Goal: Task Accomplishment & Management: Use online tool/utility

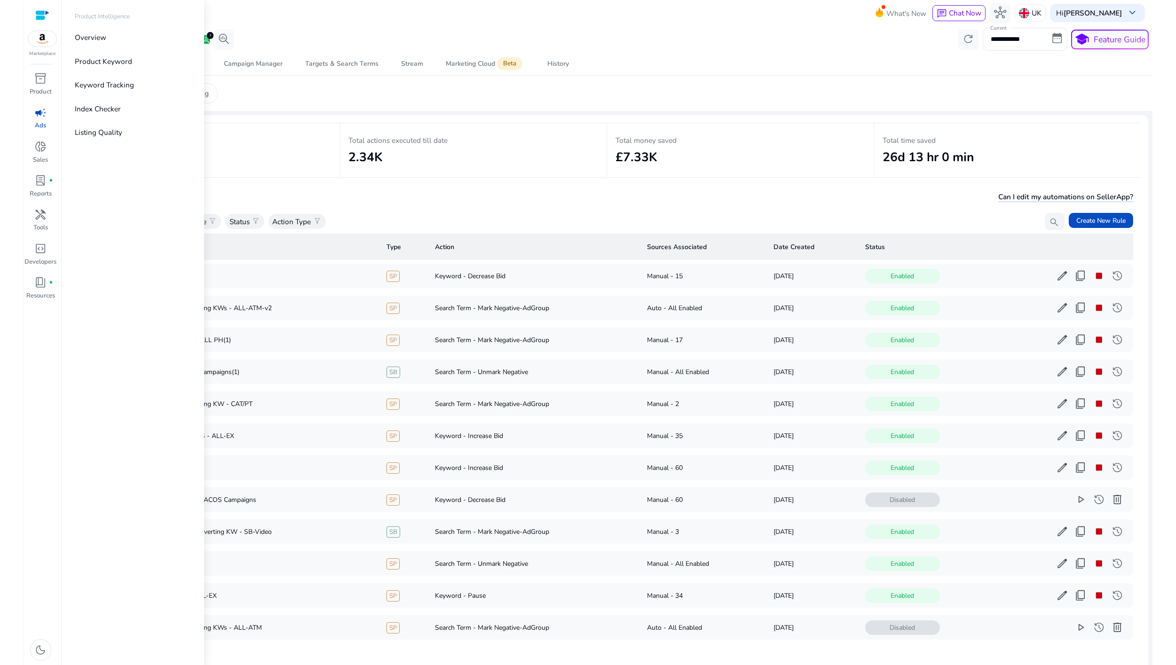
click at [40, 109] on span "campaign" at bounding box center [41, 113] width 12 height 12
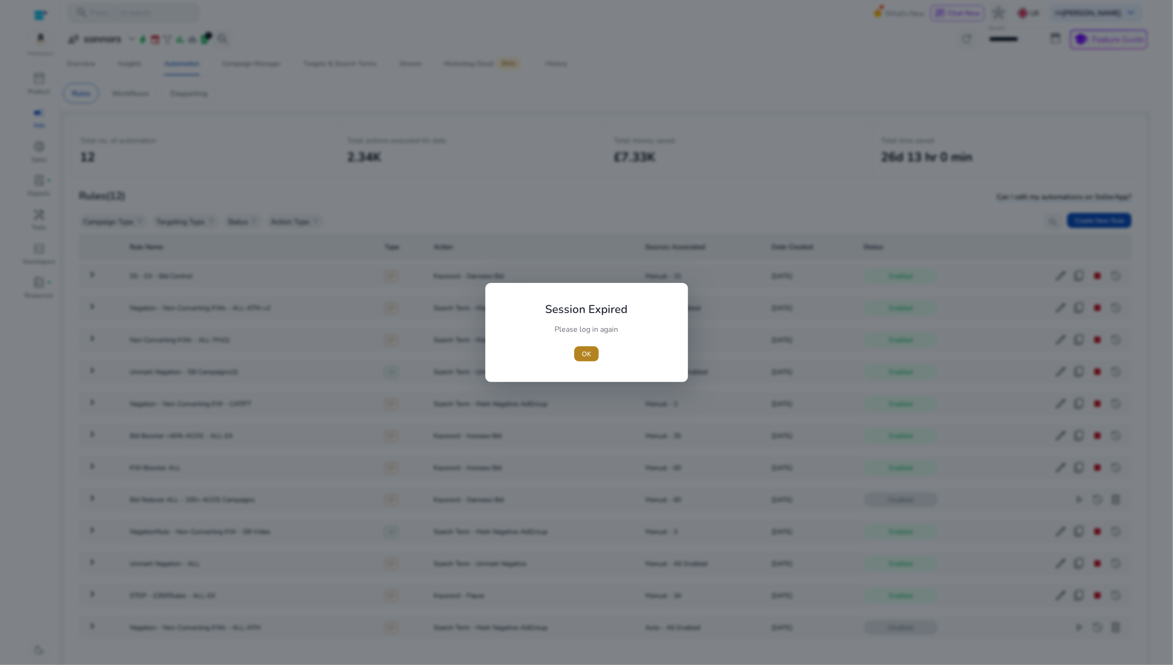
click at [581, 351] on span "button" at bounding box center [586, 354] width 24 height 23
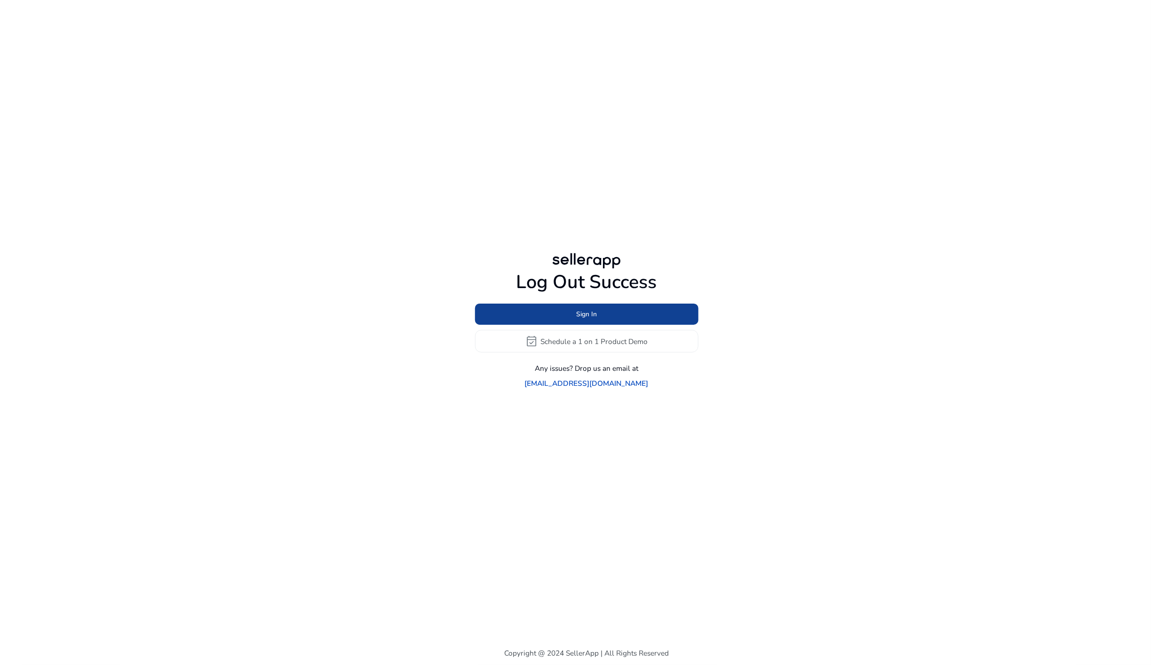
click at [573, 323] on span at bounding box center [586, 314] width 223 height 23
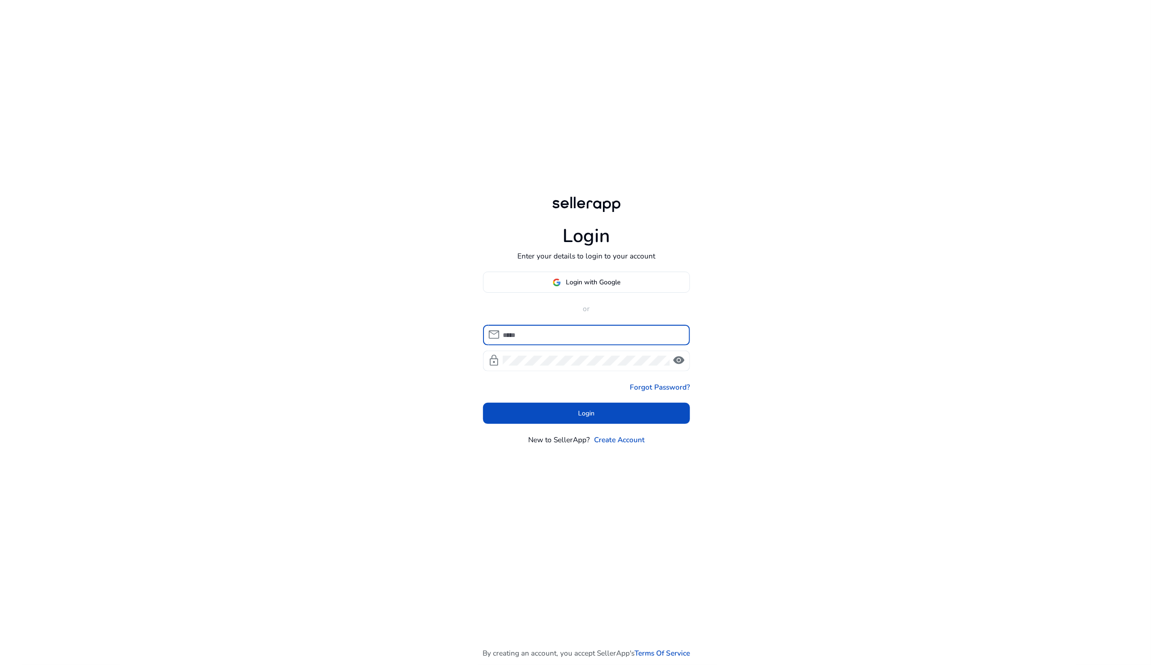
click at [564, 333] on input at bounding box center [592, 335] width 179 height 10
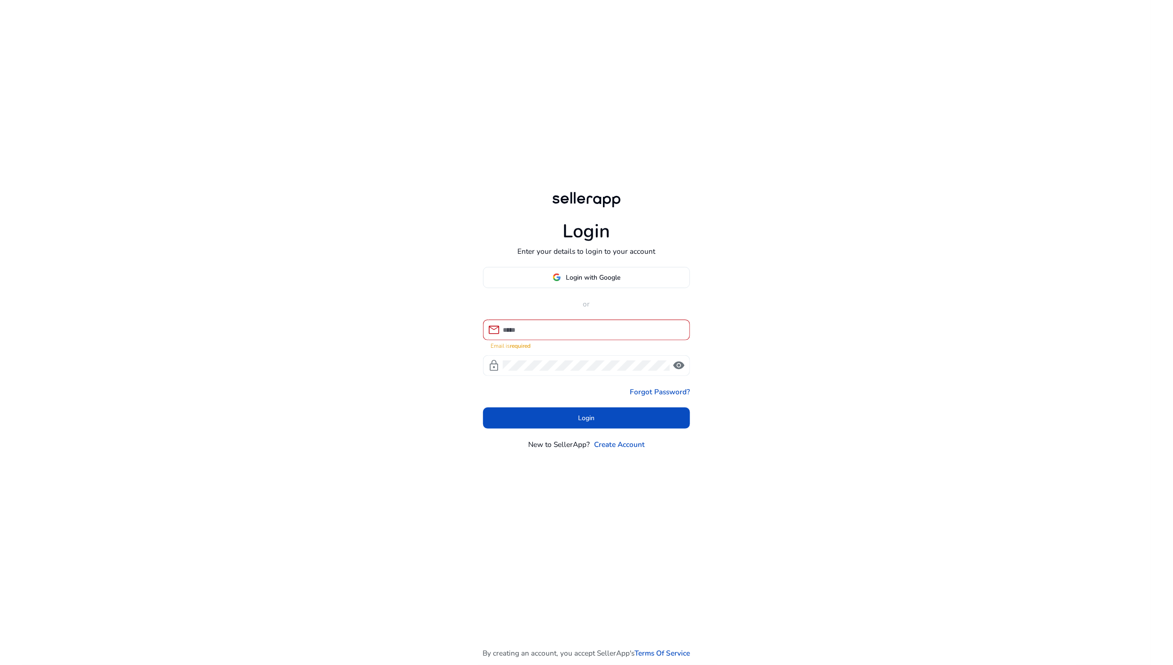
type input "**********"
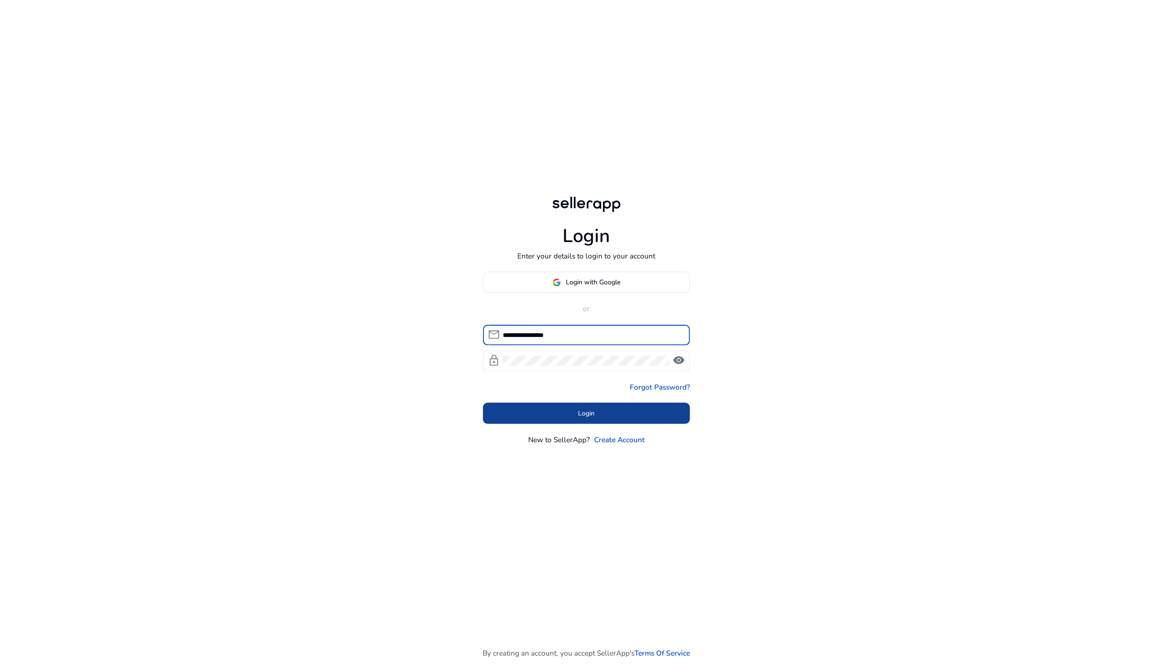
click at [591, 412] on span "Login" at bounding box center [586, 414] width 16 height 10
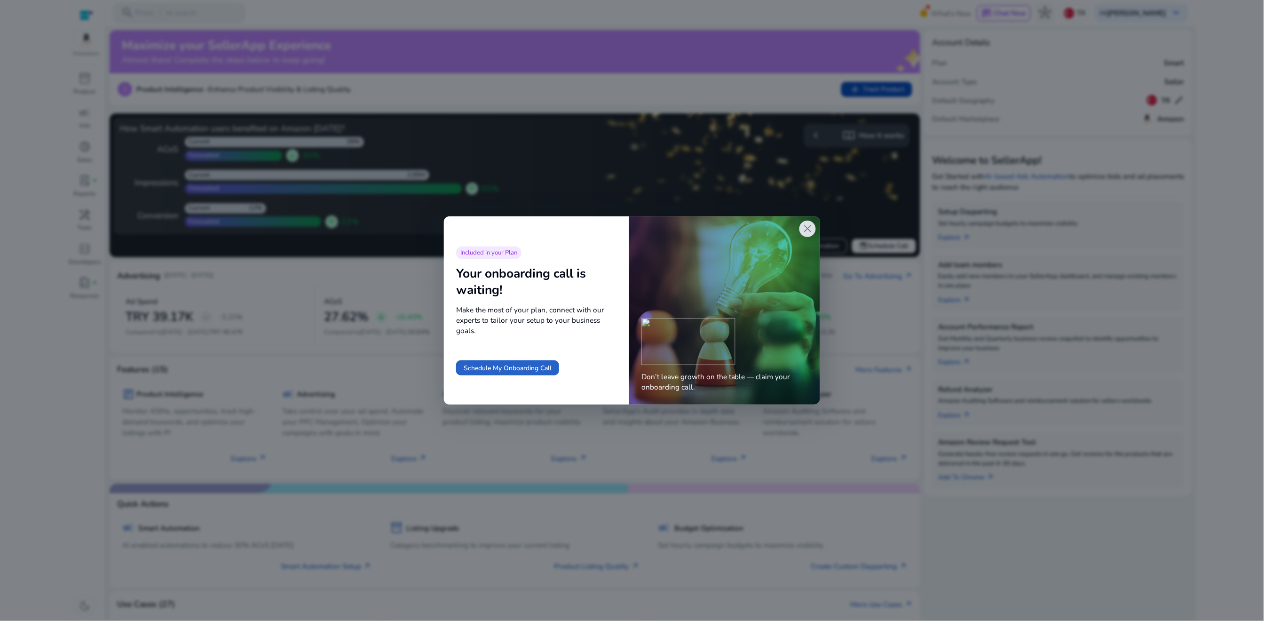
click at [809, 233] on span "close" at bounding box center [808, 228] width 12 height 12
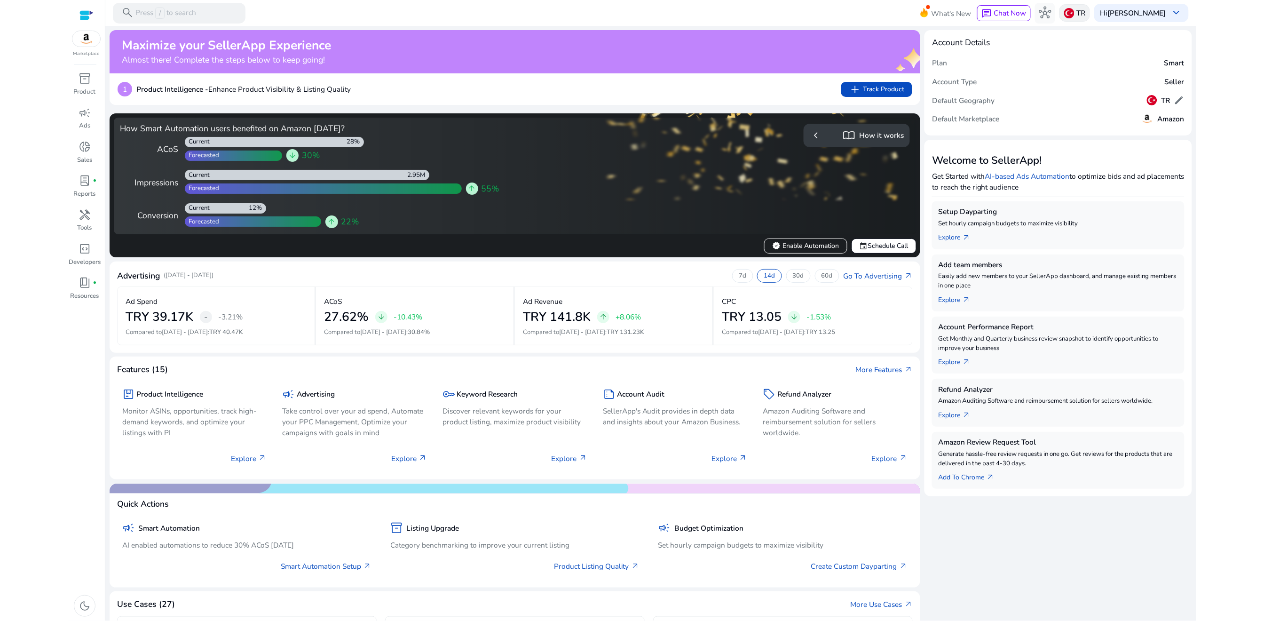
click at [1080, 6] on div "TR" at bounding box center [1074, 12] width 31 height 17
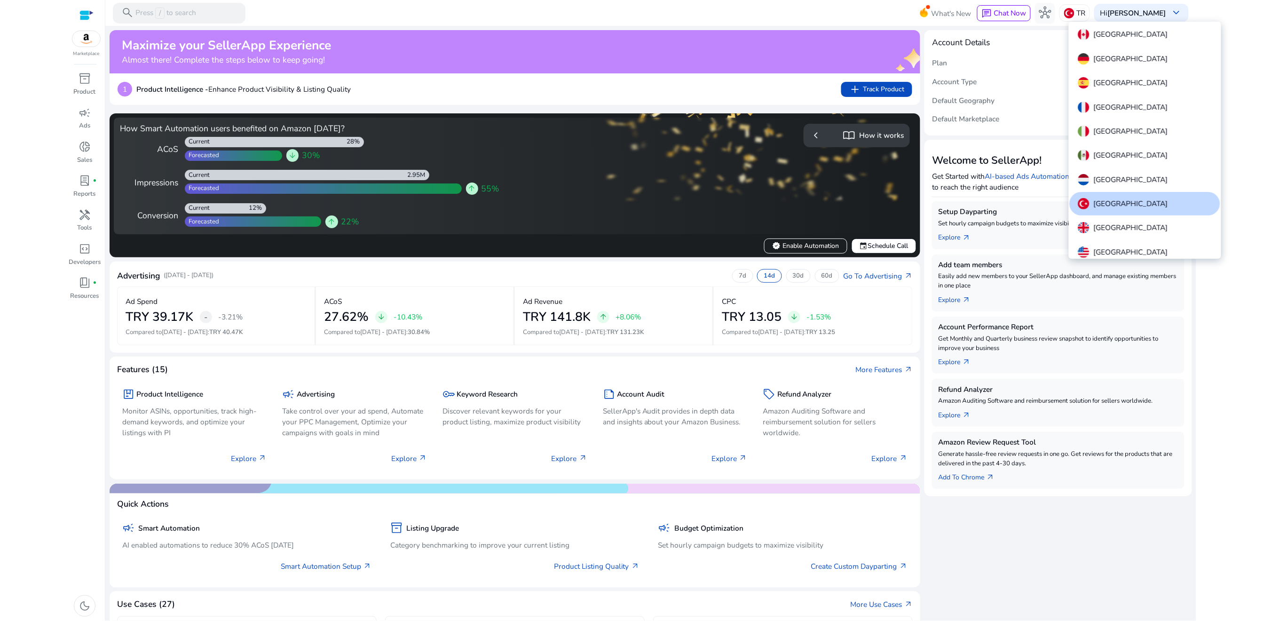
scroll to position [24, 0]
click at [1117, 224] on p "United States" at bounding box center [1131, 227] width 74 height 11
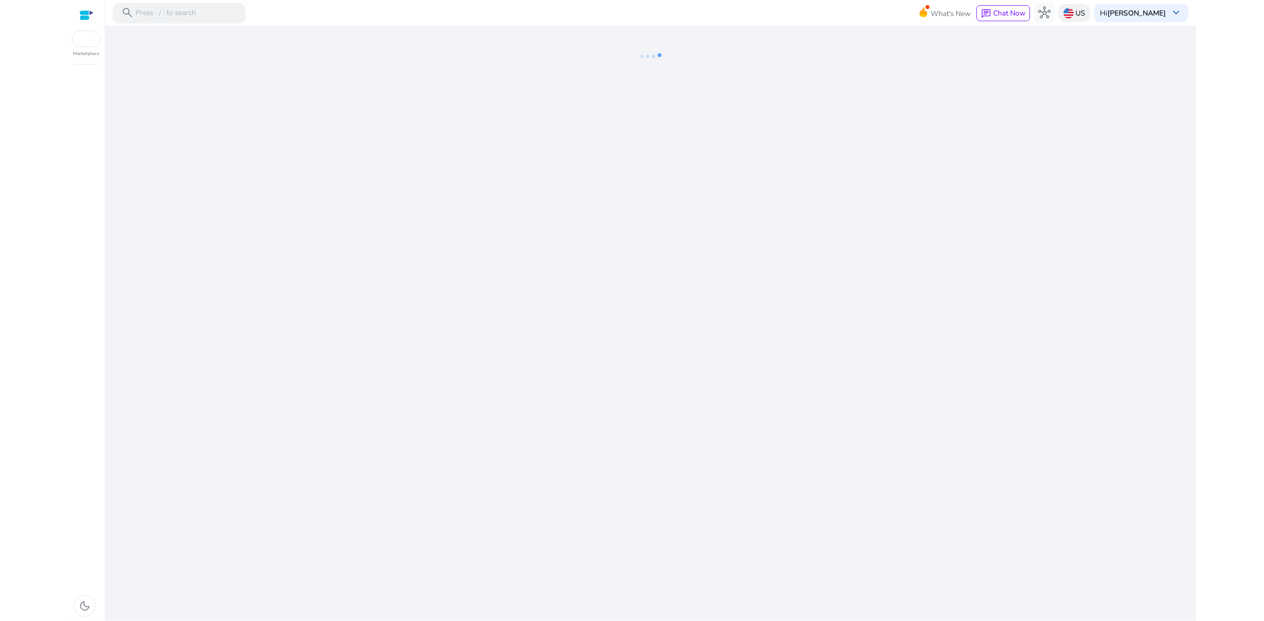
click at [1087, 10] on div "US" at bounding box center [1074, 12] width 31 height 17
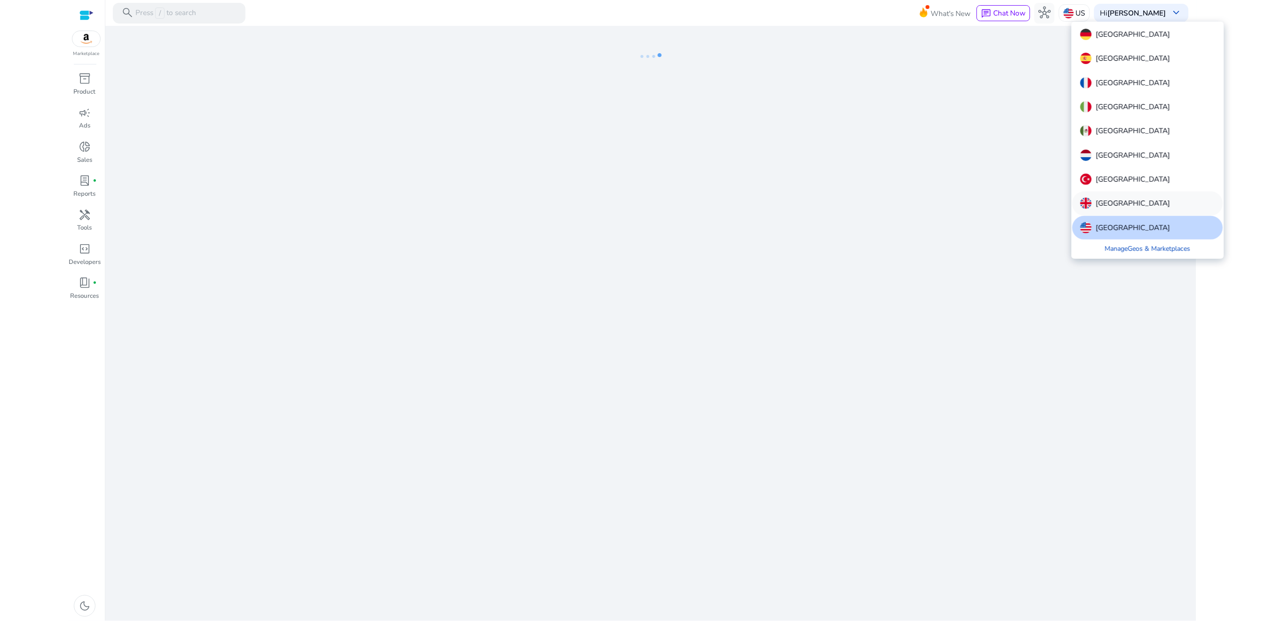
click at [1105, 198] on p "United Kingdom" at bounding box center [1133, 202] width 74 height 11
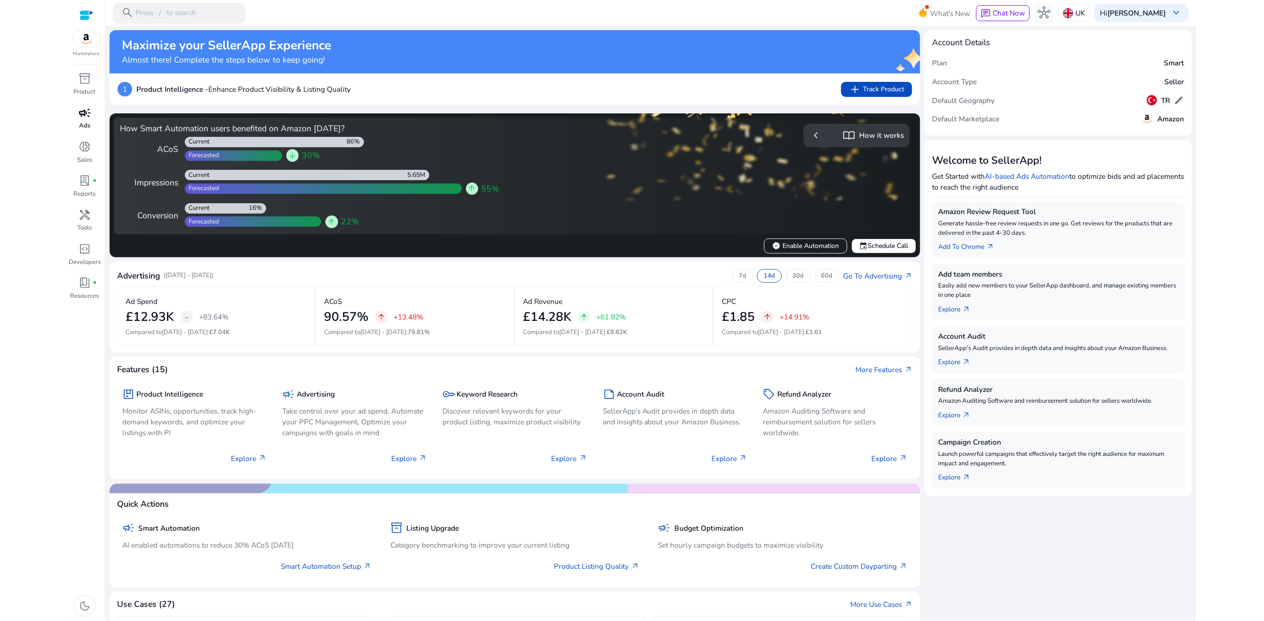
click at [85, 110] on span "campaign" at bounding box center [85, 113] width 12 height 12
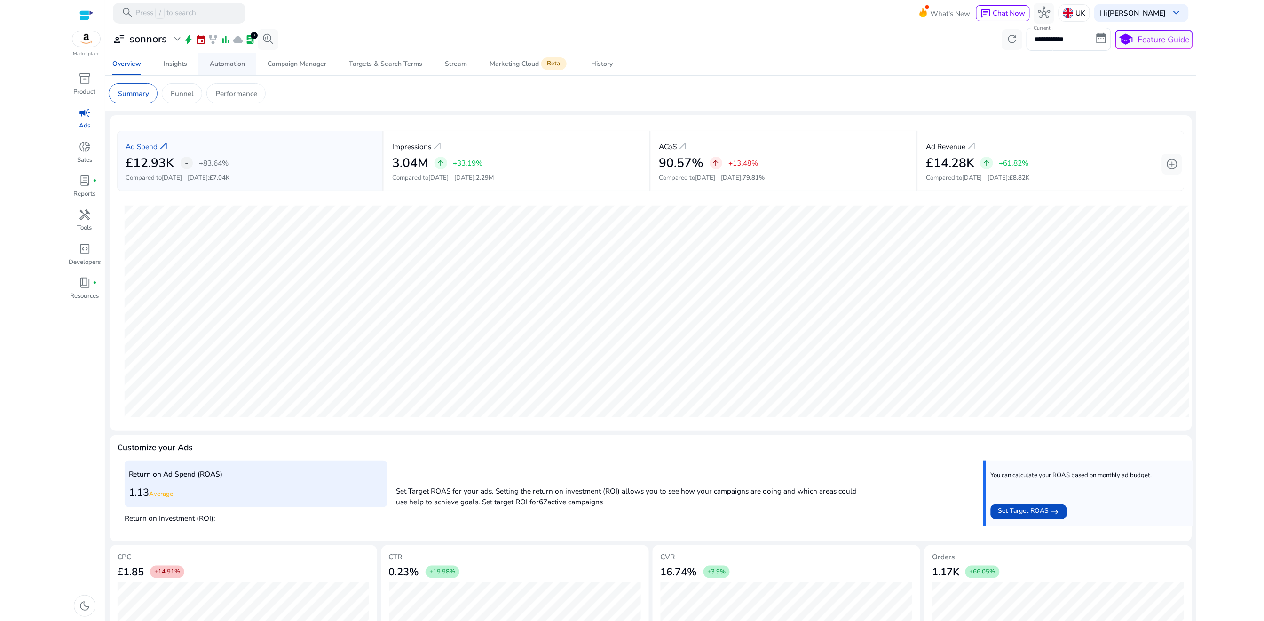
click at [224, 67] on div "Automation" at bounding box center [227, 64] width 35 height 7
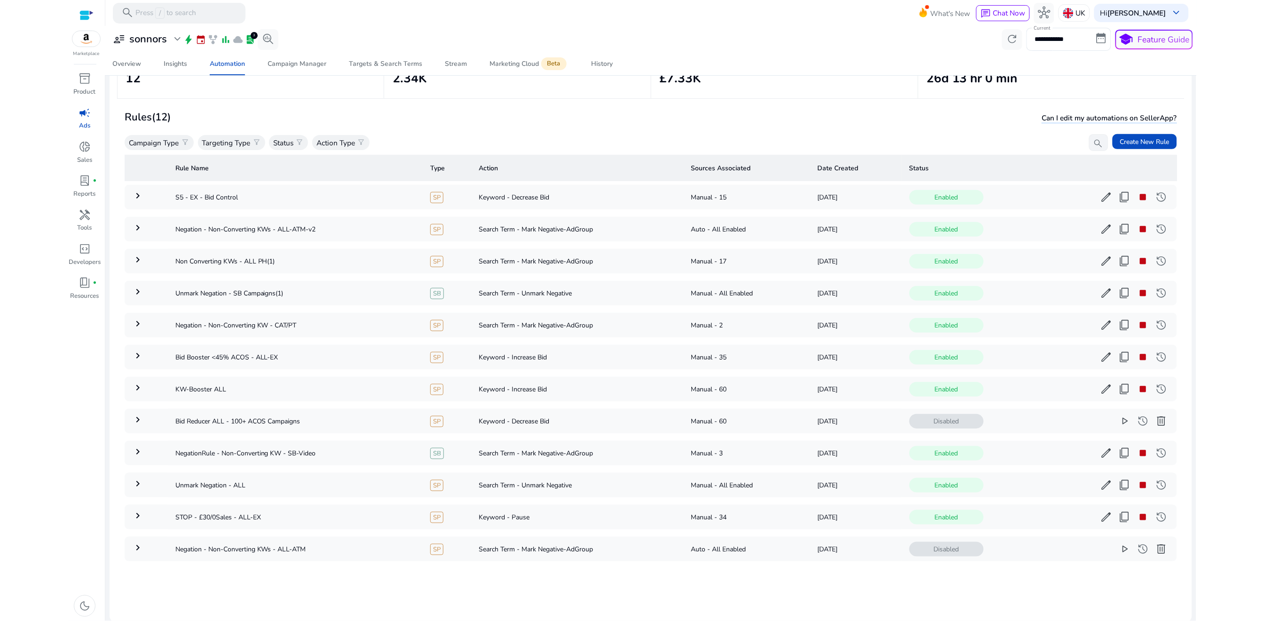
scroll to position [80, 0]
click at [137, 230] on mat-icon "keyboard_arrow_right" at bounding box center [137, 226] width 11 height 11
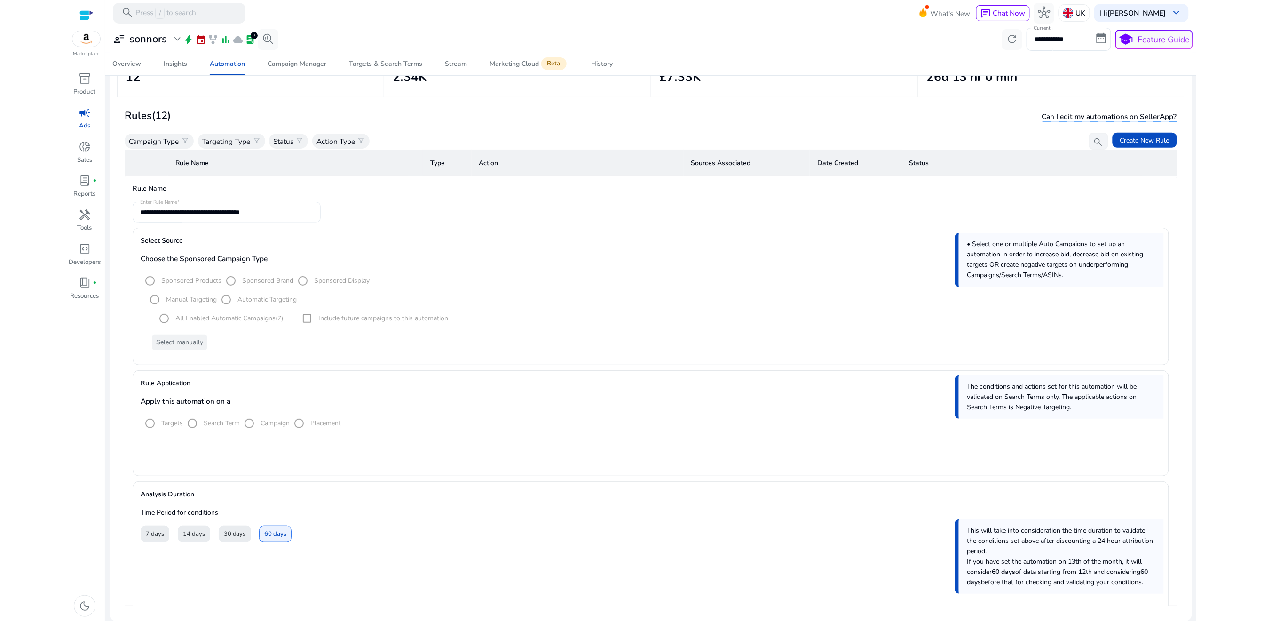
scroll to position [73, 0]
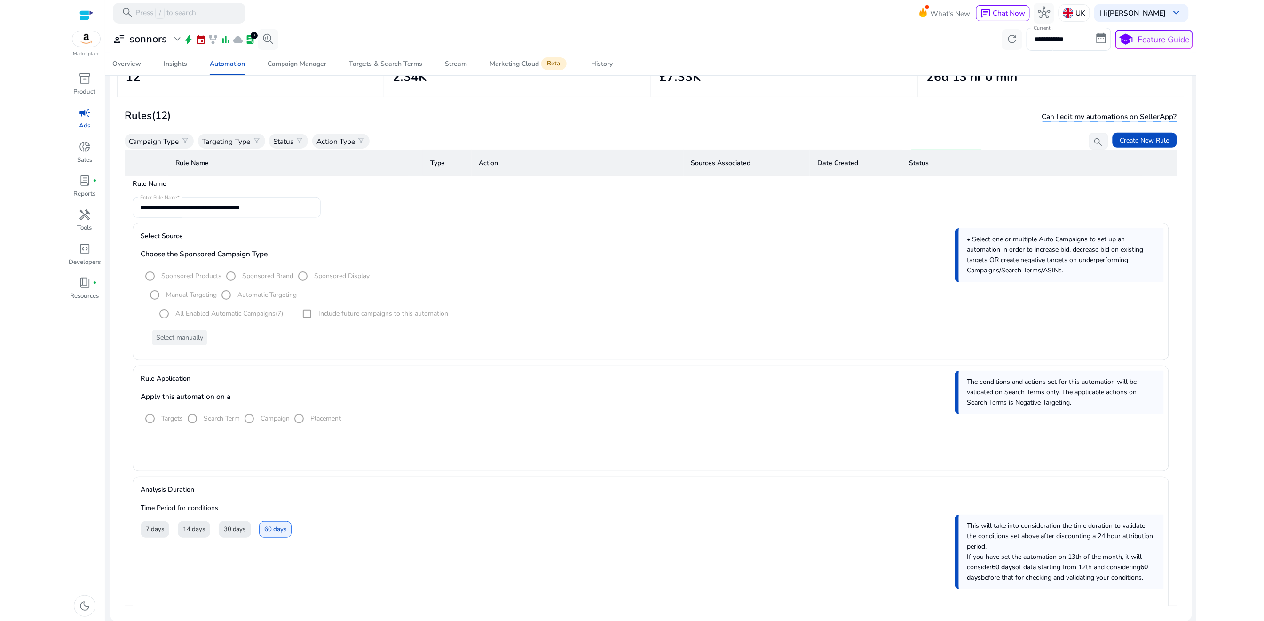
click at [194, 336] on div "Select manually" at bounding box center [652, 337] width 1015 height 15
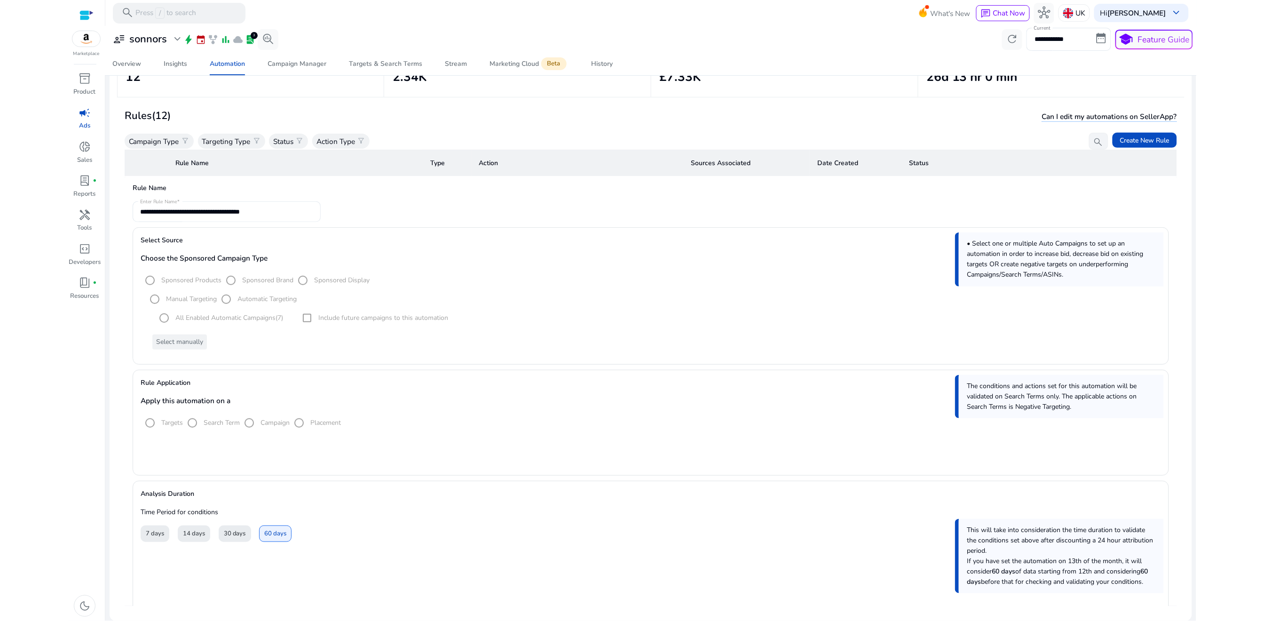
click at [191, 344] on div "Select manually" at bounding box center [652, 341] width 1015 height 15
click at [268, 316] on mat-radio-group "All Enabled Automatic Campaigns (7)" at bounding box center [219, 317] width 128 height 19
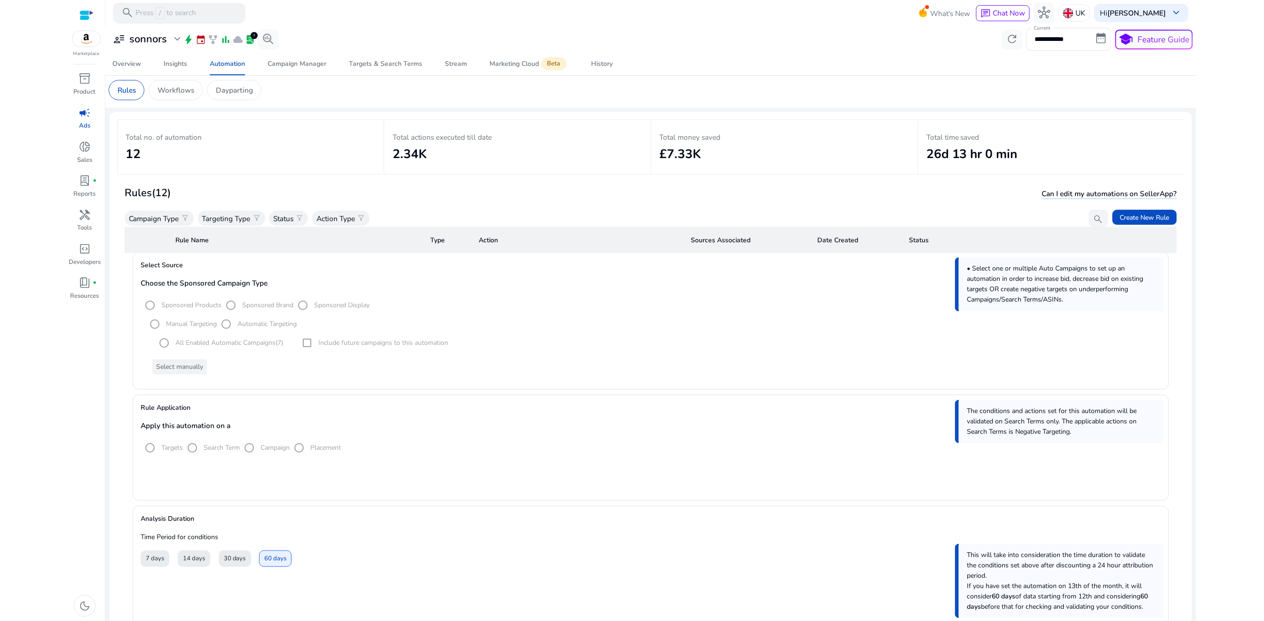
scroll to position [95, 0]
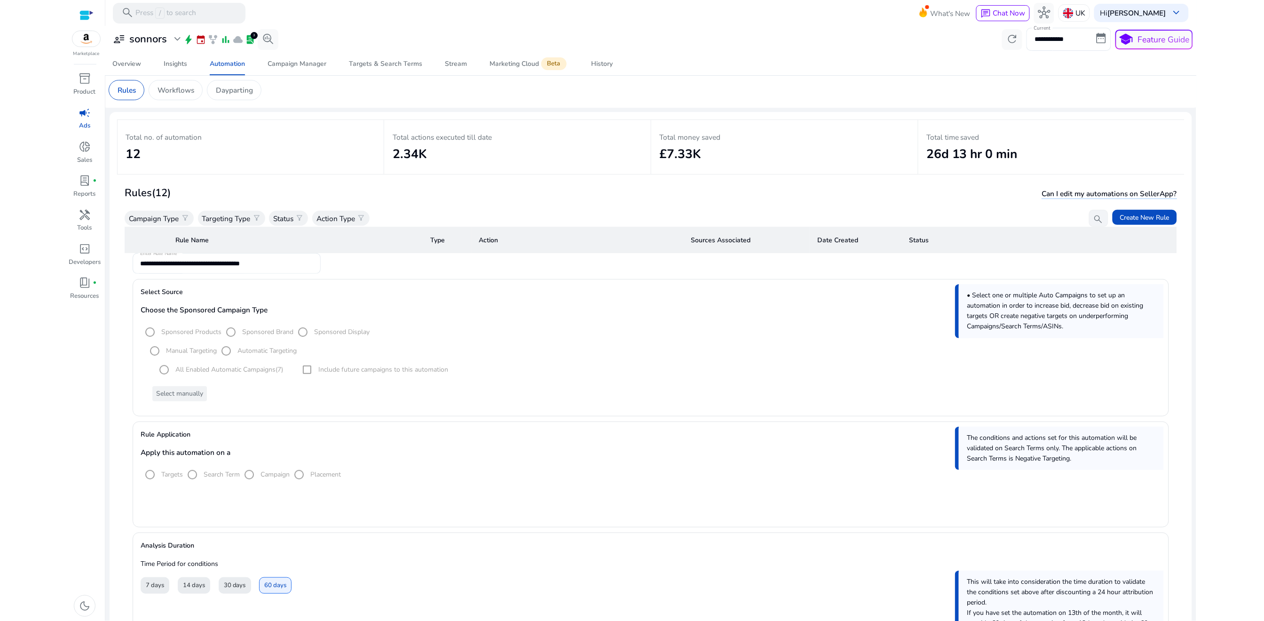
click at [185, 394] on div "Select manually" at bounding box center [652, 393] width 1015 height 15
click at [171, 392] on div "Select manually" at bounding box center [652, 393] width 1015 height 15
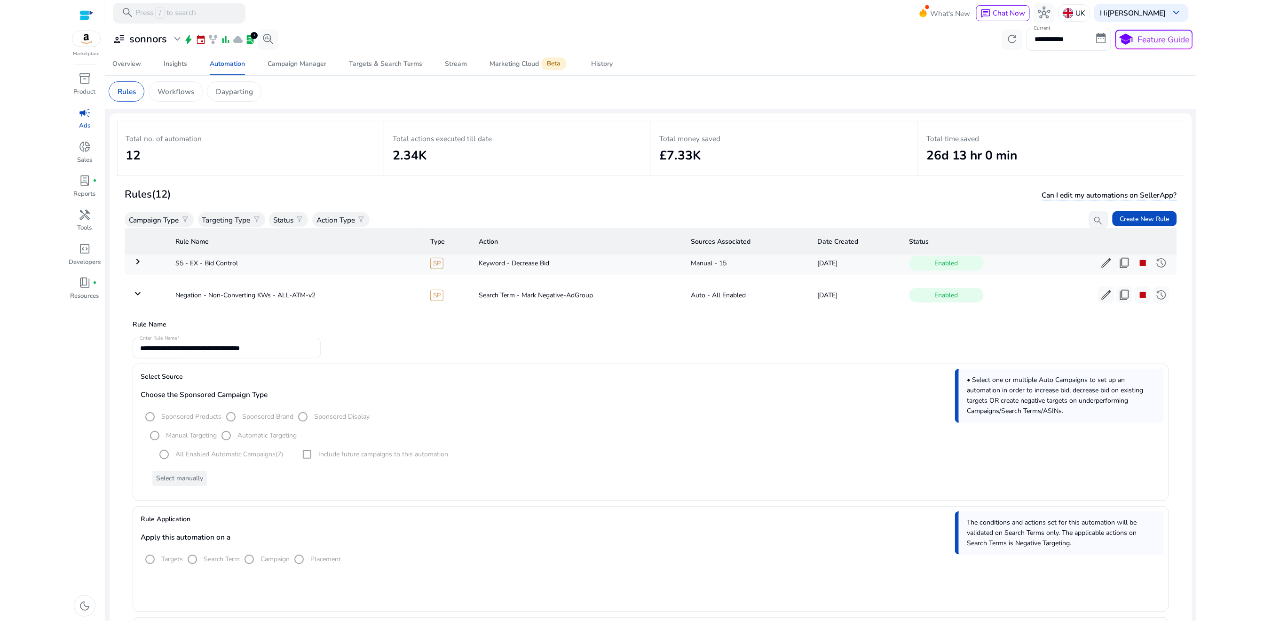
scroll to position [12, 0]
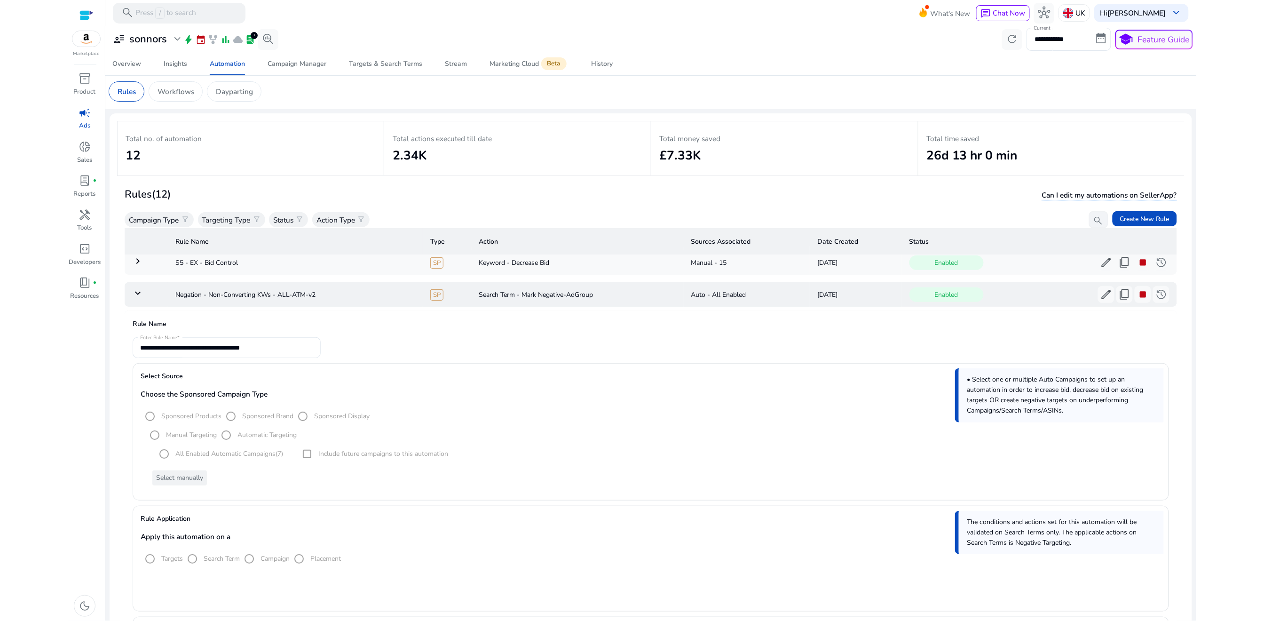
click at [134, 290] on mat-icon "keyboard_arrow_down" at bounding box center [137, 292] width 11 height 11
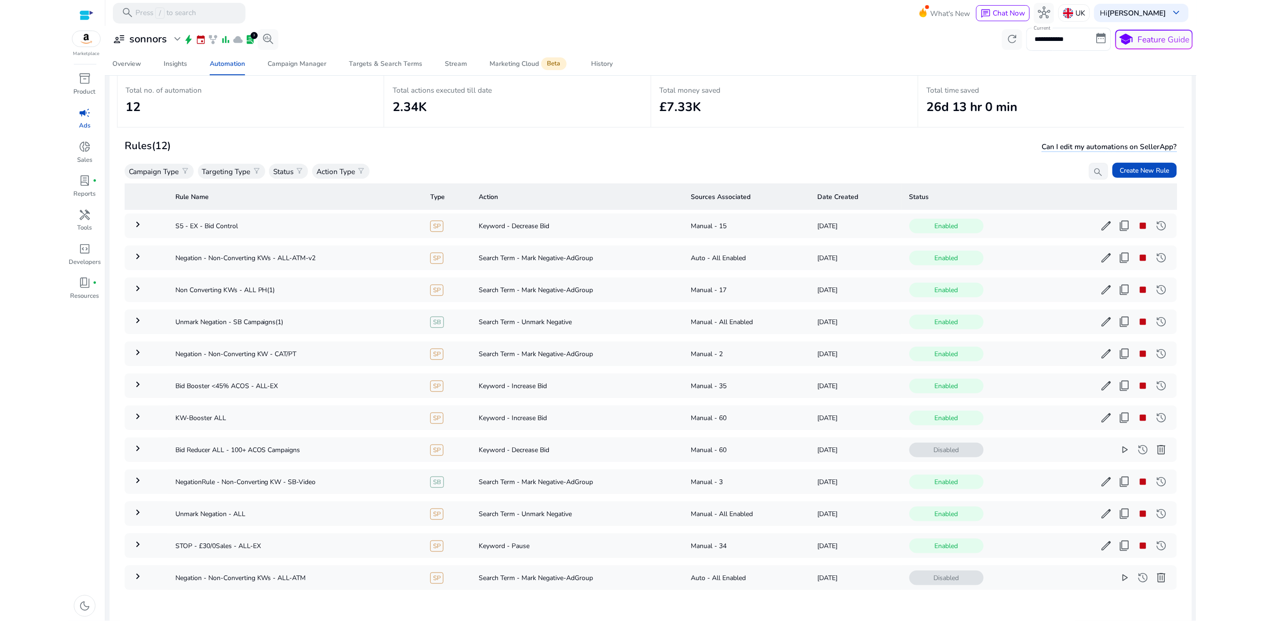
scroll to position [80, 0]
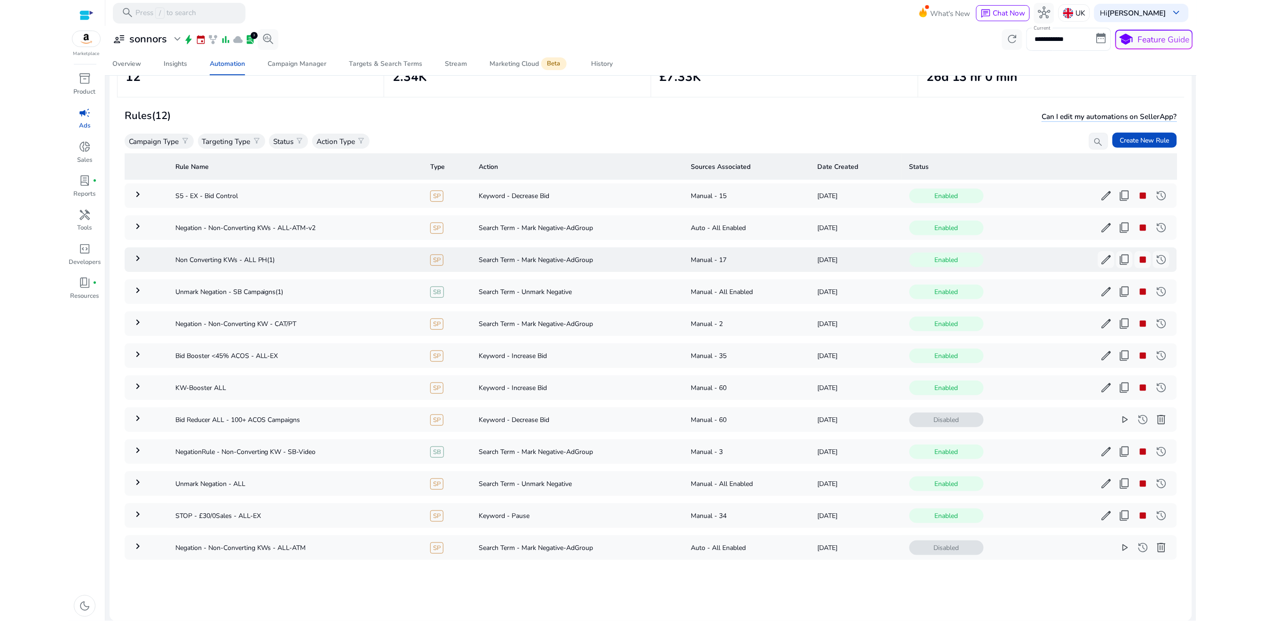
click at [140, 260] on mat-icon "keyboard_arrow_right" at bounding box center [137, 257] width 11 height 11
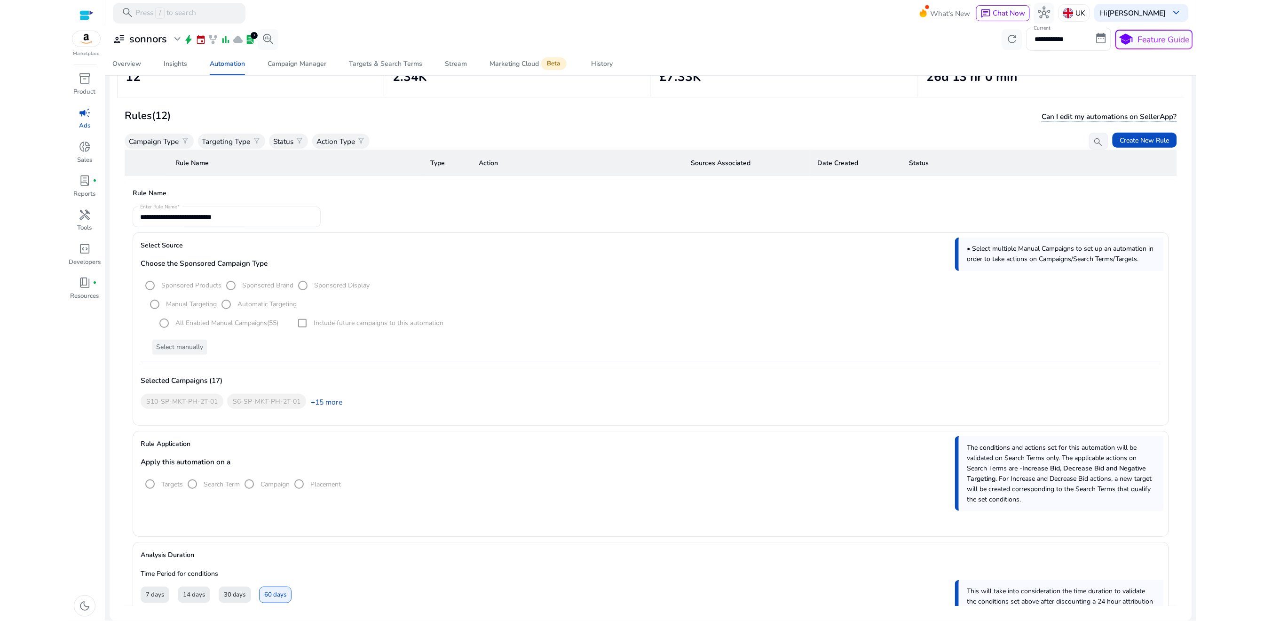
scroll to position [64, 0]
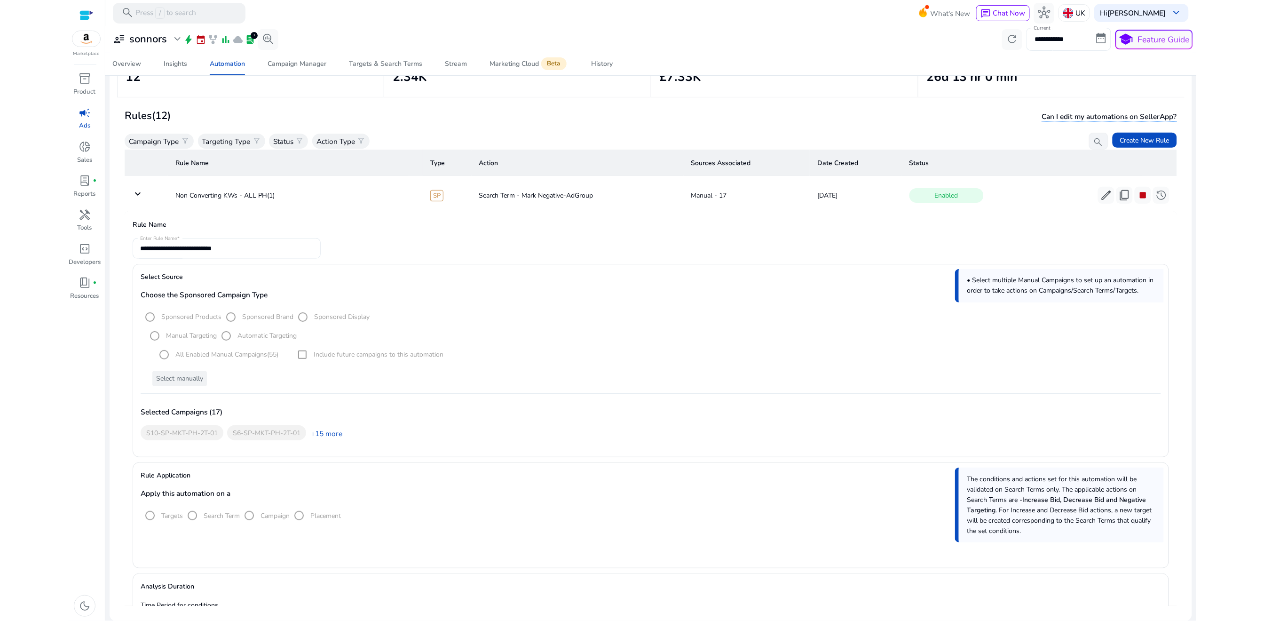
click at [1051, 38] on input "**********" at bounding box center [1068, 39] width 85 height 23
select select "*"
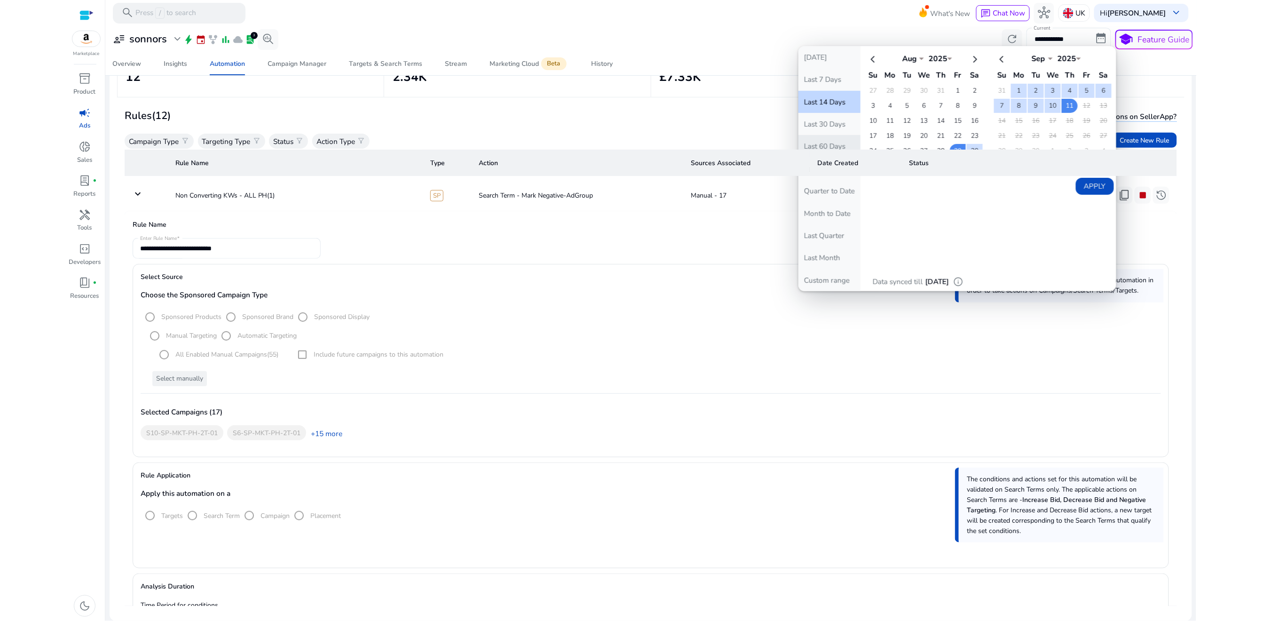
click at [816, 146] on button "Last 60 Days" at bounding box center [829, 146] width 62 height 22
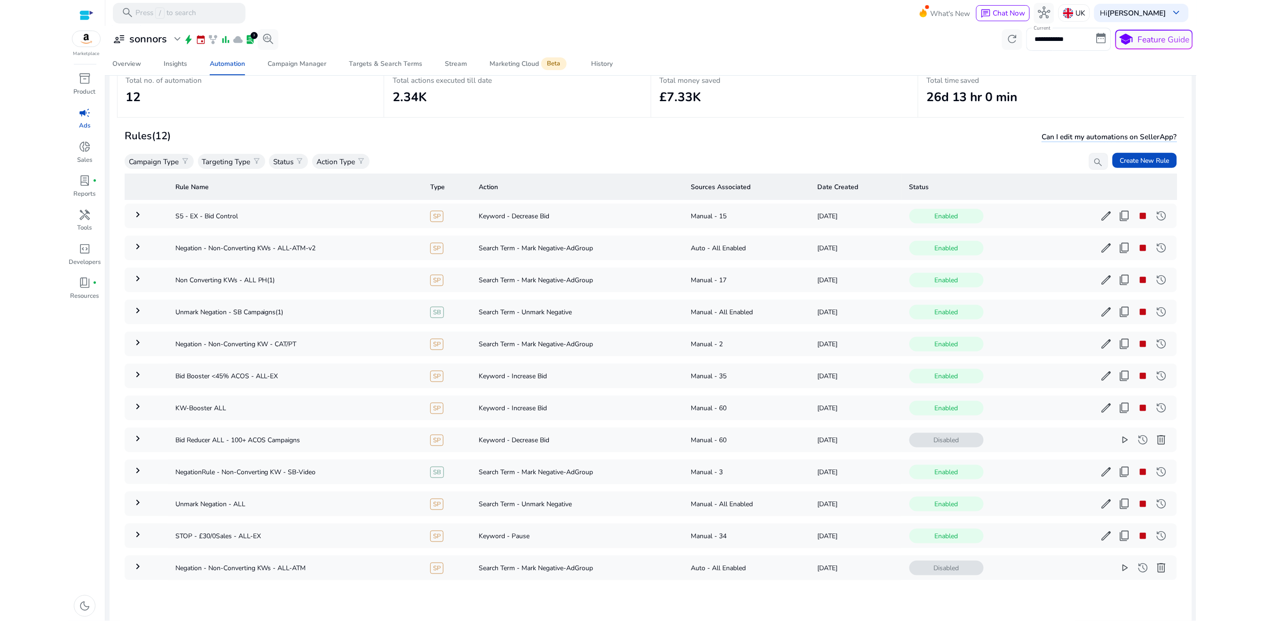
scroll to position [80, 0]
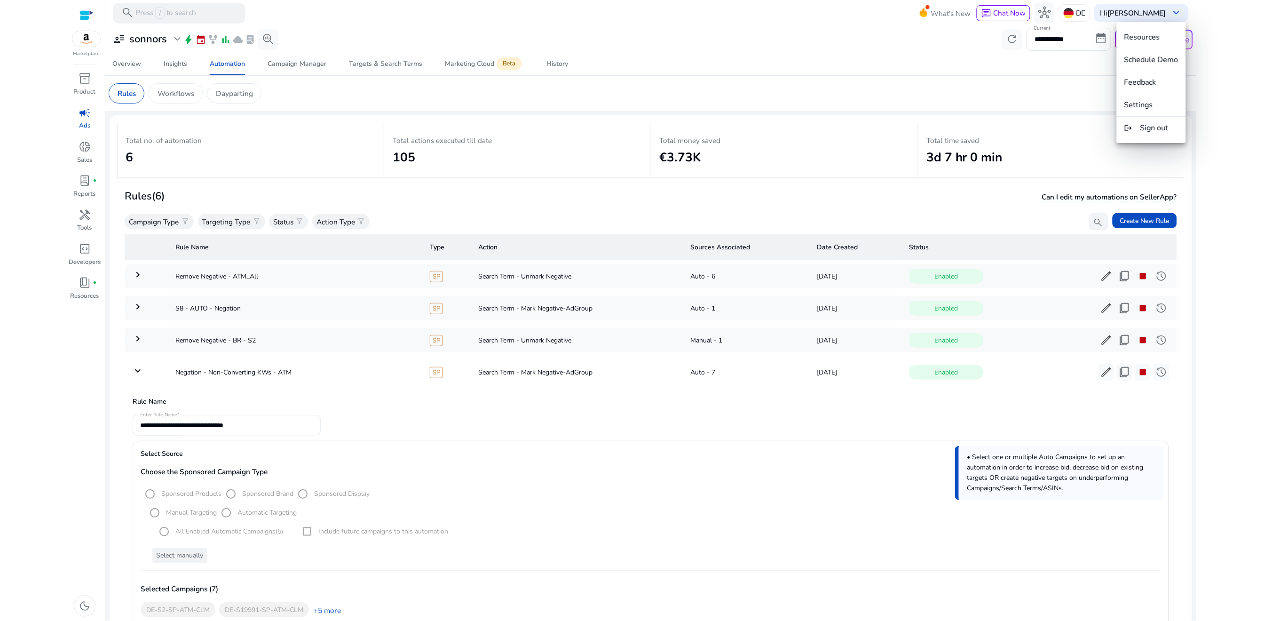
scroll to position [322, 0]
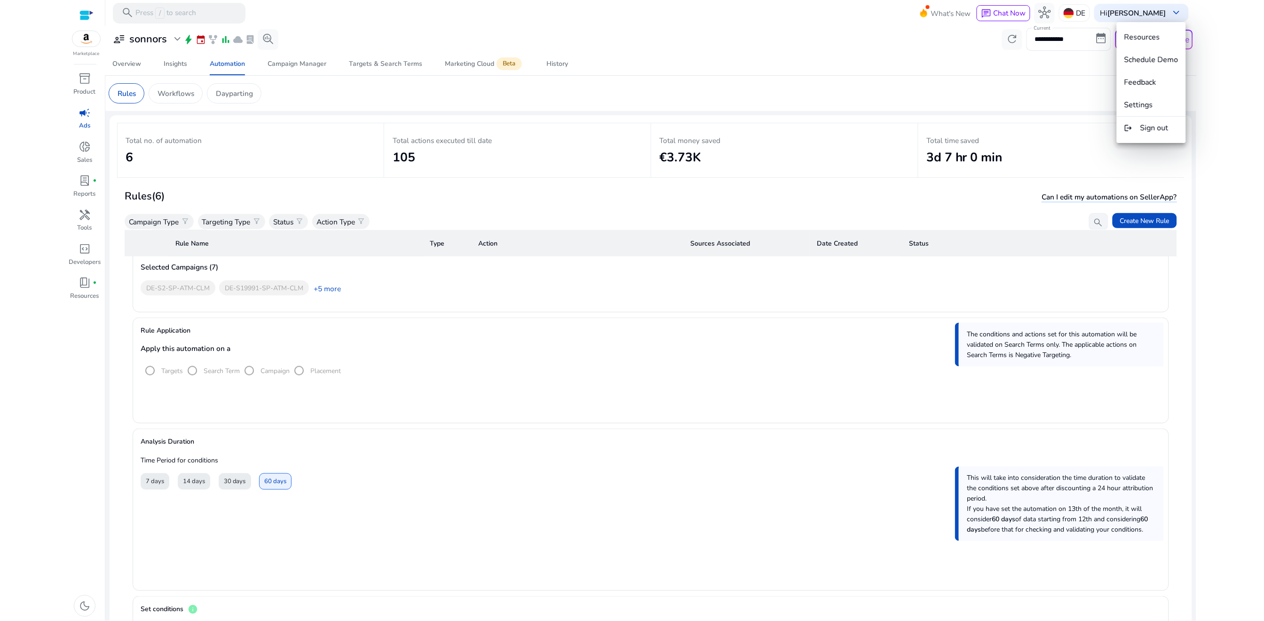
click at [323, 286] on div at bounding box center [632, 310] width 1264 height 621
click at [328, 287] on link "+5 more" at bounding box center [325, 289] width 32 height 10
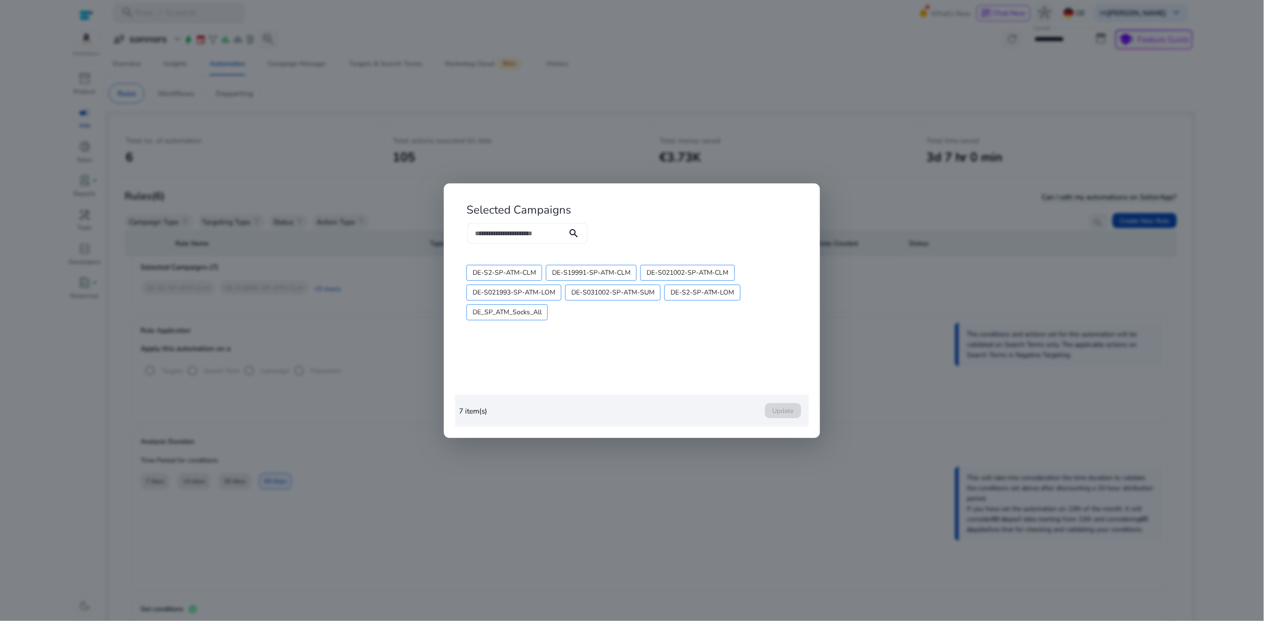
click at [359, 337] on div at bounding box center [632, 310] width 1264 height 621
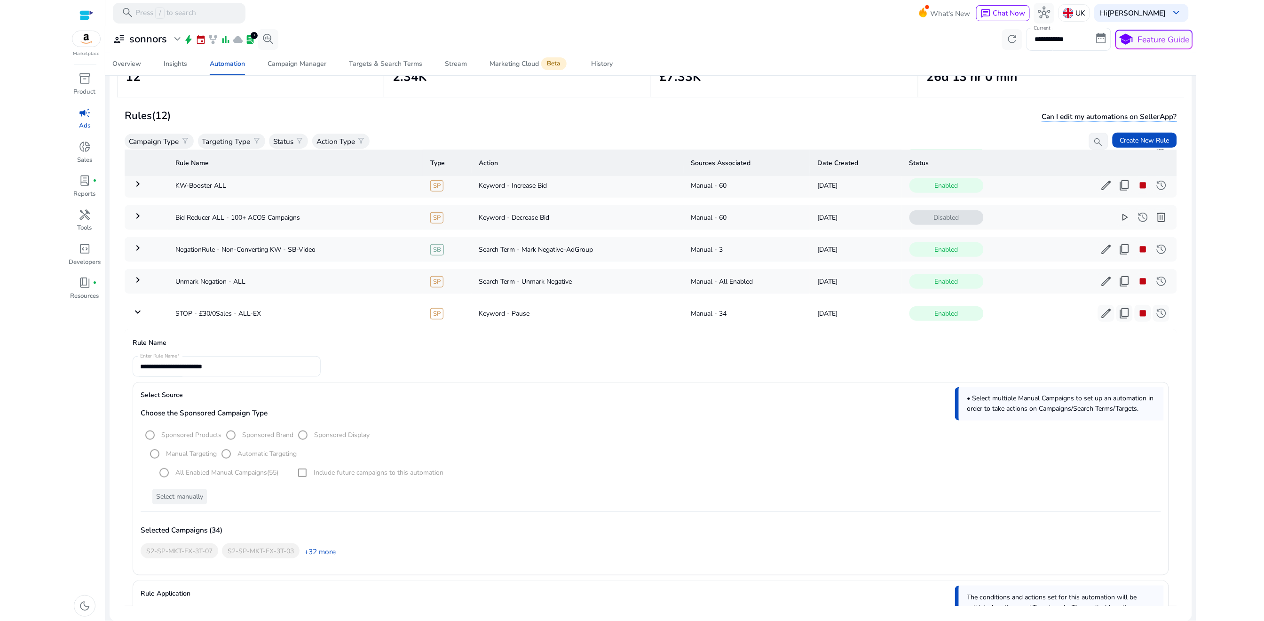
scroll to position [284, 0]
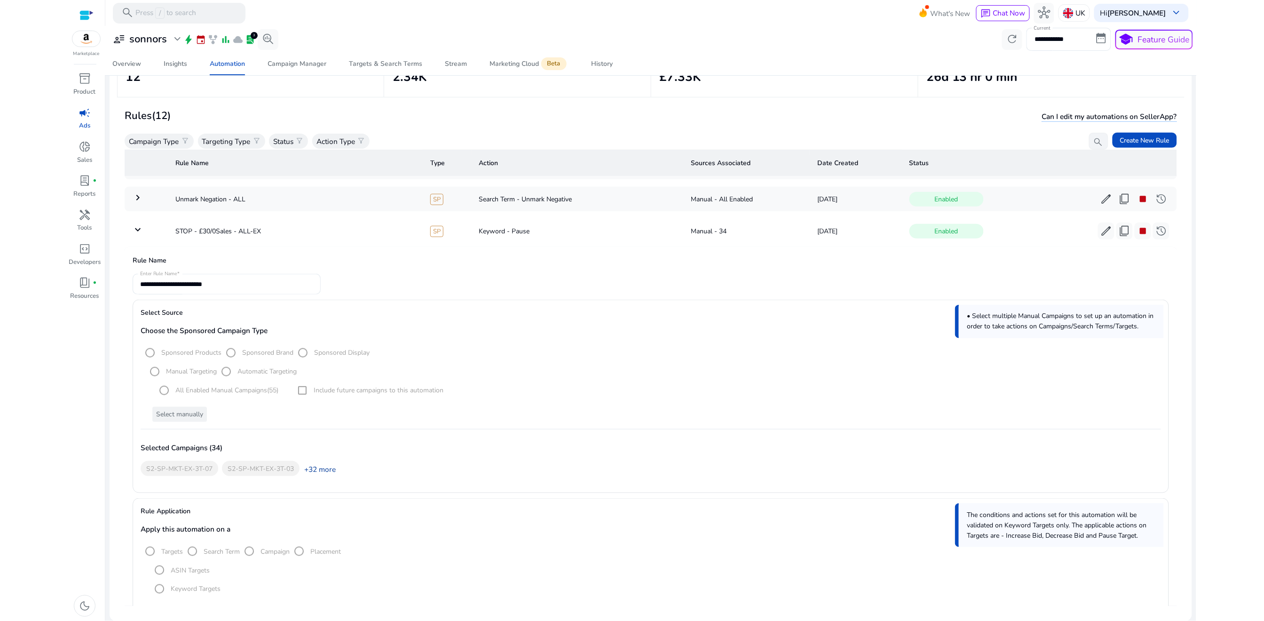
click at [324, 465] on link "+32 more" at bounding box center [317, 469] width 36 height 10
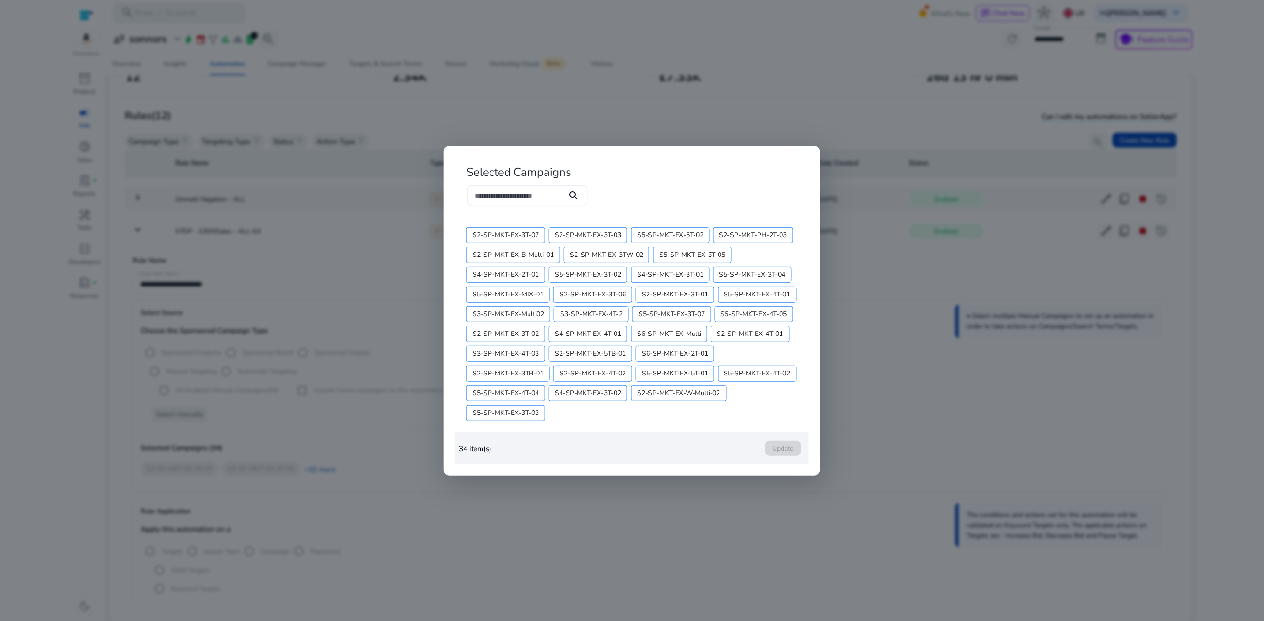
click at [604, 142] on div at bounding box center [632, 310] width 1264 height 621
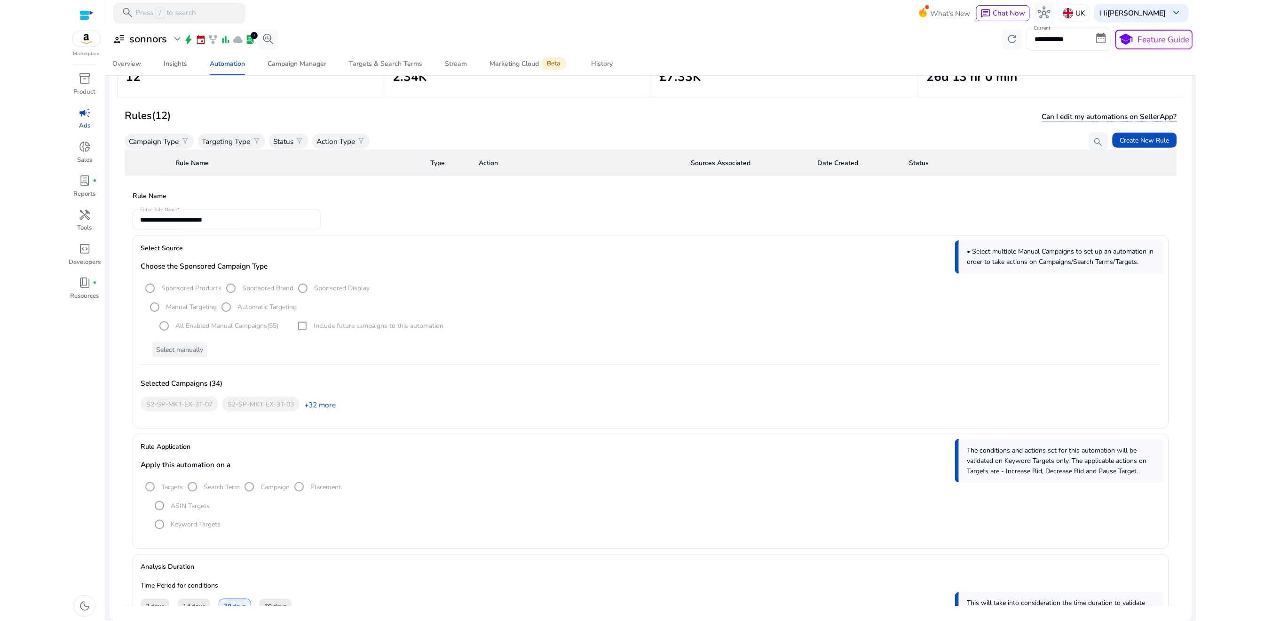
scroll to position [317, 0]
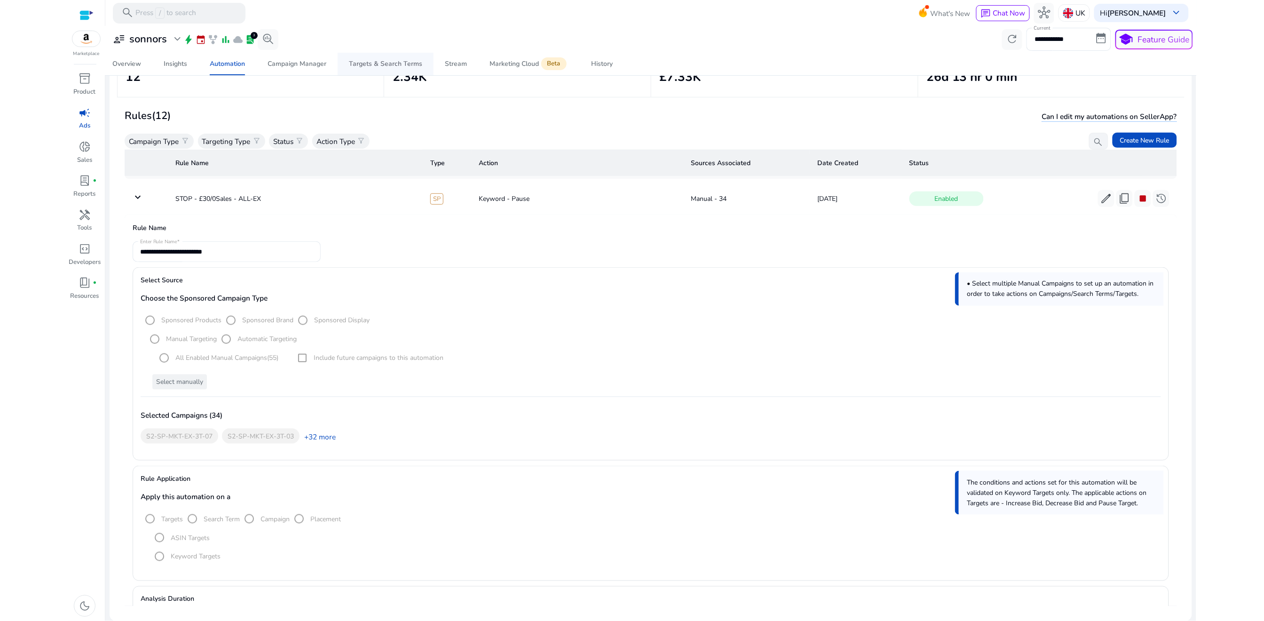
click at [382, 69] on span "Targets & Search Terms" at bounding box center [385, 64] width 73 height 23
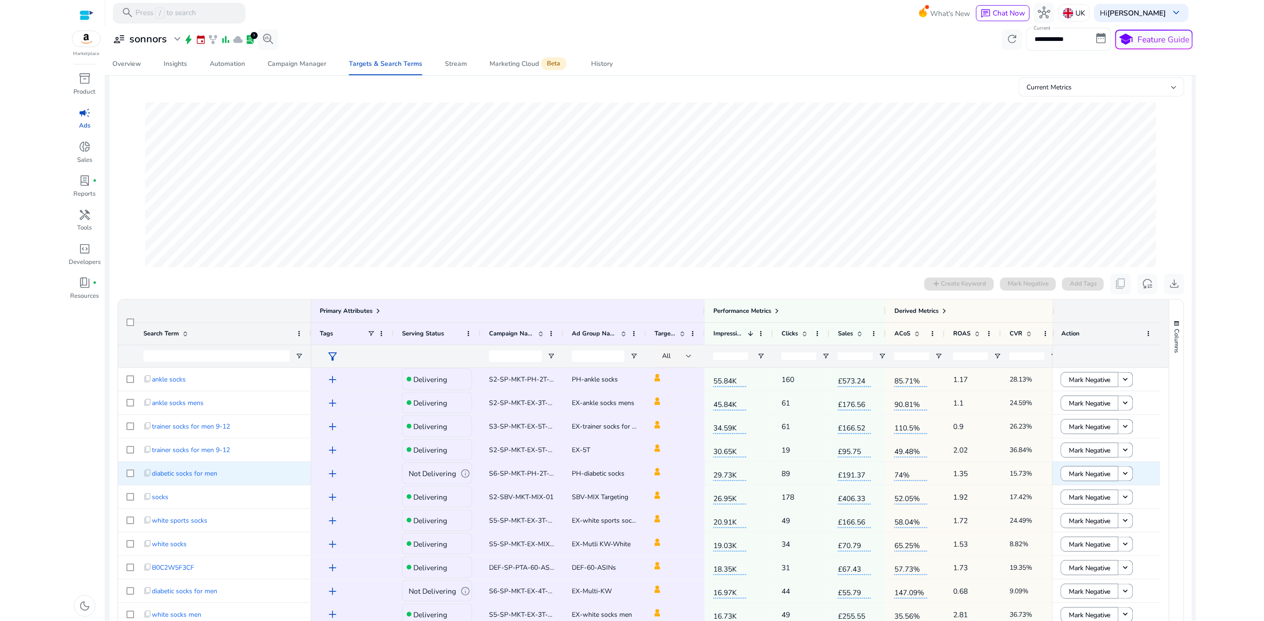
scroll to position [225, 0]
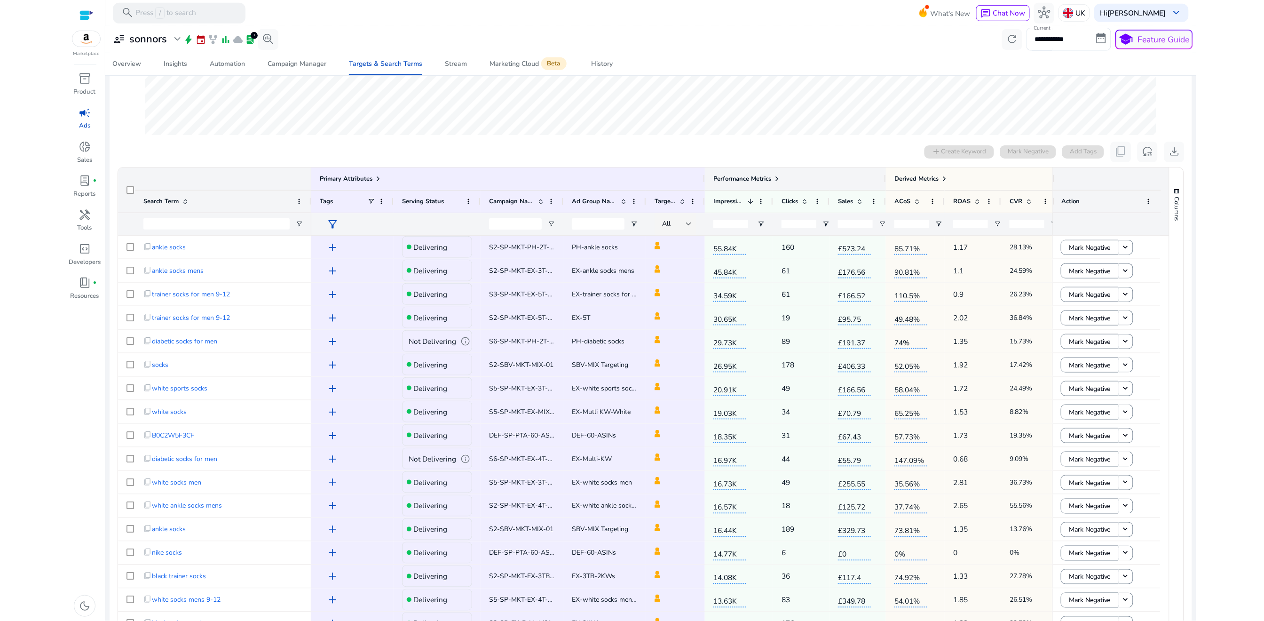
click at [780, 178] on span at bounding box center [777, 179] width 8 height 8
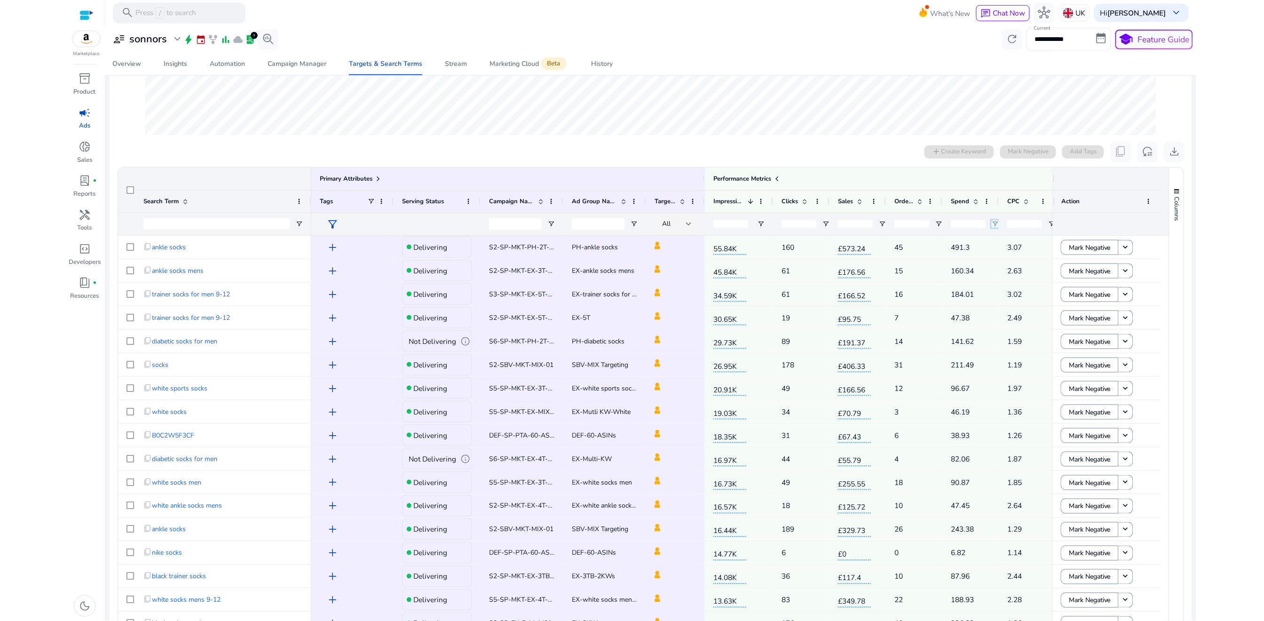
click at [992, 225] on span "Open Filter Menu" at bounding box center [995, 224] width 8 height 8
click at [1006, 243] on div "Equals" at bounding box center [1028, 241] width 57 height 8
click at [1001, 256] on input "Filter Value" at bounding box center [1031, 256] width 73 height 11
type input "**"
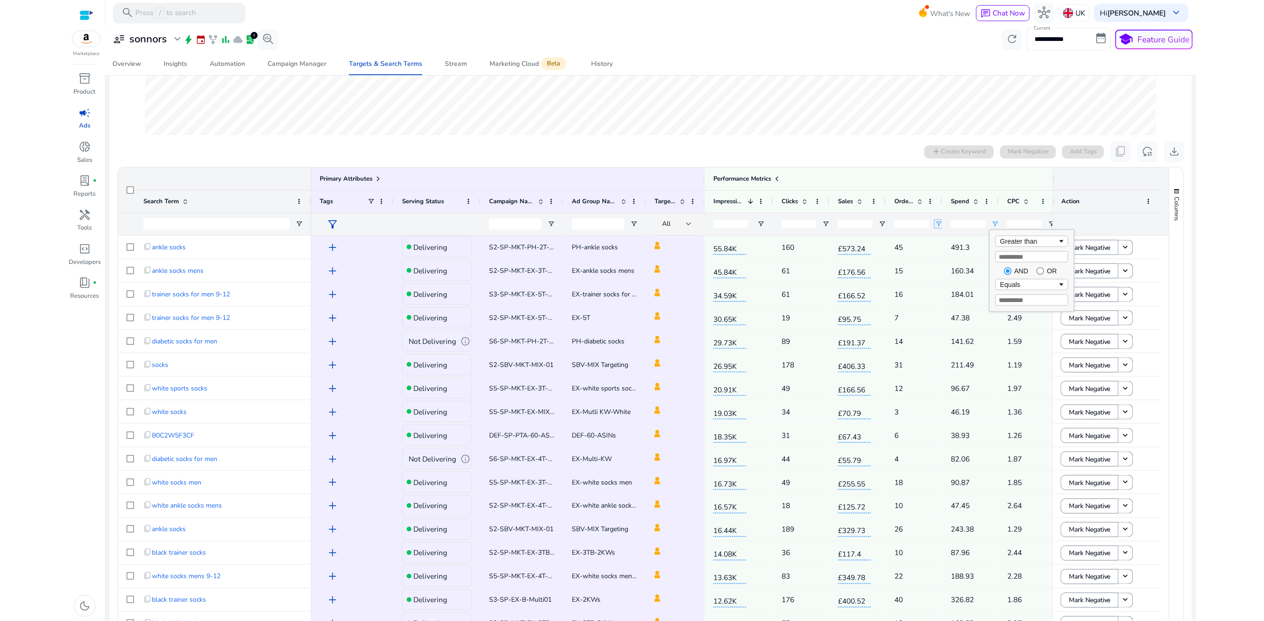
click at [940, 226] on span "Open Filter Menu" at bounding box center [939, 224] width 8 height 8
click at [944, 236] on div "Equals" at bounding box center [975, 241] width 73 height 11
click at [940, 232] on div "Equals" at bounding box center [975, 249] width 84 height 38
click at [947, 256] on input "Filter Value" at bounding box center [975, 256] width 73 height 11
type input "*"
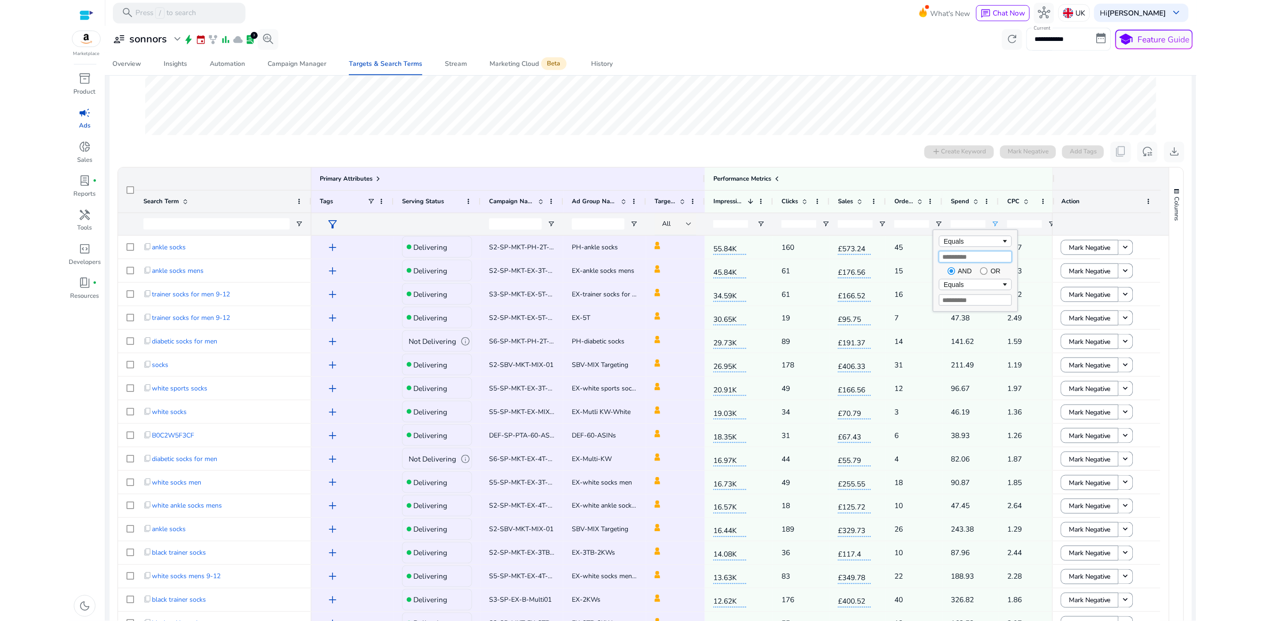
type input "*"
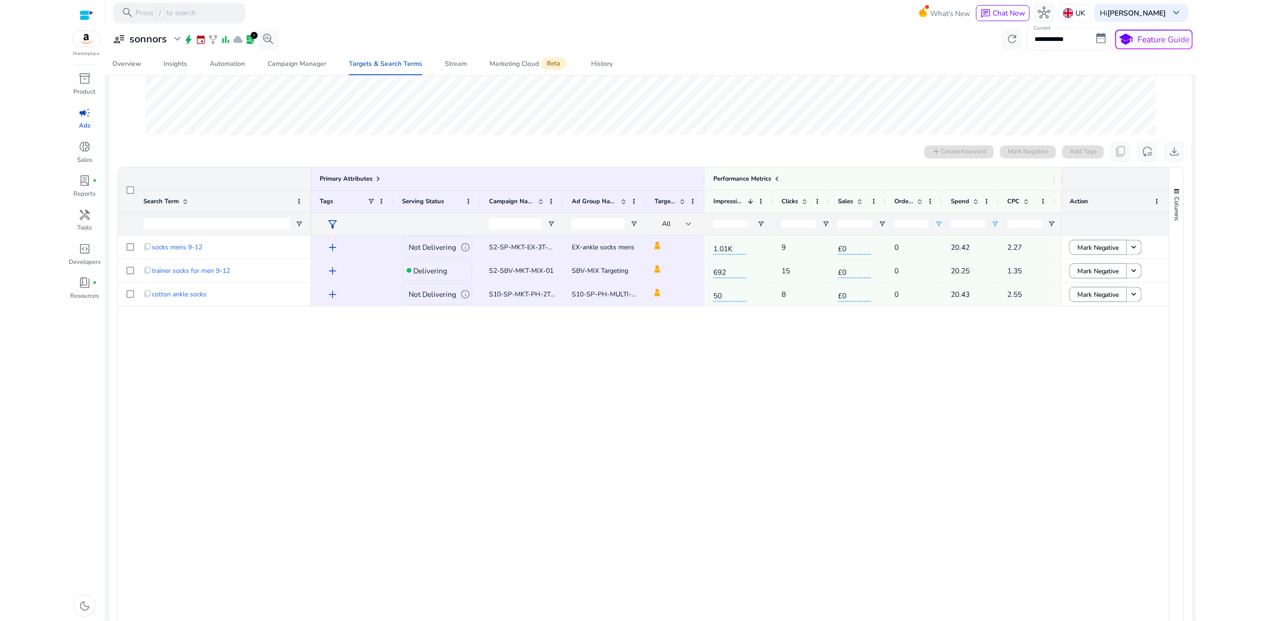
click at [900, 397] on div "add Not Delivering info S2-SP-MKT-EX-3T-01 EX-ankle socks mens 1.01K 9 £0 0 20.…" at bounding box center [685, 456] width 749 height 441
click at [503, 272] on span "S2-SBV-MKT-MIX-01" at bounding box center [521, 271] width 64 height 9
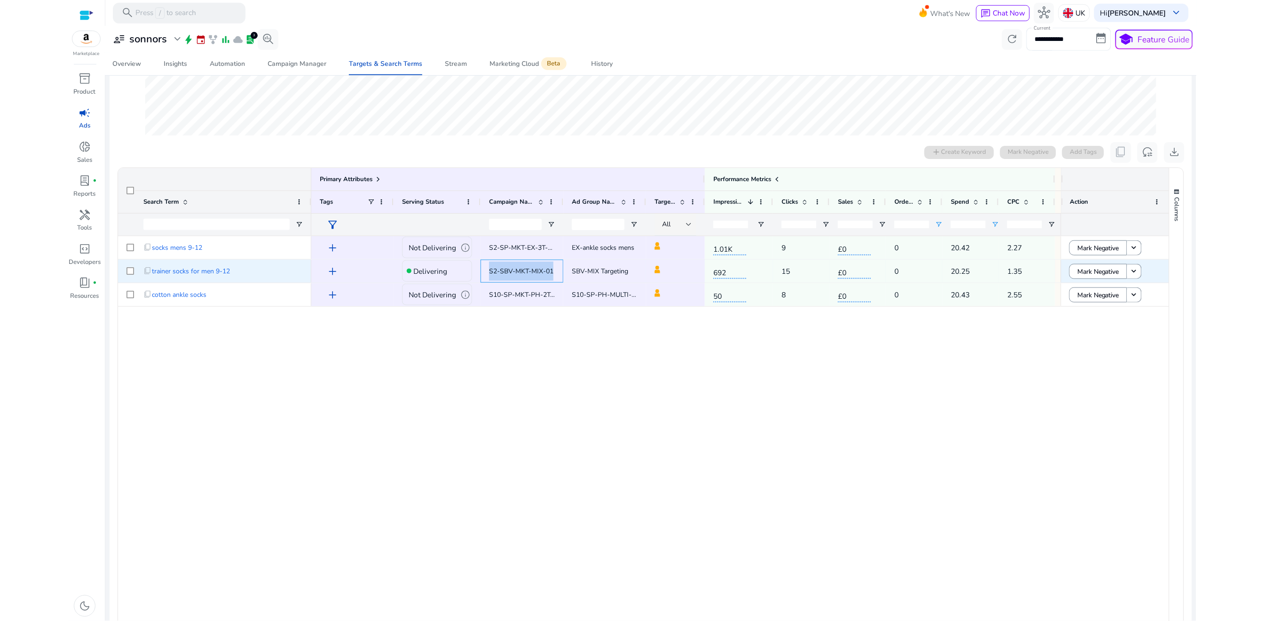
click at [503, 272] on span "S2-SBV-MKT-MIX-01" at bounding box center [521, 271] width 64 height 9
copy span "S2-SBV-MKT-MIX-01"
click at [150, 269] on span "content_copy" at bounding box center [147, 271] width 8 height 8
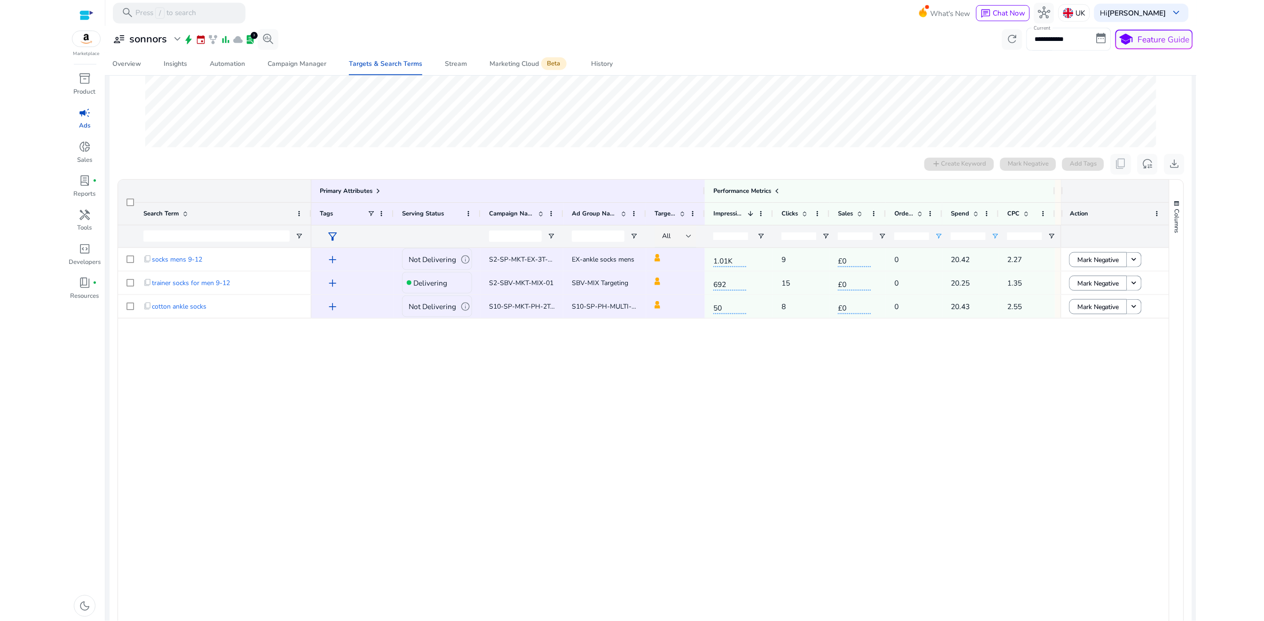
scroll to position [211, 0]
click at [963, 236] on input "**" at bounding box center [968, 238] width 35 height 8
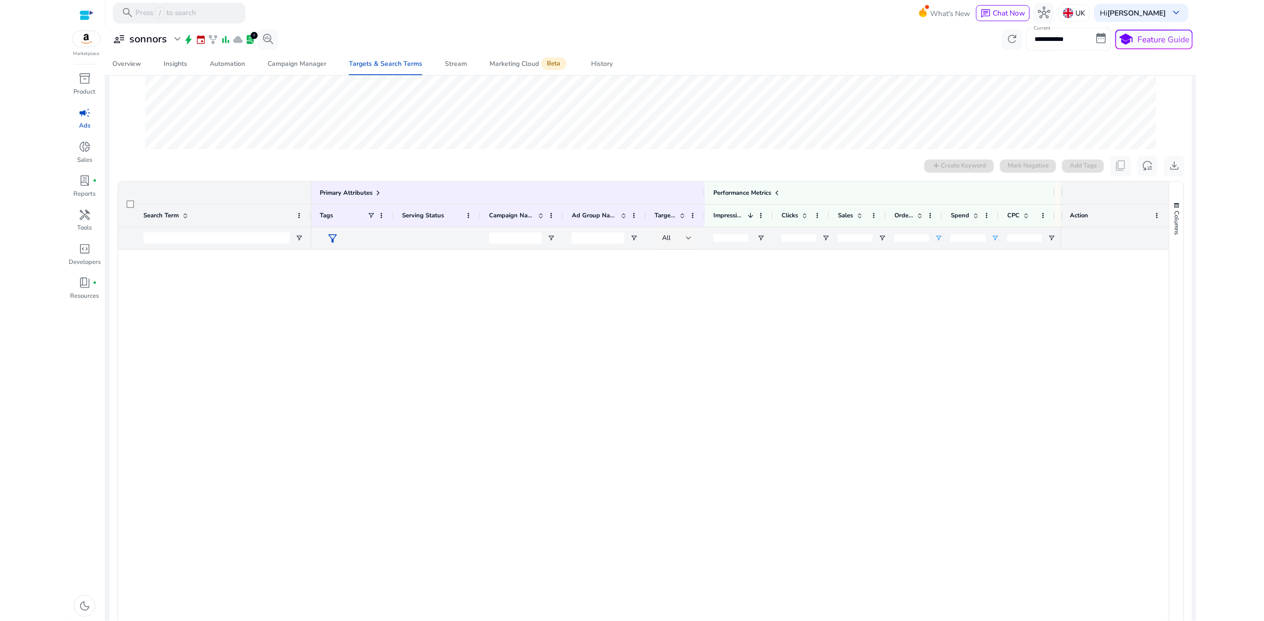
type input "**"
click at [993, 239] on span "Open Filter Menu" at bounding box center [995, 238] width 8 height 8
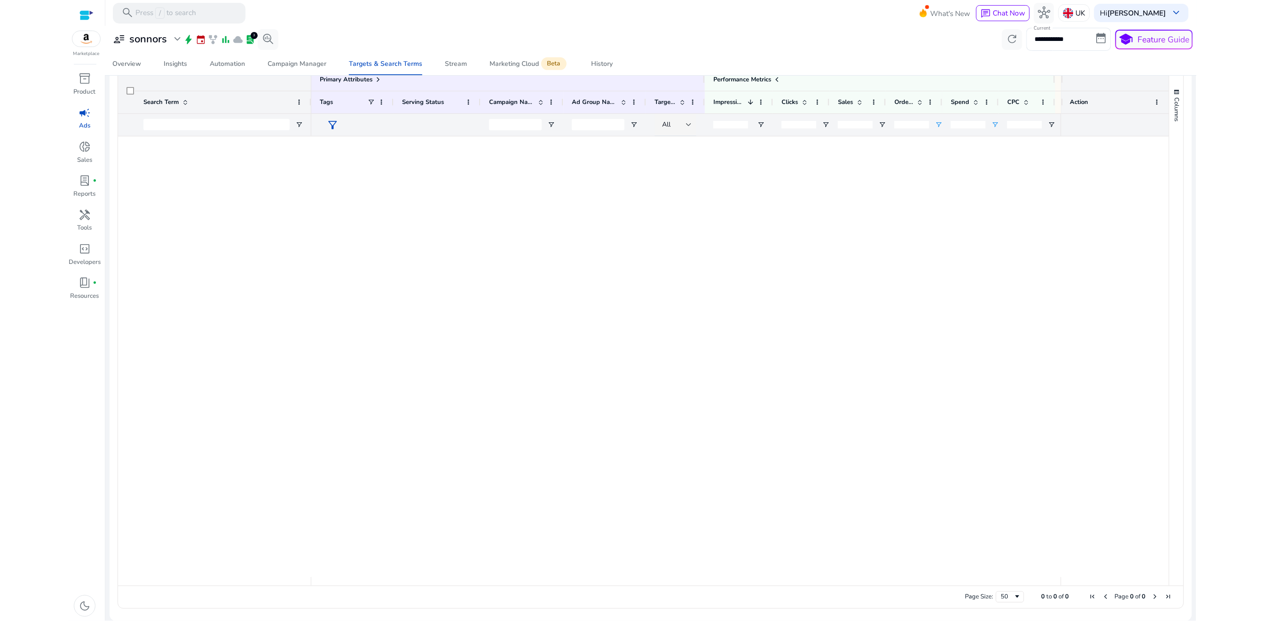
click at [1005, 254] on div at bounding box center [685, 356] width 749 height 441
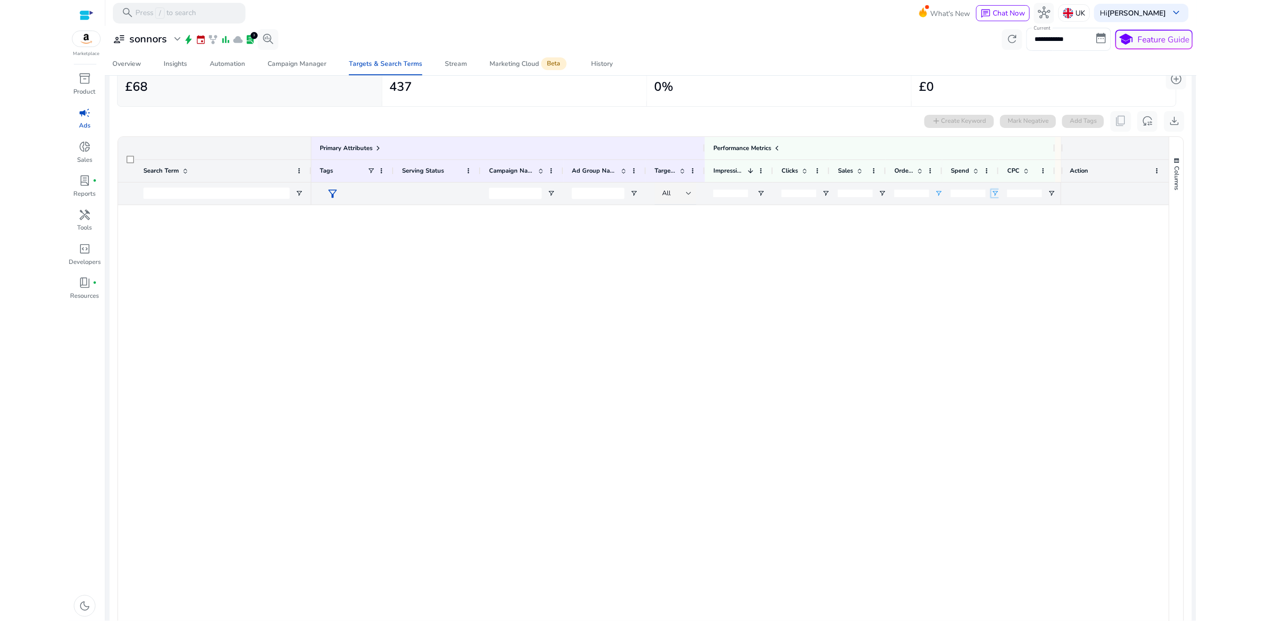
click at [997, 195] on span "Open Filter Menu" at bounding box center [995, 193] width 8 height 8
click at [981, 255] on div at bounding box center [685, 425] width 749 height 441
click at [910, 193] on input "*" at bounding box center [911, 193] width 35 height 8
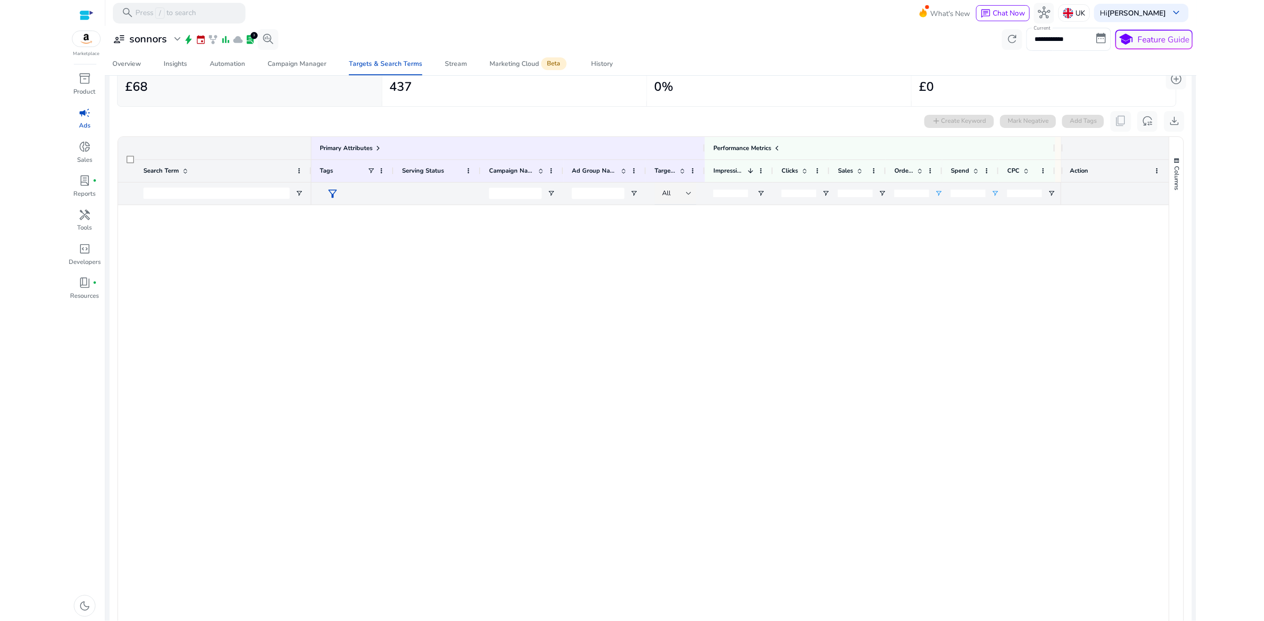
click at [910, 225] on div at bounding box center [685, 425] width 749 height 441
click at [909, 197] on input "*" at bounding box center [911, 193] width 35 height 8
click at [967, 193] on input "**" at bounding box center [968, 193] width 35 height 8
click at [966, 174] on span "Spend" at bounding box center [960, 170] width 18 height 8
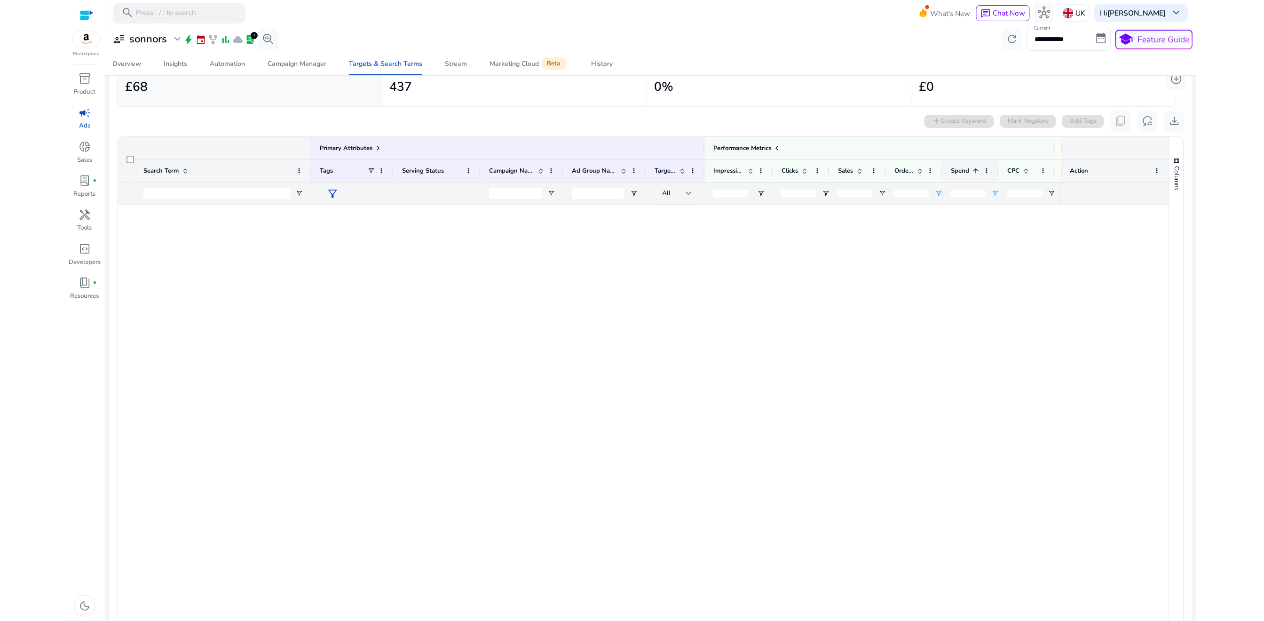
click at [966, 174] on span "Spend" at bounding box center [960, 170] width 18 height 8
click at [992, 198] on div "**" at bounding box center [970, 193] width 56 height 23
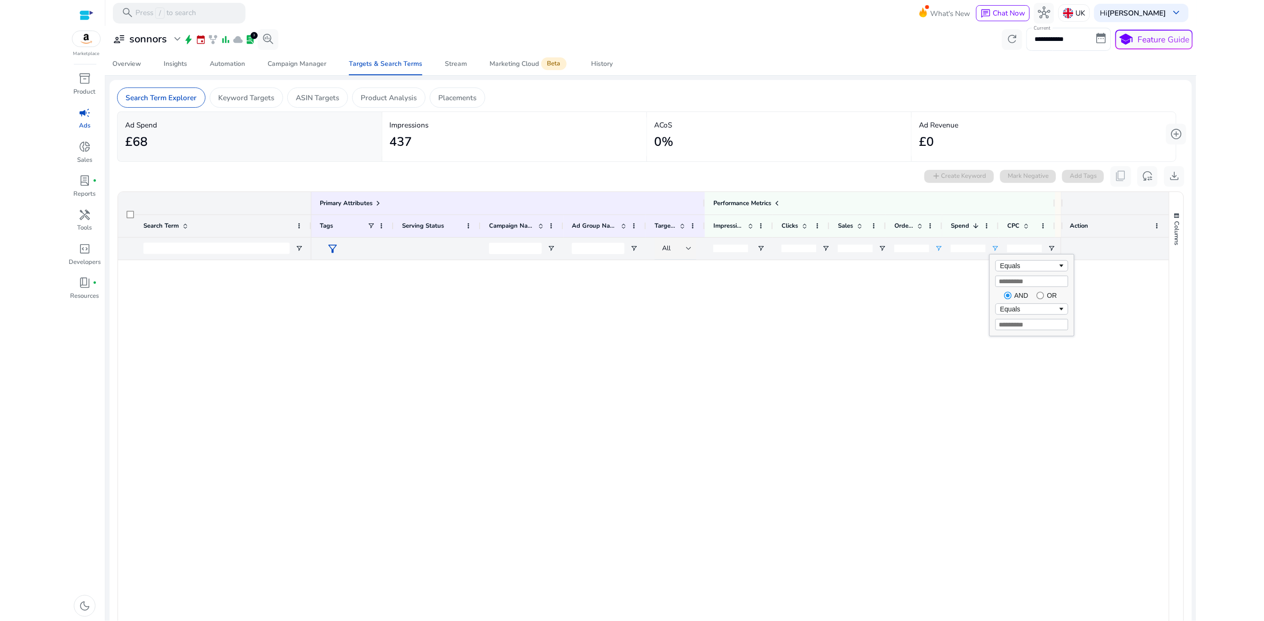
scroll to position [55, 0]
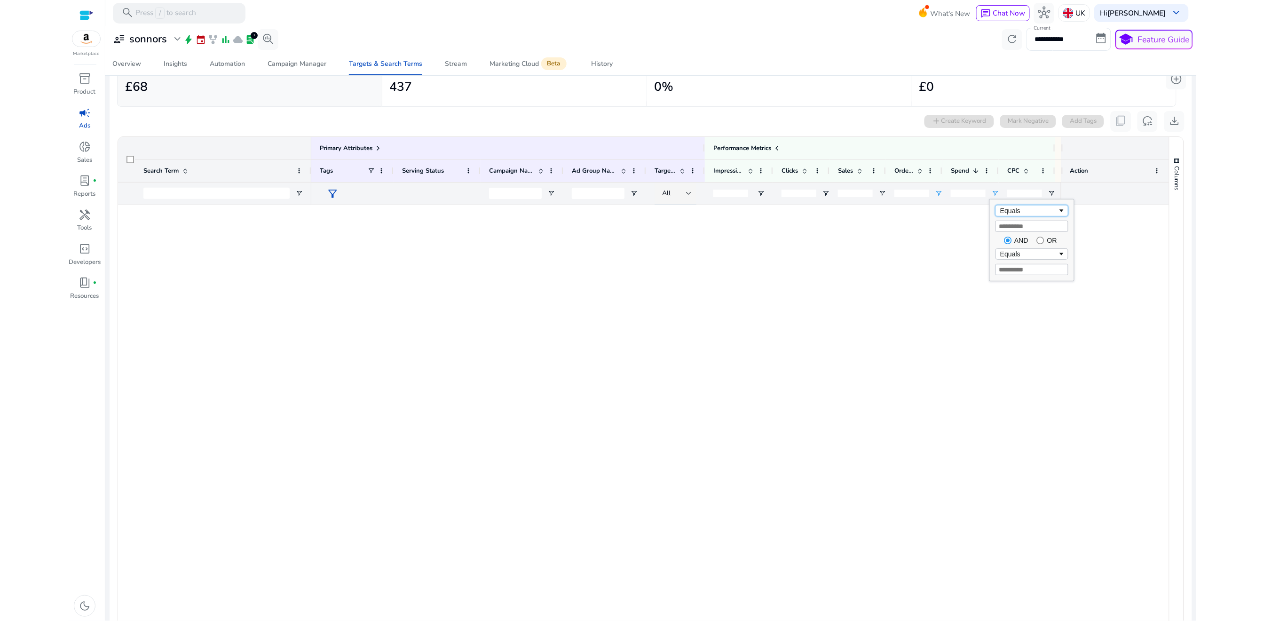
click at [1006, 214] on div "Equals" at bounding box center [1028, 211] width 57 height 8
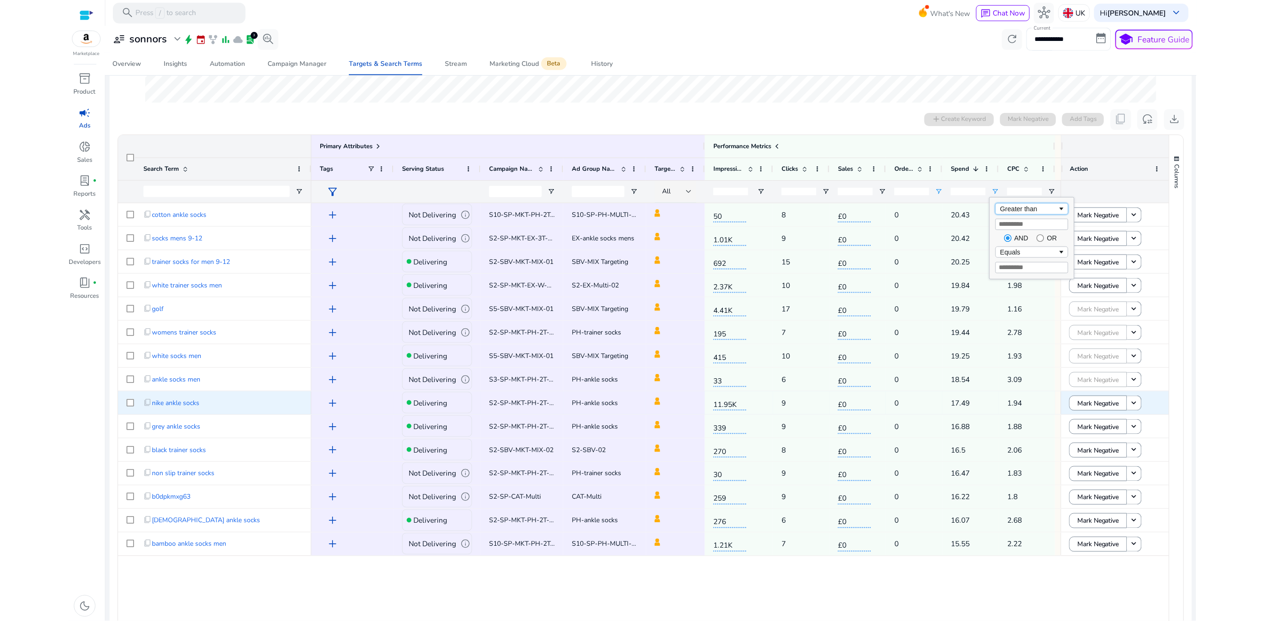
scroll to position [275, 0]
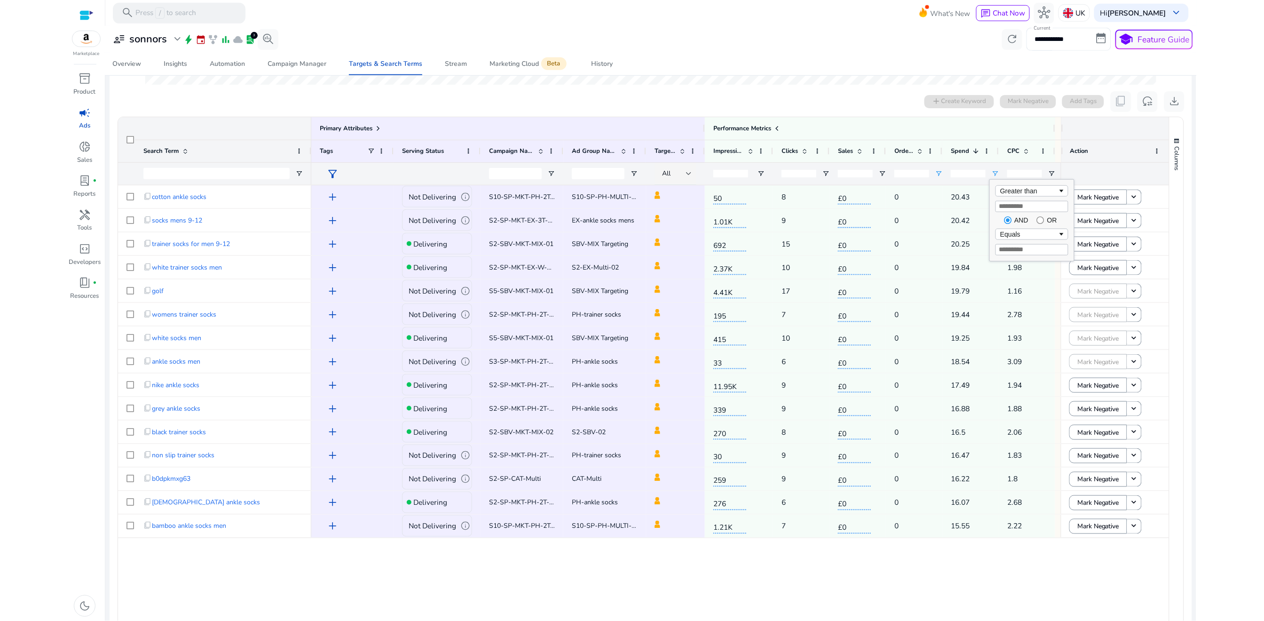
click at [863, 573] on div "add Not Delivering info S10-SP-MKT-PH-2T-01 S10-SP-PH-MULTI-KW 50 8 £0 0 20.43 …" at bounding box center [685, 405] width 749 height 441
click at [468, 153] on span at bounding box center [469, 151] width 8 height 8
click at [420, 166] on div at bounding box center [437, 174] width 70 height 22
click at [464, 173] on div at bounding box center [437, 174] width 70 height 22
click at [465, 155] on div "Serving Status" at bounding box center [437, 151] width 70 height 22
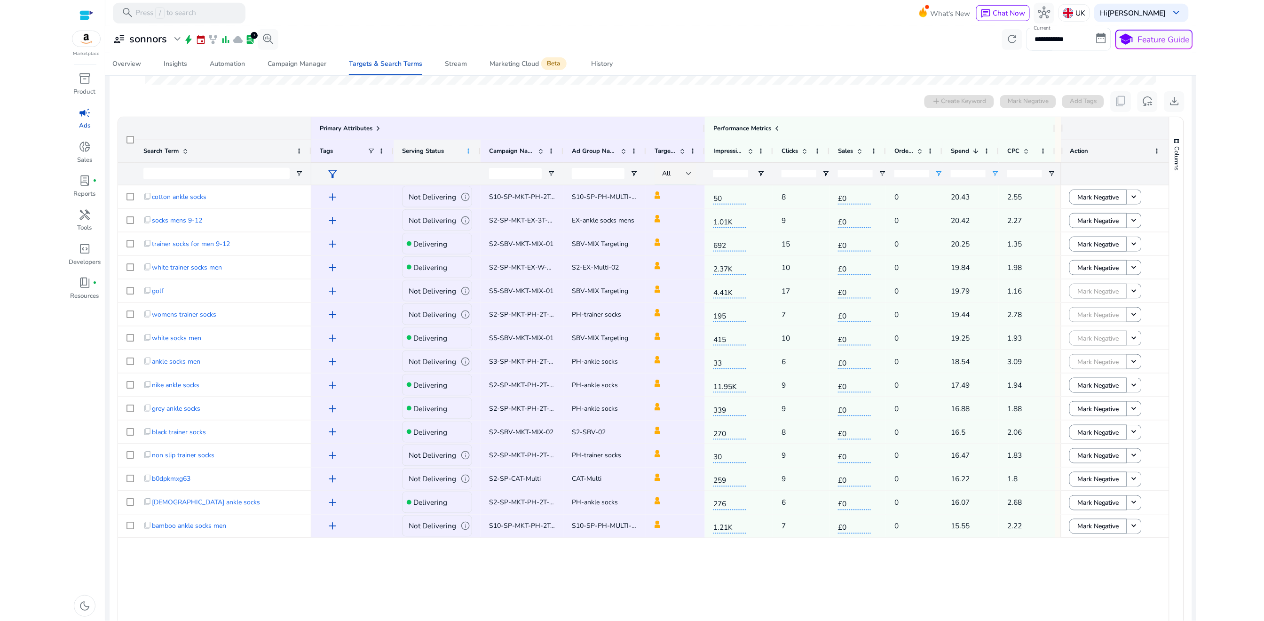
click at [467, 153] on span at bounding box center [469, 151] width 8 height 8
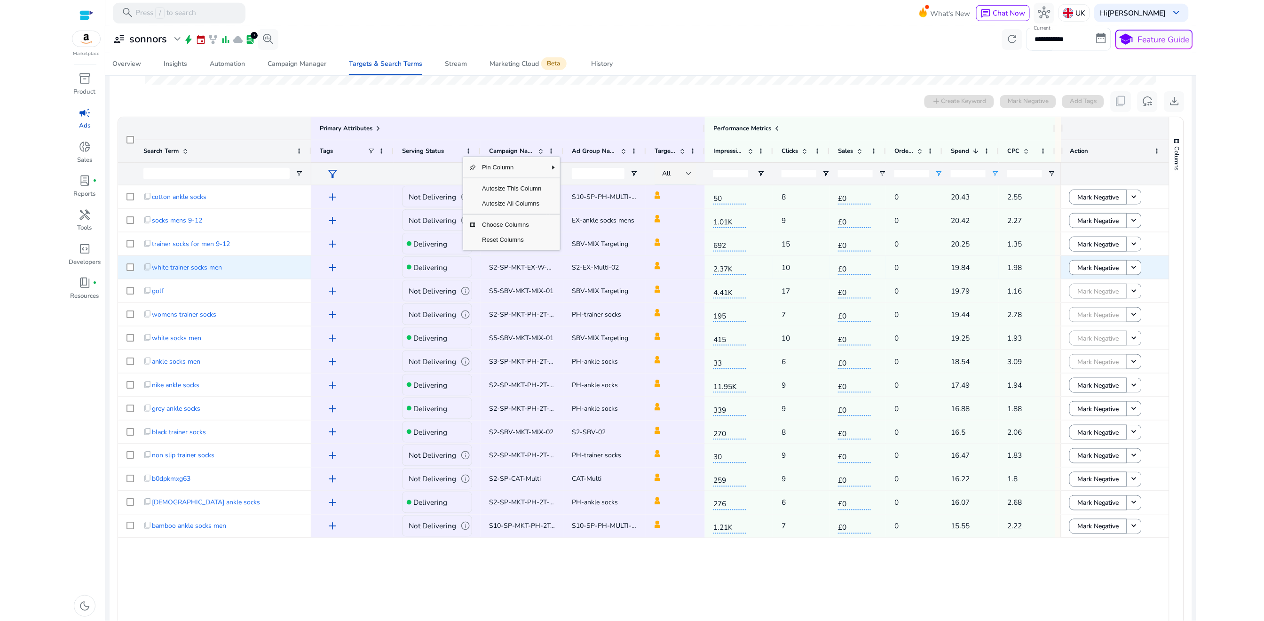
click at [430, 276] on p "Delivering" at bounding box center [430, 267] width 34 height 19
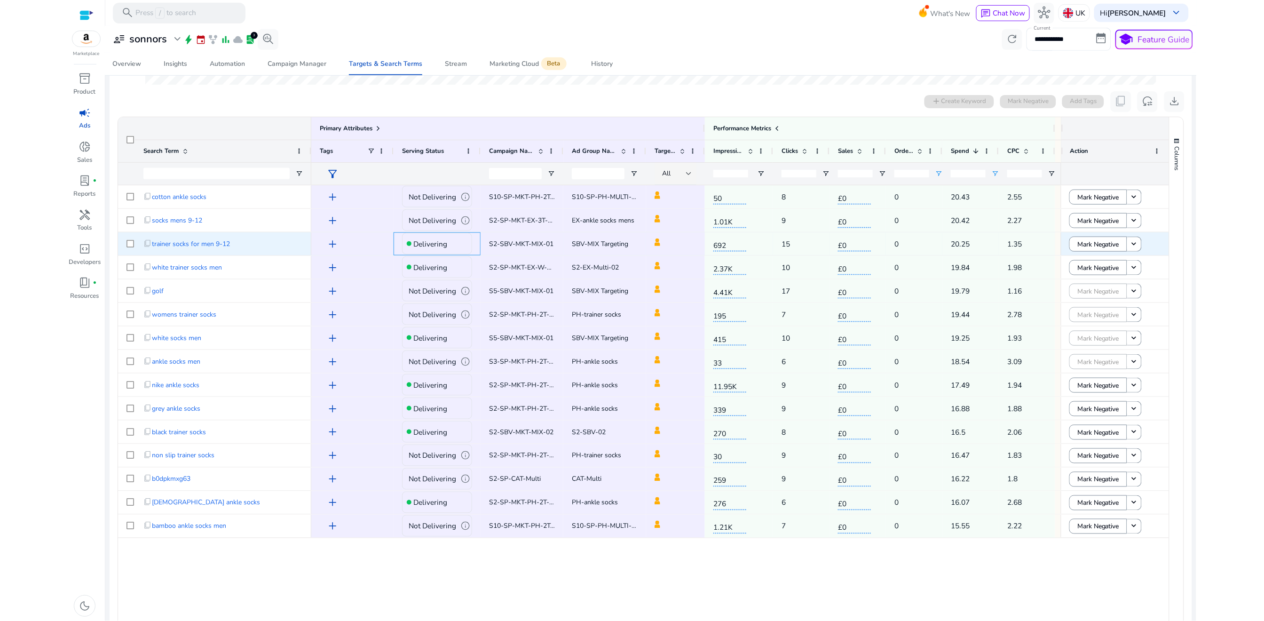
click at [425, 252] on p "Delivering" at bounding box center [430, 243] width 34 height 19
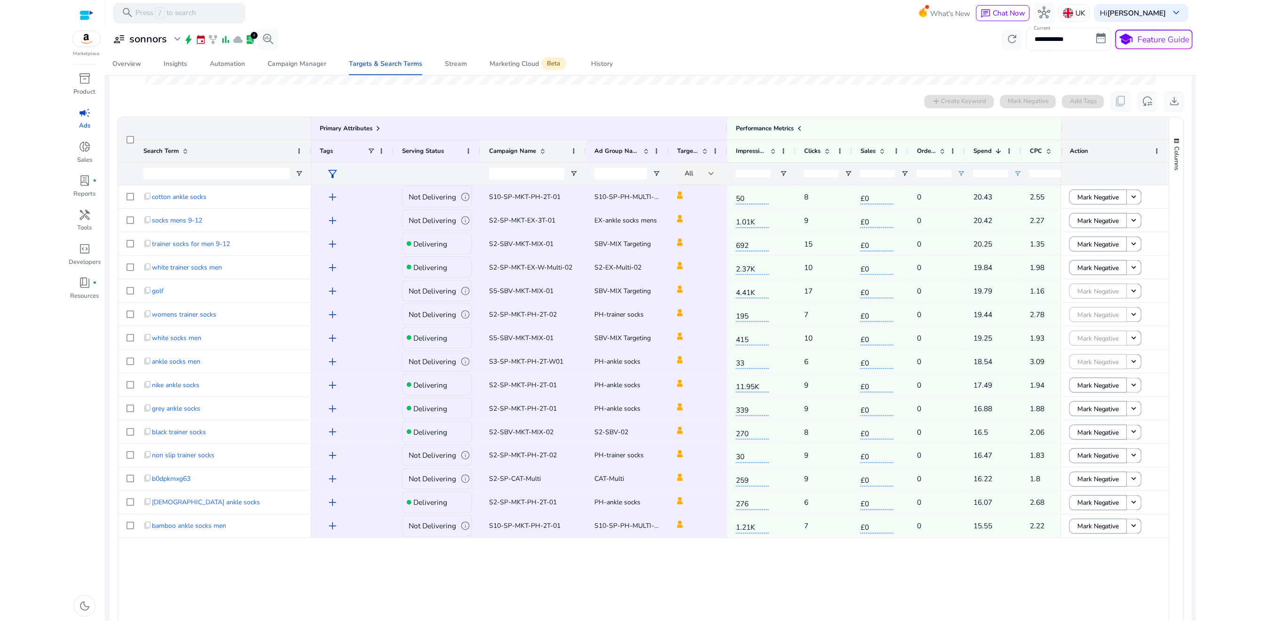
drag, startPoint x: 562, startPoint y: 152, endPoint x: 585, endPoint y: 152, distance: 22.6
click at [585, 152] on div at bounding box center [585, 151] width 4 height 22
click at [529, 267] on span "S2-SP-MKT-EX-W-Multi-02" at bounding box center [530, 267] width 83 height 9
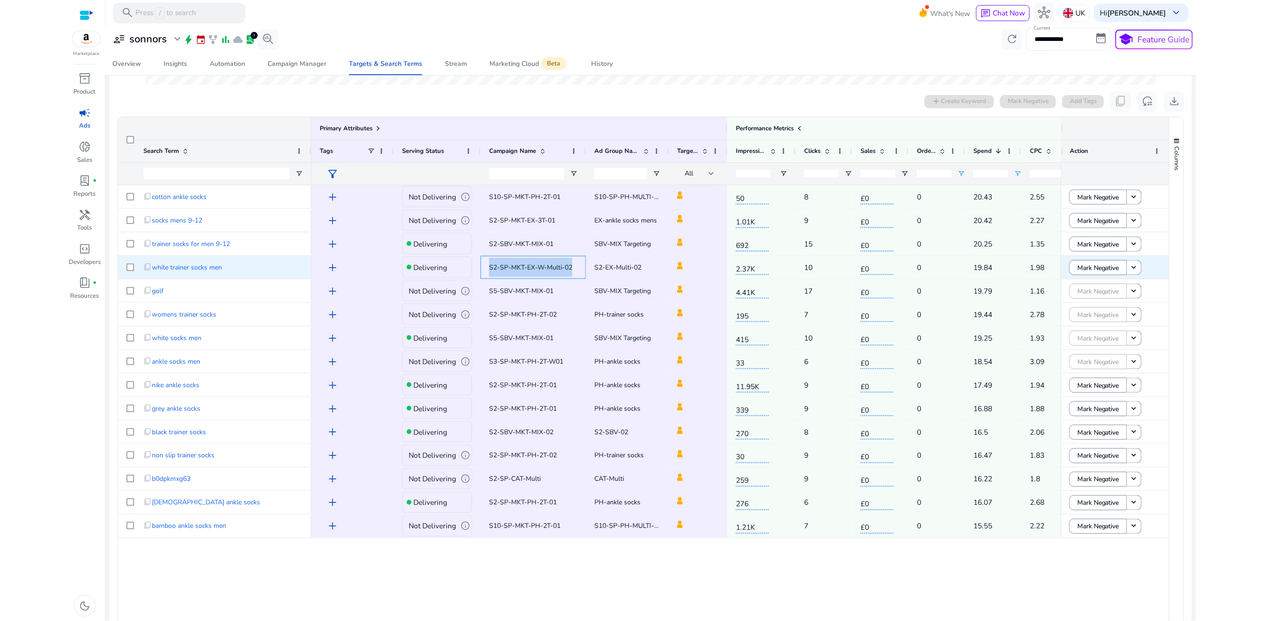
copy span "S2-SP-MKT-EX-W-Multi-02"
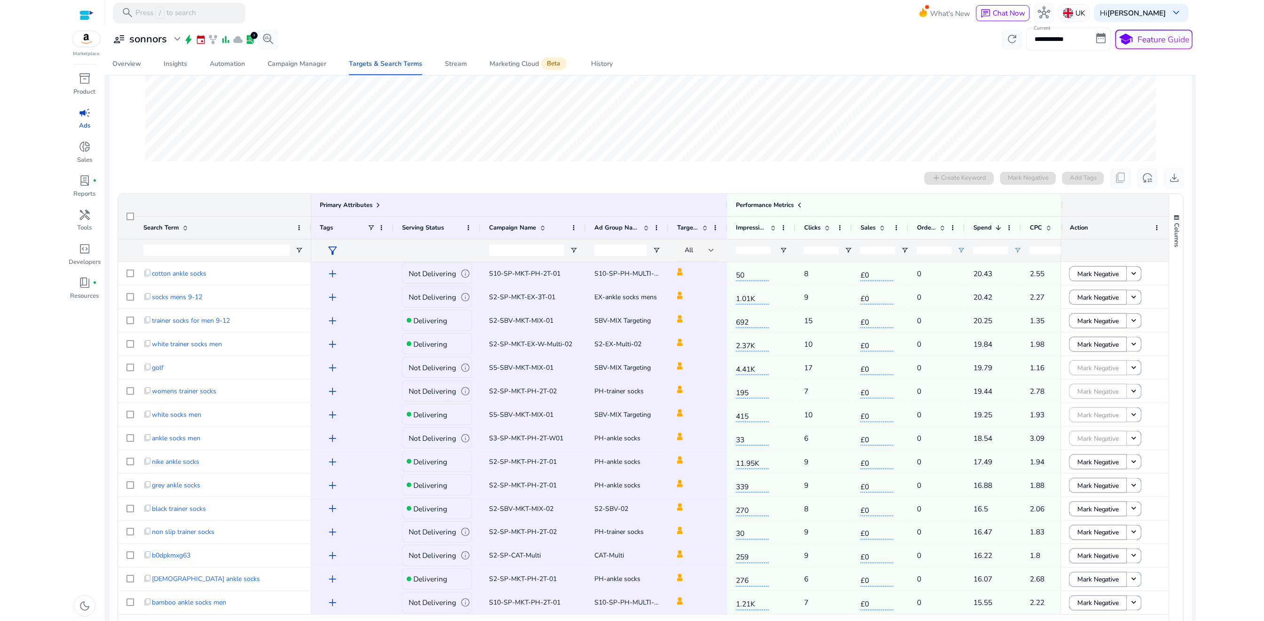
click at [1049, 41] on input "**********" at bounding box center [1068, 39] width 85 height 23
select select "*"
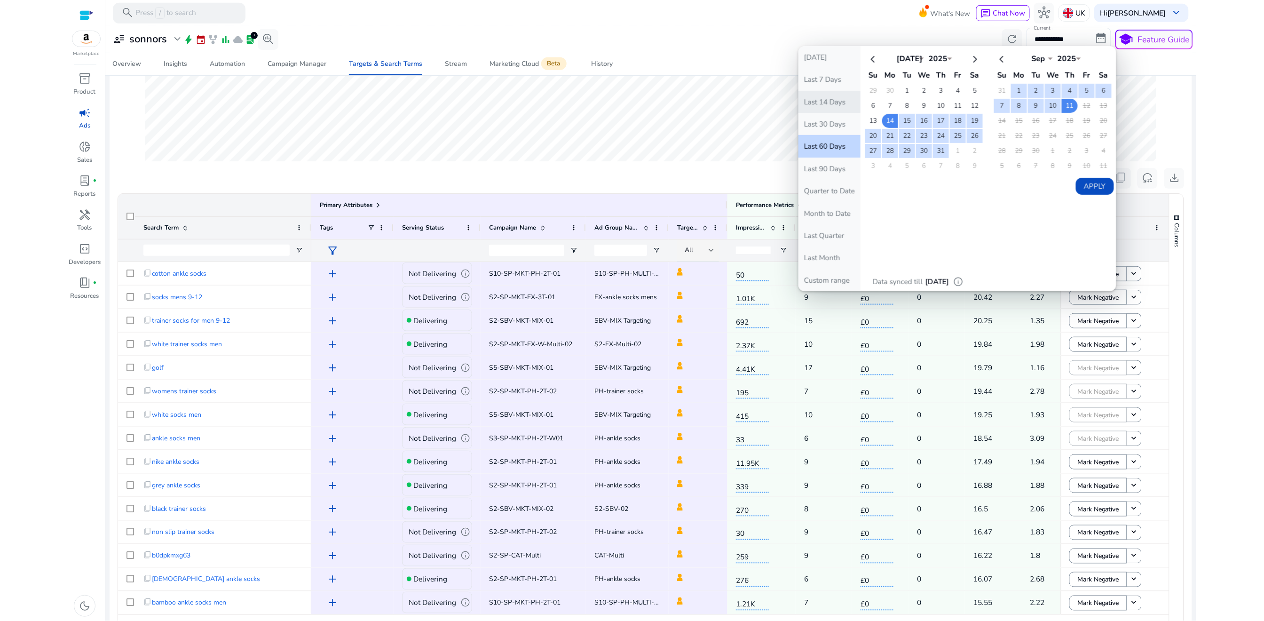
click at [817, 109] on button "Last 14 Days" at bounding box center [829, 102] width 62 height 22
type input "**********"
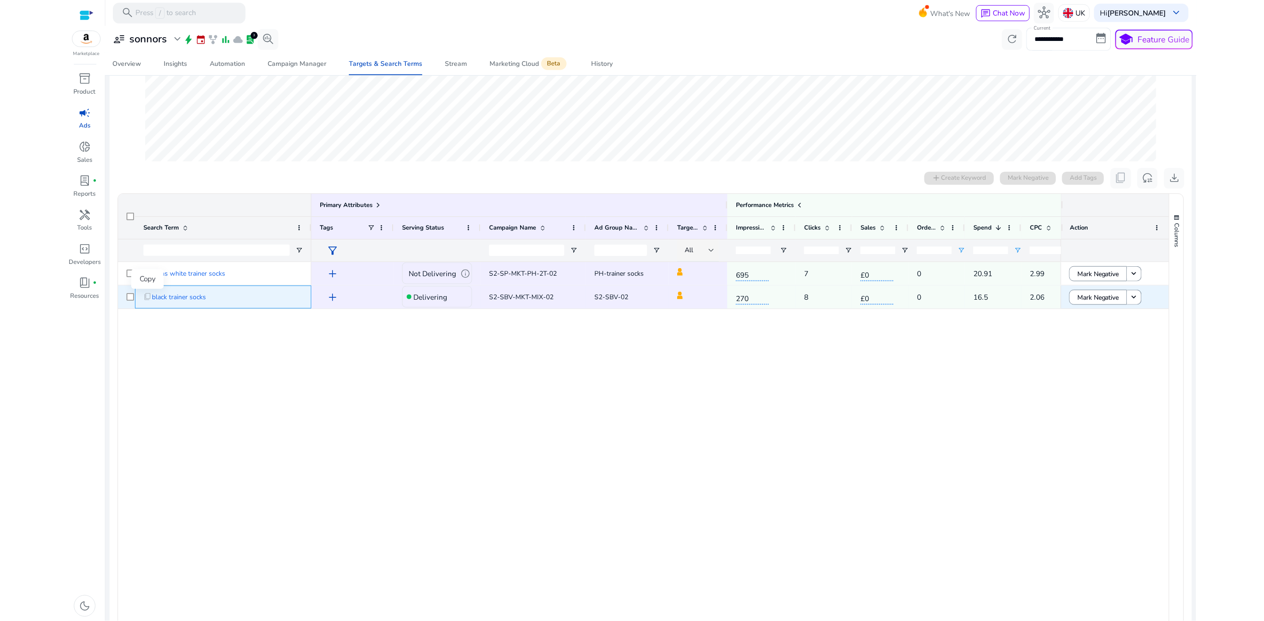
click at [147, 299] on span "content_copy" at bounding box center [147, 296] width 8 height 8
click at [505, 296] on span "S2-SBV-MKT-MIX-02" at bounding box center [521, 296] width 64 height 9
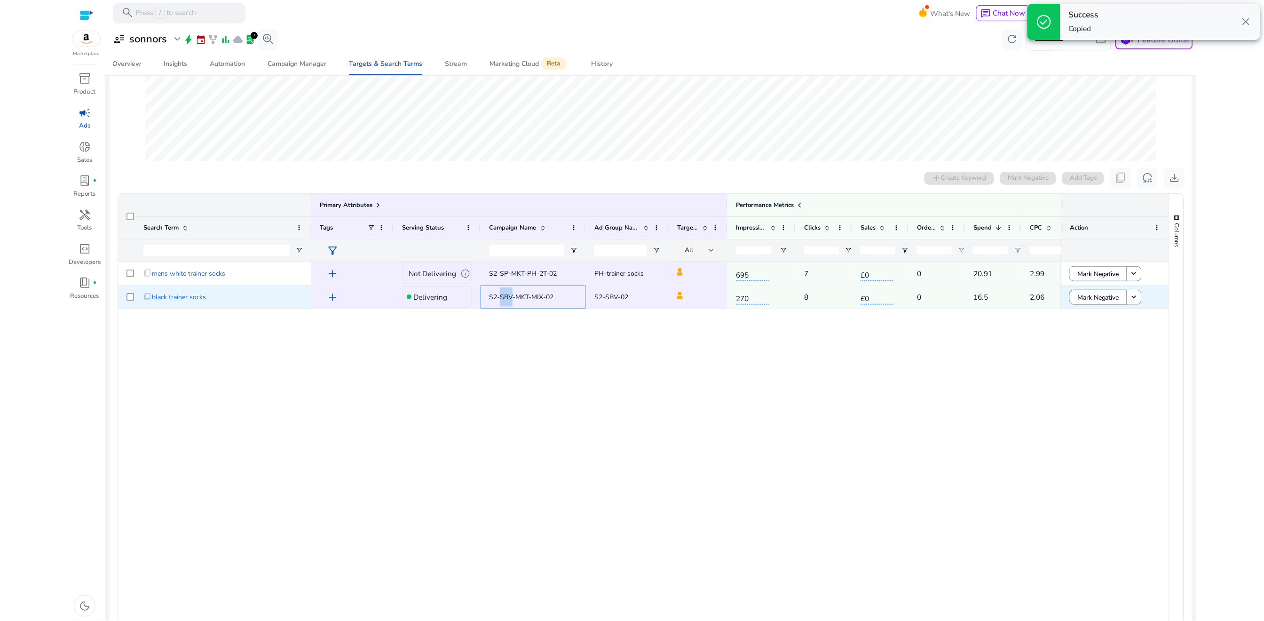
click at [505, 296] on span "S2-SBV-MKT-MIX-02" at bounding box center [521, 296] width 64 height 9
copy span "S2-SBV-MKT-MIX-02"
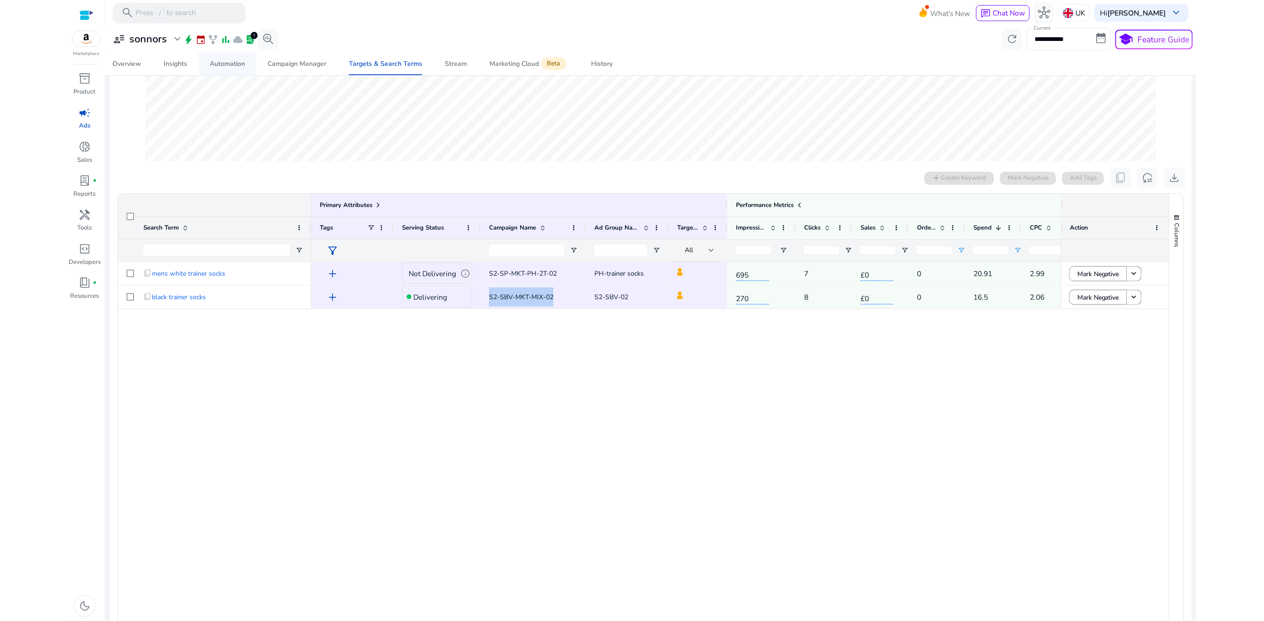
click at [224, 70] on span "Automation" at bounding box center [227, 64] width 35 height 23
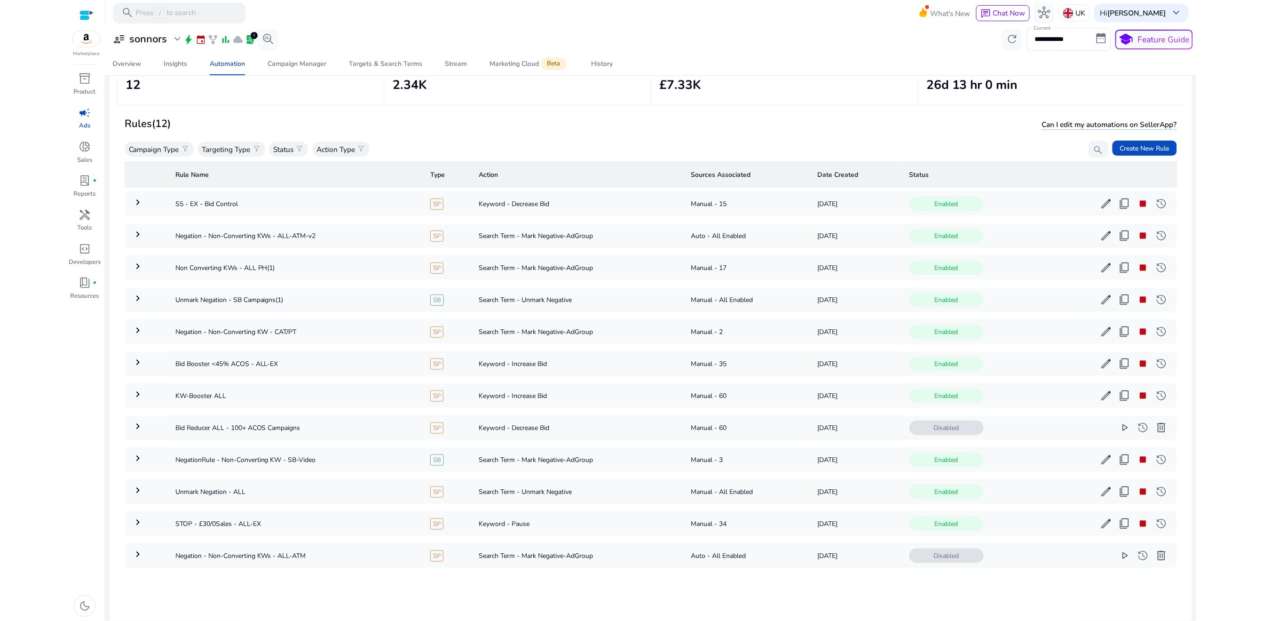
scroll to position [80, 0]
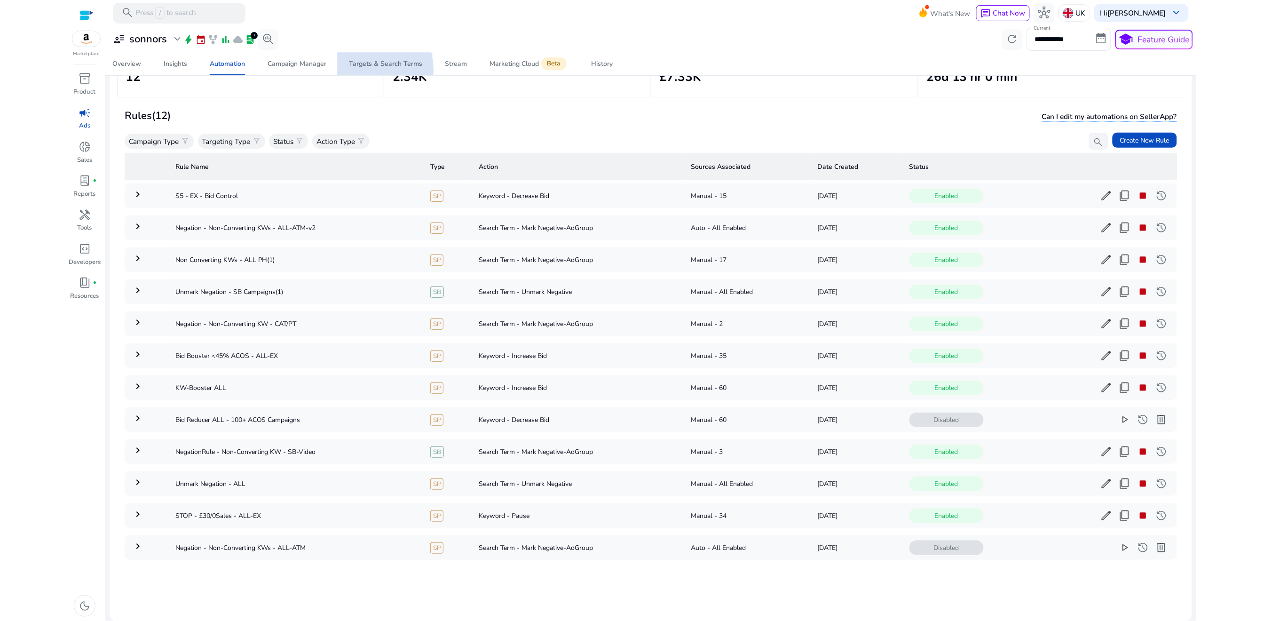
click at [349, 71] on span "Targets & Search Terms" at bounding box center [385, 64] width 73 height 23
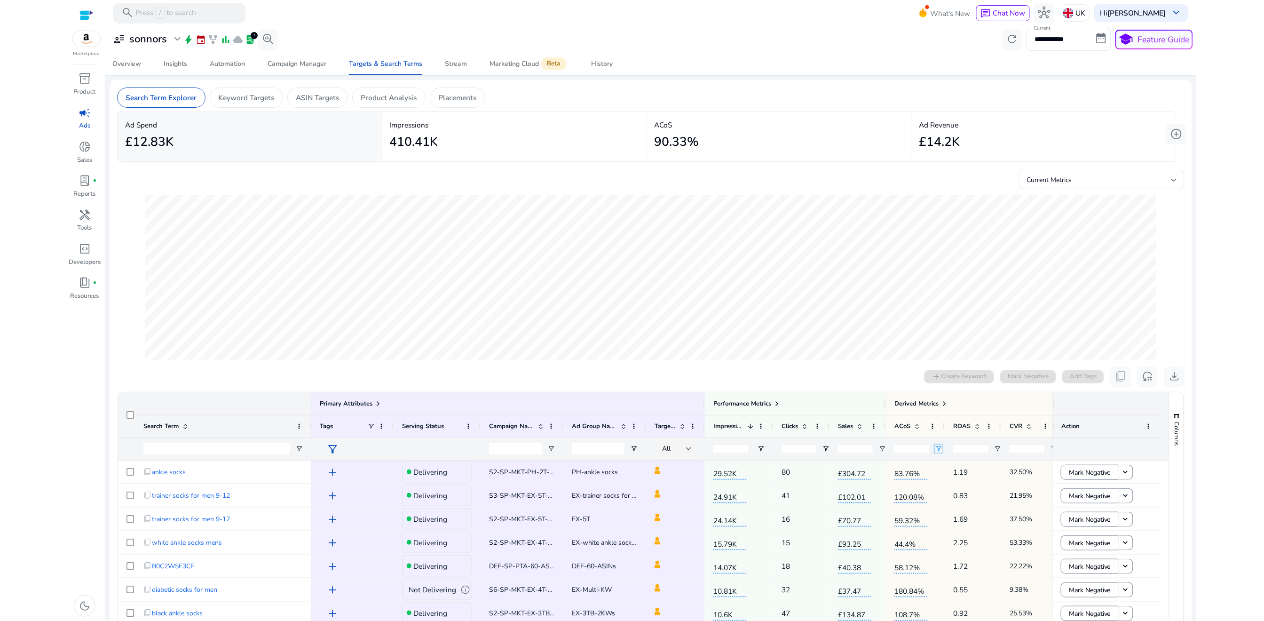
click at [941, 452] on span "Open Filter Menu" at bounding box center [939, 449] width 8 height 8
click at [957, 473] on div "Equals" at bounding box center [975, 474] width 84 height 38
click at [957, 468] on div "Equals" at bounding box center [972, 466] width 57 height 8
click at [954, 485] on input "Filter Value" at bounding box center [975, 481] width 73 height 11
type input "****"
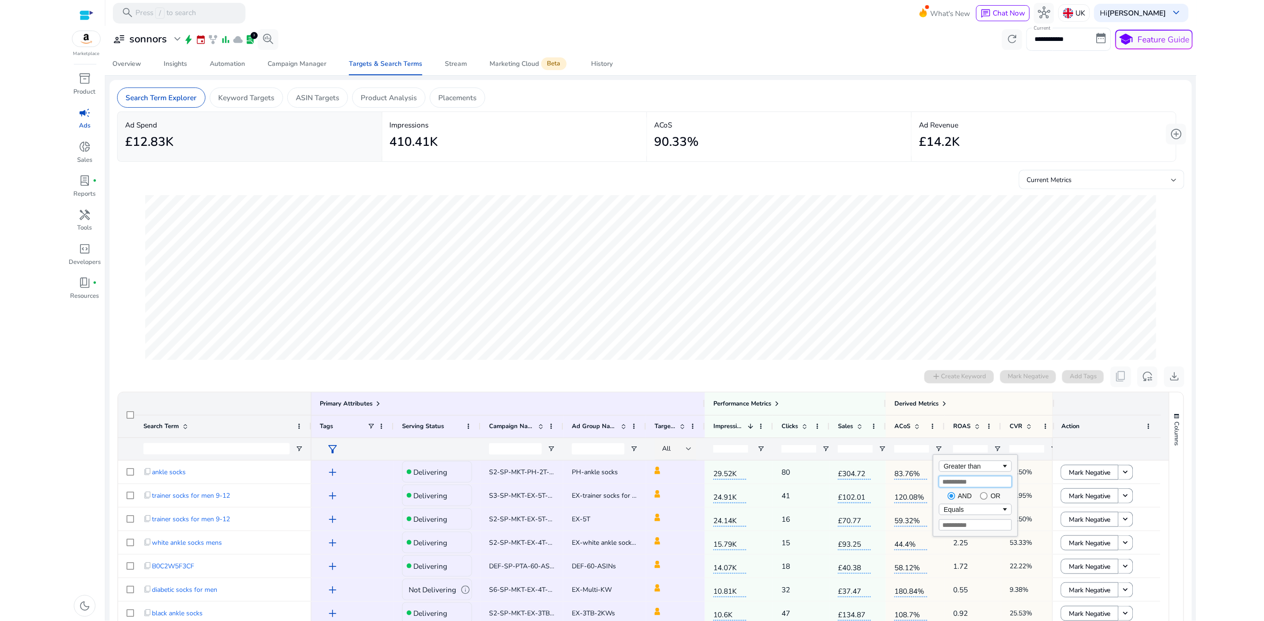
type input "****"
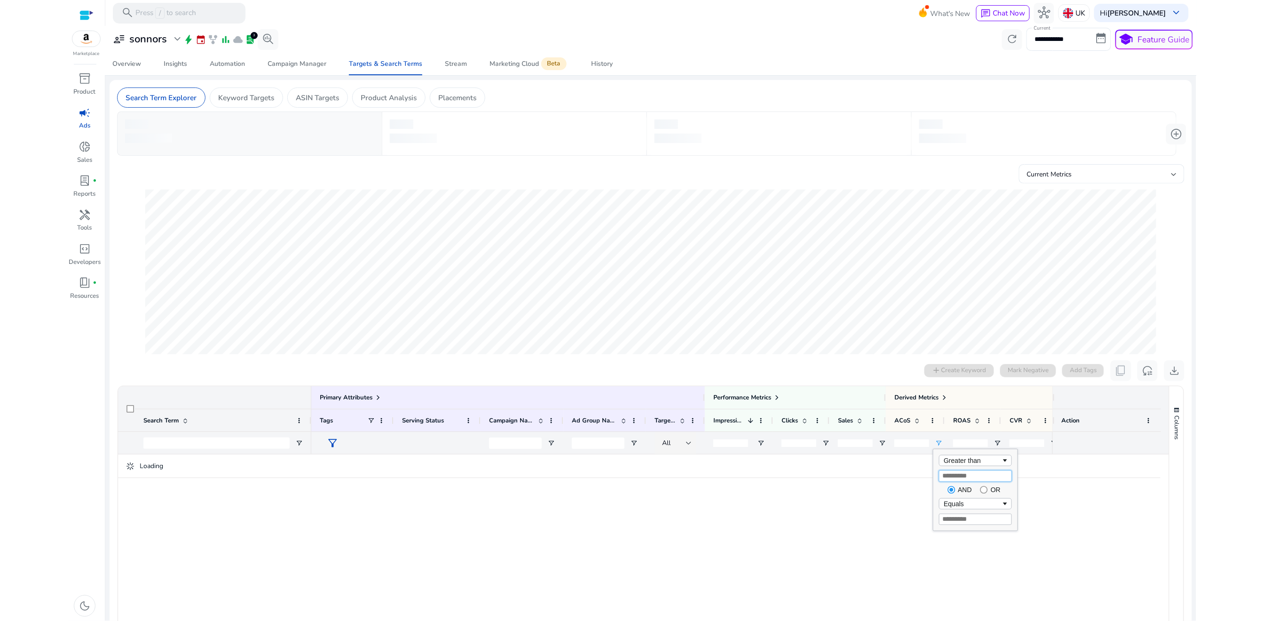
type input "***"
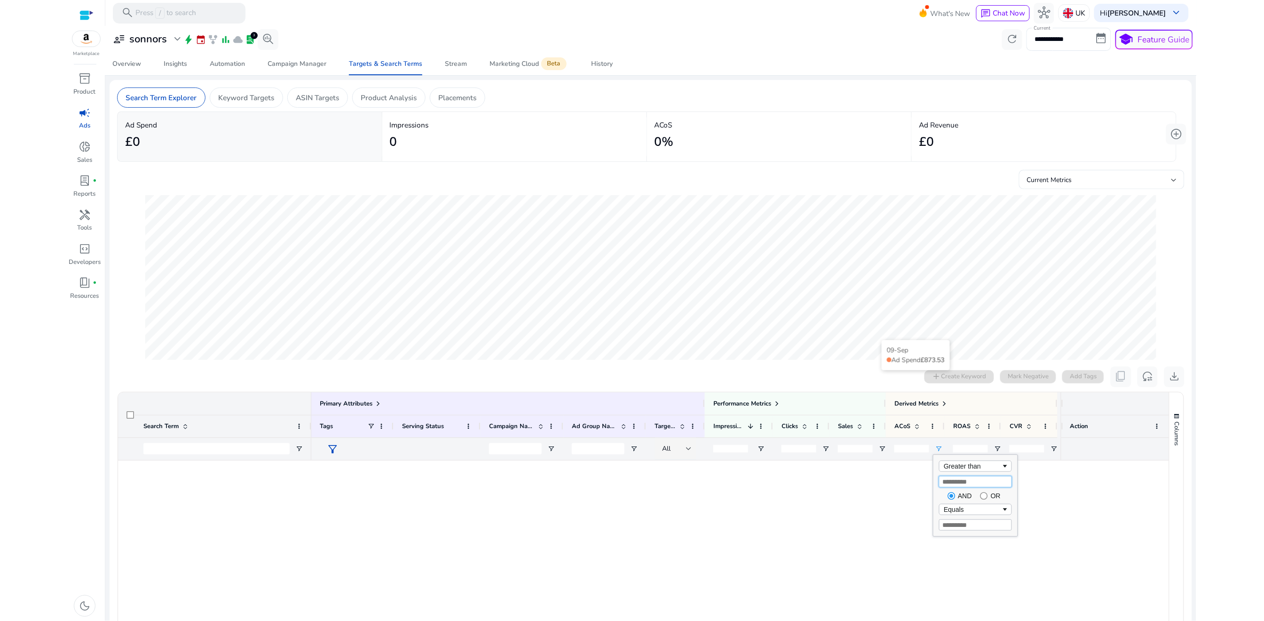
type input "***"
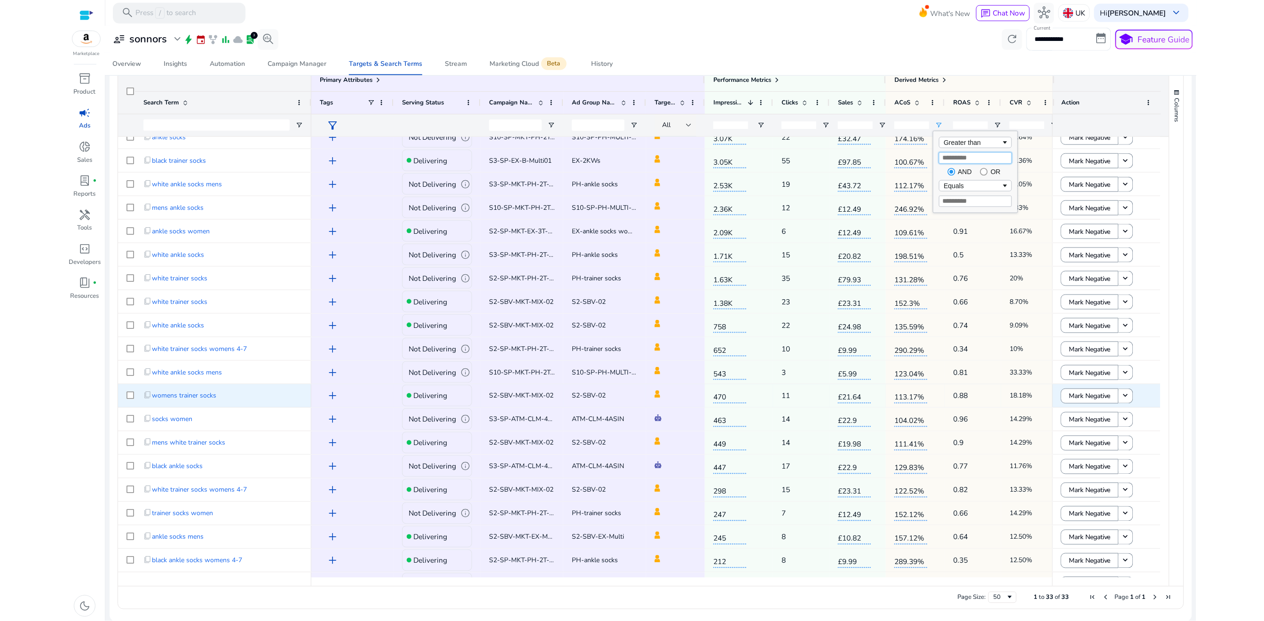
scroll to position [335, 0]
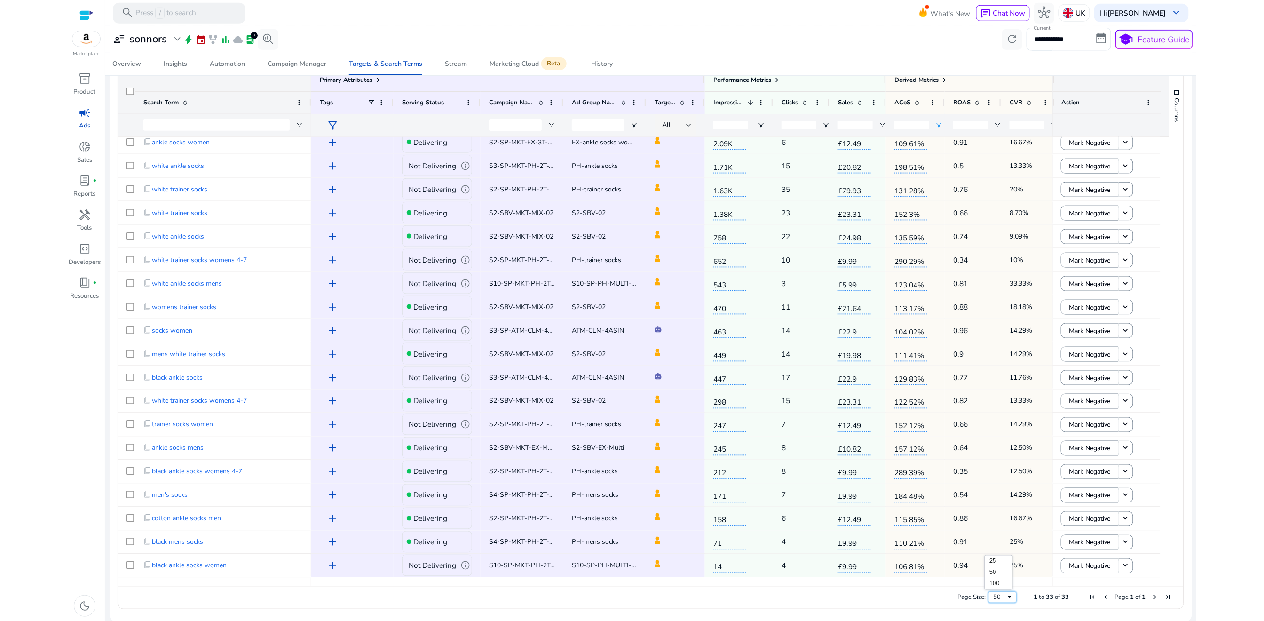
click at [996, 596] on div "50" at bounding box center [999, 597] width 13 height 8
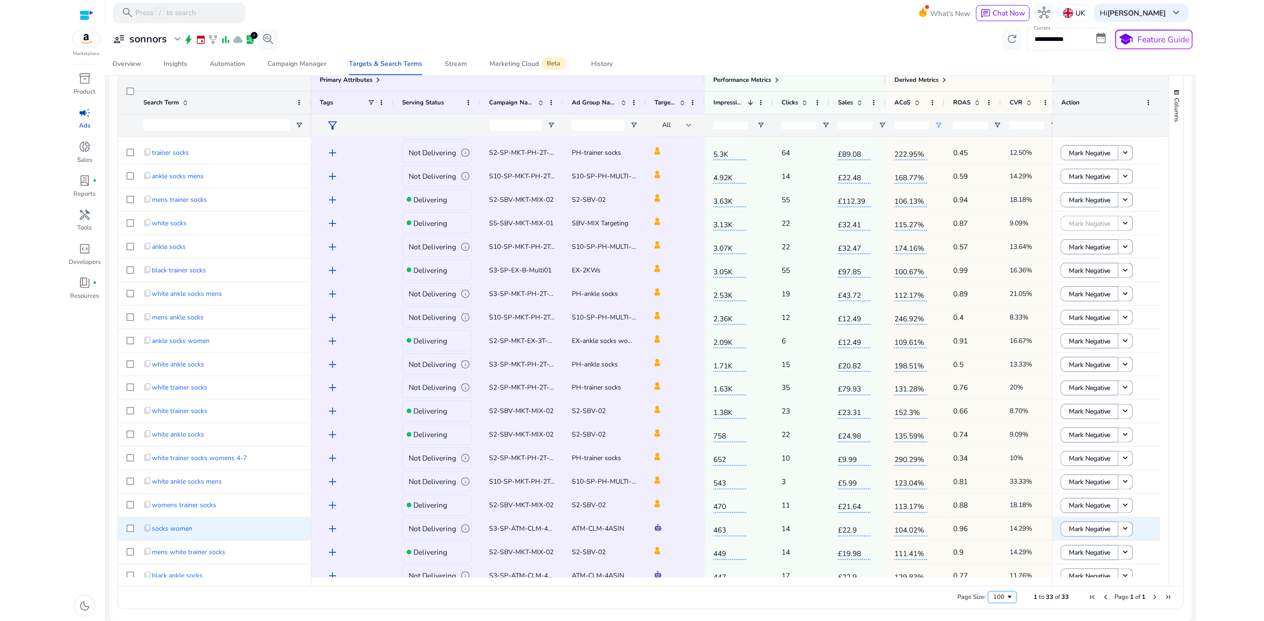
scroll to position [0, 0]
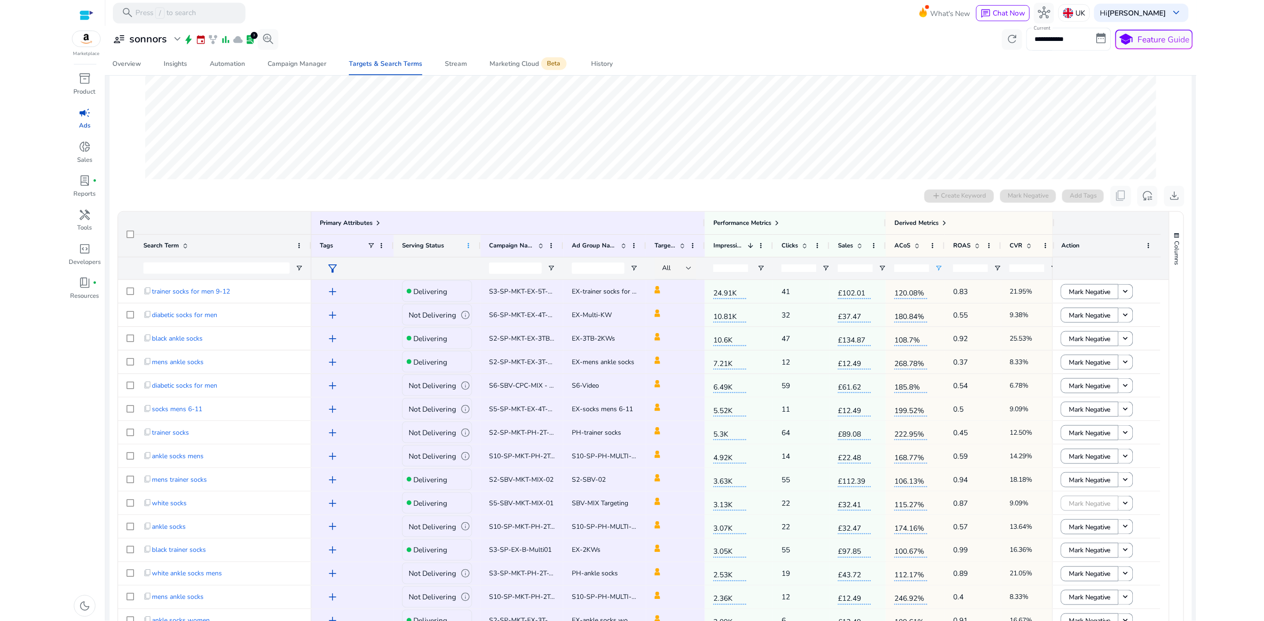
click at [468, 246] on span at bounding box center [469, 246] width 8 height 8
click at [557, 261] on span "Column Menu" at bounding box center [554, 262] width 8 height 8
click at [409, 187] on div "0 search terms selected add Create Keyword Mark Negative Add Tags content_copy …" at bounding box center [650, 196] width 1067 height 21
click at [376, 221] on span at bounding box center [378, 223] width 8 height 8
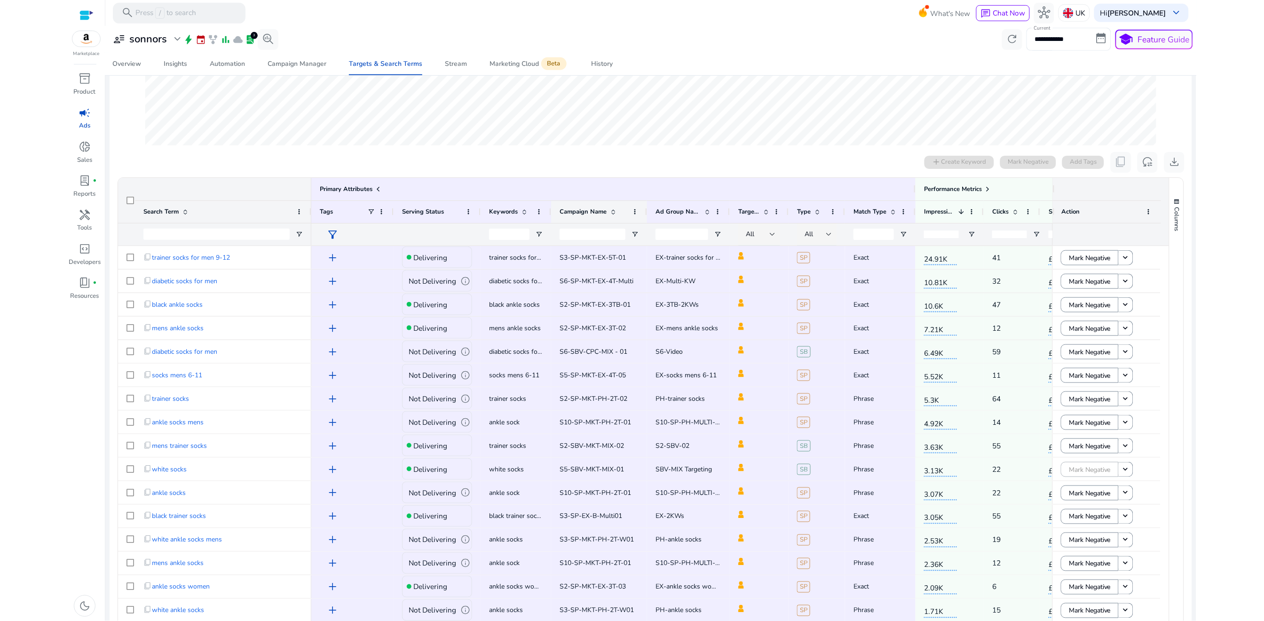
drag, startPoint x: 633, startPoint y: 213, endPoint x: 646, endPoint y: 213, distance: 13.2
click at [646, 213] on div at bounding box center [647, 212] width 4 height 22
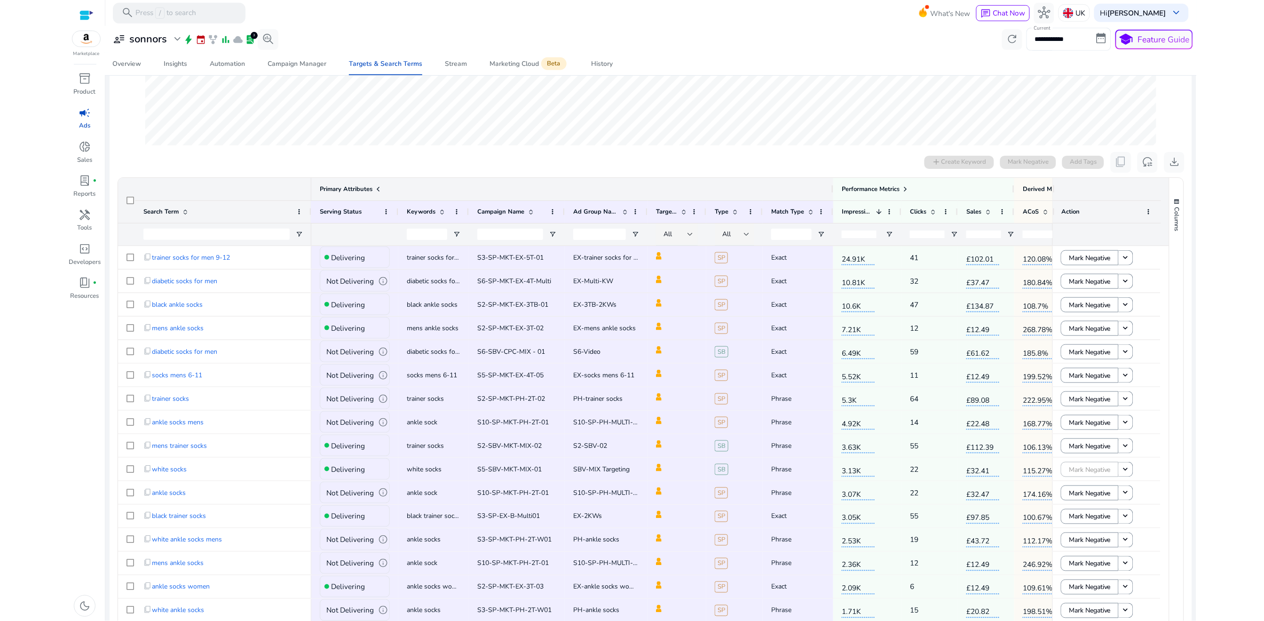
click at [378, 191] on span at bounding box center [378, 189] width 8 height 8
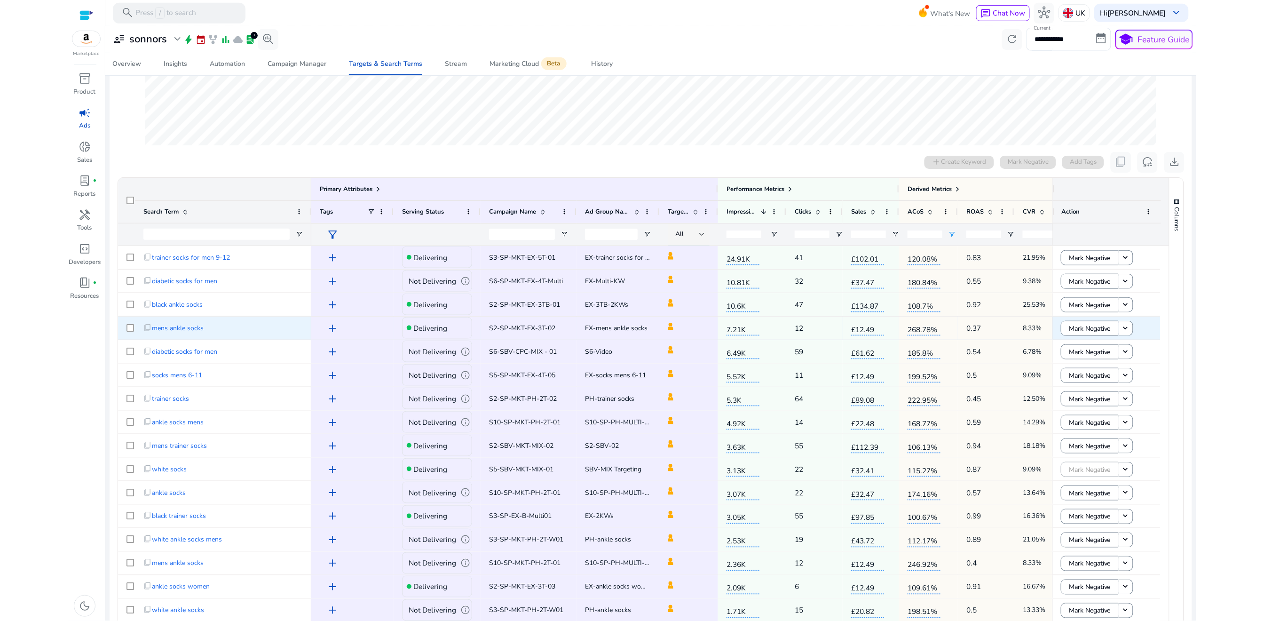
click at [503, 325] on span "S2-SP-MKT-EX-3T-02" at bounding box center [522, 327] width 66 height 9
copy span "S2-SP-MKT-EX-3T-02"
click at [491, 327] on span "S2-SP-MKT-EX-3T-02" at bounding box center [522, 327] width 66 height 9
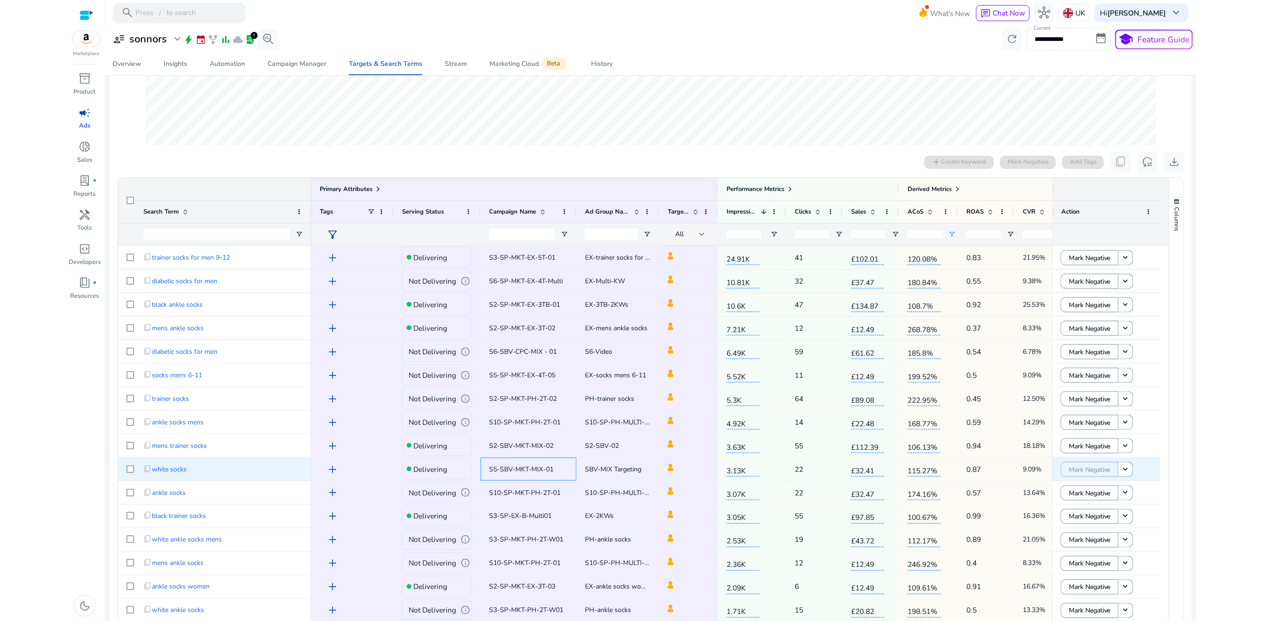
click at [504, 473] on span "S5-SBV-MKT-MIX-01" at bounding box center [528, 468] width 79 height 19
copy span "S5-SBV-MKT-MIX-01"
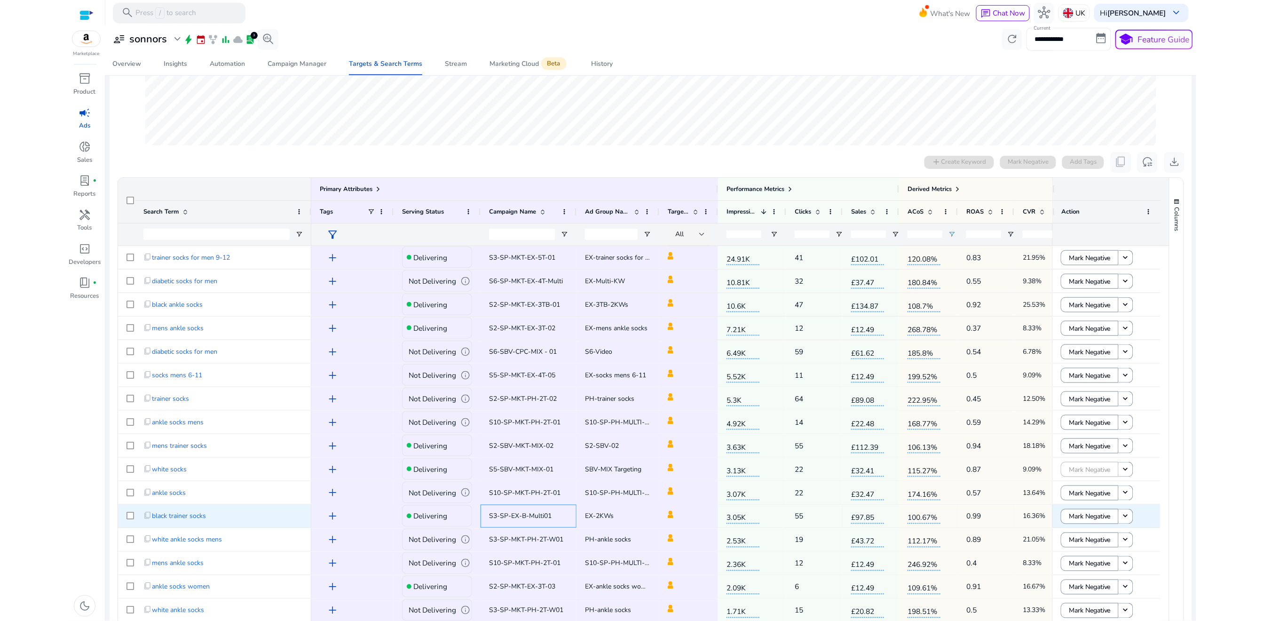
click at [512, 519] on span "S3-SP-EX-B-Multi01" at bounding box center [520, 516] width 63 height 9
copy span "S3-SP-EX-B-Multi01"
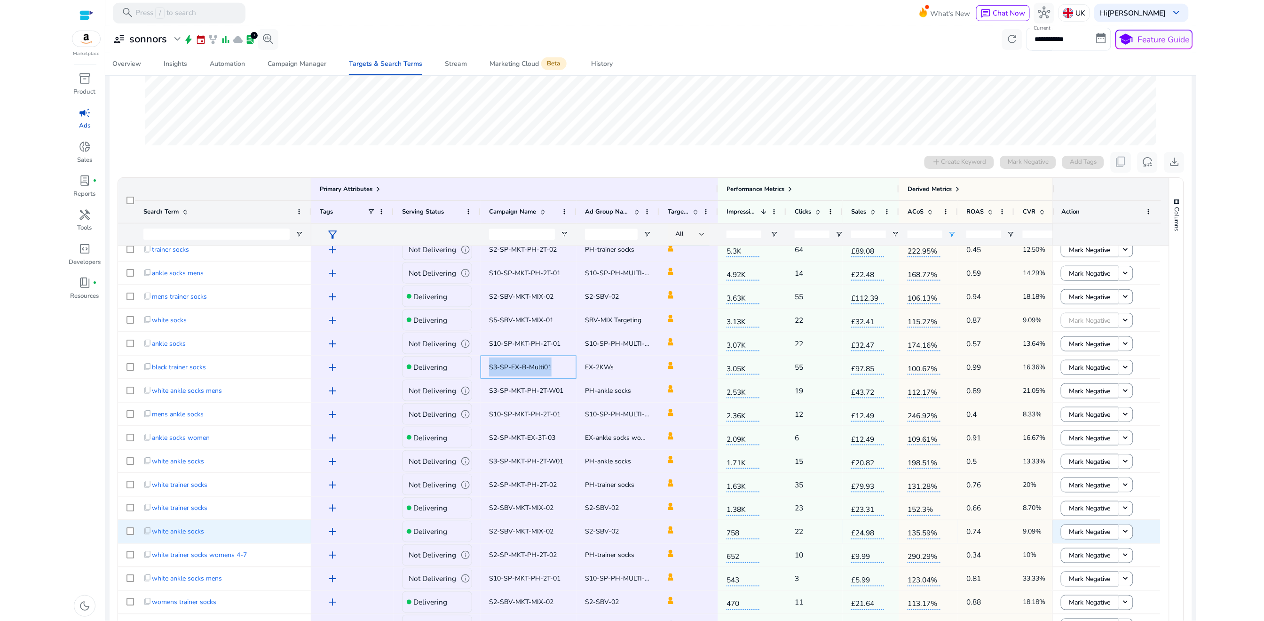
scroll to position [152, 0]
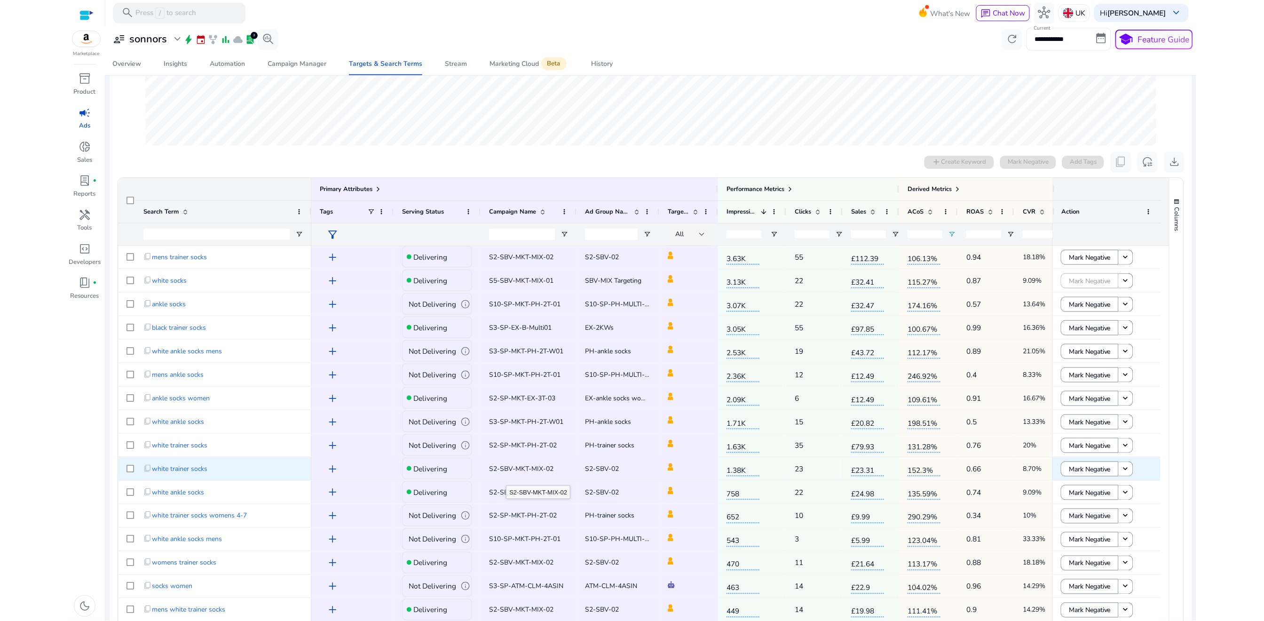
click at [506, 468] on span "S2-SBV-MKT-MIX-02" at bounding box center [521, 468] width 64 height 9
copy span "S2-SBV-MKT-MIX-02"
click at [147, 469] on span "content_copy" at bounding box center [147, 468] width 8 height 8
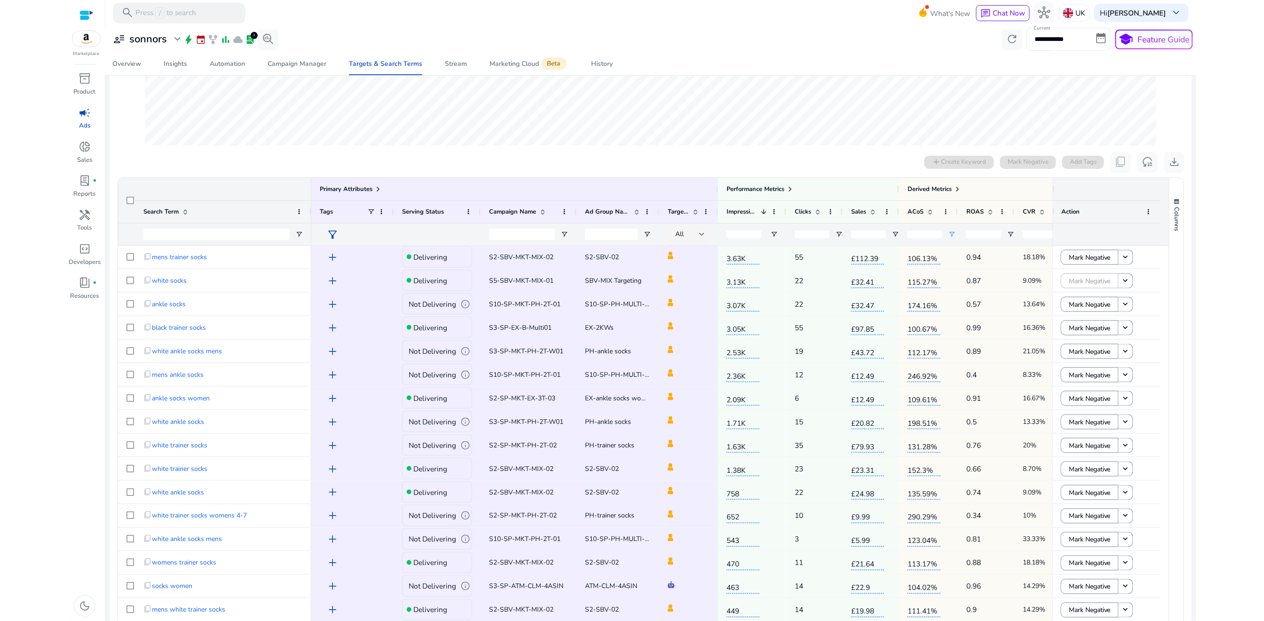
click at [82, 16] on div at bounding box center [86, 15] width 14 height 11
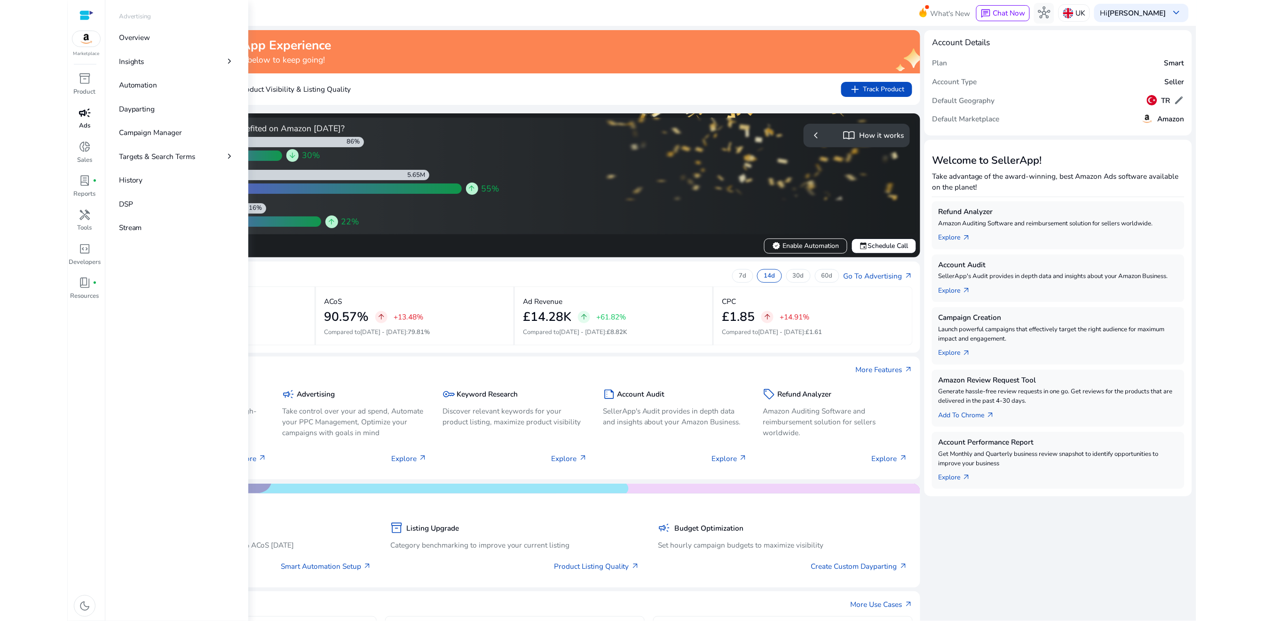
click at [82, 112] on span "campaign" at bounding box center [85, 113] width 12 height 12
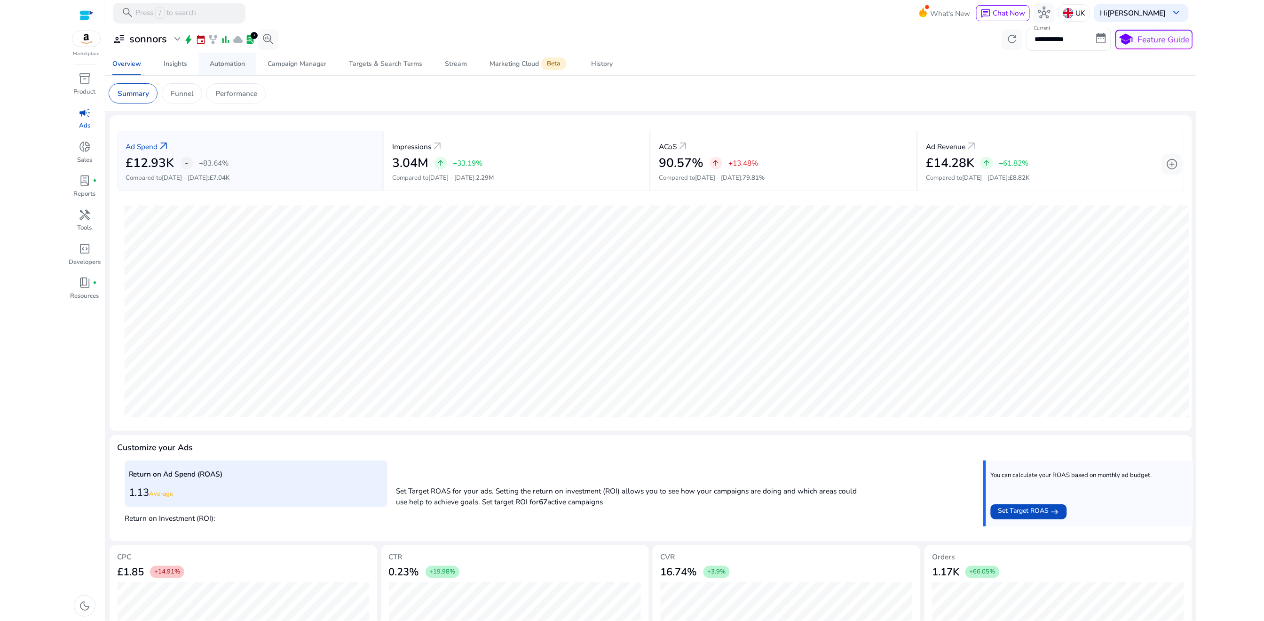
click at [231, 72] on span "Automation" at bounding box center [227, 64] width 35 height 23
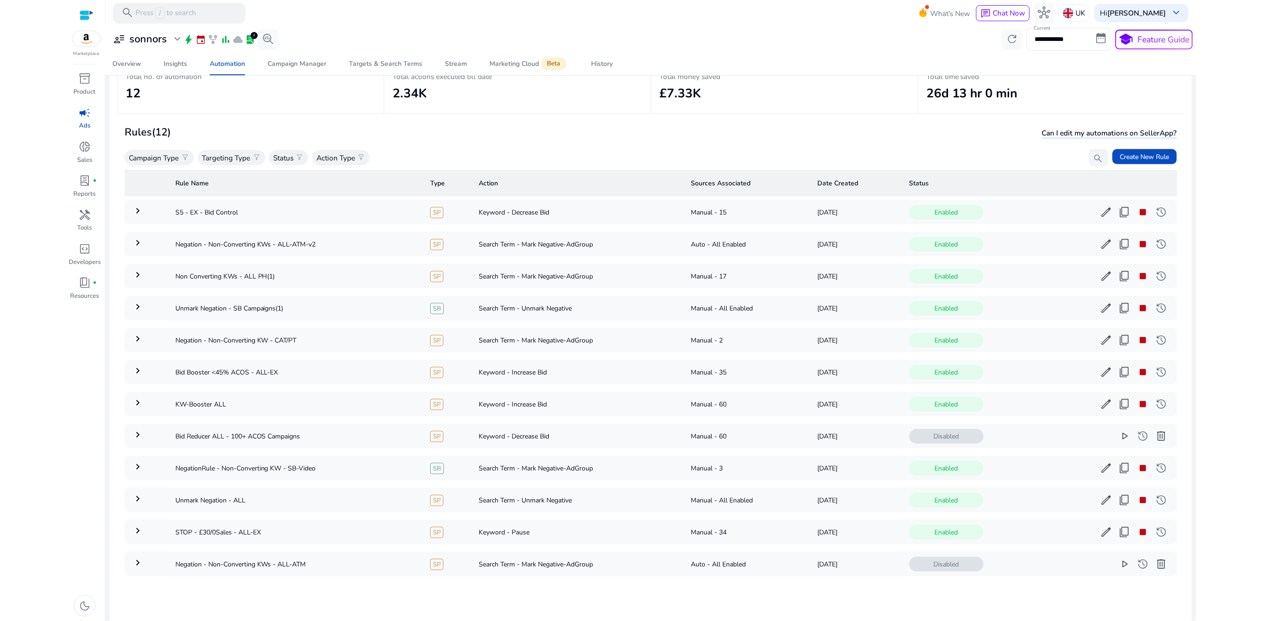
scroll to position [80, 0]
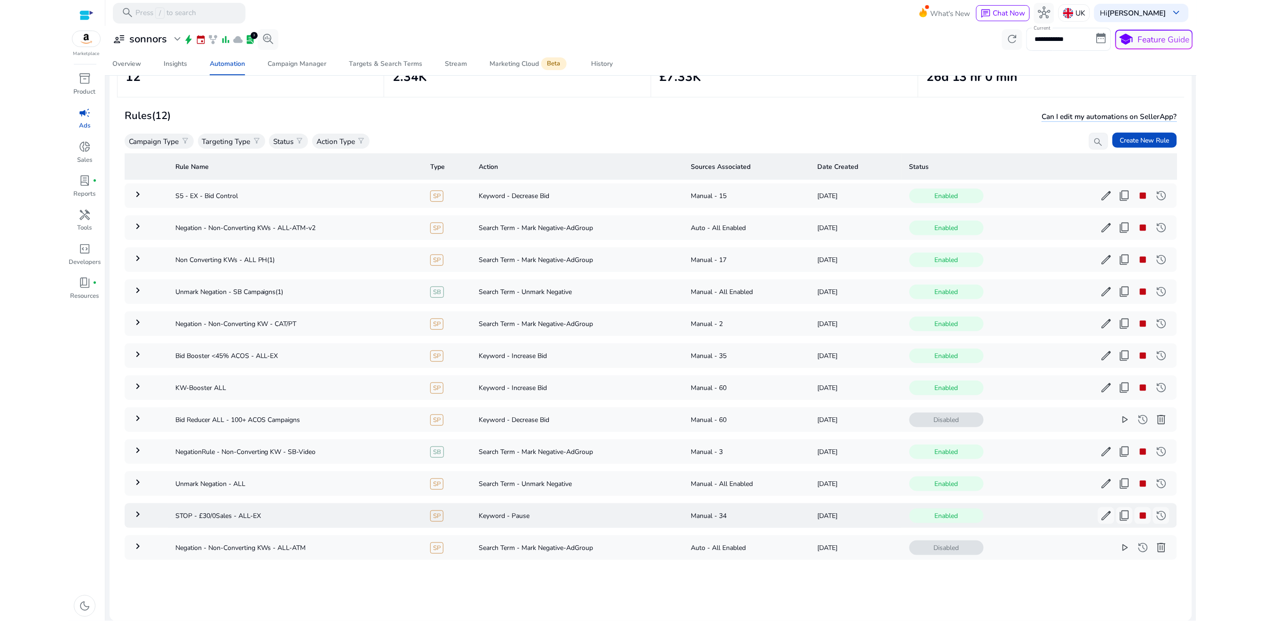
click at [142, 508] on mat-icon "keyboard_arrow_right" at bounding box center [137, 513] width 11 height 11
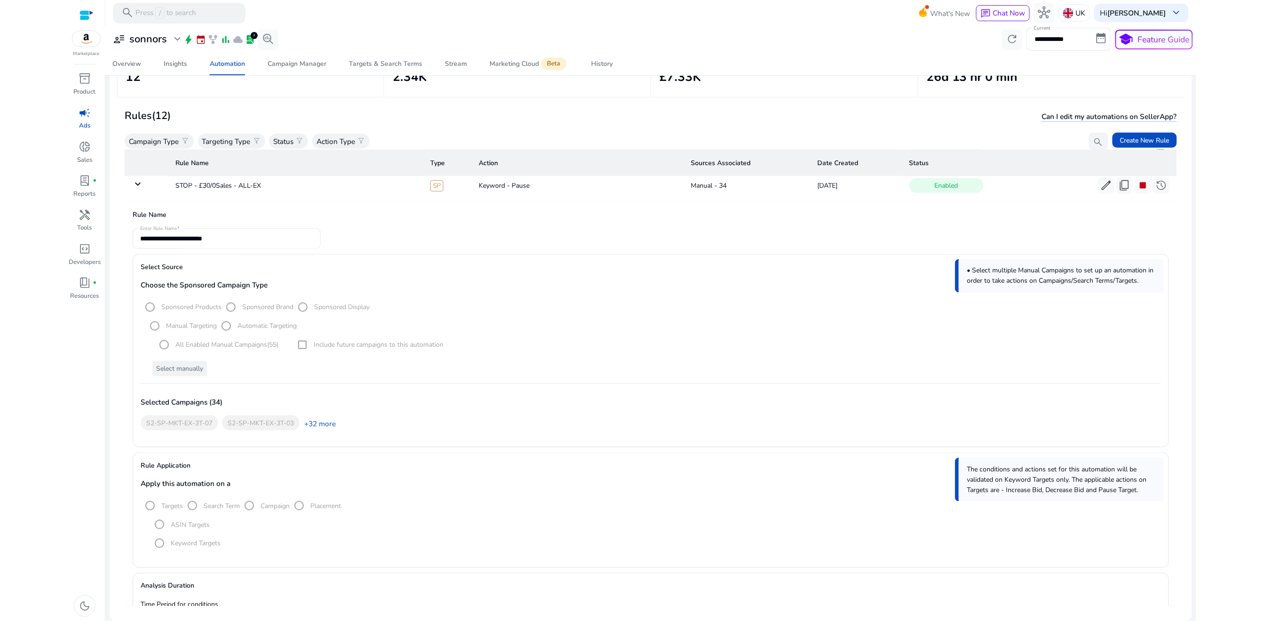
scroll to position [337, 0]
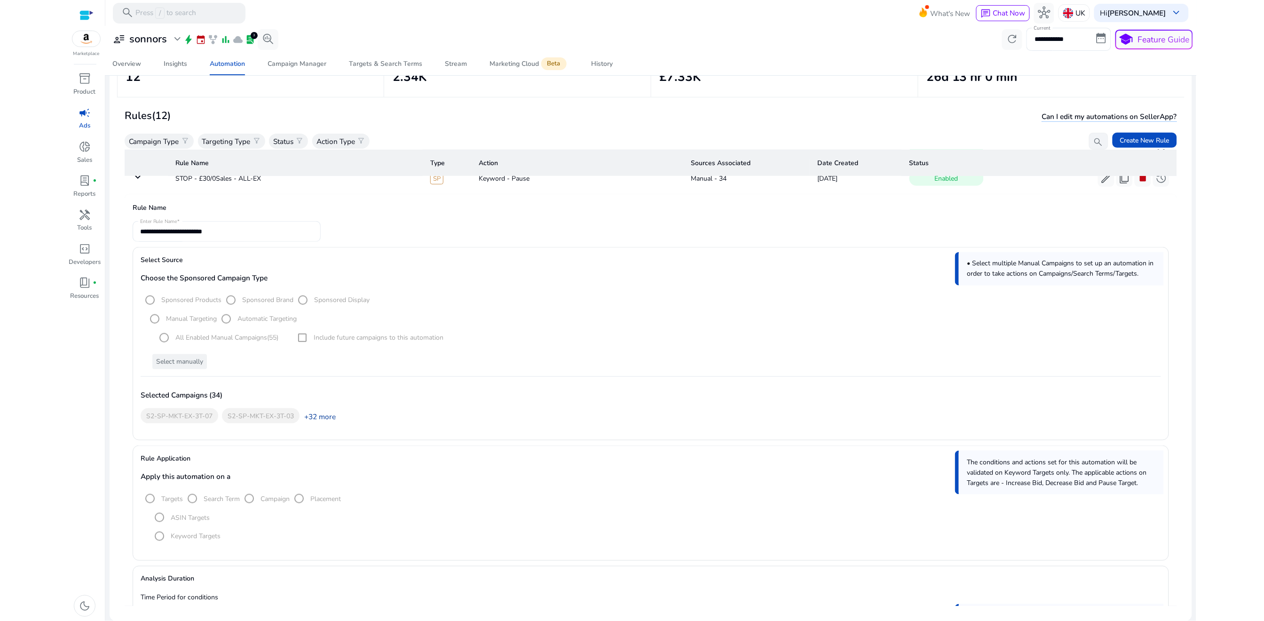
click at [314, 414] on link "+32 more" at bounding box center [317, 416] width 36 height 10
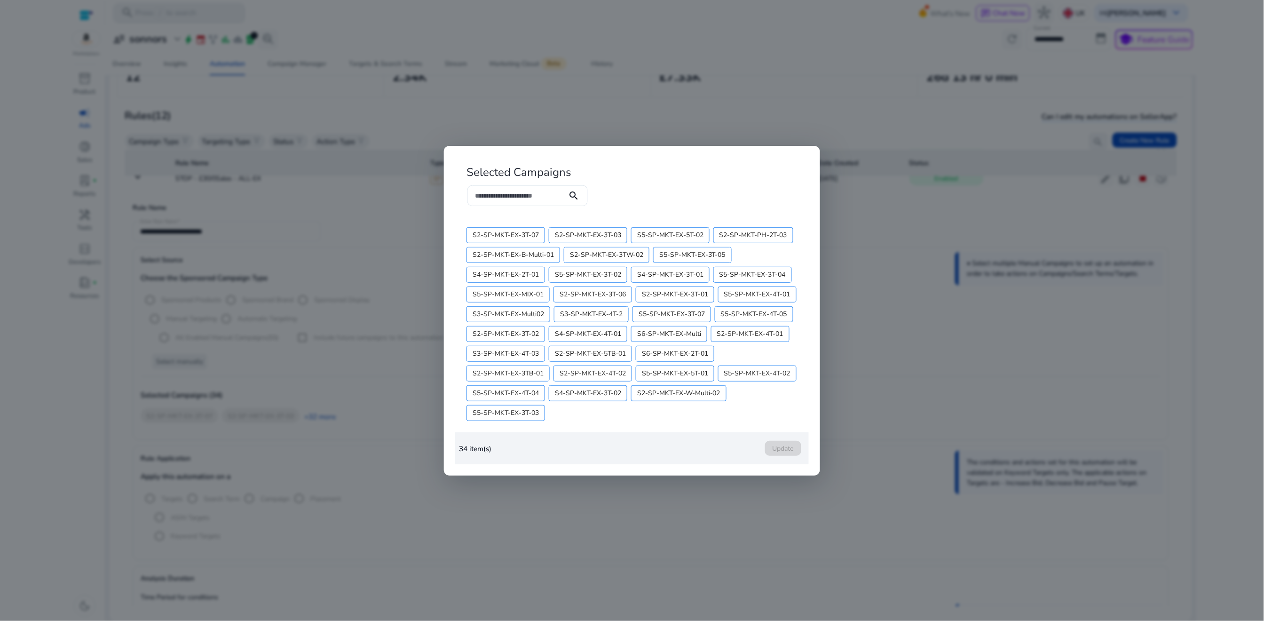
click at [368, 396] on div at bounding box center [632, 310] width 1264 height 621
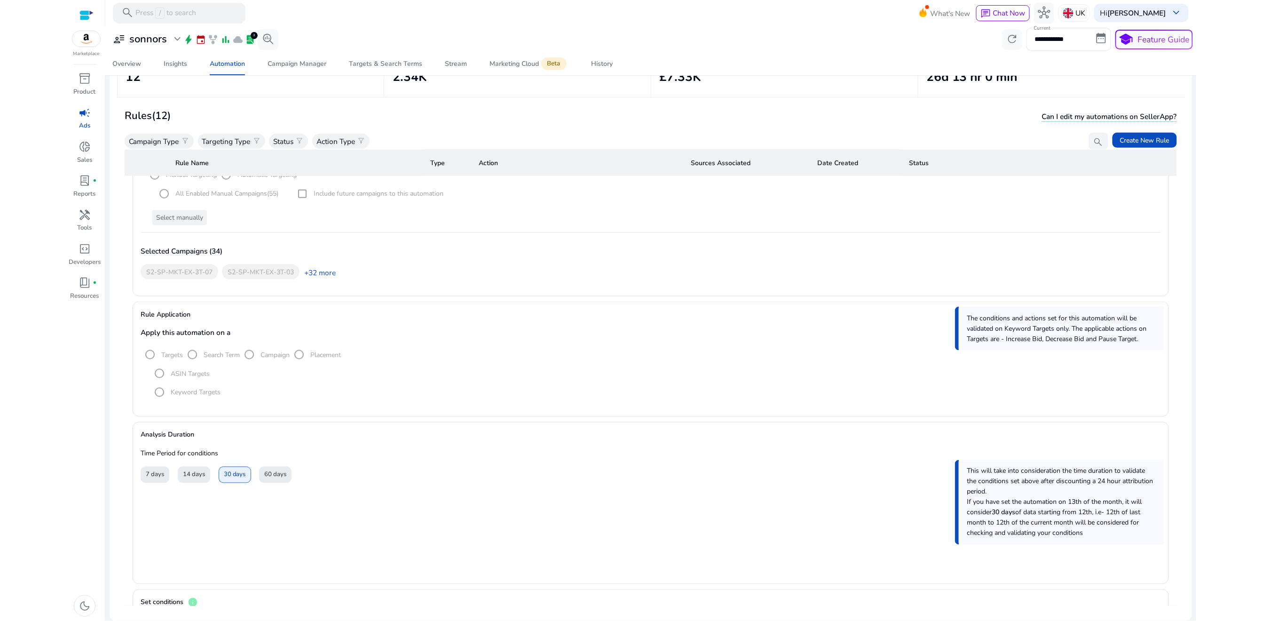
scroll to position [486, 0]
click at [148, 350] on mat-radio-group "Targets Search Term Campaign Placement" at bounding box center [241, 349] width 200 height 9
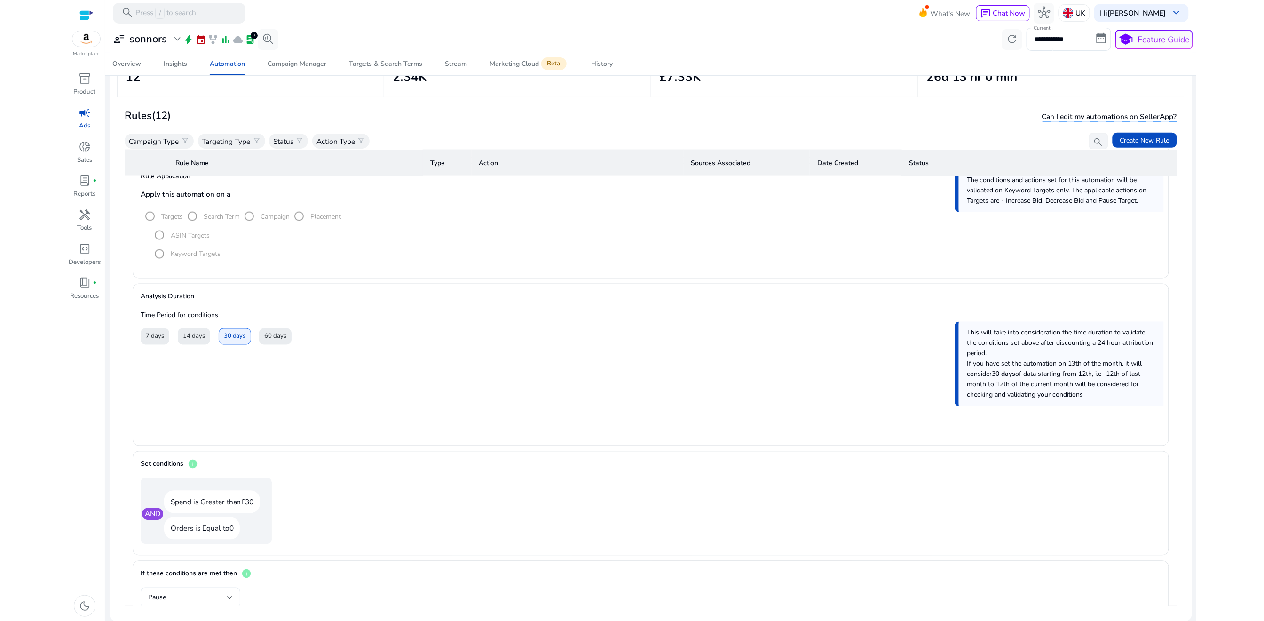
scroll to position [624, 0]
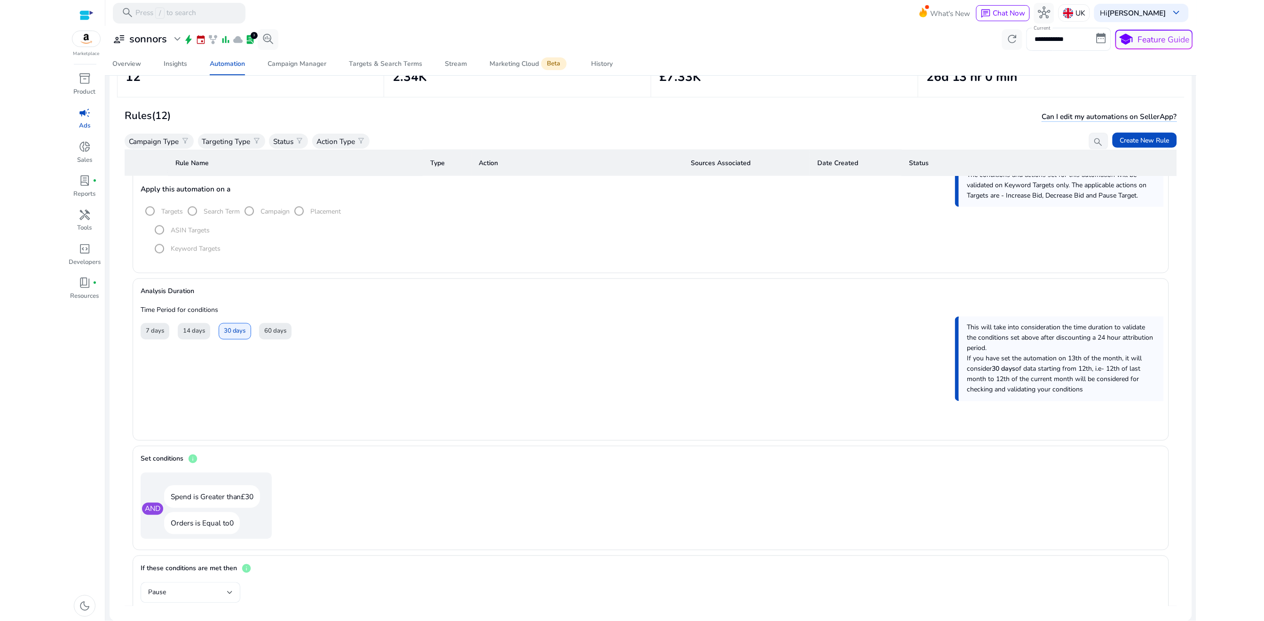
click at [243, 330] on div "30 days" at bounding box center [235, 331] width 32 height 16
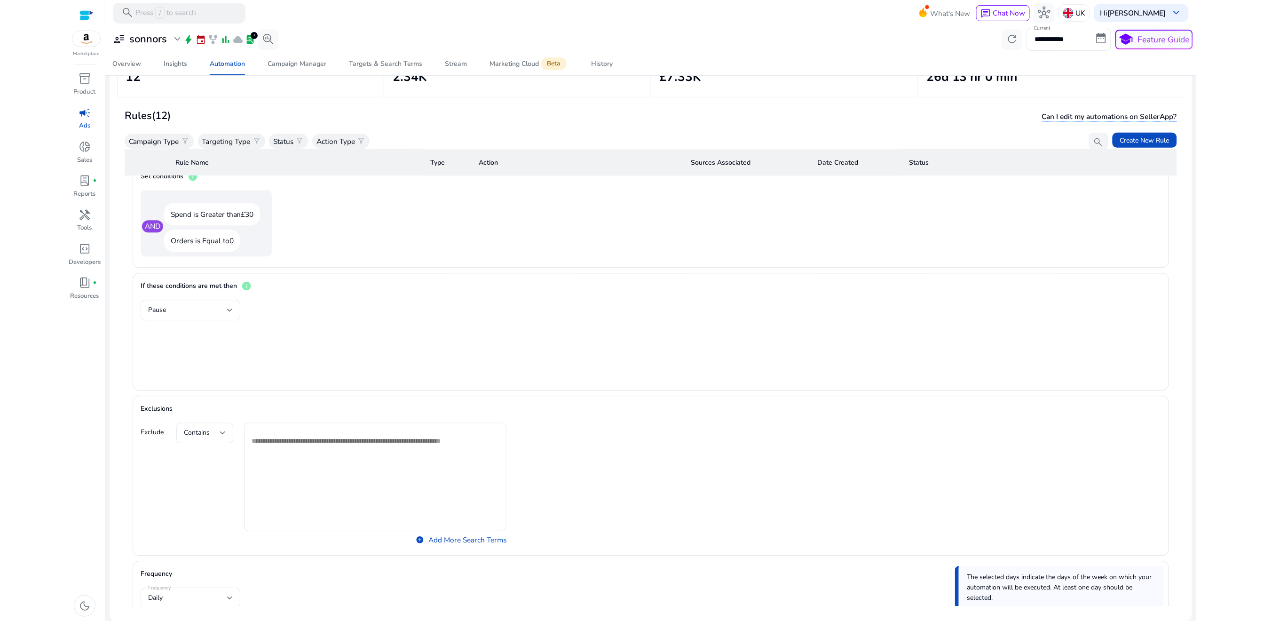
scroll to position [908, 0]
click at [209, 312] on mat-form-field "Pause" at bounding box center [191, 308] width 100 height 21
click at [221, 306] on mat-form-field "Pause" at bounding box center [191, 308] width 100 height 21
click at [229, 306] on mat-form-field "Pause" at bounding box center [191, 308] width 100 height 21
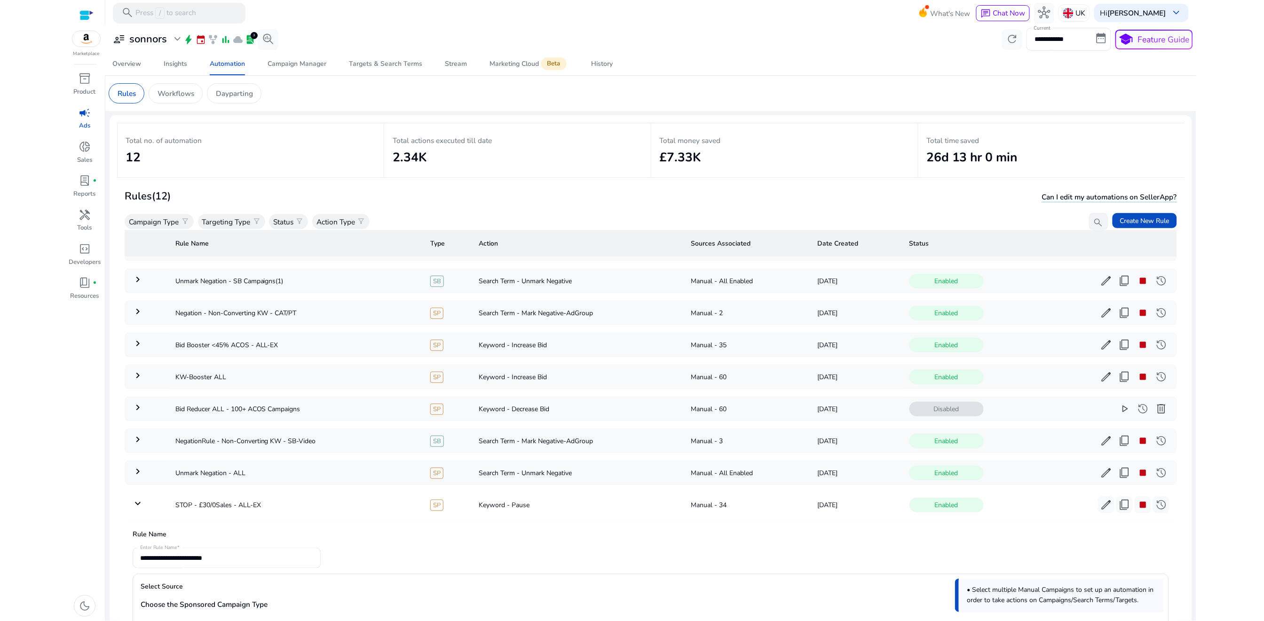
scroll to position [0, 0]
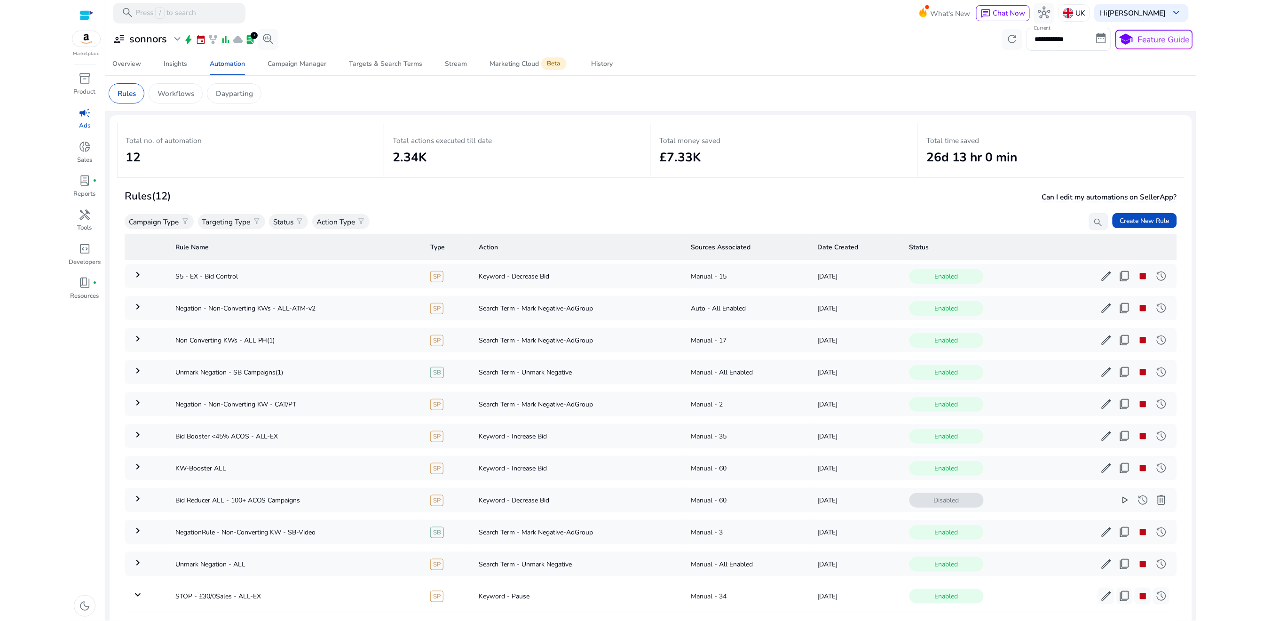
click at [86, 16] on div at bounding box center [86, 15] width 14 height 11
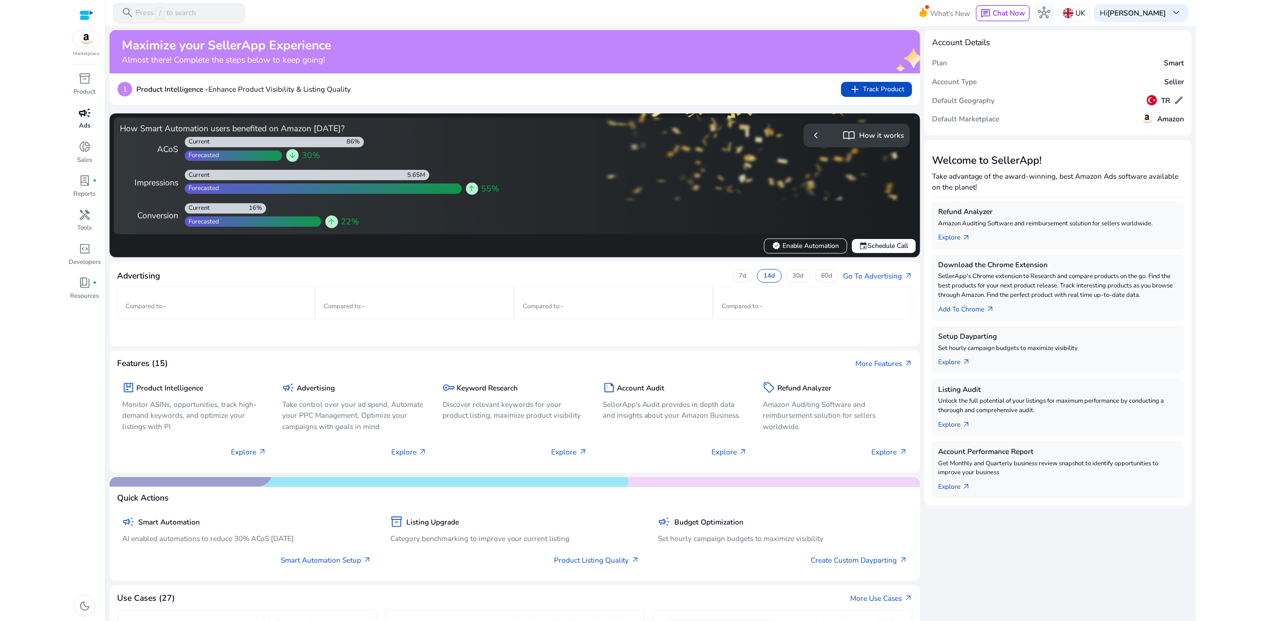
click at [84, 110] on span "campaign" at bounding box center [85, 113] width 12 height 12
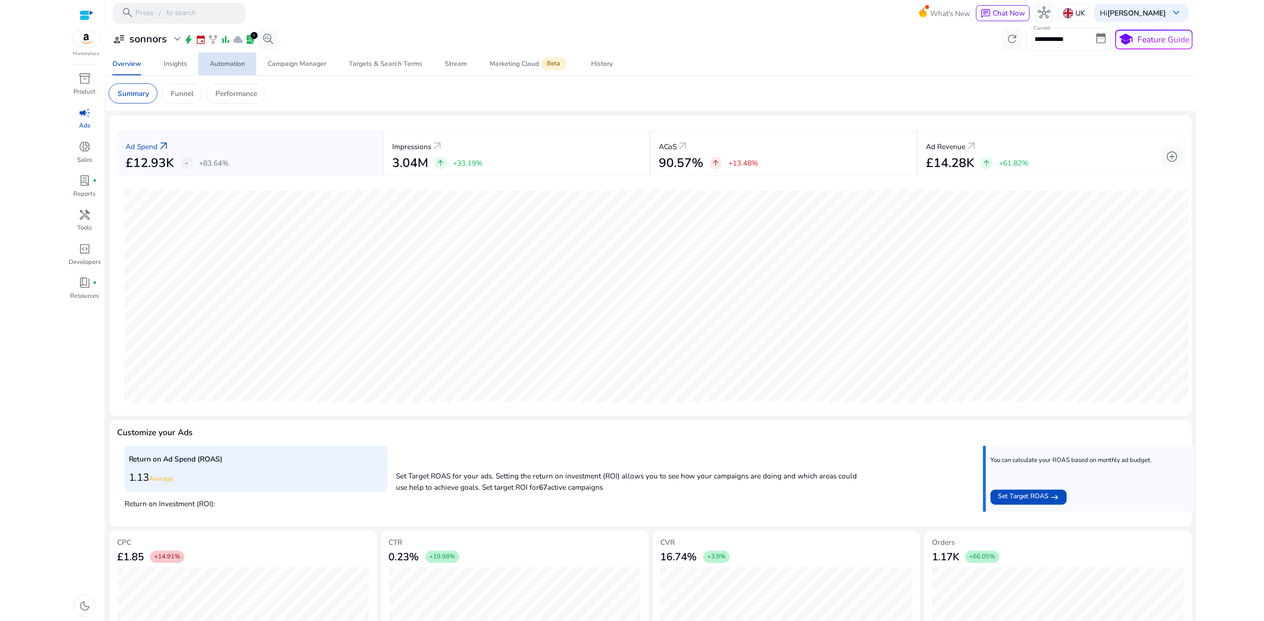
click at [213, 67] on div "Automation" at bounding box center [227, 64] width 35 height 7
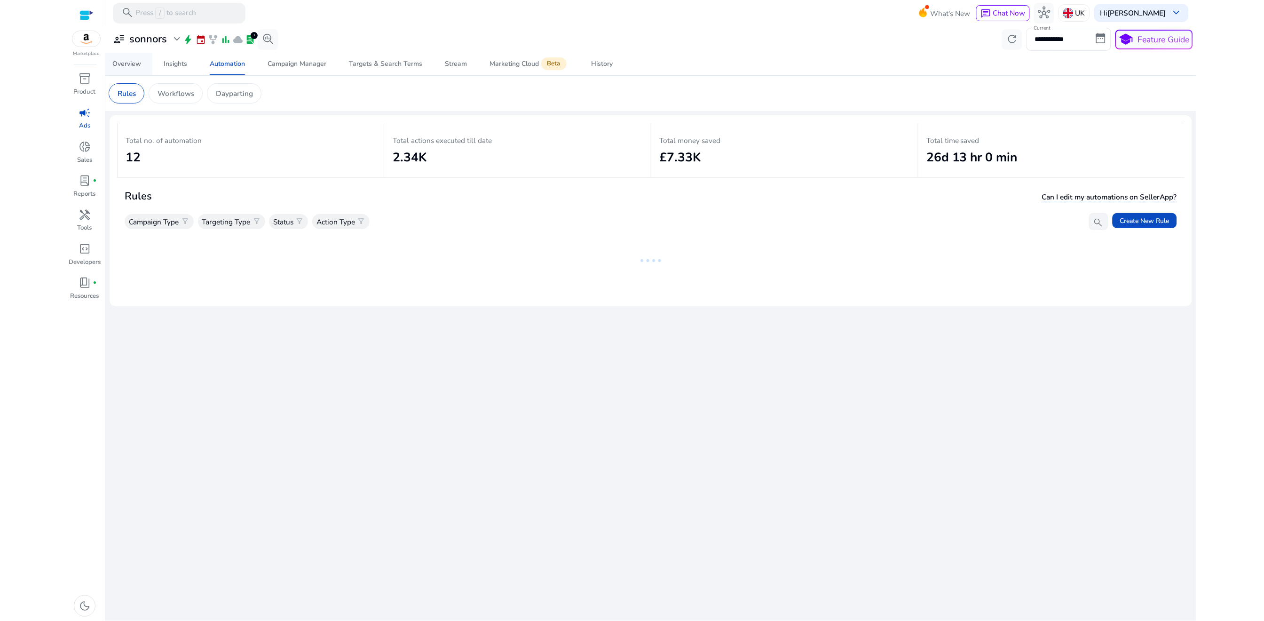
click at [126, 72] on span "Overview" at bounding box center [126, 64] width 29 height 23
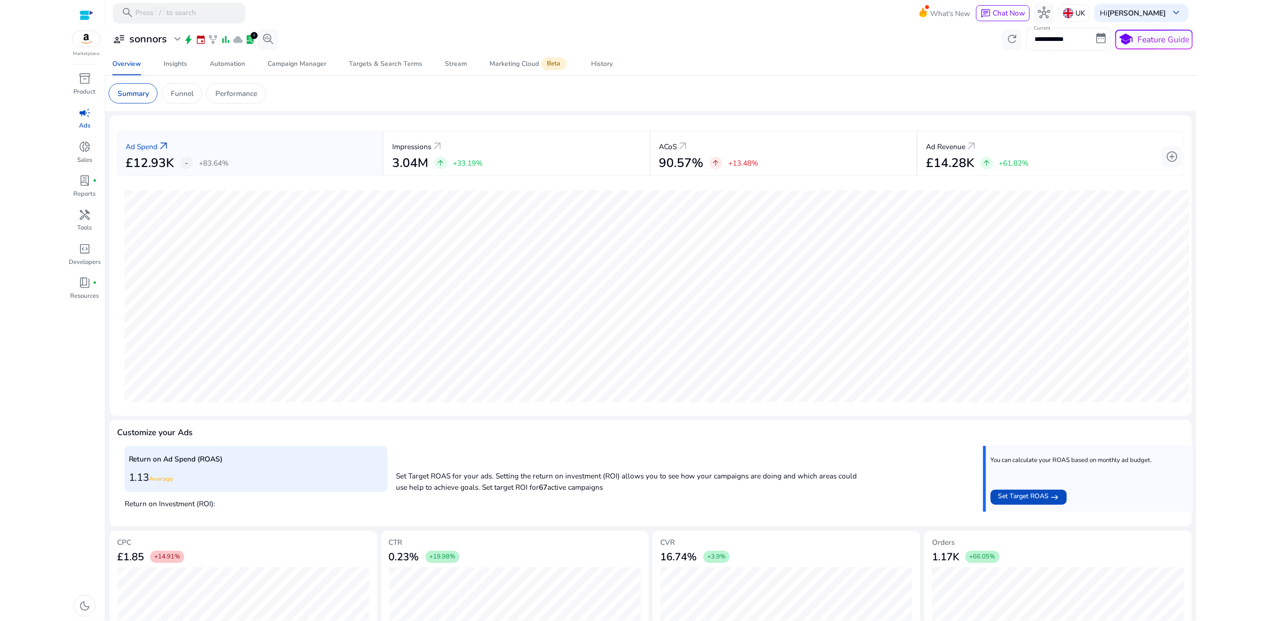
click at [82, 35] on img at bounding box center [86, 39] width 28 height 16
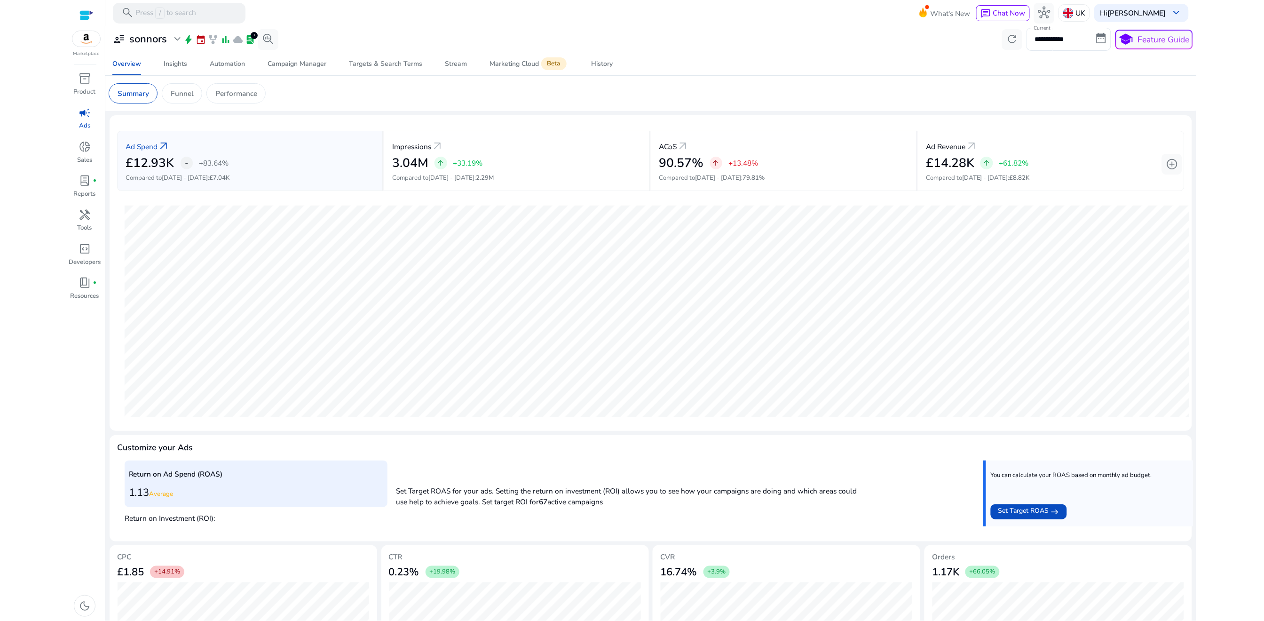
click at [88, 44] on img at bounding box center [86, 39] width 28 height 16
click at [342, 41] on div "**********" at bounding box center [651, 39] width 1084 height 23
click at [134, 67] on div "Overview" at bounding box center [126, 64] width 29 height 7
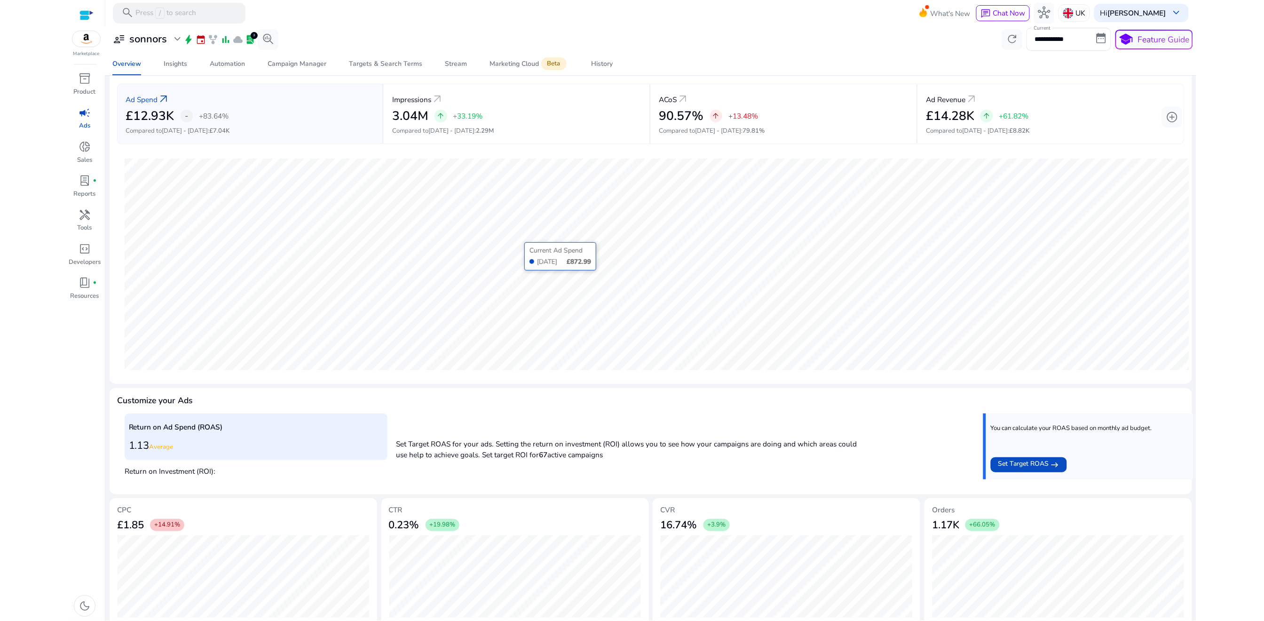
scroll to position [55, 0]
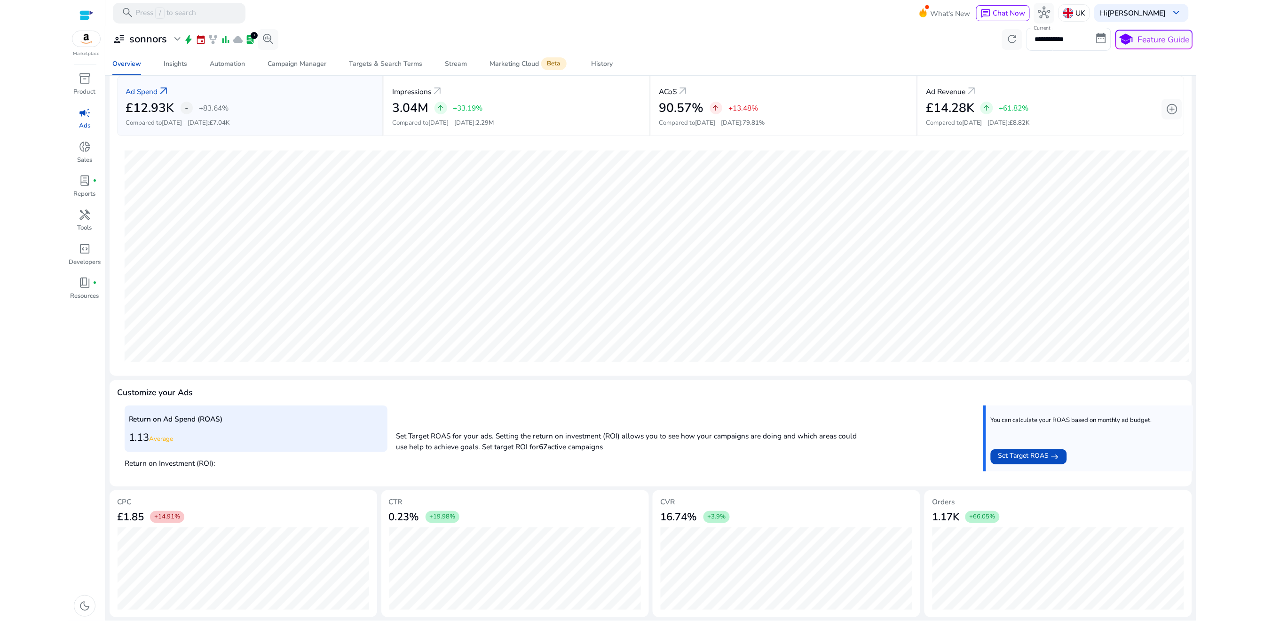
click at [666, 502] on h5 "CVR" at bounding box center [786, 501] width 252 height 8
click at [664, 499] on h5 "CVR" at bounding box center [786, 501] width 252 height 8
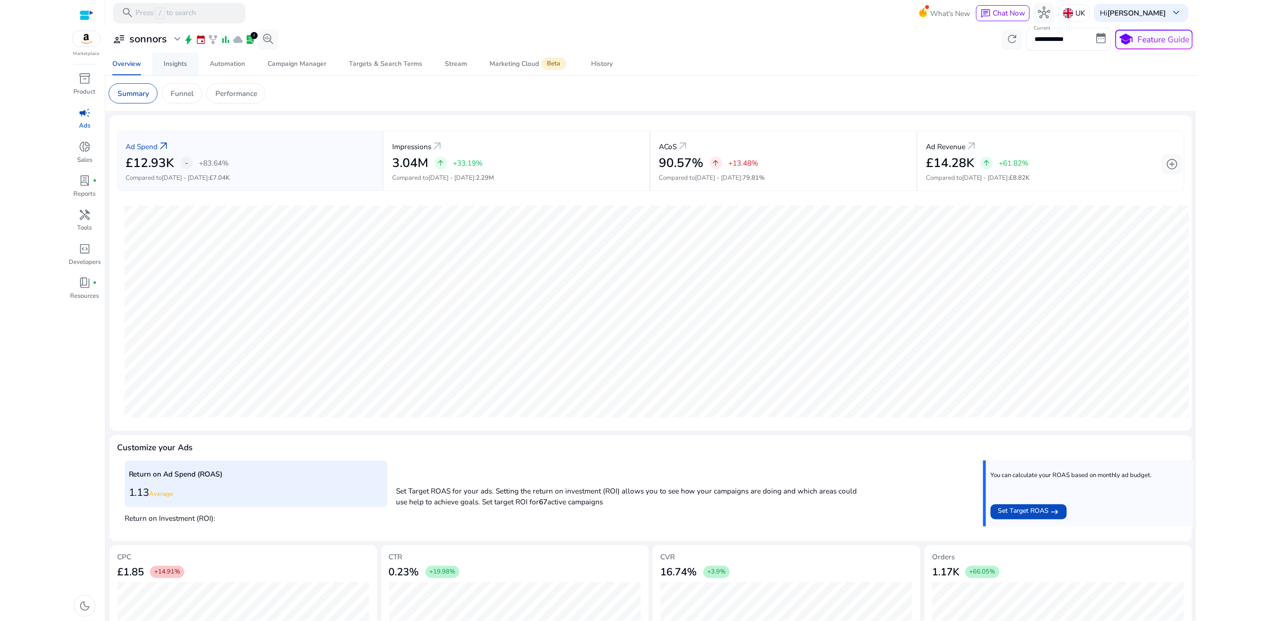
click at [162, 63] on link "Insights" at bounding box center [175, 64] width 46 height 23
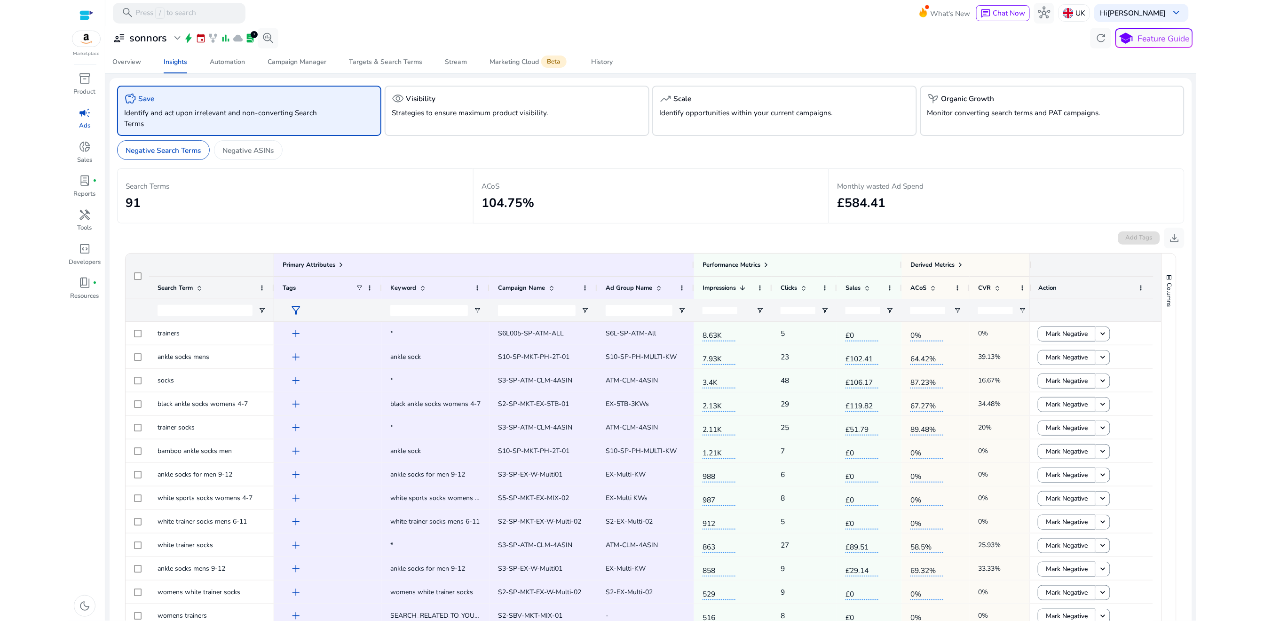
scroll to position [0, 8]
click at [83, 118] on span "campaign" at bounding box center [85, 113] width 12 height 12
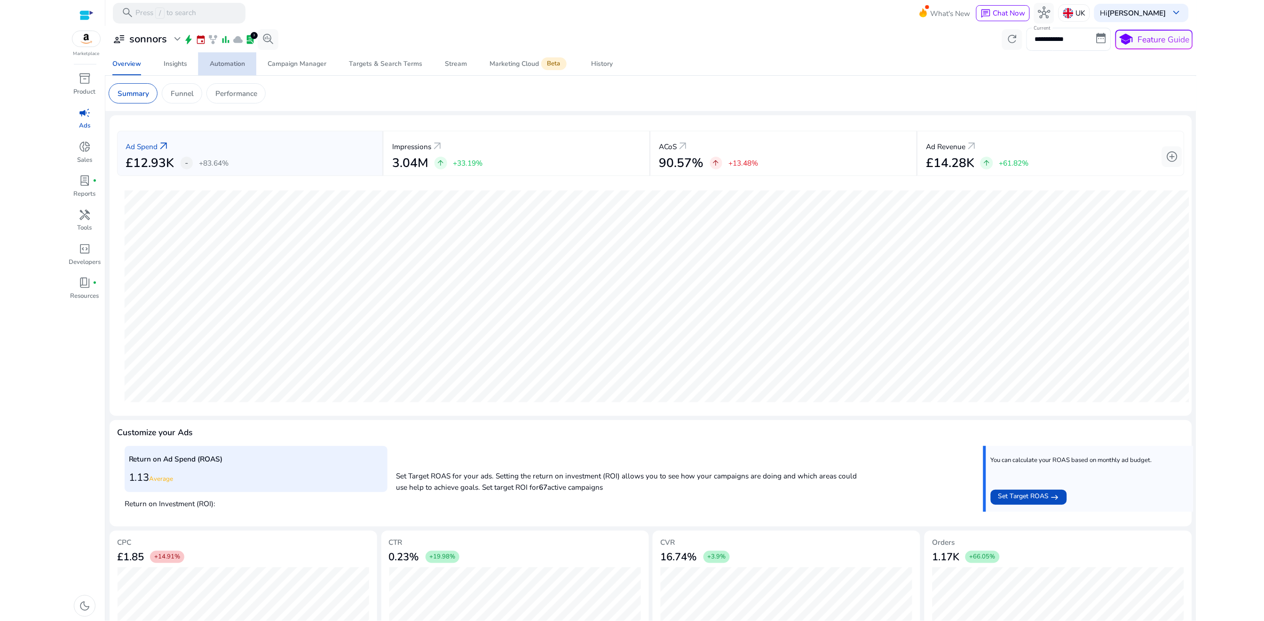
click at [227, 61] on div "Automation" at bounding box center [227, 64] width 35 height 7
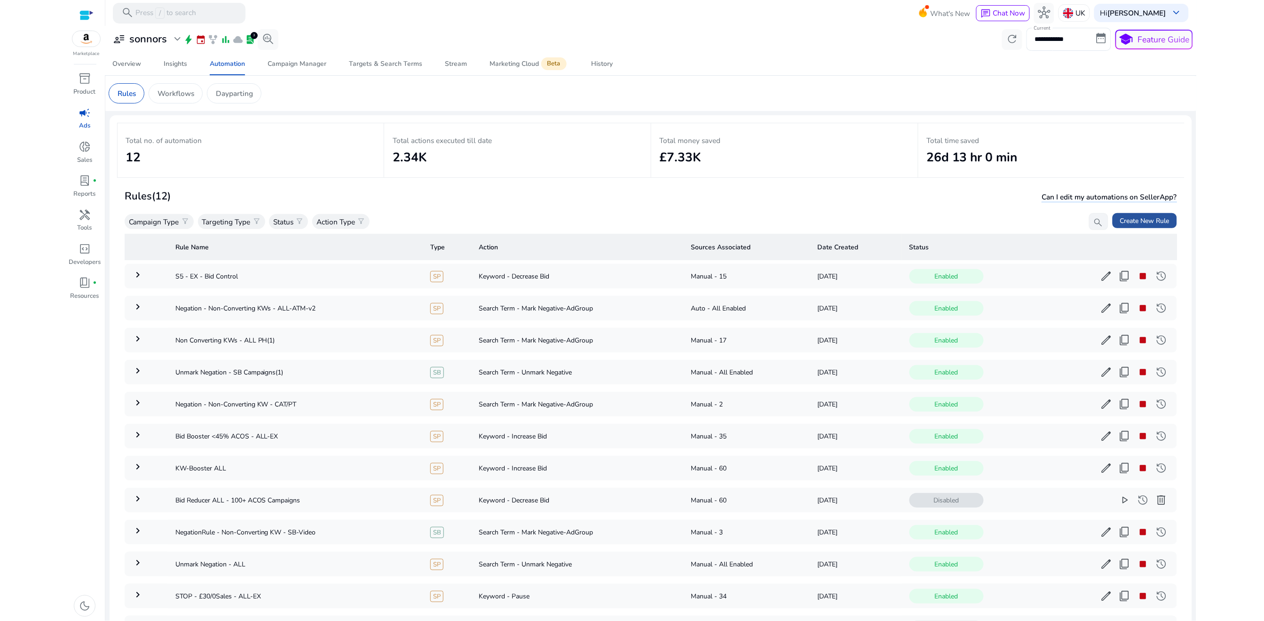
click at [1143, 216] on span "Create New Rule" at bounding box center [1144, 221] width 49 height 10
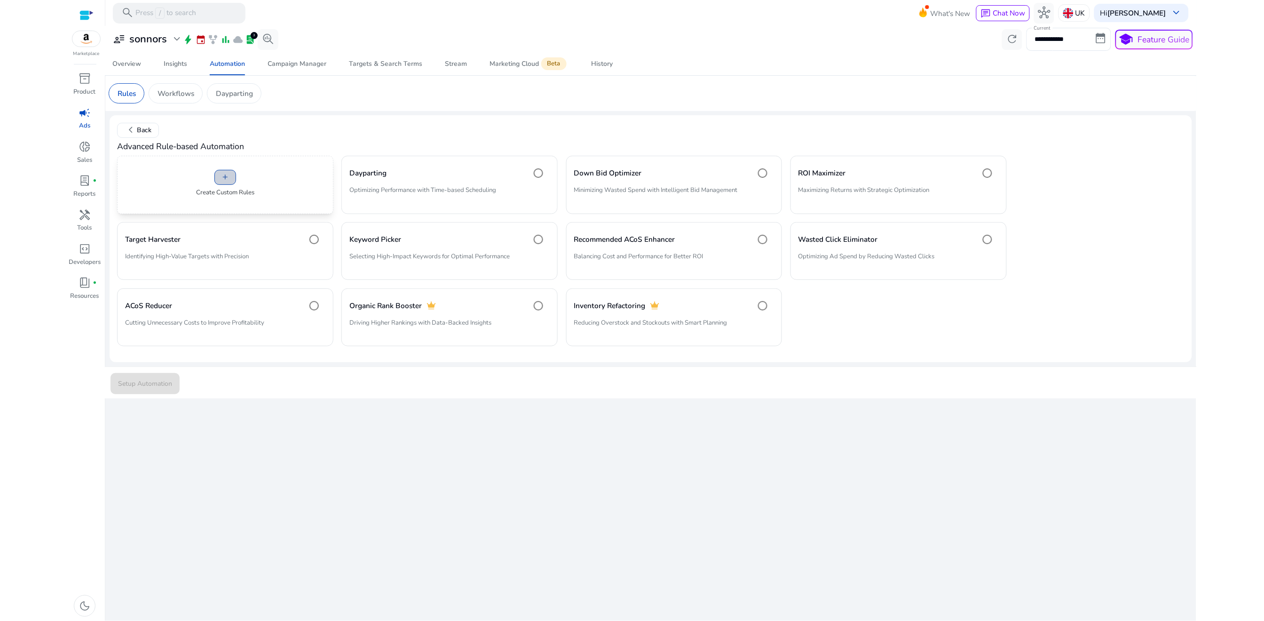
click at [225, 180] on span "add" at bounding box center [225, 177] width 8 height 8
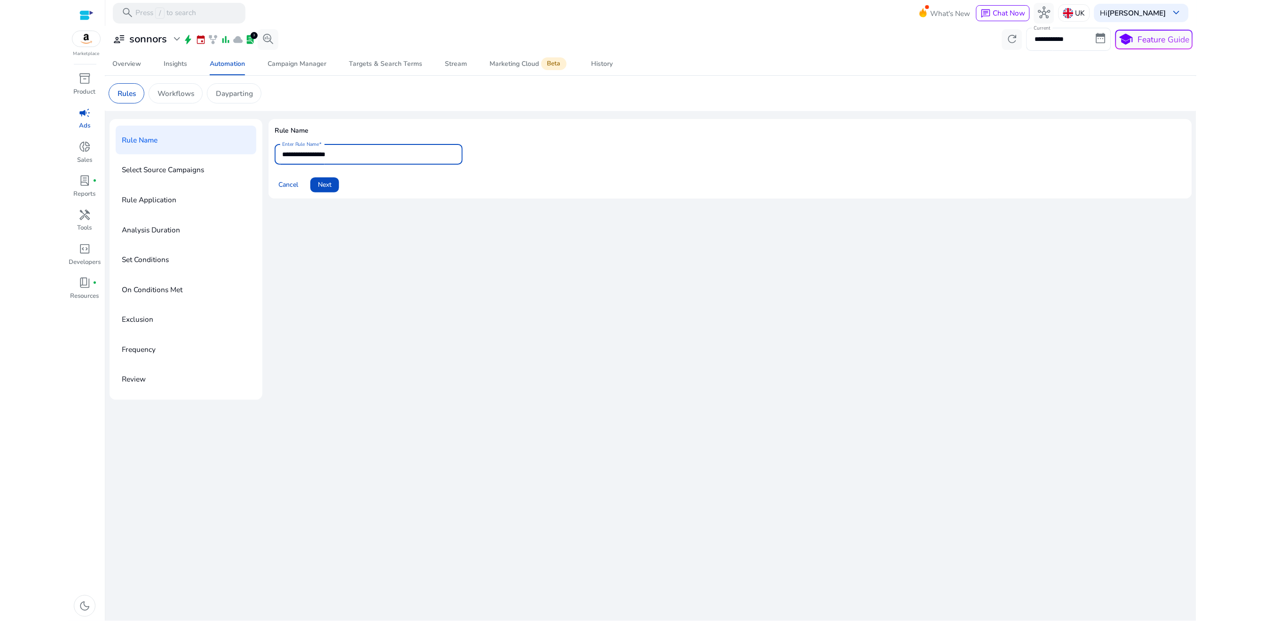
click at [314, 155] on input "**********" at bounding box center [368, 154] width 173 height 10
type input "***"
click at [327, 188] on span "Next" at bounding box center [325, 185] width 14 height 10
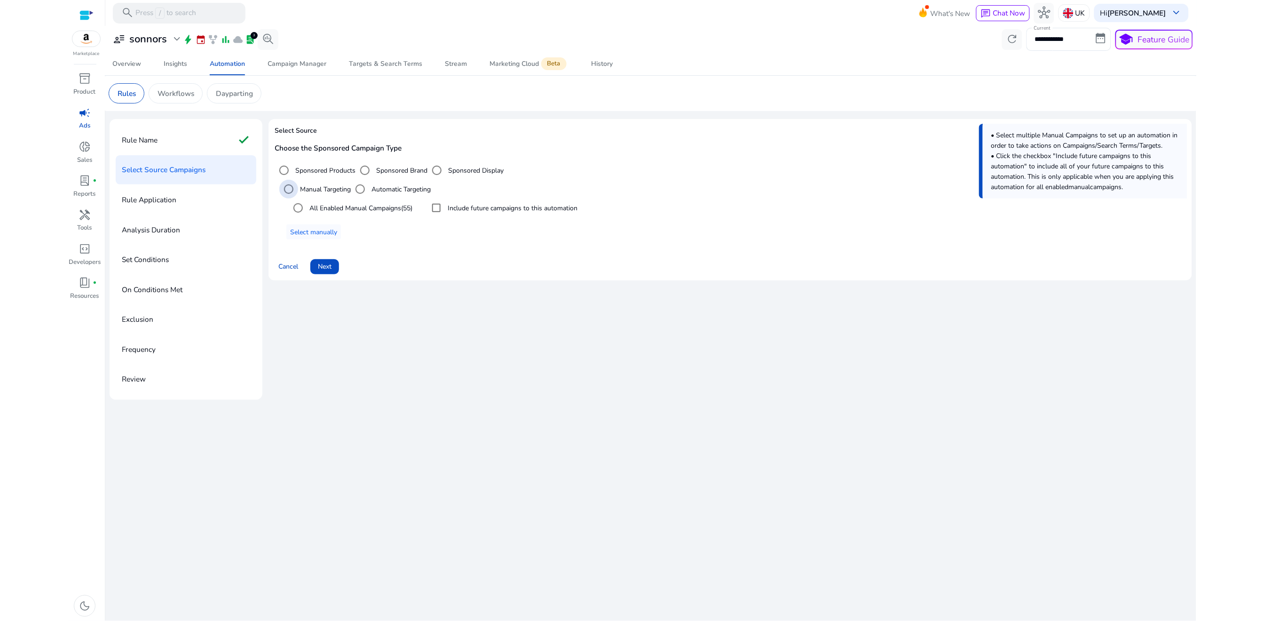
click at [313, 188] on label "Manual Targeting" at bounding box center [324, 189] width 53 height 10
click at [392, 188] on label "Automatic Targeting" at bounding box center [400, 189] width 61 height 10
click at [309, 212] on div "Select an option" at bounding box center [298, 208] width 23 height 23
click at [389, 188] on label "Automatic Targeting" at bounding box center [400, 189] width 61 height 10
click at [317, 232] on span "Select manually" at bounding box center [313, 232] width 47 height 10
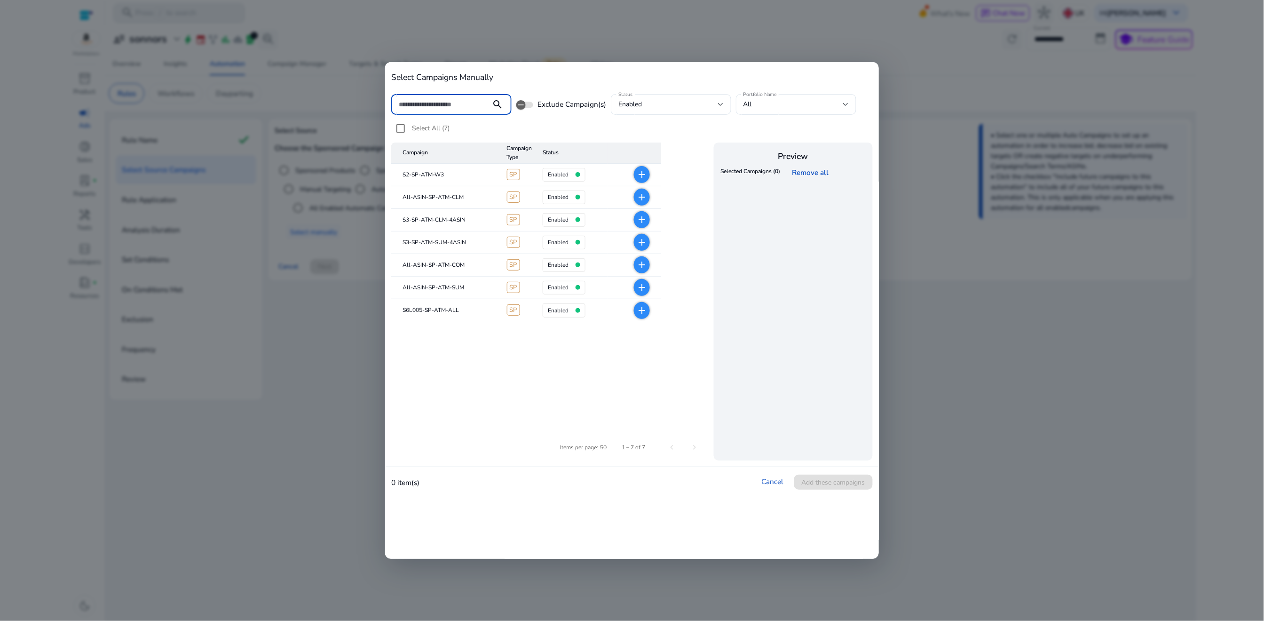
click at [644, 198] on mat-icon "add" at bounding box center [641, 196] width 11 height 11
click at [646, 268] on mat-icon "add" at bounding box center [641, 264] width 11 height 11
click at [814, 484] on span "Add these campaigns" at bounding box center [833, 482] width 63 height 10
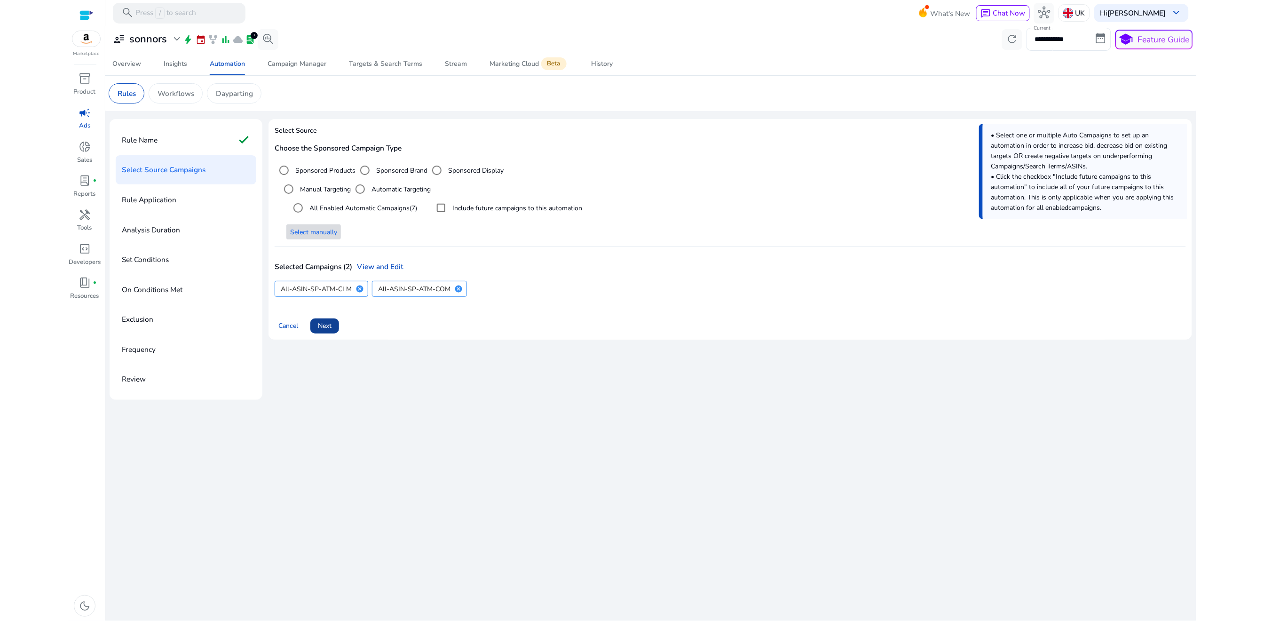
click at [323, 329] on span "Next" at bounding box center [325, 326] width 14 height 10
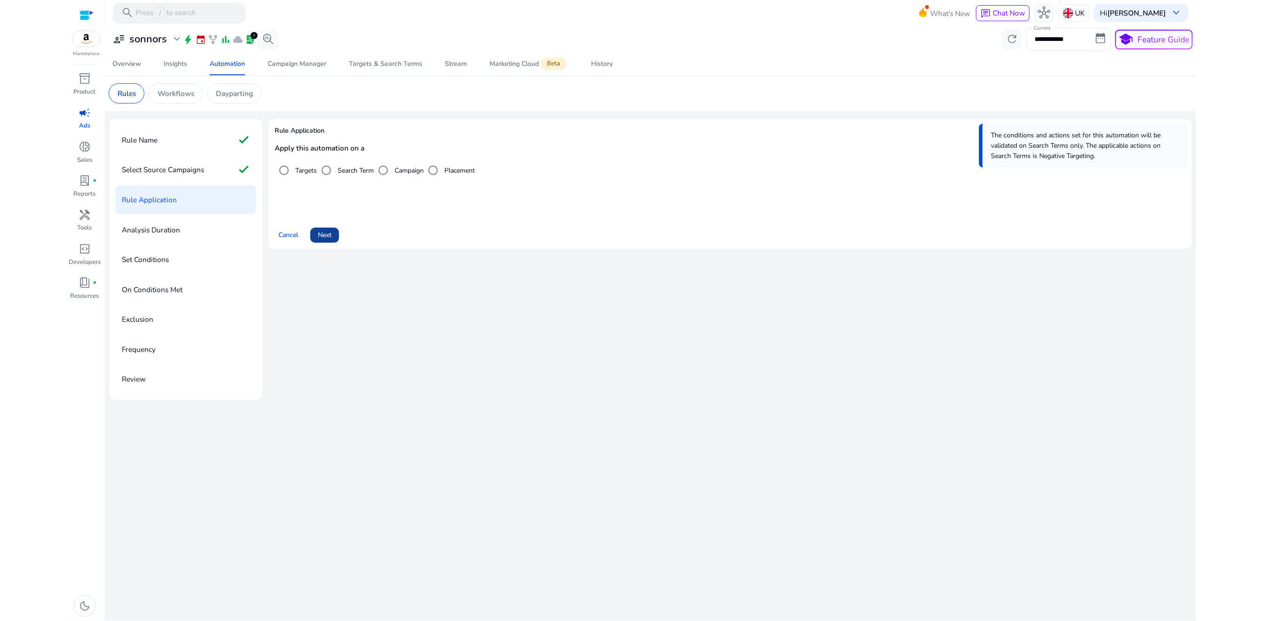
click at [324, 237] on span "Next" at bounding box center [325, 235] width 14 height 10
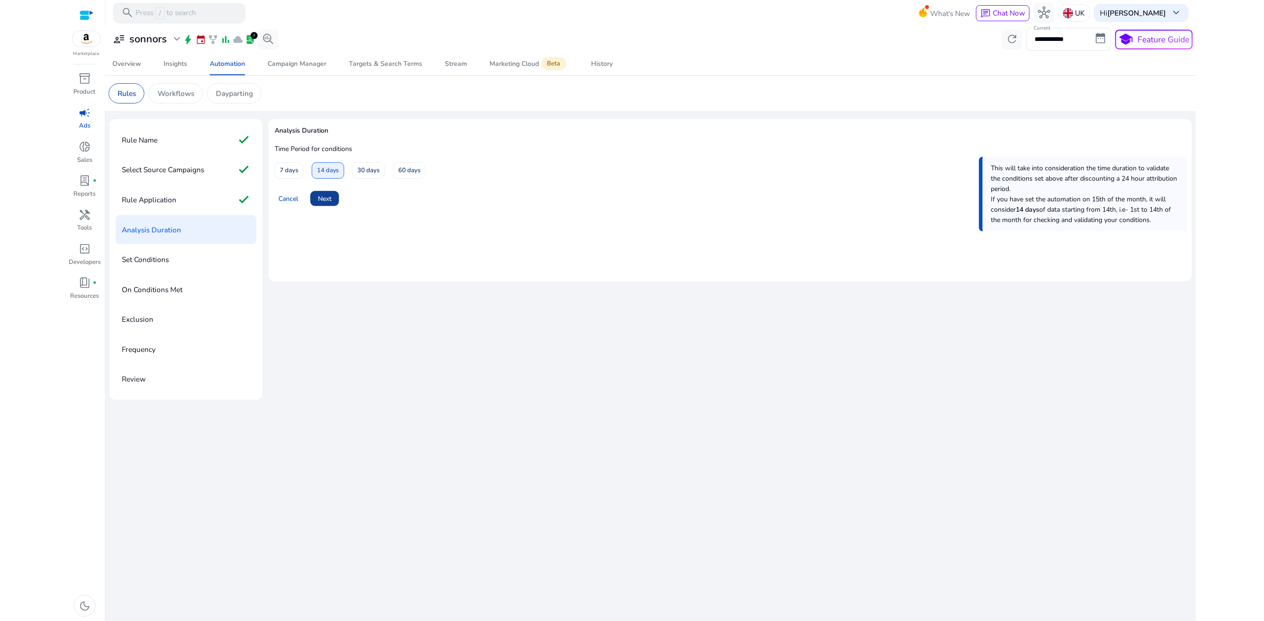
click at [320, 198] on span "Next" at bounding box center [325, 199] width 14 height 10
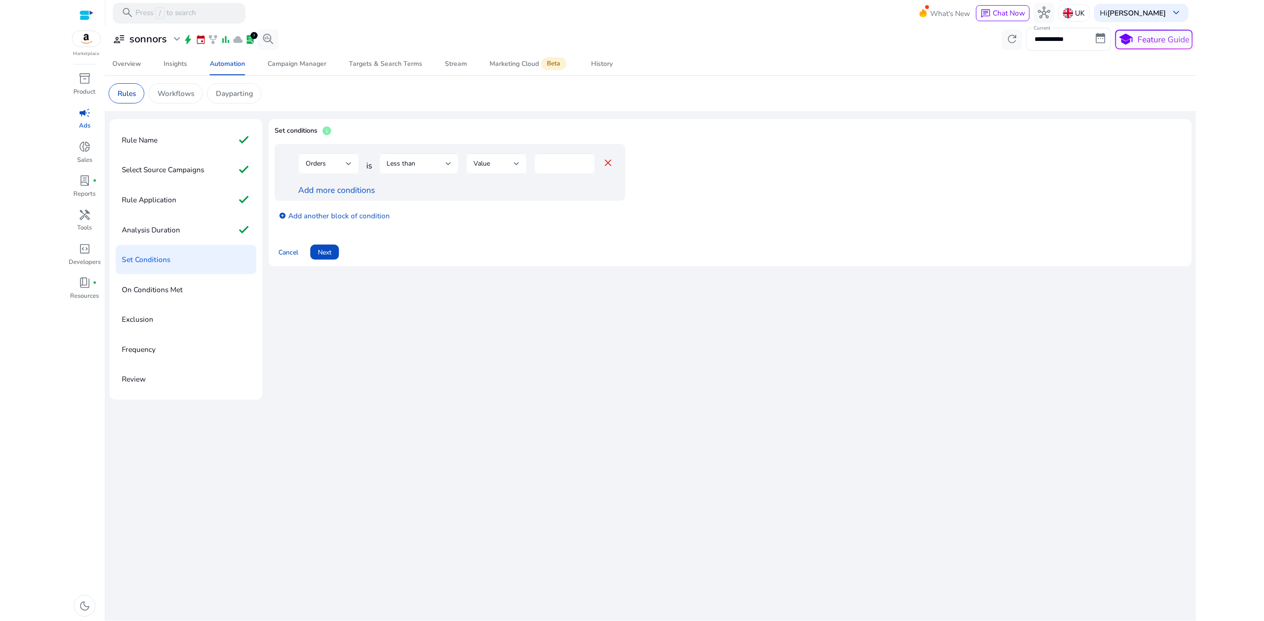
click at [340, 169] on div "Orders" at bounding box center [326, 163] width 40 height 10
click at [323, 238] on span "Clicks" at bounding box center [329, 234] width 46 height 10
click at [419, 163] on div "Less than" at bounding box center [415, 163] width 59 height 10
click at [408, 216] on div "Greater than" at bounding box center [408, 211] width 43 height 10
click at [547, 169] on div "*" at bounding box center [565, 163] width 46 height 21
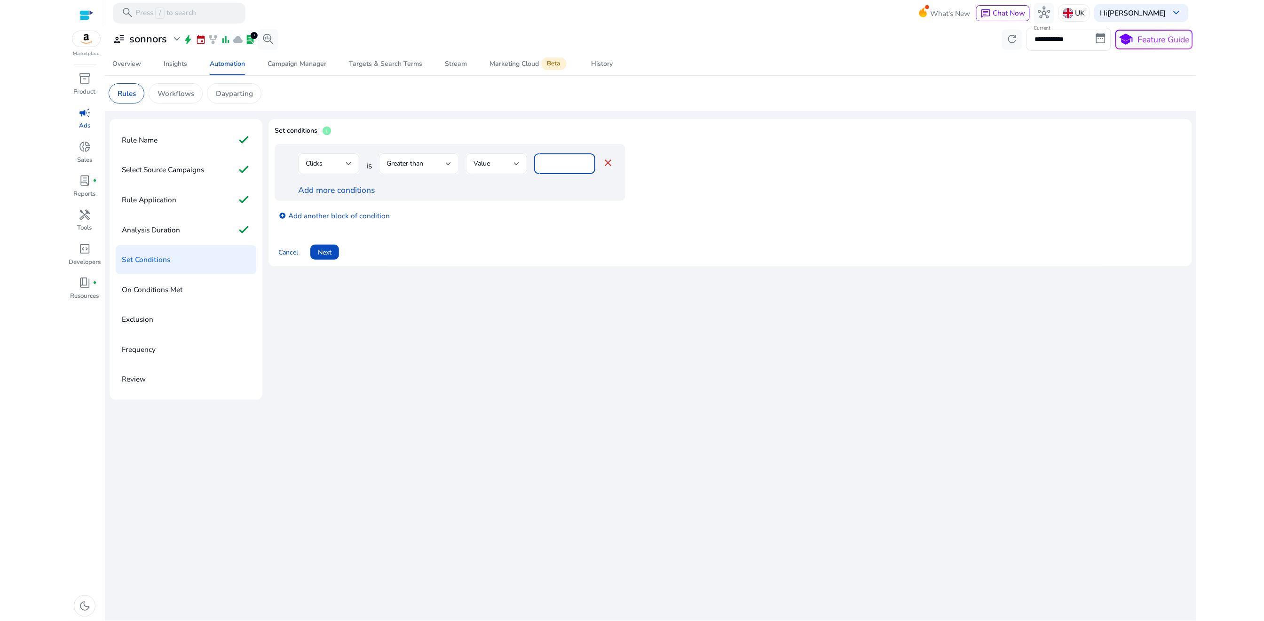
type input "**"
click at [496, 211] on div "add_circle Add another block of condition" at bounding box center [469, 215] width 388 height 28
click at [327, 191] on link "Add more conditions" at bounding box center [336, 189] width 77 height 11
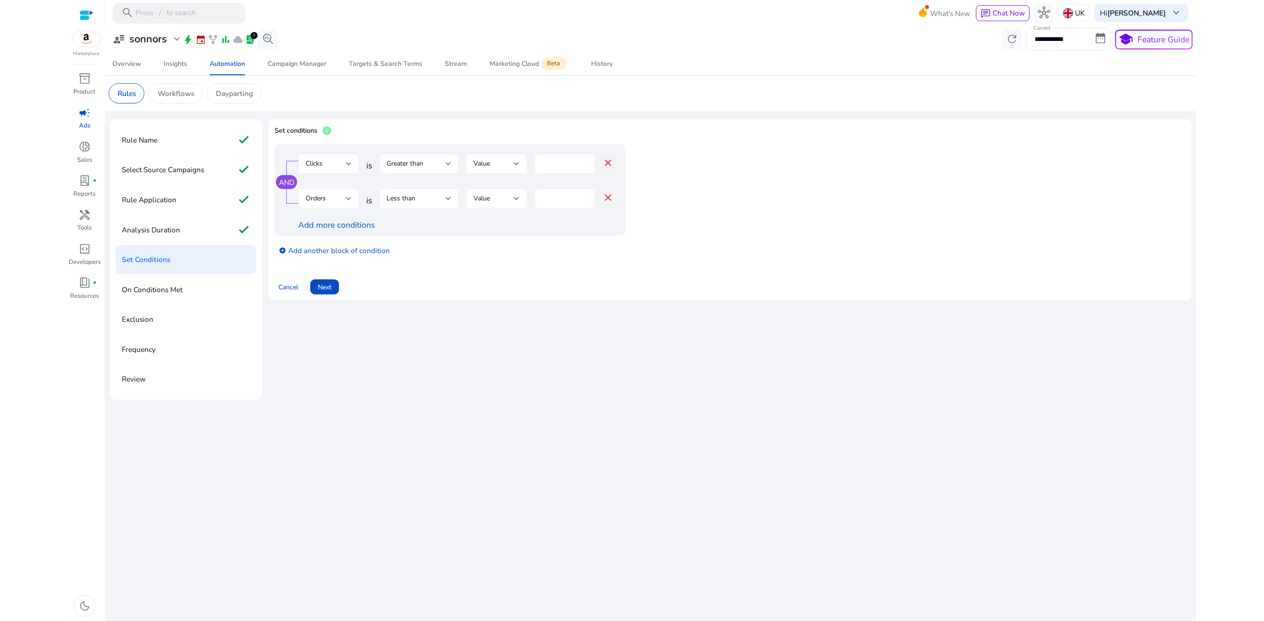
click at [312, 201] on span "Orders" at bounding box center [316, 198] width 20 height 9
click at [344, 289] on mat-pseudo-checkbox at bounding box center [348, 292] width 8 height 8
click at [401, 204] on div "Less than" at bounding box center [418, 198] width 65 height 11
click at [399, 229] on div "Equals to" at bounding box center [403, 224] width 32 height 10
click at [559, 196] on input "*" at bounding box center [565, 198] width 46 height 10
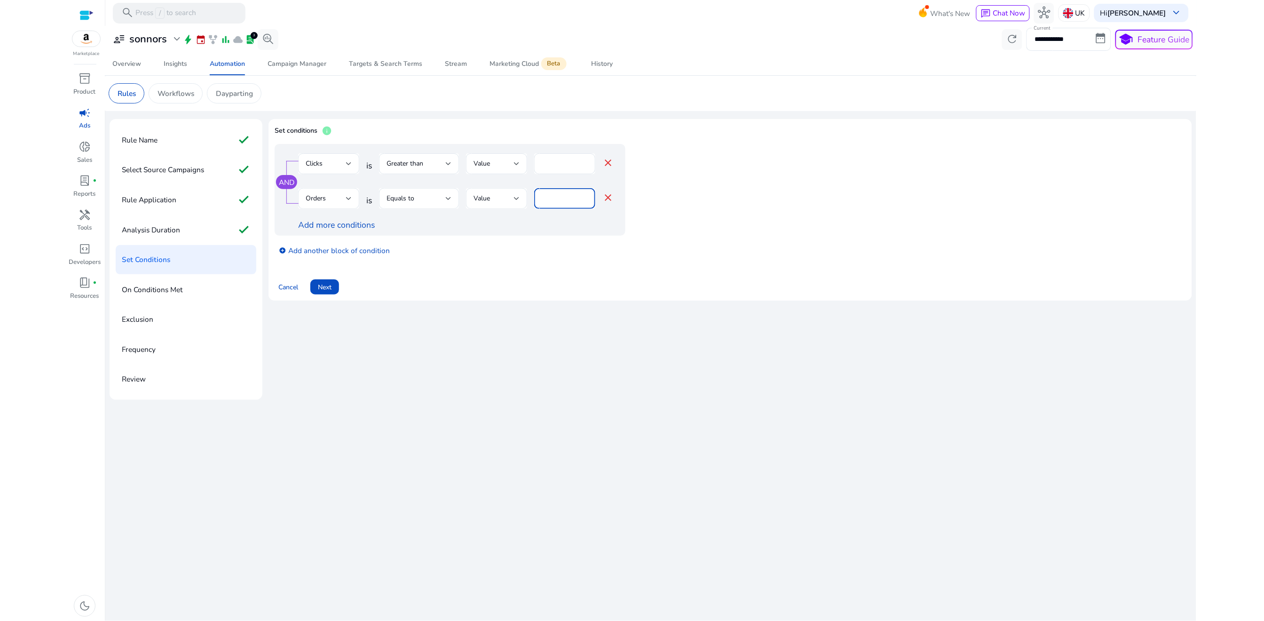
type input "*"
click at [540, 267] on div "AND Clicks is Greater than Value ** close Orders is Equals to Value * close Add…" at bounding box center [730, 205] width 911 height 123
click at [328, 292] on span "Next" at bounding box center [325, 287] width 14 height 10
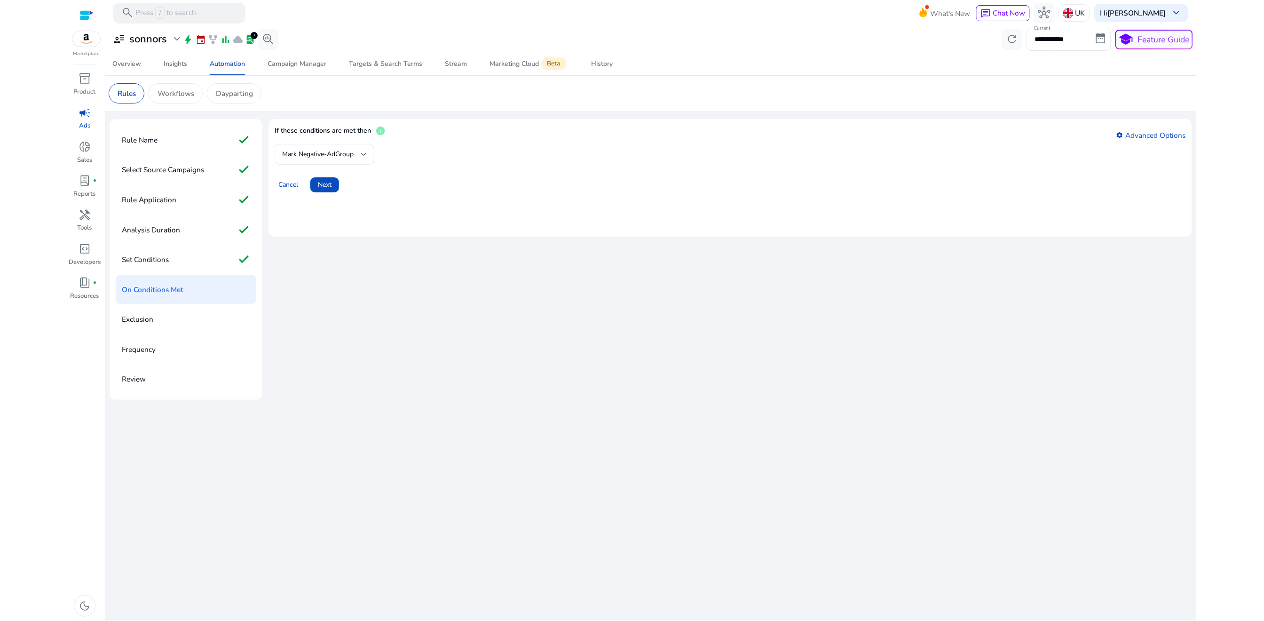
click at [299, 154] on span "Mark Negative-AdGroup" at bounding box center [317, 154] width 71 height 9
click at [302, 184] on span "Mark Negative-AdGroup" at bounding box center [317, 179] width 69 height 21
click at [329, 190] on span at bounding box center [324, 184] width 29 height 23
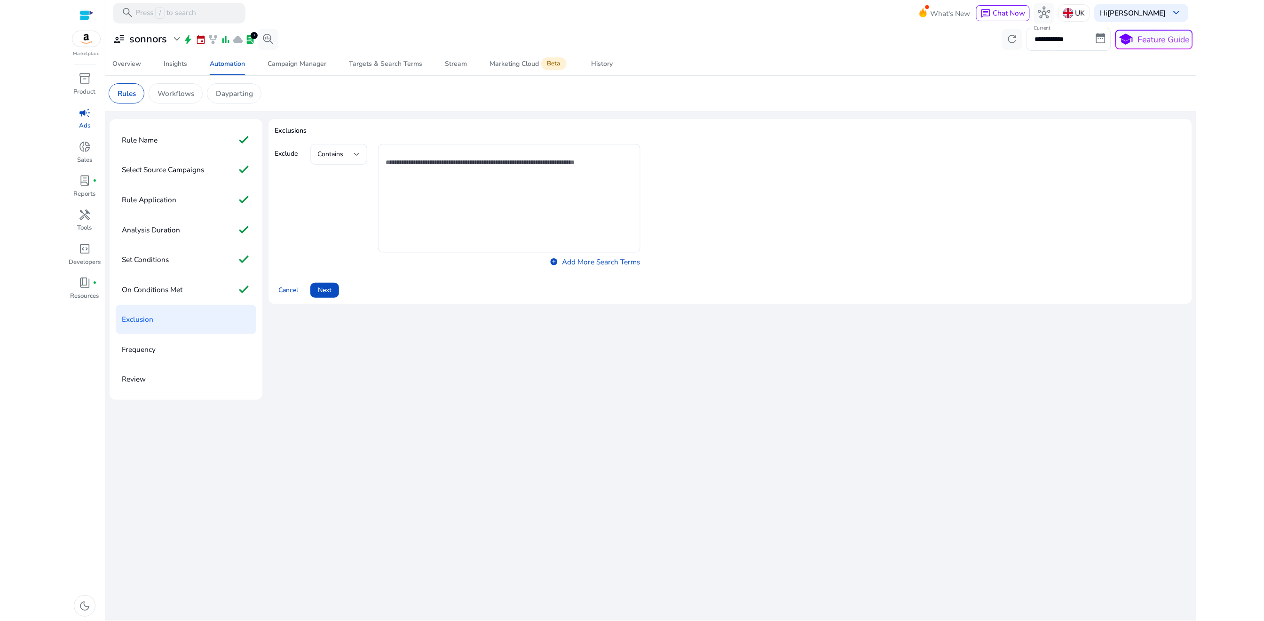
click at [332, 155] on span "Contains" at bounding box center [331, 154] width 26 height 9
click at [299, 200] on div at bounding box center [632, 310] width 1264 height 621
click at [323, 293] on span "Next" at bounding box center [325, 290] width 14 height 10
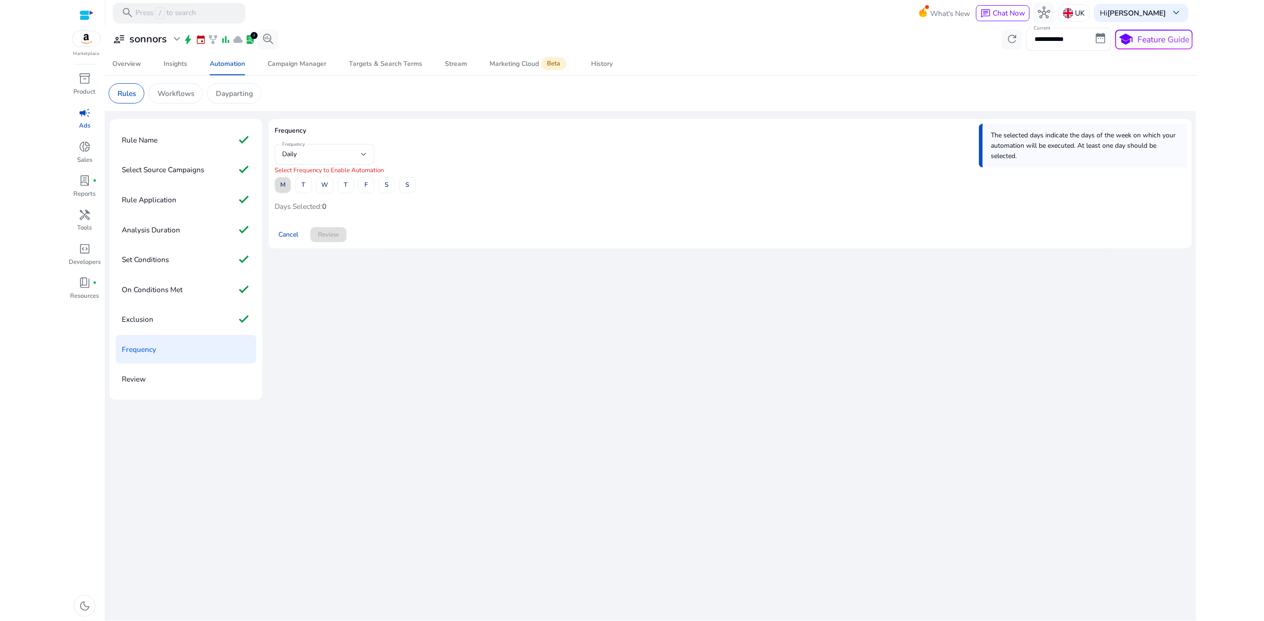
click at [283, 189] on span "M" at bounding box center [282, 185] width 5 height 16
click at [308, 189] on span at bounding box center [304, 184] width 16 height 23
click at [322, 189] on span "W" at bounding box center [324, 185] width 7 height 16
click at [346, 189] on span "T" at bounding box center [346, 185] width 4 height 16
click at [363, 189] on span at bounding box center [366, 184] width 16 height 23
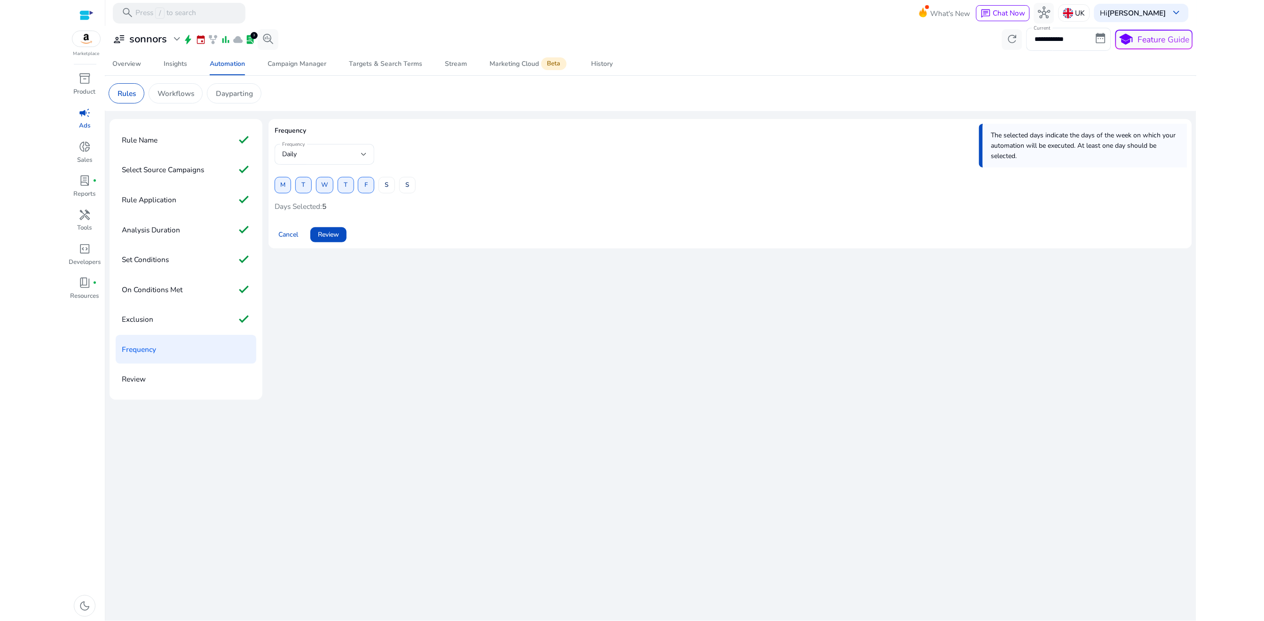
click at [398, 189] on div "M T W T F S S" at bounding box center [345, 185] width 141 height 16
click at [391, 189] on span at bounding box center [387, 184] width 16 height 23
click at [418, 189] on div "Frequency Daily M T W T F S S Days Selected: 6" at bounding box center [730, 179] width 911 height 71
click at [408, 188] on span "S" at bounding box center [407, 185] width 4 height 16
click at [327, 239] on span "Review" at bounding box center [328, 234] width 21 height 10
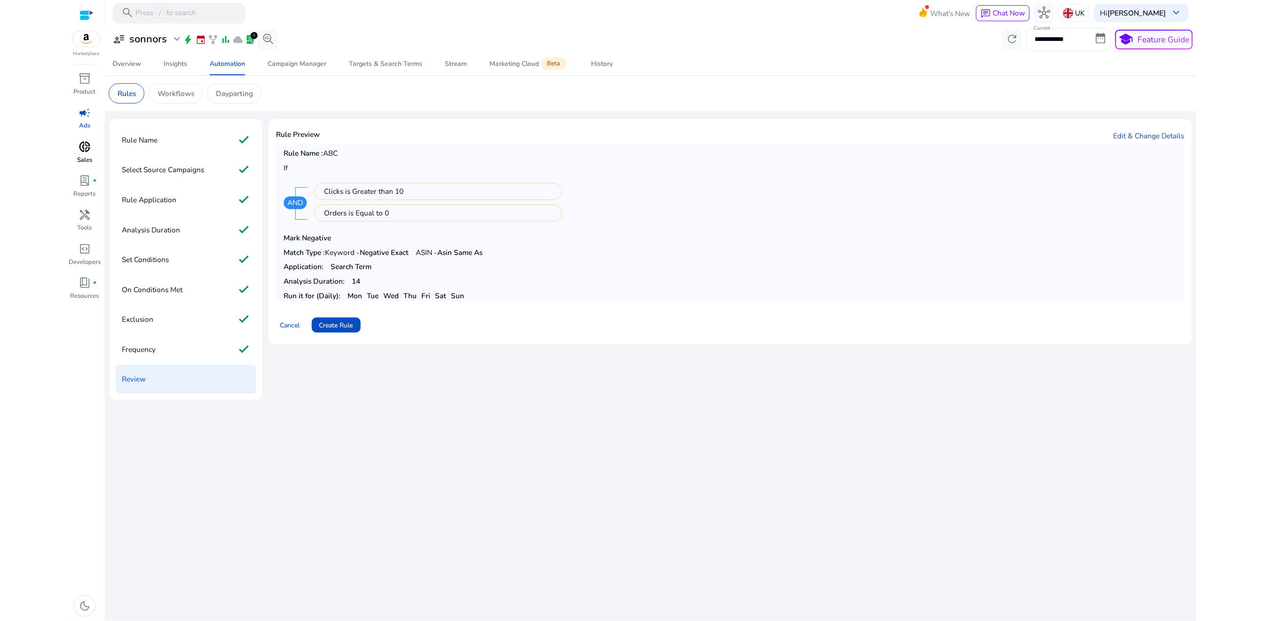
click at [82, 152] on span "donut_small" at bounding box center [85, 147] width 12 height 12
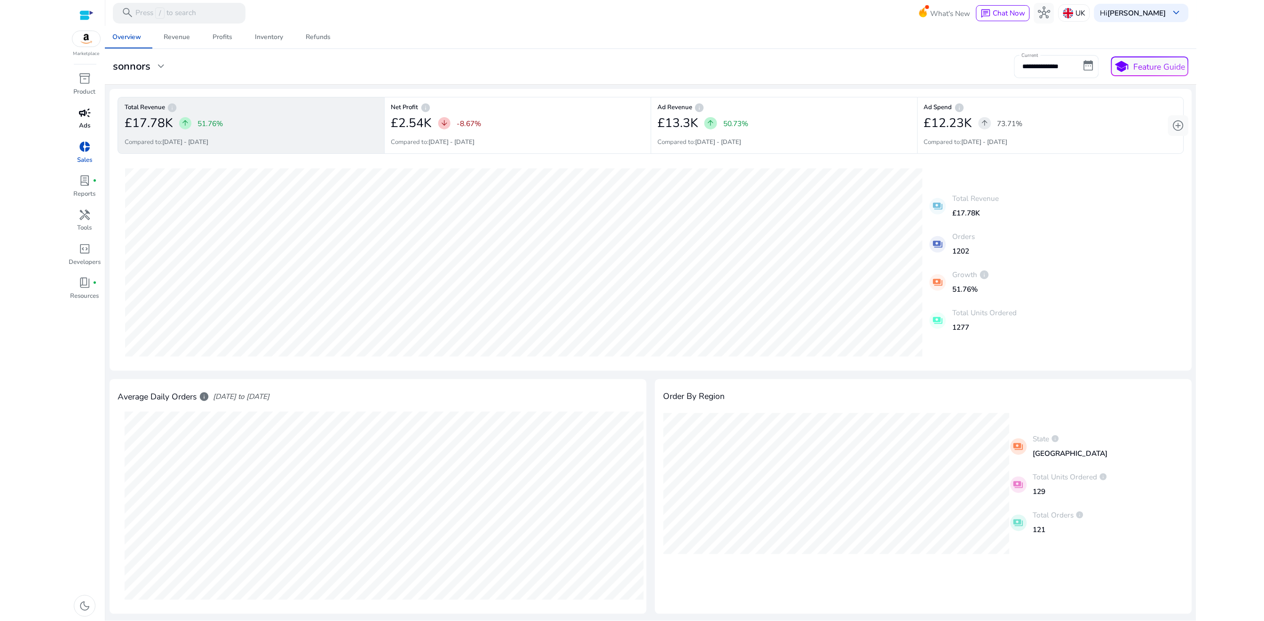
click at [83, 121] on div "campaign" at bounding box center [84, 112] width 29 height 16
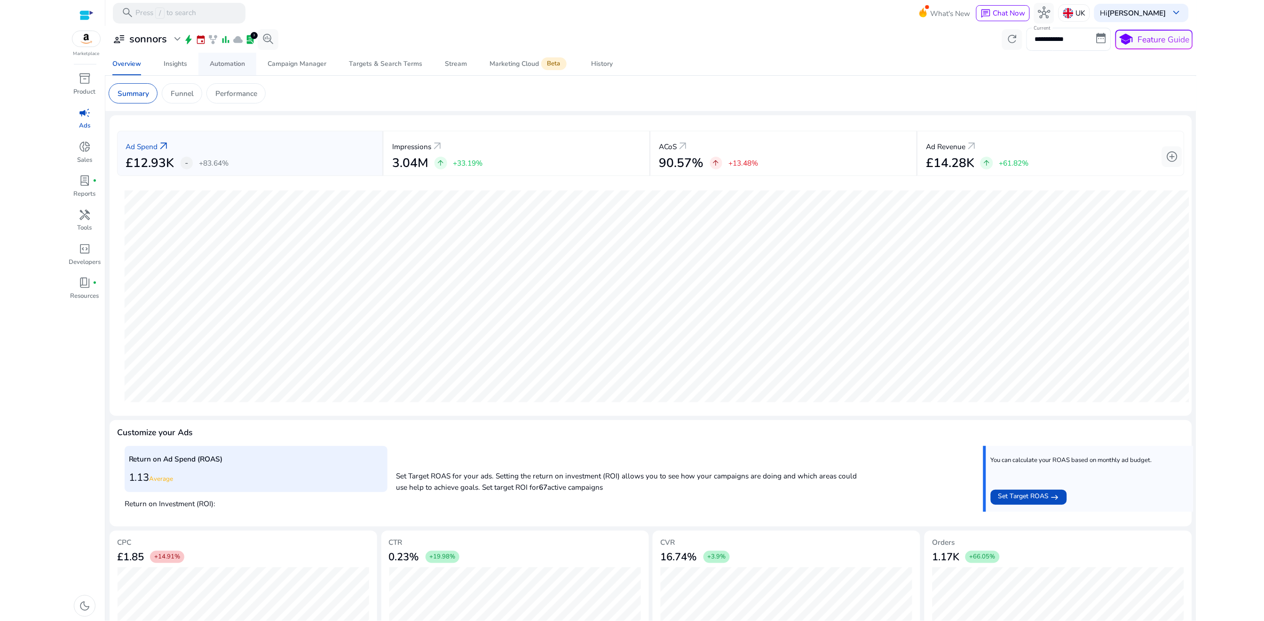
click at [234, 65] on div "Automation" at bounding box center [227, 64] width 35 height 7
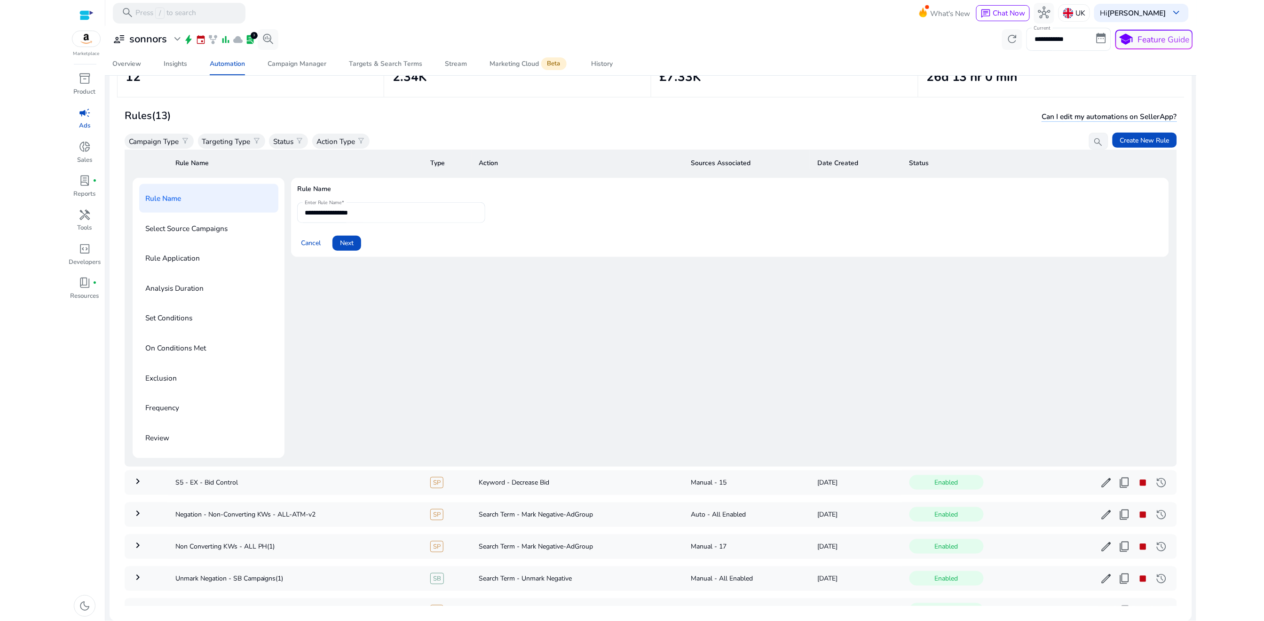
scroll to position [307, 0]
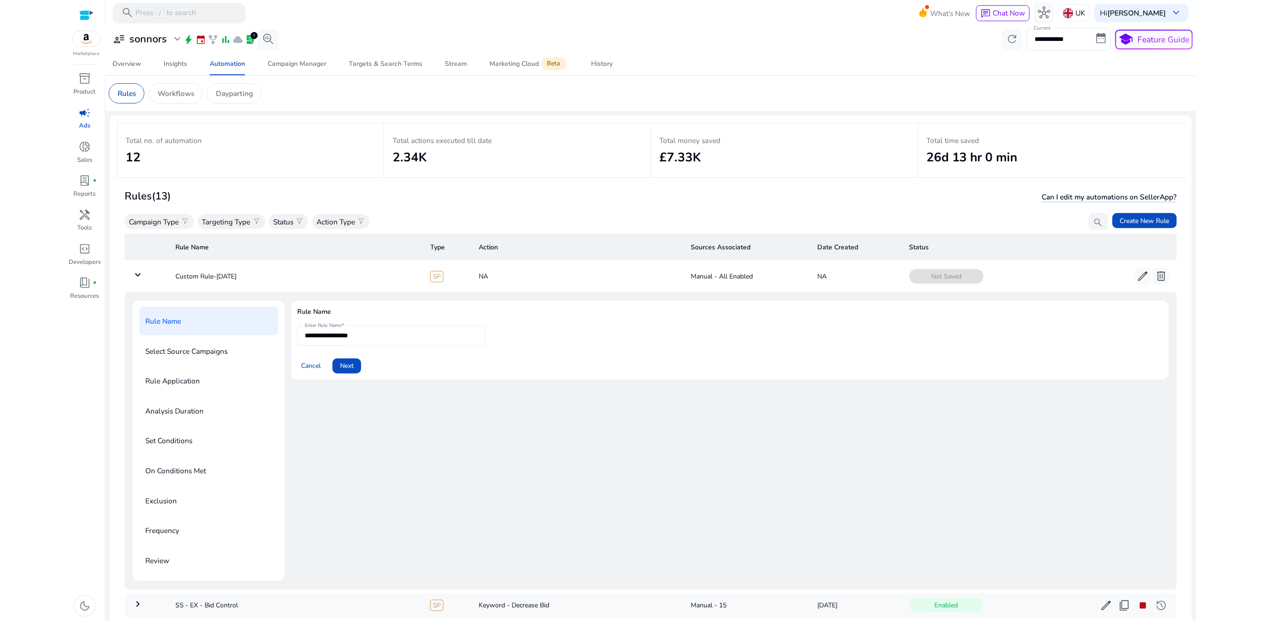
scroll to position [307, 0]
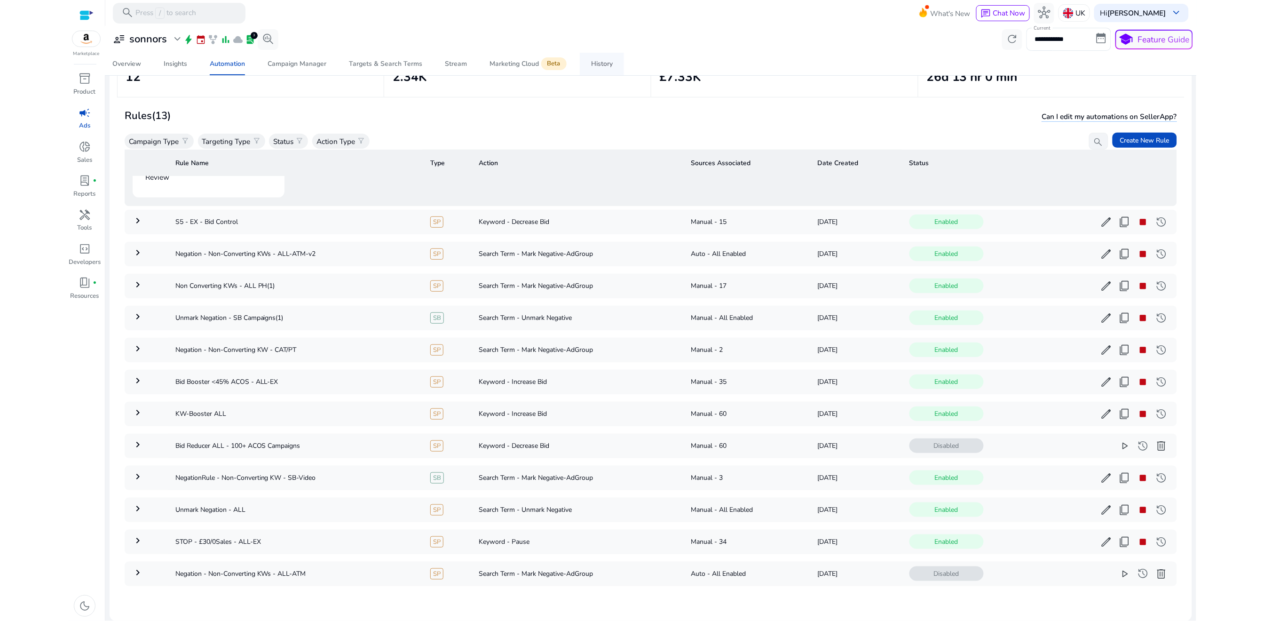
click at [605, 69] on span "History" at bounding box center [602, 64] width 22 height 23
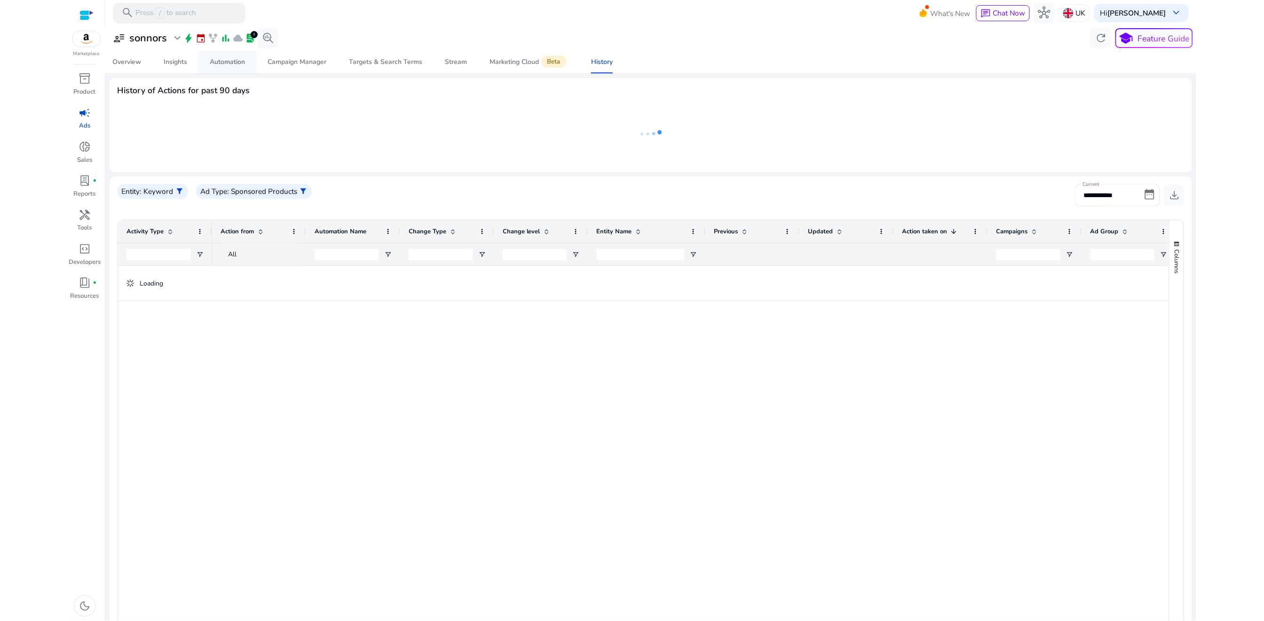
click at [235, 68] on span "Automation" at bounding box center [227, 62] width 35 height 23
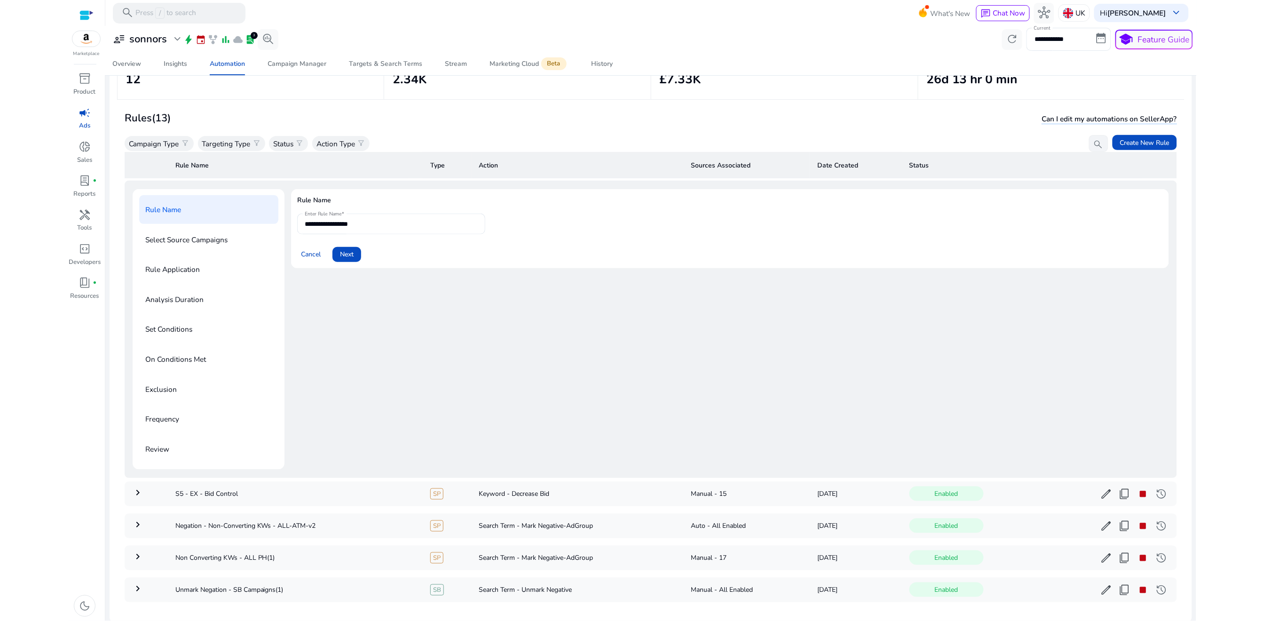
scroll to position [80, 0]
click at [318, 253] on span "Cancel" at bounding box center [311, 252] width 20 height 10
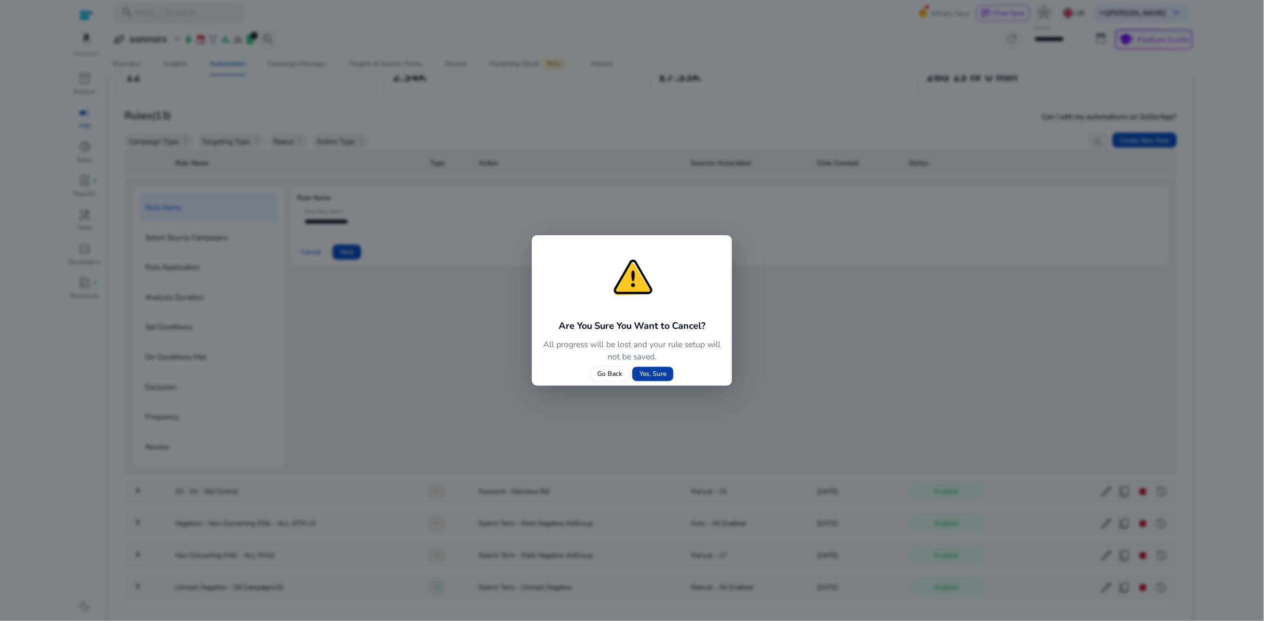
click at [643, 379] on span at bounding box center [652, 373] width 41 height 23
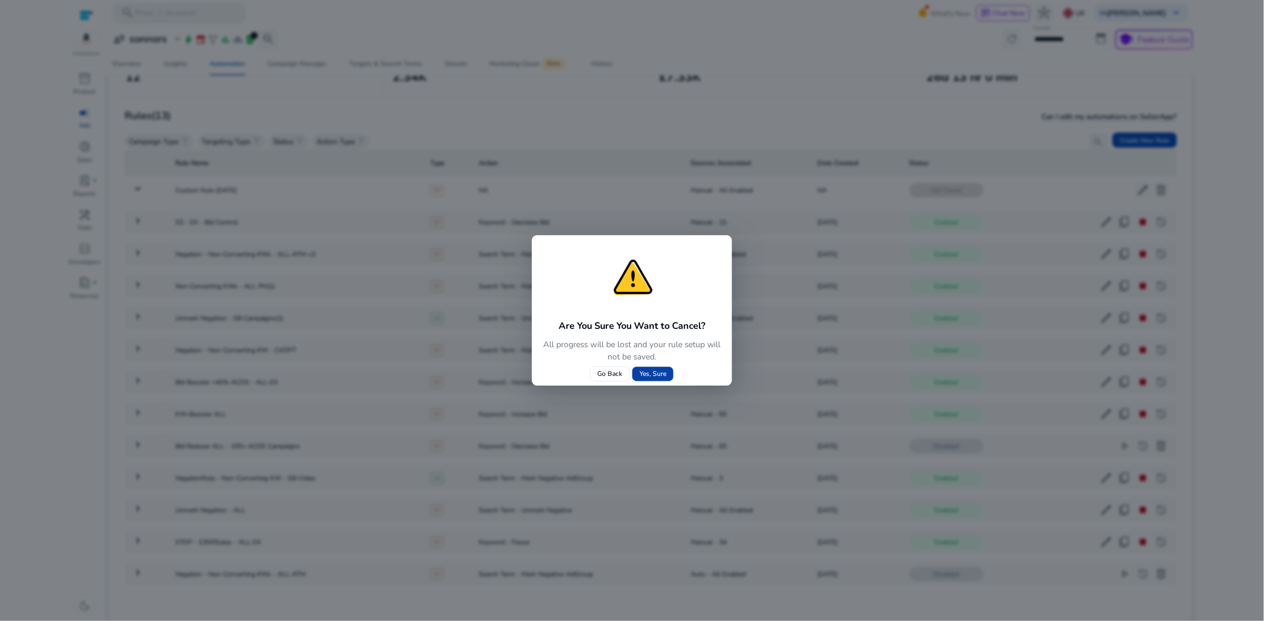
scroll to position [11, 0]
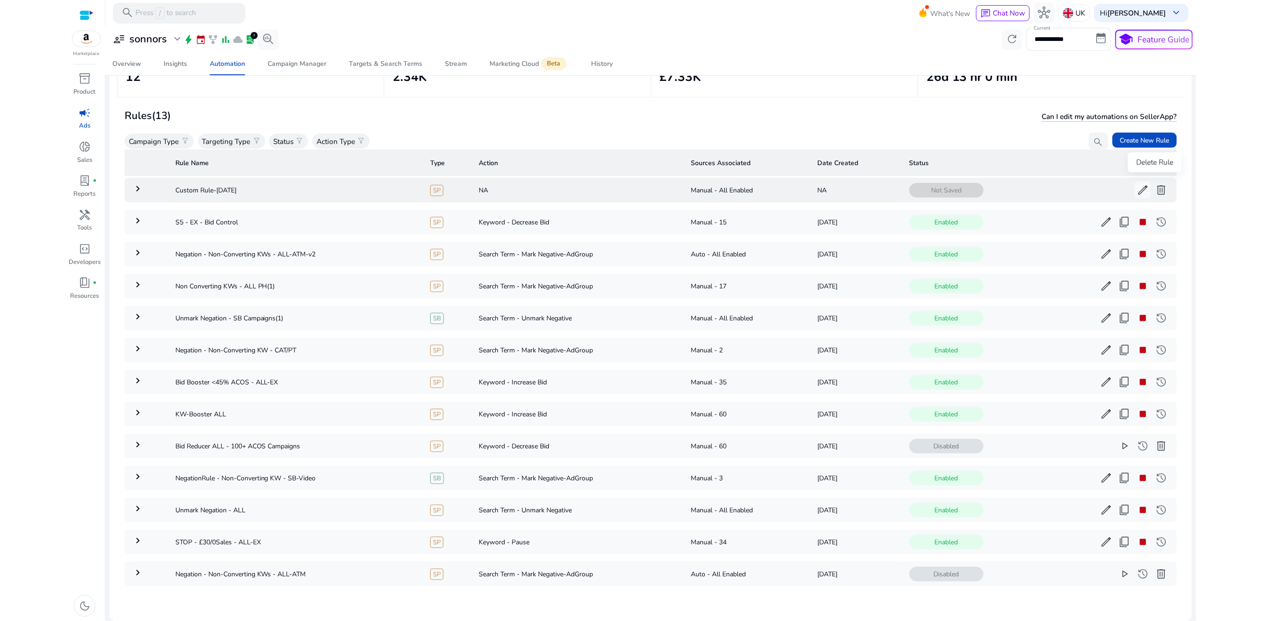
click at [1157, 184] on span "delete" at bounding box center [1161, 190] width 12 height 12
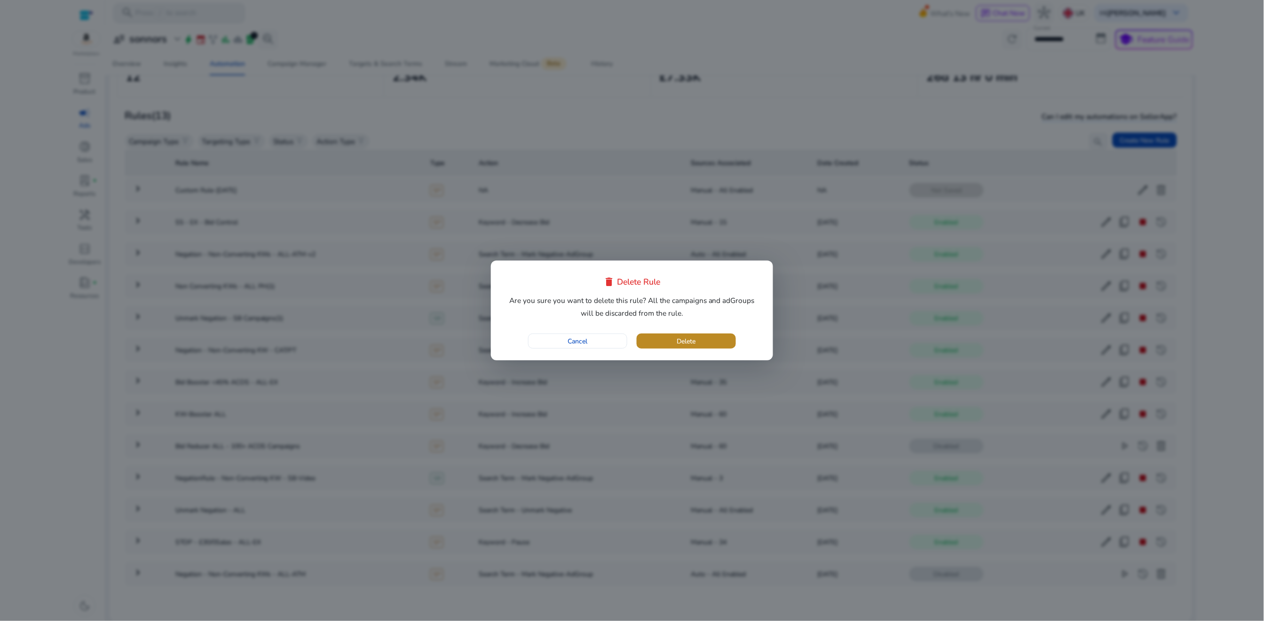
click at [668, 344] on span "button" at bounding box center [686, 341] width 99 height 23
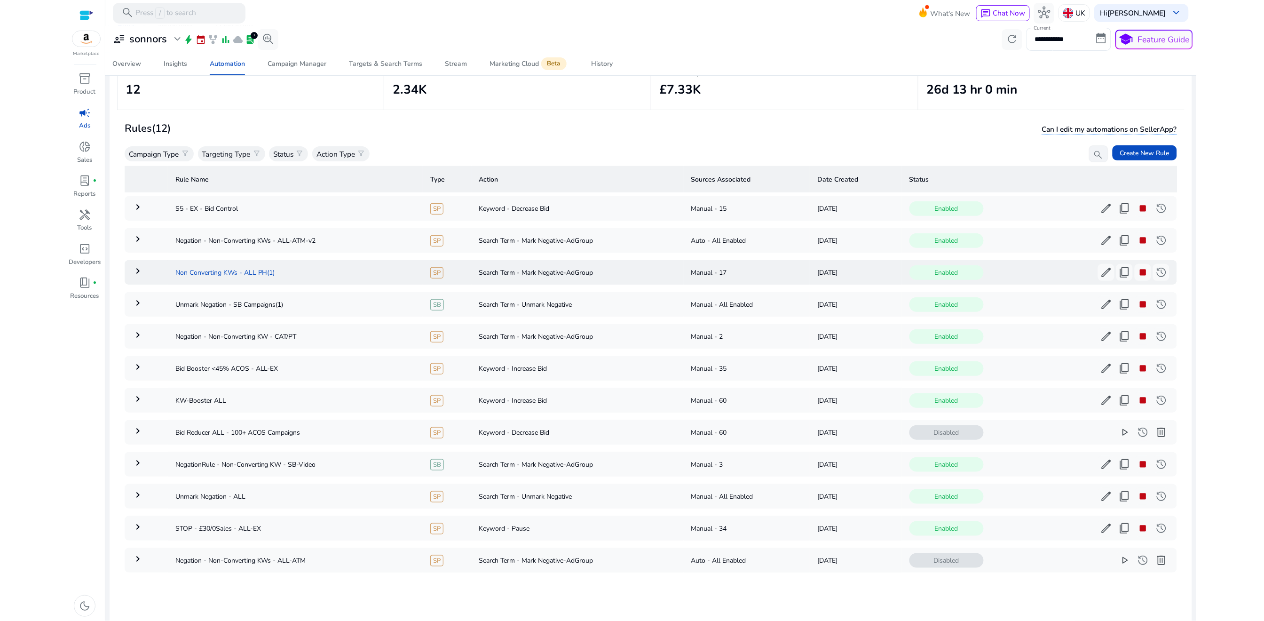
scroll to position [0, 0]
click at [139, 460] on mat-icon "keyboard_arrow_right" at bounding box center [137, 462] width 11 height 11
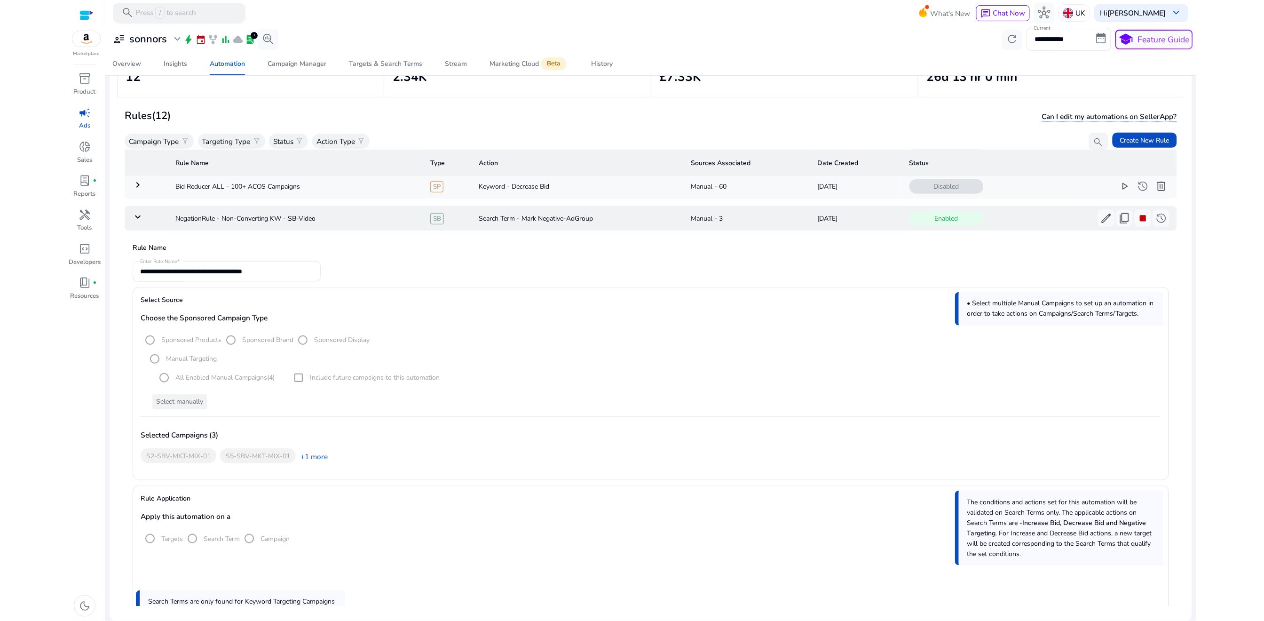
scroll to position [265, 0]
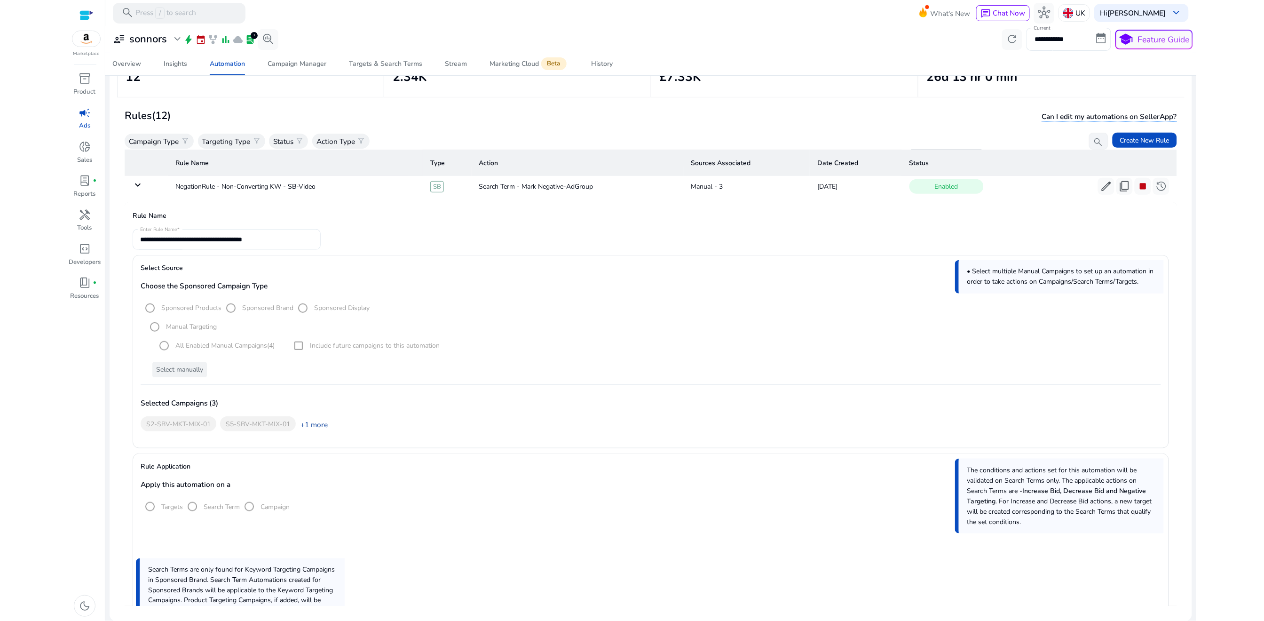
click at [314, 424] on link "+1 more" at bounding box center [312, 424] width 32 height 10
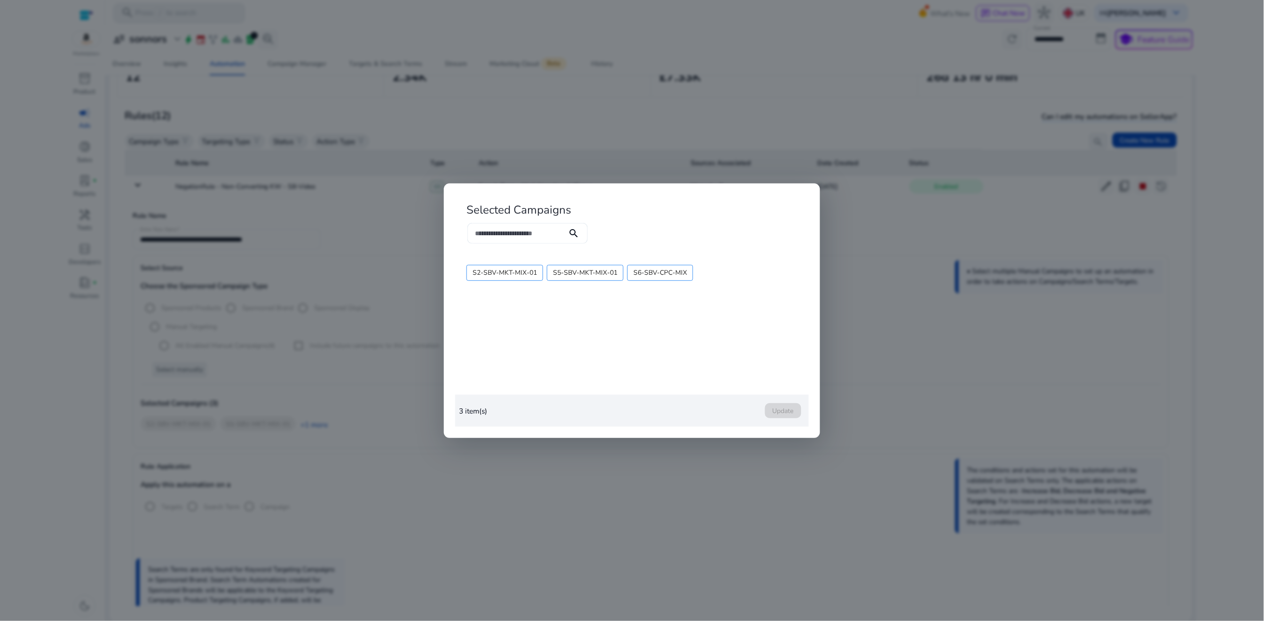
click at [536, 158] on div at bounding box center [632, 310] width 1264 height 621
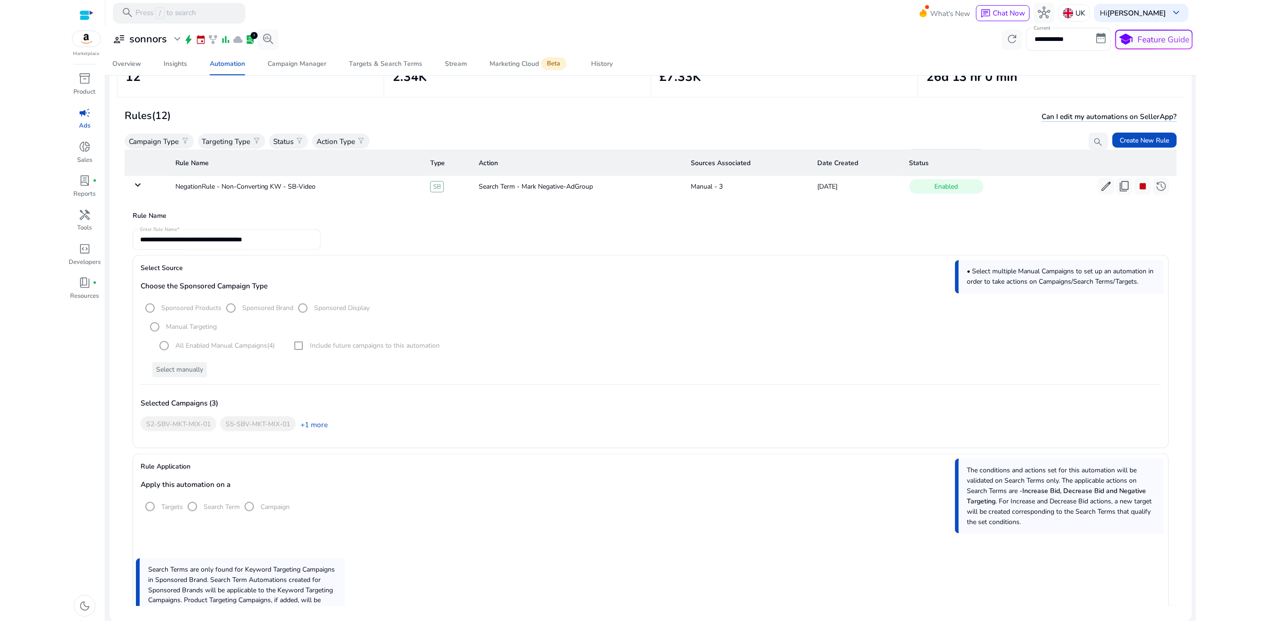
scroll to position [185, 0]
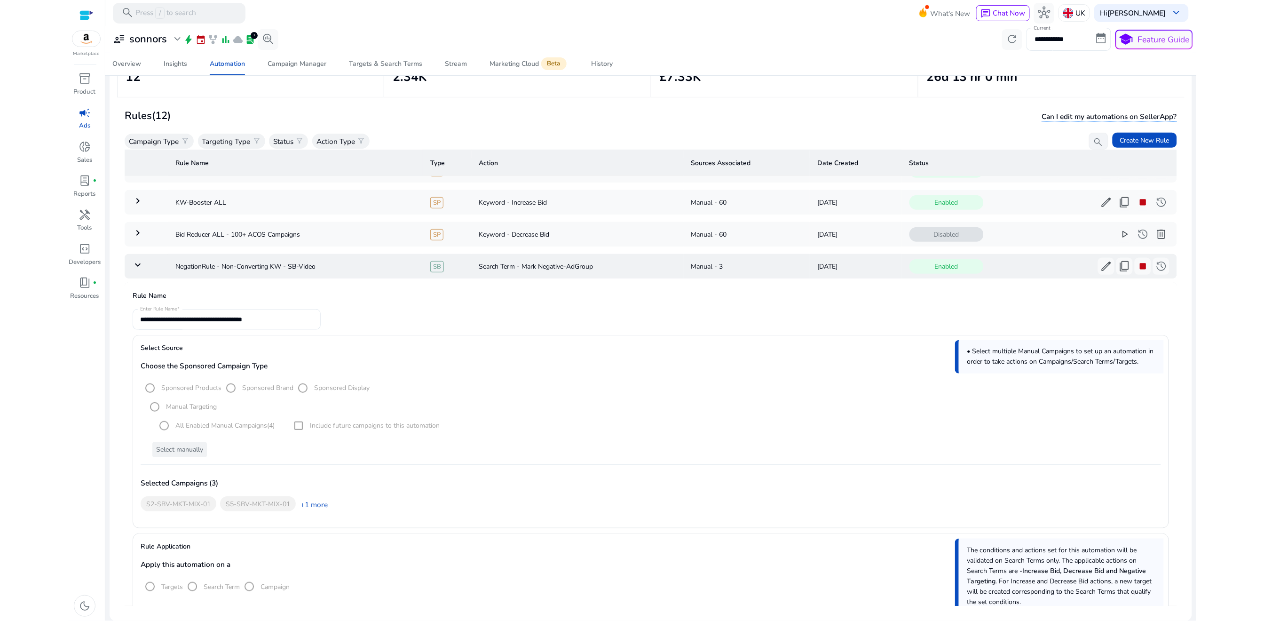
click at [141, 264] on mat-icon "keyboard_arrow_down" at bounding box center [137, 264] width 11 height 11
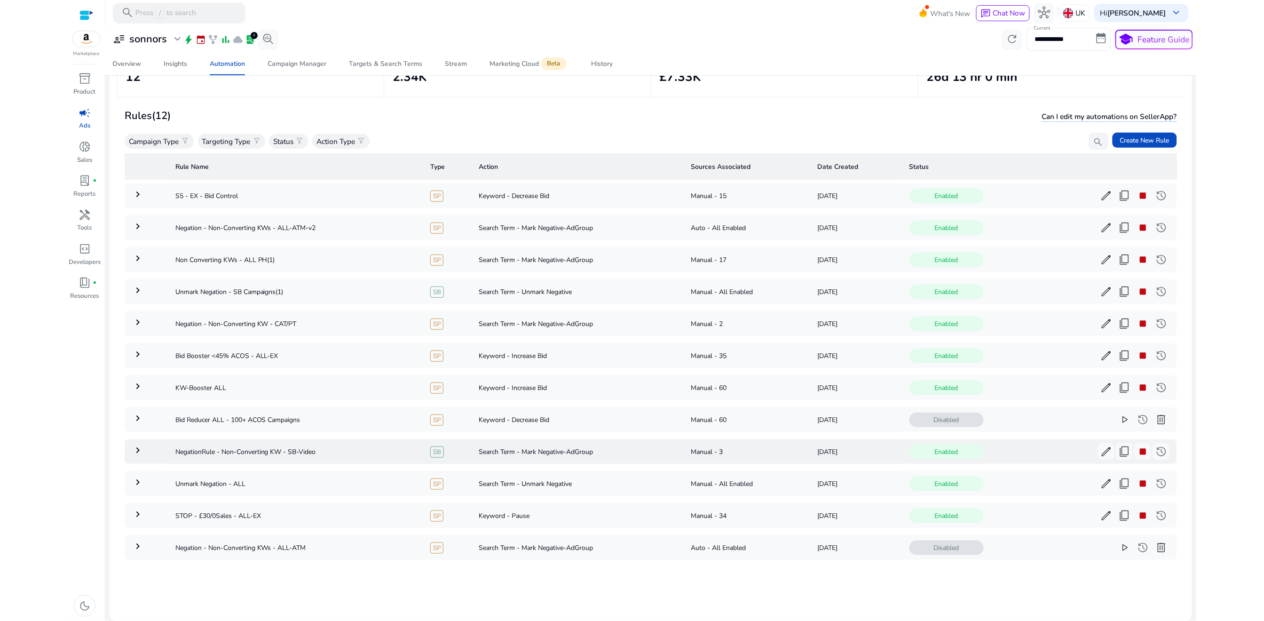
scroll to position [0, 0]
drag, startPoint x: 165, startPoint y: 449, endPoint x: 329, endPoint y: 458, distance: 164.3
click at [329, 458] on tr "keyboard_arrow_right NegationRule - Non-Converting KW - SB-Video SB Search Term…" at bounding box center [651, 451] width 1052 height 24
copy td "NegationRule - Non-Converting KW - SB-Video"
click at [1137, 451] on span "stop" at bounding box center [1143, 451] width 12 height 12
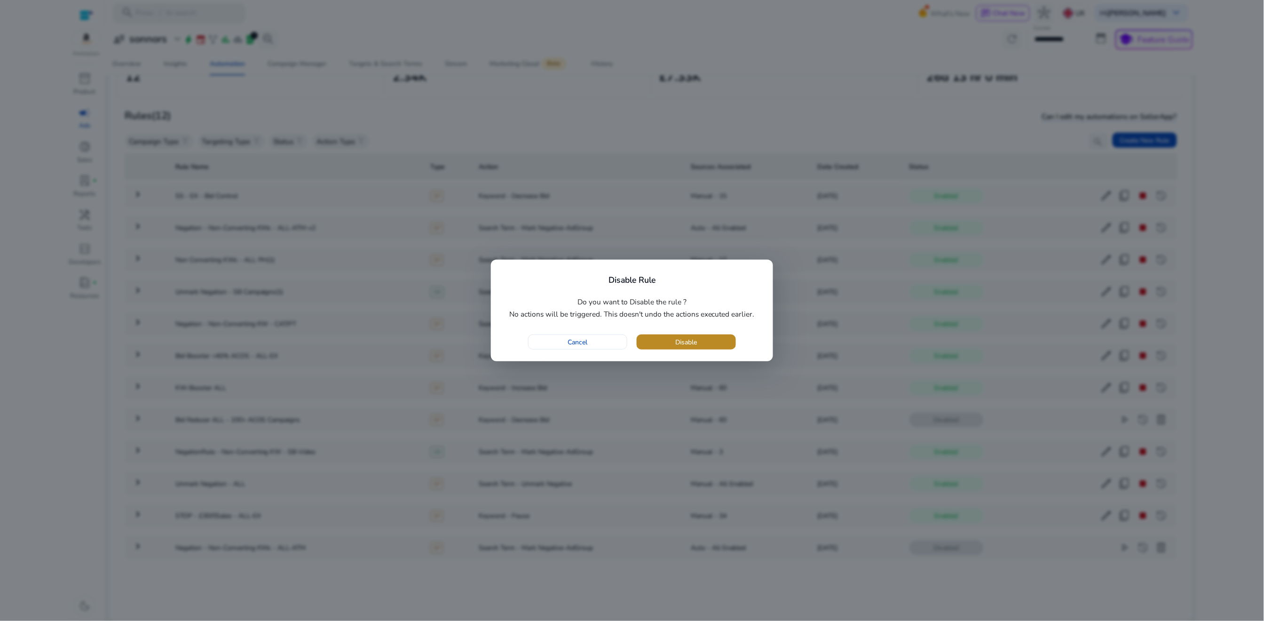
click at [701, 339] on span "button" at bounding box center [686, 342] width 99 height 23
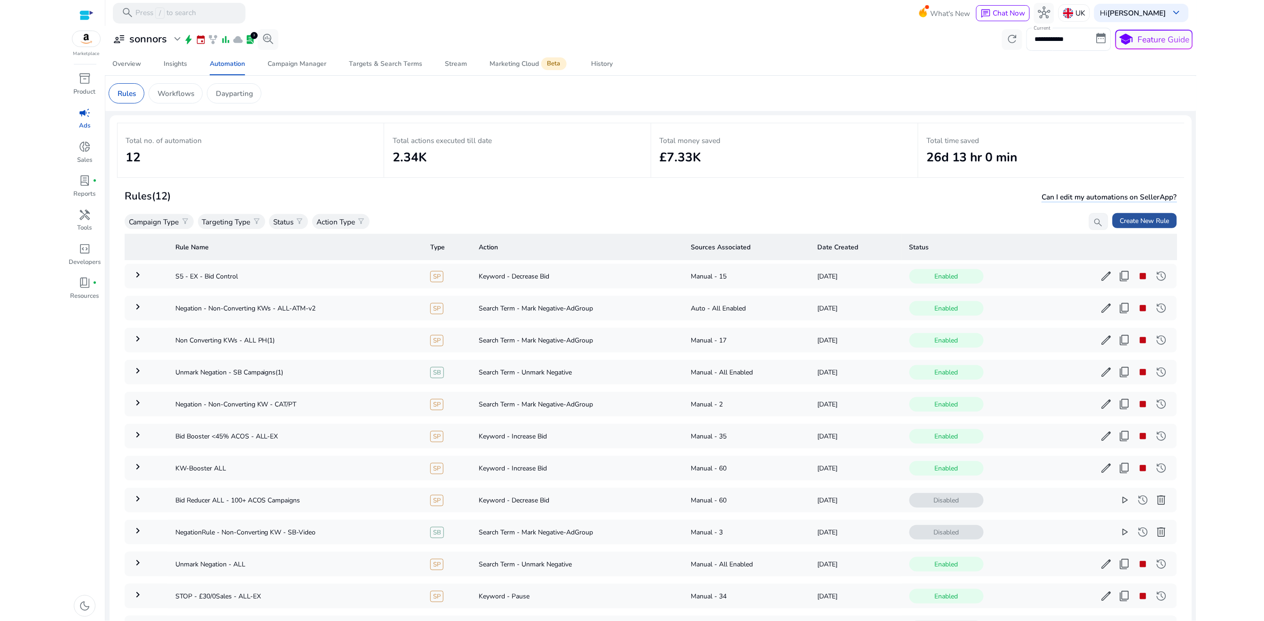
click at [1138, 223] on span "Create New Rule" at bounding box center [1144, 221] width 49 height 10
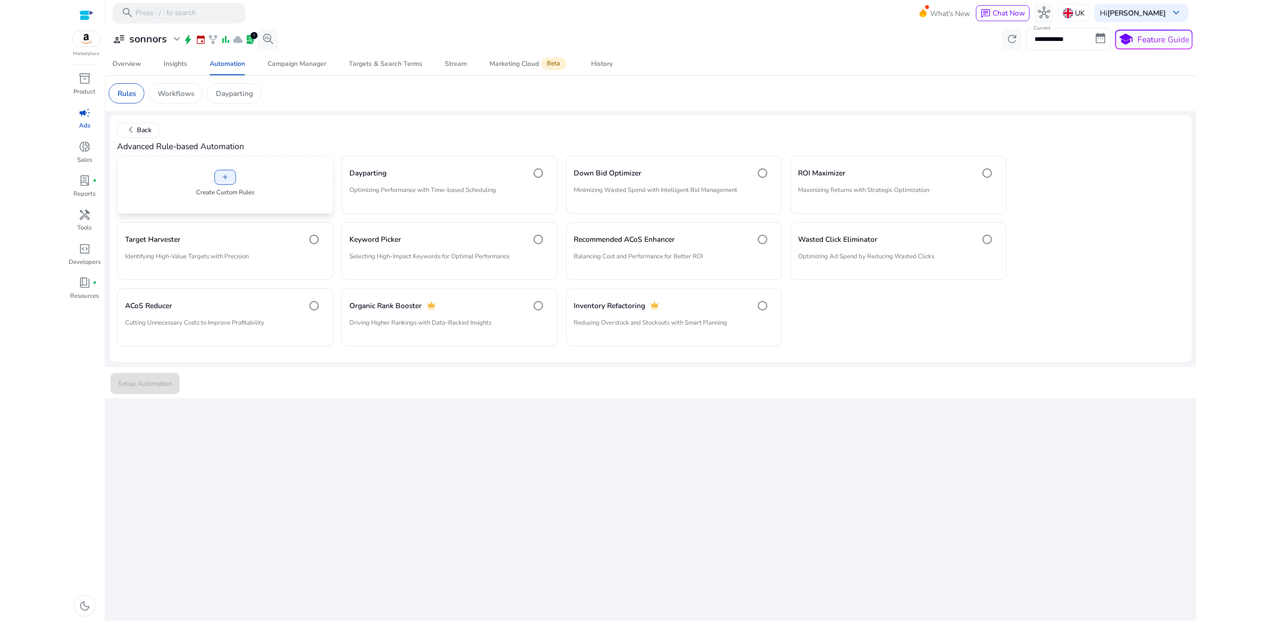
click at [211, 179] on div "add Create Custom Rules" at bounding box center [225, 185] width 216 height 58
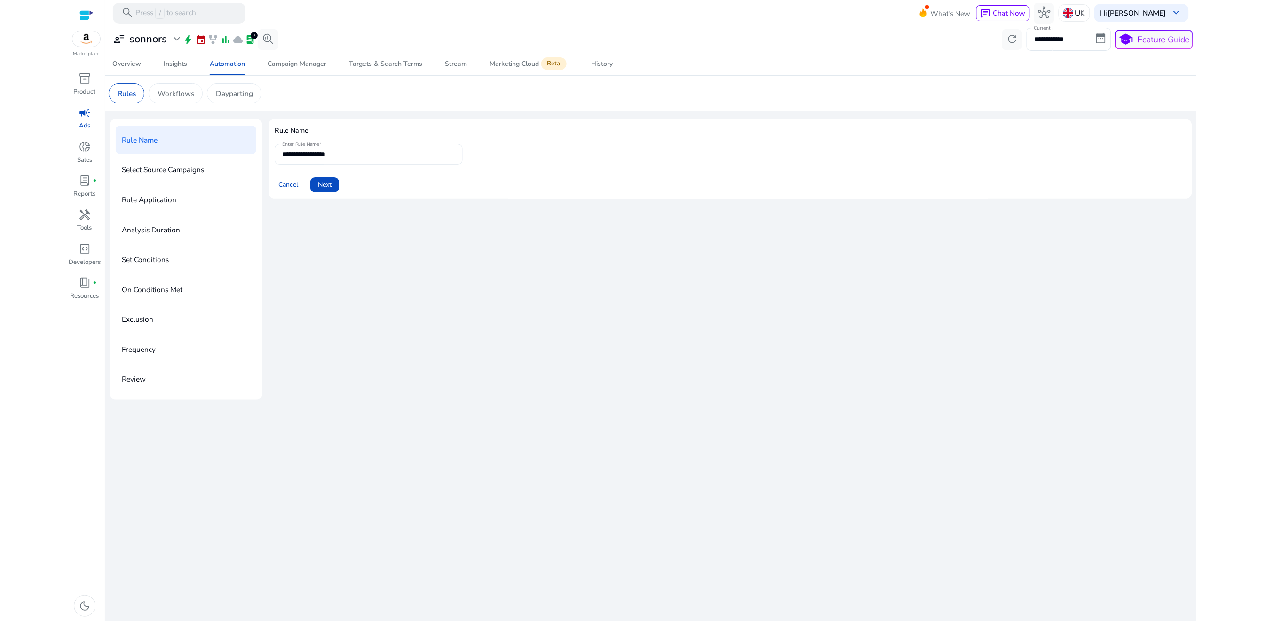
click at [328, 158] on input "**********" at bounding box center [368, 154] width 173 height 10
paste input "**********"
click at [317, 155] on input "**********" at bounding box center [368, 154] width 173 height 10
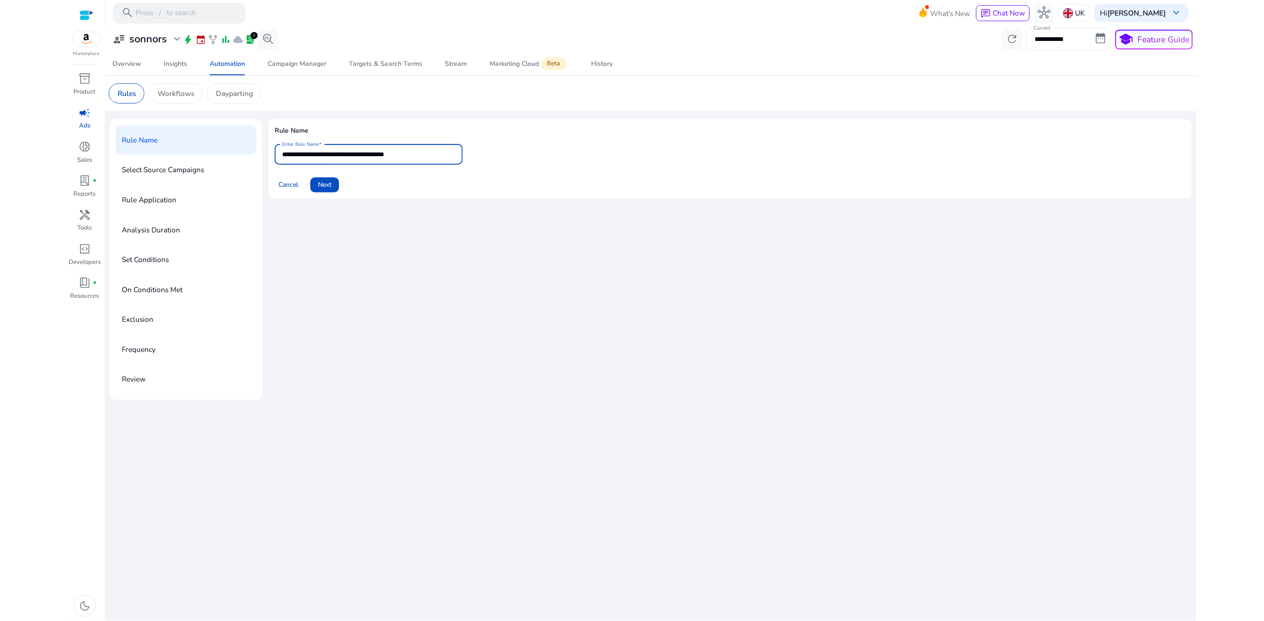
click at [317, 155] on input "**********" at bounding box center [368, 154] width 173 height 10
click at [324, 155] on input "**********" at bounding box center [368, 154] width 173 height 10
click at [327, 156] on input "**********" at bounding box center [368, 154] width 173 height 10
click at [330, 156] on input "**********" at bounding box center [368, 154] width 173 height 10
click at [284, 154] on input "**********" at bounding box center [368, 154] width 173 height 10
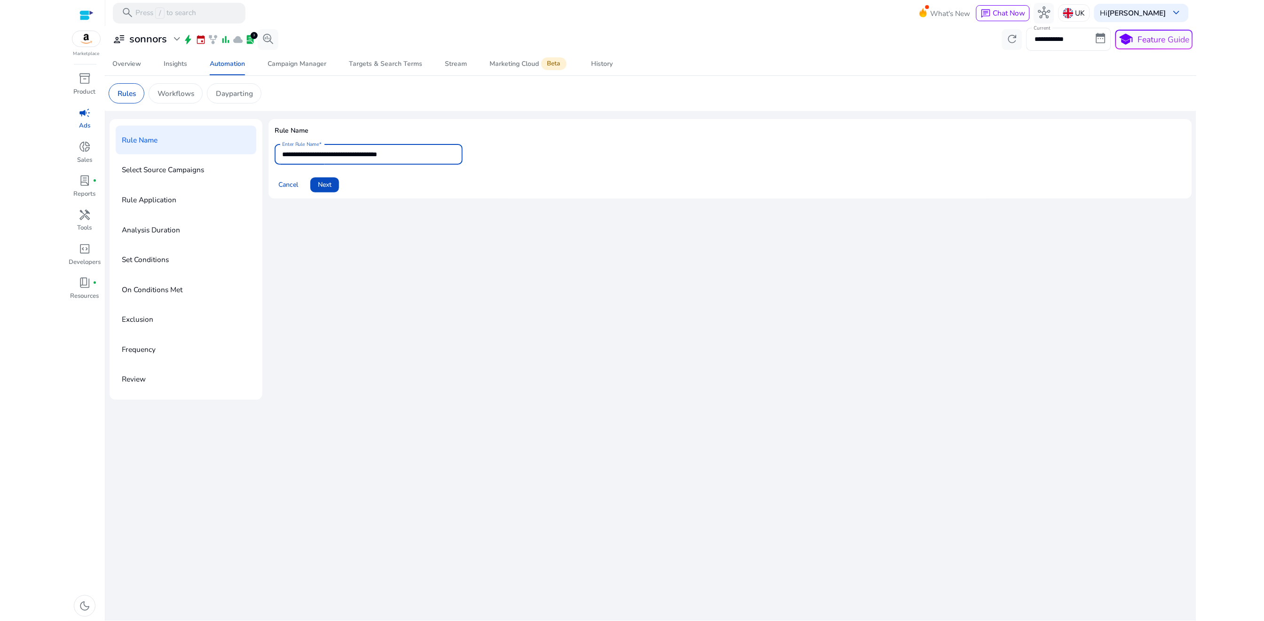
click at [309, 156] on input "**********" at bounding box center [368, 154] width 173 height 10
drag, startPoint x: 325, startPoint y: 156, endPoint x: 380, endPoint y: 156, distance: 54.5
click at [380, 156] on input "**********" at bounding box center [368, 154] width 173 height 10
click at [328, 156] on input "**********" at bounding box center [368, 154] width 173 height 10
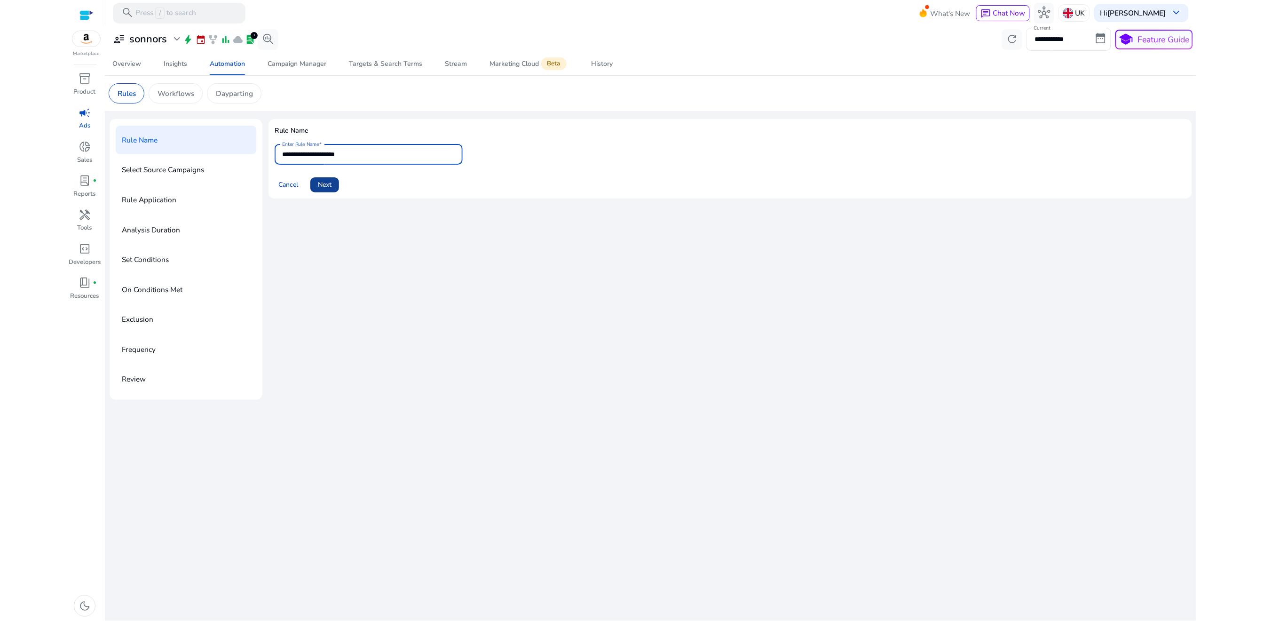
type input "**********"
click at [325, 187] on span "Next" at bounding box center [325, 185] width 14 height 10
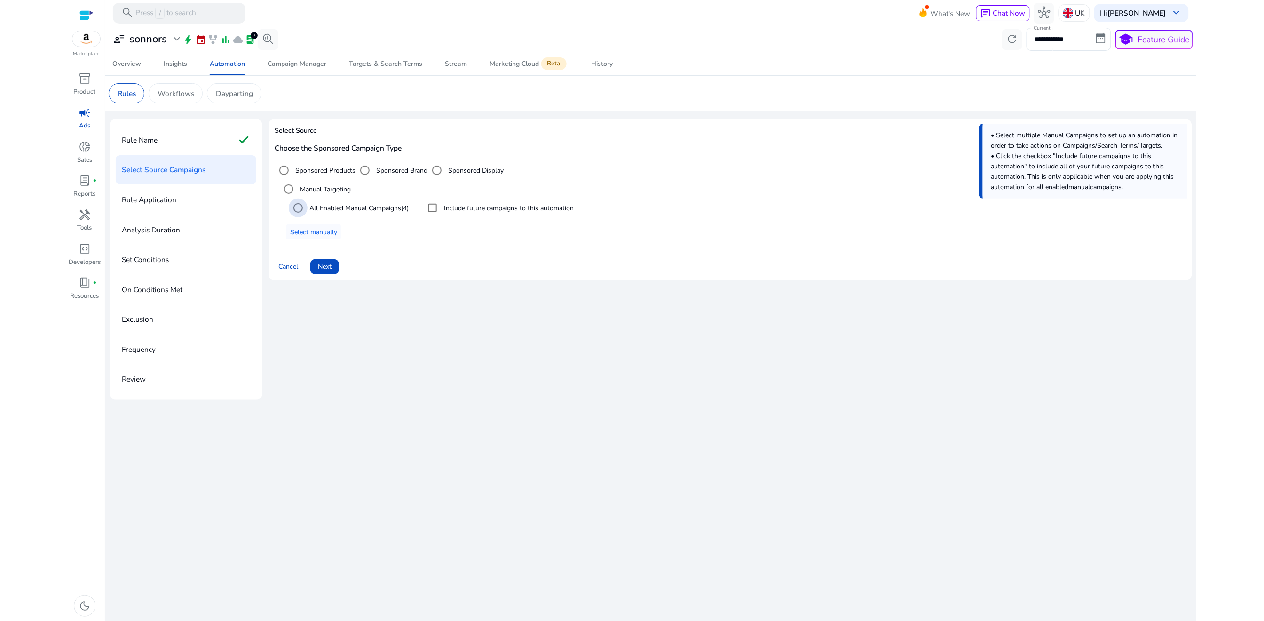
click at [337, 211] on label "All Enabled Manual Campaigns (4)" at bounding box center [357, 208] width 101 height 10
click at [326, 226] on span at bounding box center [313, 232] width 55 height 23
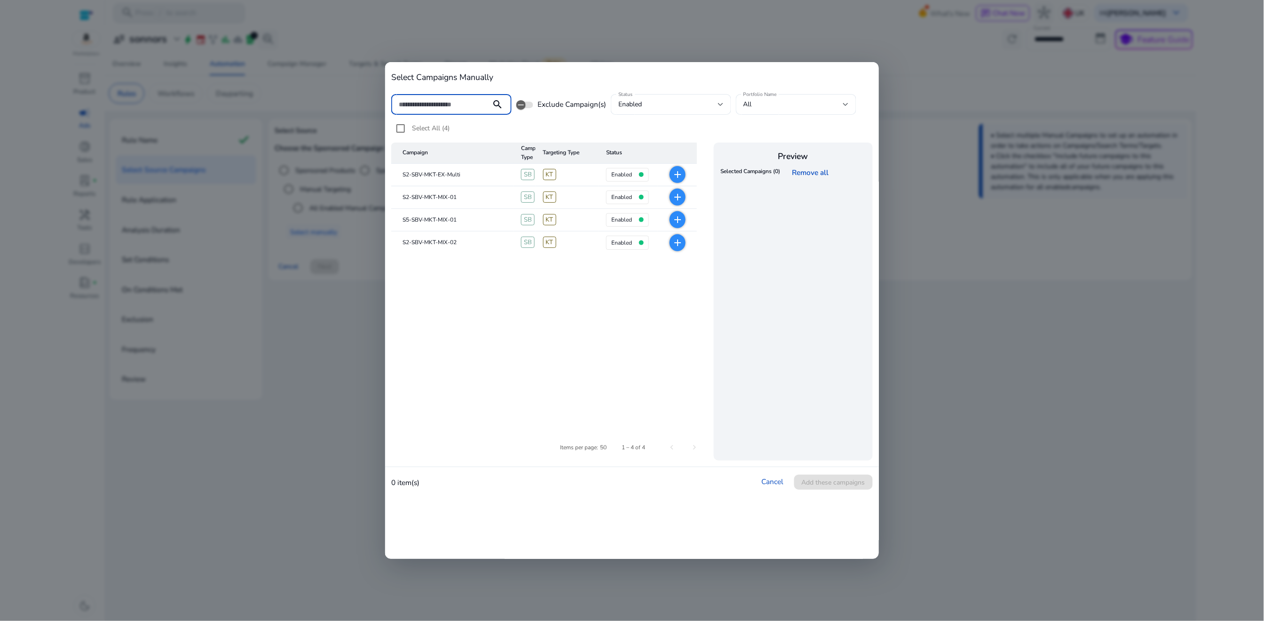
click at [681, 199] on mat-icon "add" at bounding box center [677, 196] width 11 height 11
click at [820, 188] on link "✕" at bounding box center [822, 188] width 10 height 10
click at [760, 482] on div "0 item(s) Cancel Add these campaigns" at bounding box center [632, 482] width 494 height 30
click at [769, 482] on link "Cancel" at bounding box center [773, 481] width 22 height 10
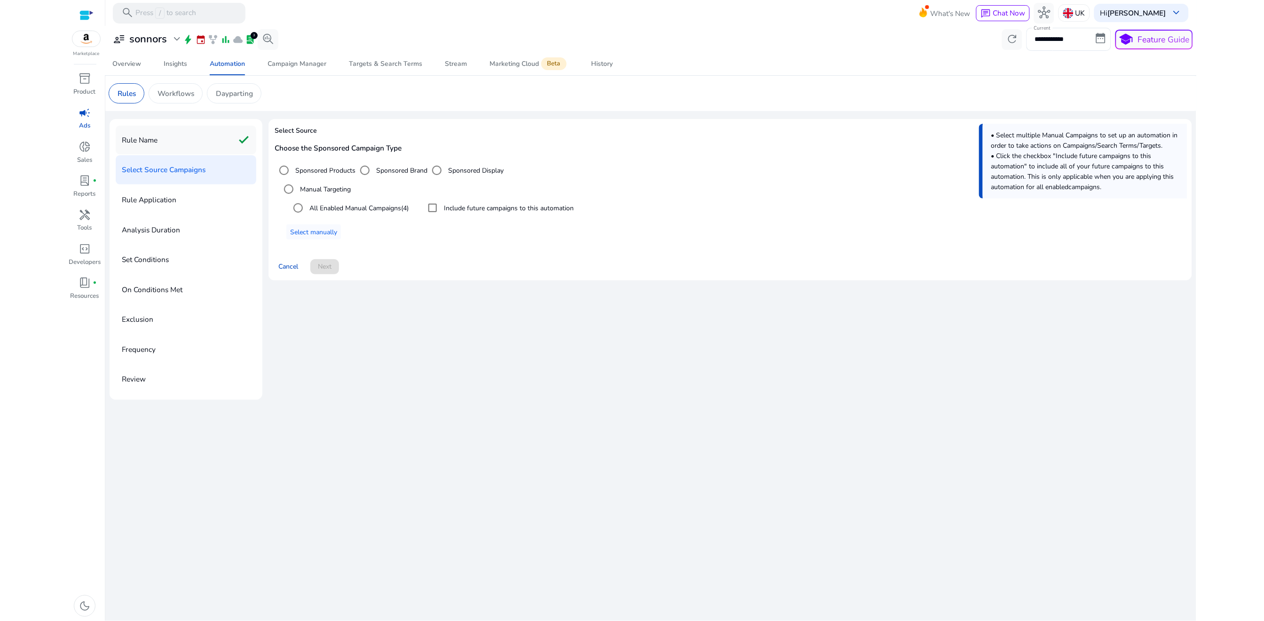
click at [195, 130] on div "Rule Name check" at bounding box center [186, 140] width 141 height 29
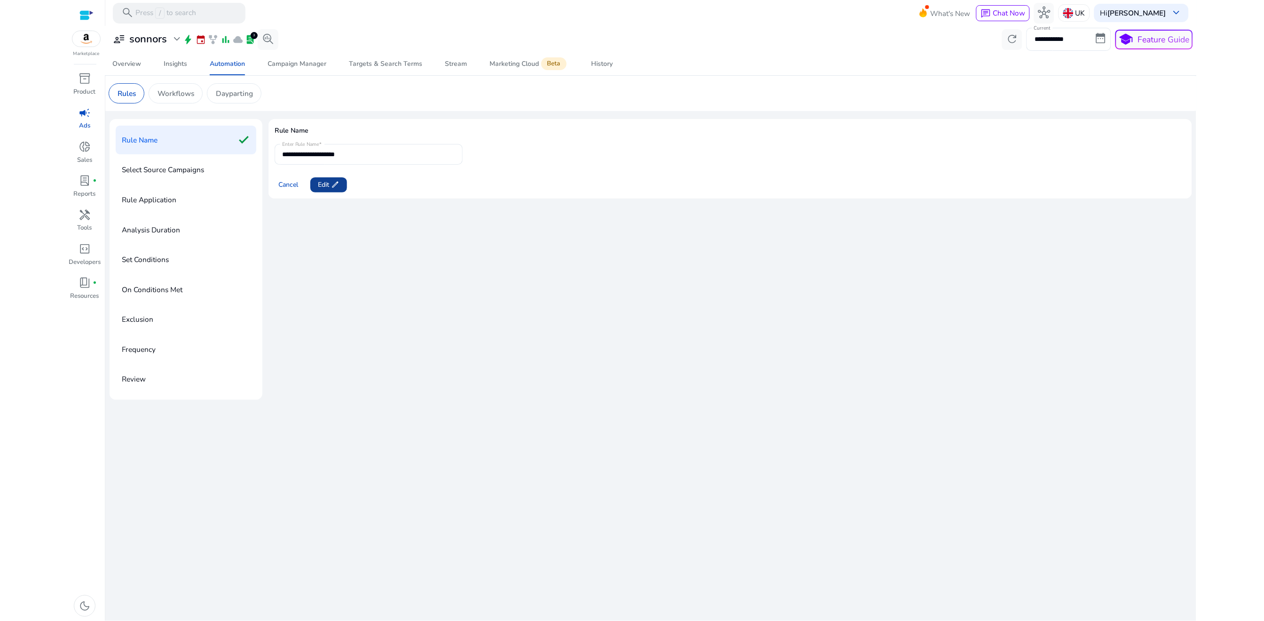
click at [318, 179] on span at bounding box center [328, 184] width 37 height 23
click at [362, 155] on input "**********" at bounding box center [368, 154] width 173 height 10
type input "**********"
click at [325, 183] on span "Next" at bounding box center [325, 185] width 14 height 10
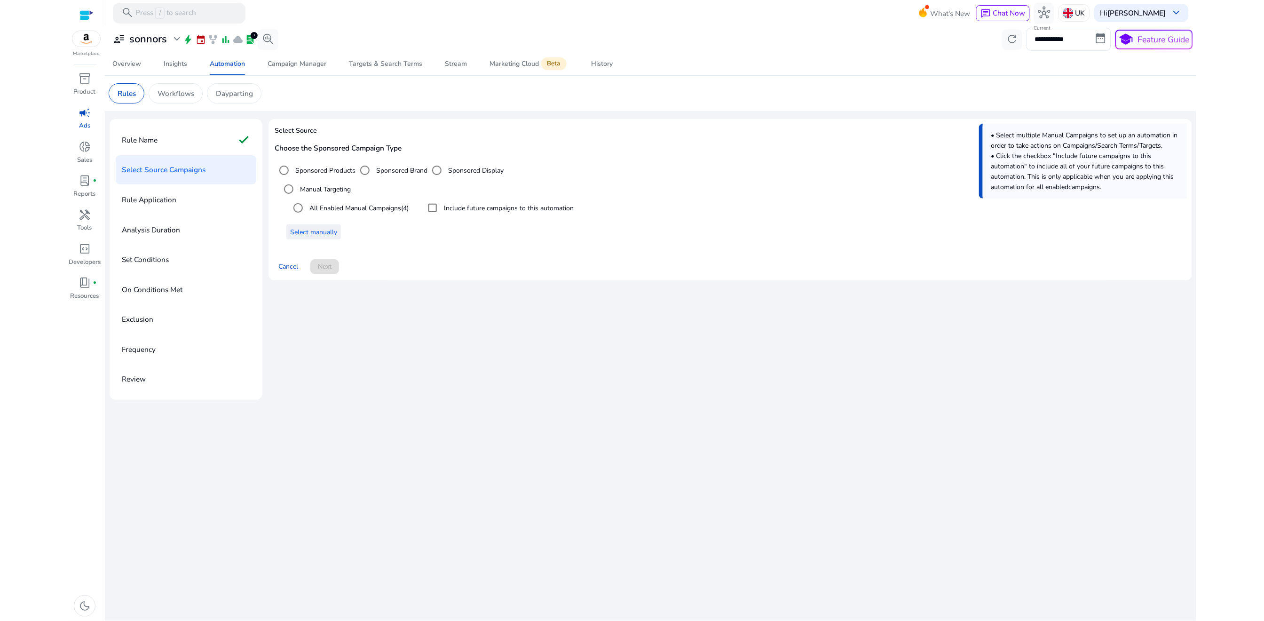
click at [321, 230] on span "Select manually" at bounding box center [313, 232] width 47 height 10
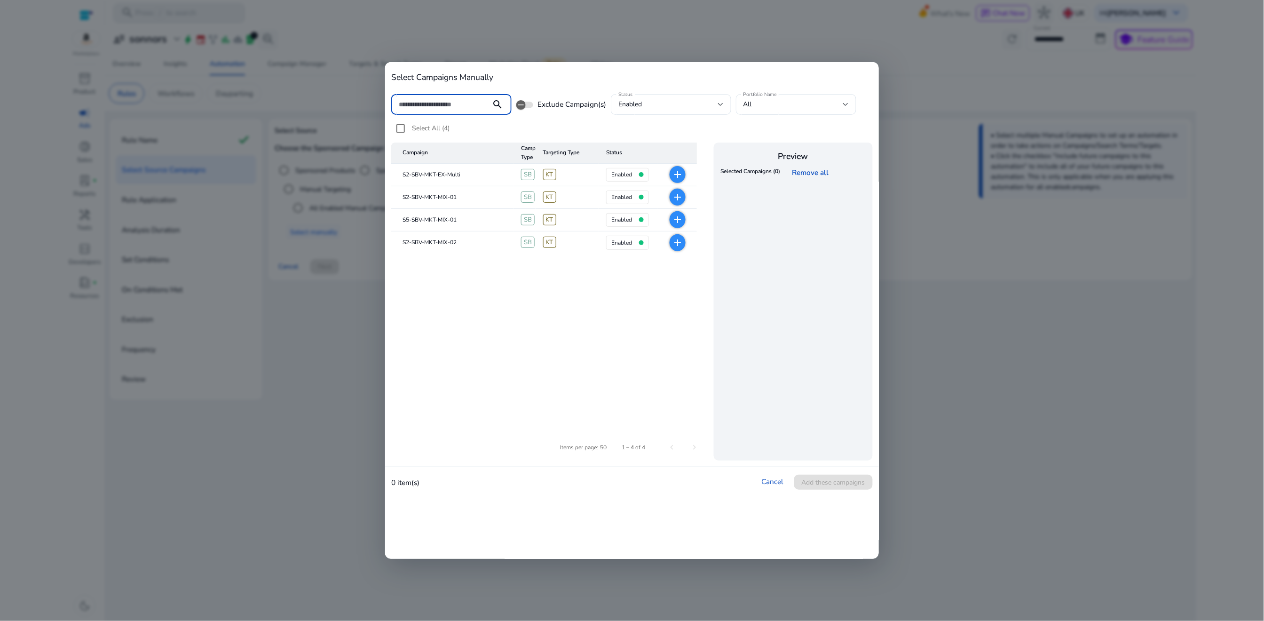
click at [676, 222] on mat-icon "add" at bounding box center [677, 219] width 11 height 11
click at [823, 188] on link "✕" at bounding box center [822, 188] width 10 height 10
click at [678, 200] on mat-icon "add" at bounding box center [677, 196] width 11 height 11
click at [681, 246] on mat-icon "add" at bounding box center [677, 242] width 11 height 11
click at [818, 484] on span "Add these campaigns" at bounding box center [833, 482] width 63 height 10
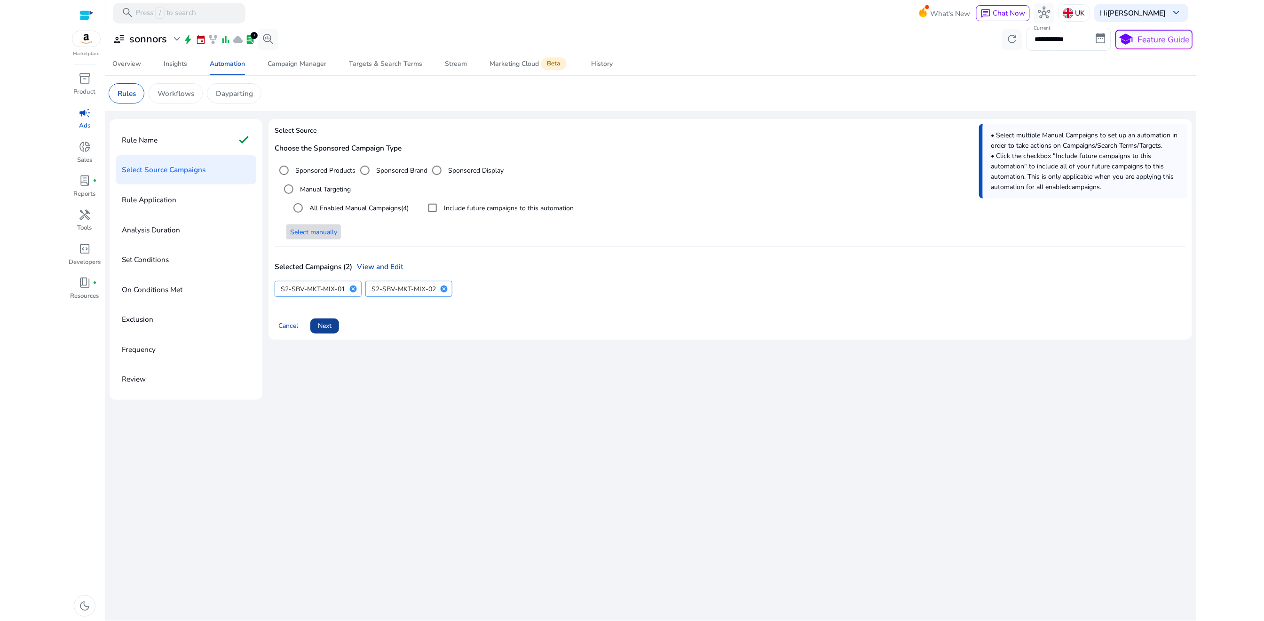
click at [331, 327] on span "Next" at bounding box center [325, 326] width 14 height 10
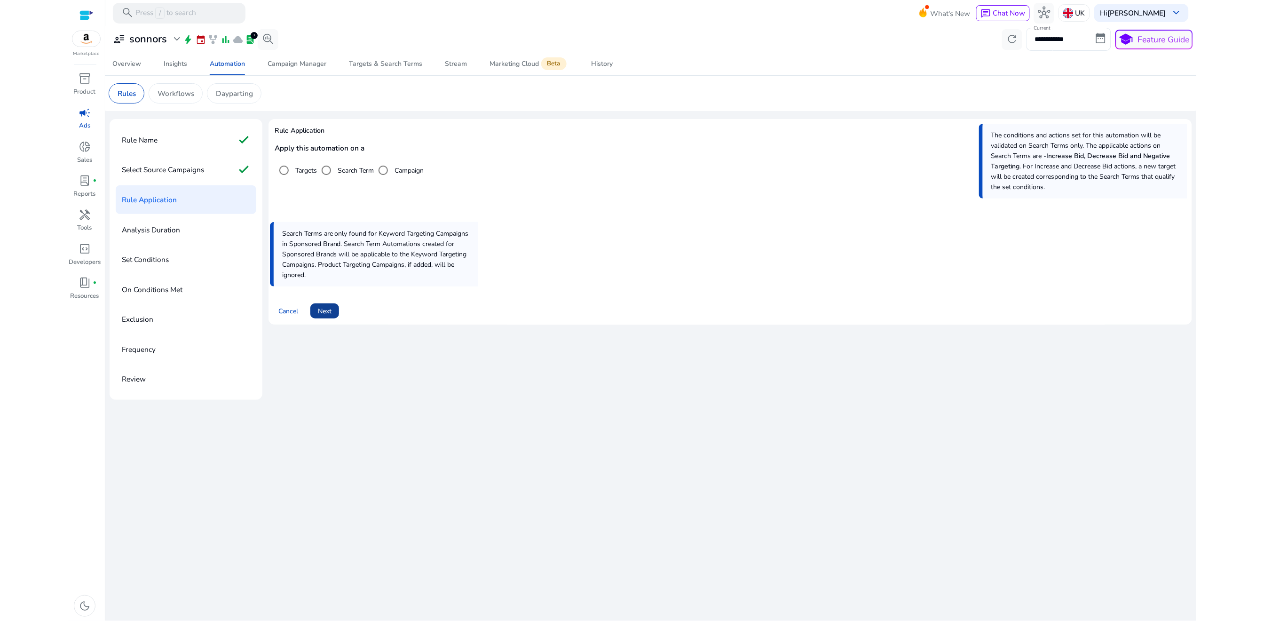
click at [325, 313] on span "Next" at bounding box center [325, 311] width 14 height 10
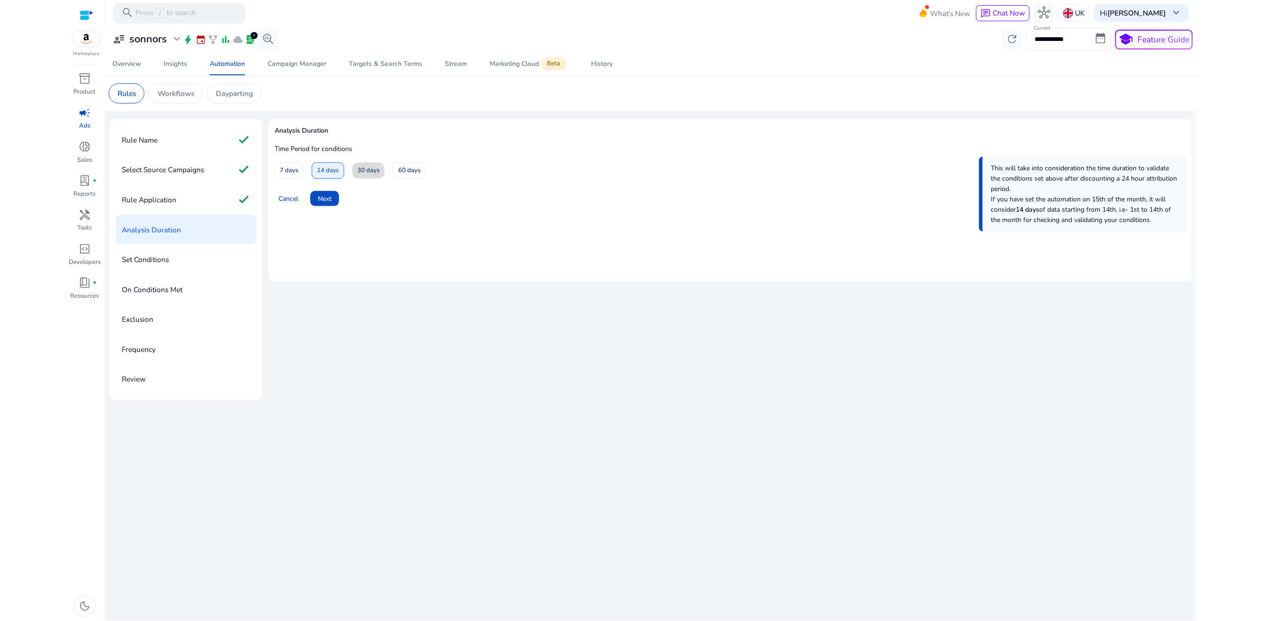
click at [358, 173] on span "30 days" at bounding box center [368, 170] width 22 height 16
click at [329, 197] on span "Next" at bounding box center [325, 199] width 14 height 10
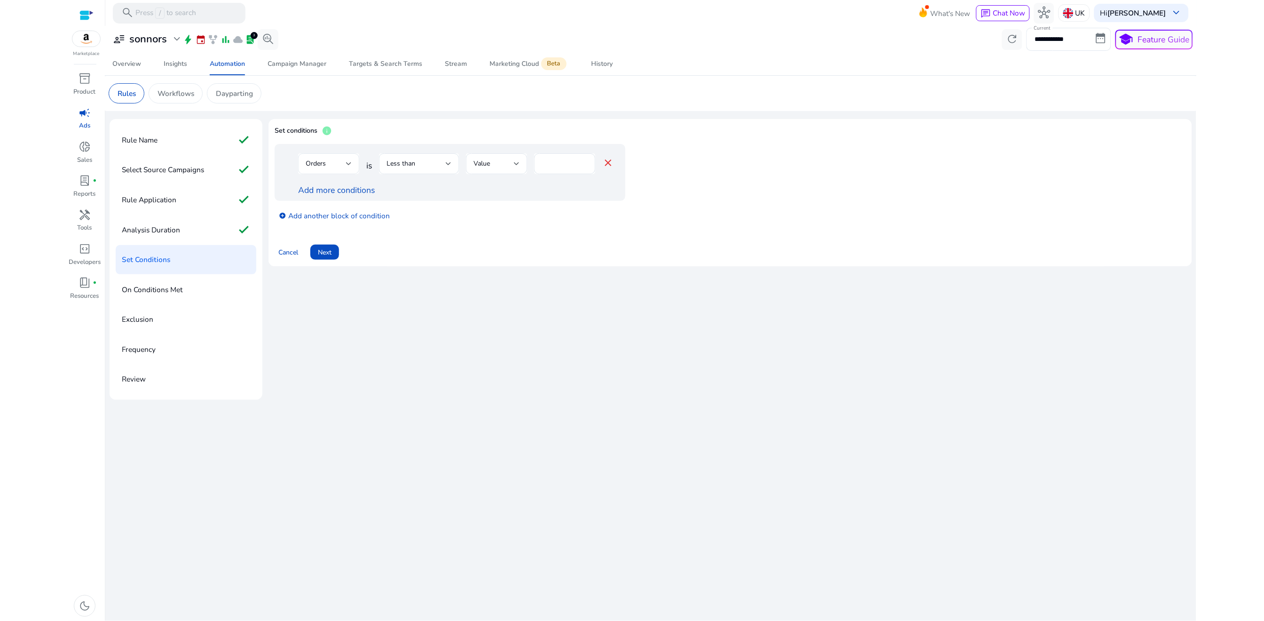
click at [336, 169] on div "Orders" at bounding box center [329, 163] width 46 height 21
click at [324, 233] on span "Clicks" at bounding box center [329, 234] width 46 height 10
click at [417, 164] on div "Less than" at bounding box center [415, 163] width 59 height 10
click at [406, 216] on div "Greater than" at bounding box center [408, 211] width 43 height 10
drag, startPoint x: 550, startPoint y: 167, endPoint x: 537, endPoint y: 166, distance: 12.8
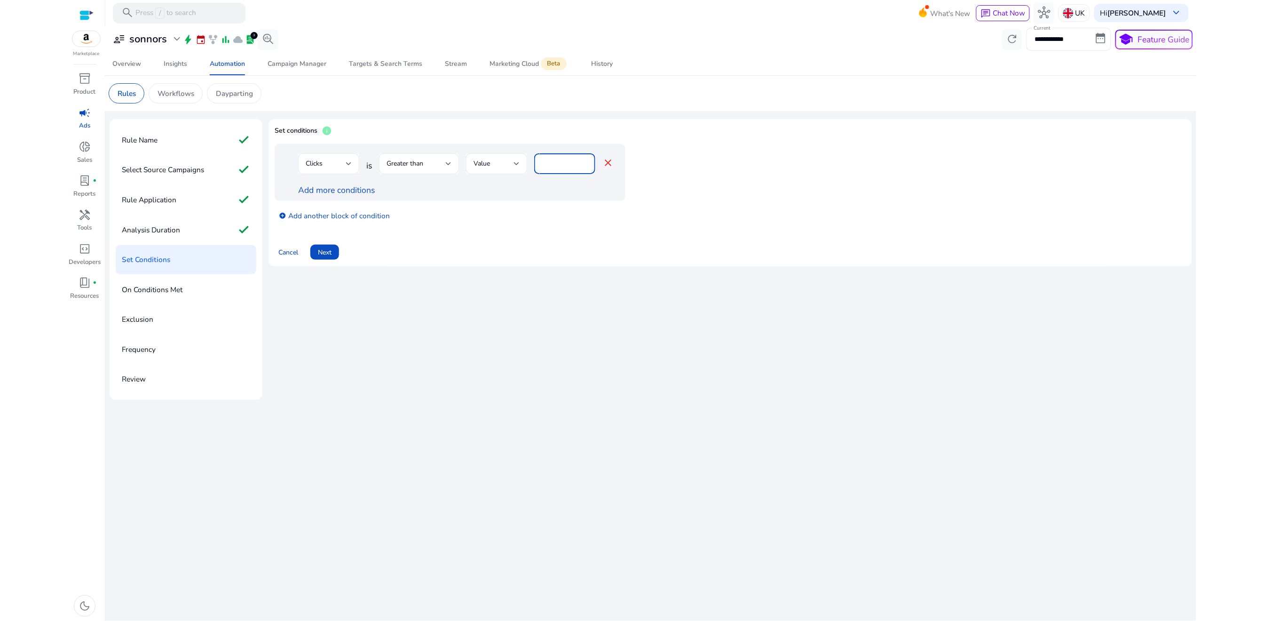
click at [537, 166] on div "*" at bounding box center [564, 163] width 61 height 21
type input "*"
click at [511, 209] on div "add_circle Add another block of condition" at bounding box center [469, 215] width 388 height 28
drag, startPoint x: 550, startPoint y: 161, endPoint x: 538, endPoint y: 161, distance: 11.3
click at [538, 161] on div "*" at bounding box center [564, 163] width 61 height 21
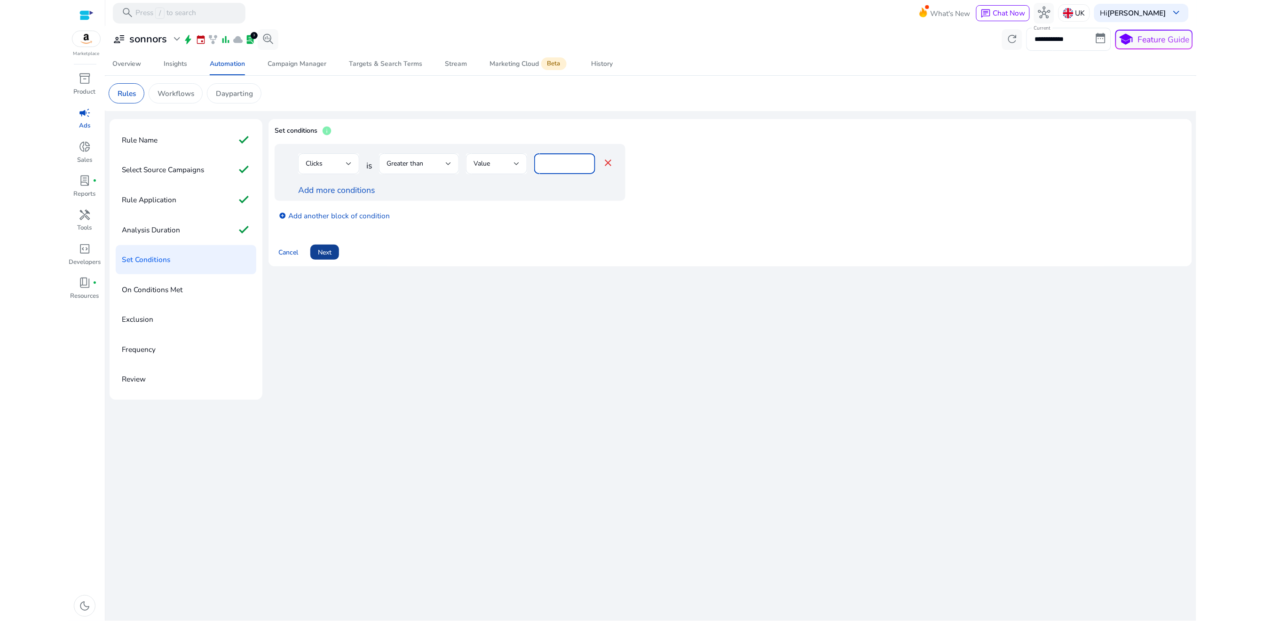
click at [327, 252] on span "Next" at bounding box center [325, 252] width 14 height 10
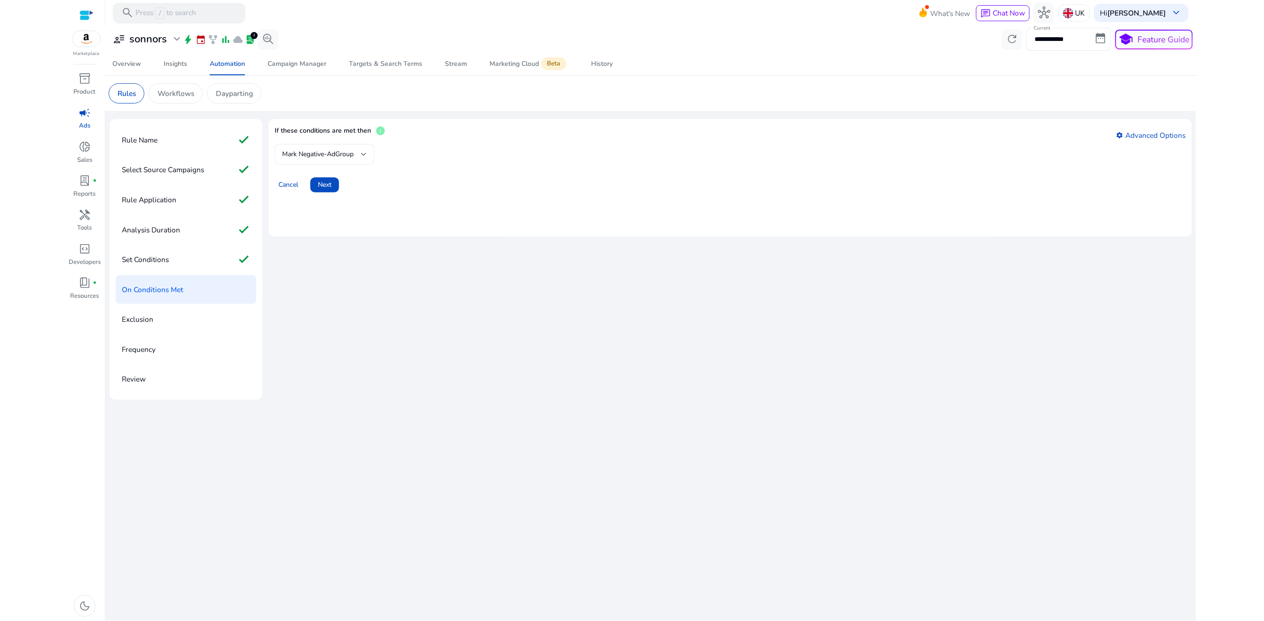
click at [328, 159] on div "Mark Negative-AdGroup" at bounding box center [324, 154] width 85 height 11
click at [333, 125] on div at bounding box center [632, 310] width 1264 height 621
click at [221, 261] on div "Set Conditions check" at bounding box center [186, 259] width 141 height 29
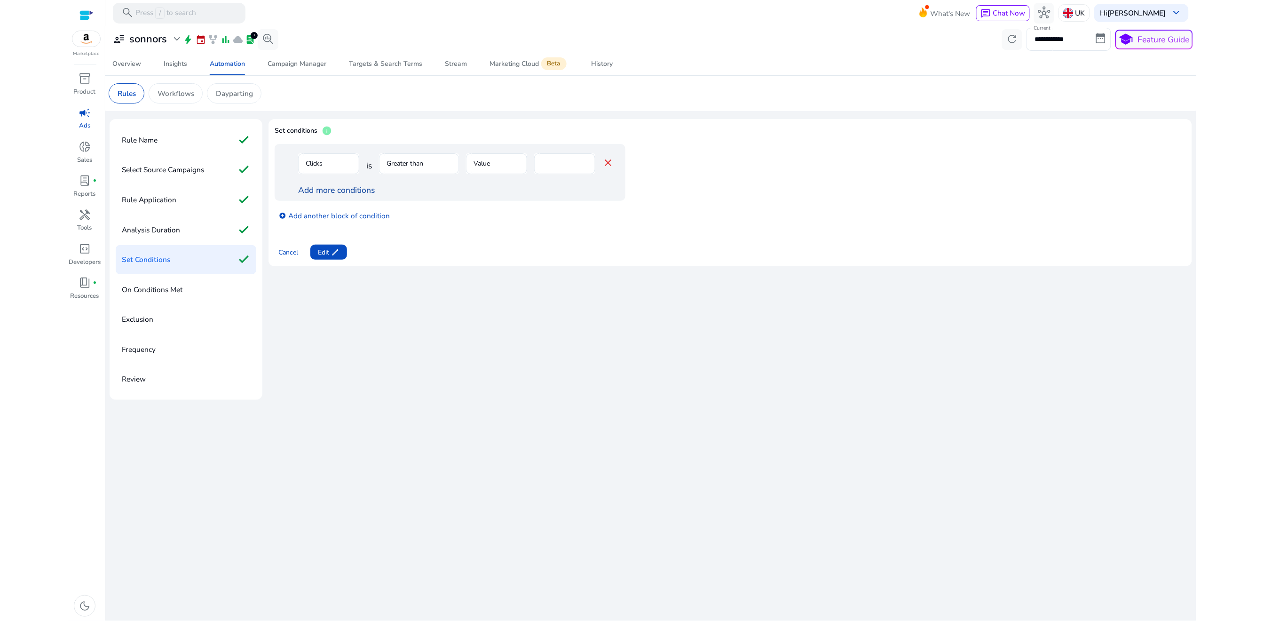
click at [341, 190] on link "Add more conditions" at bounding box center [336, 189] width 77 height 11
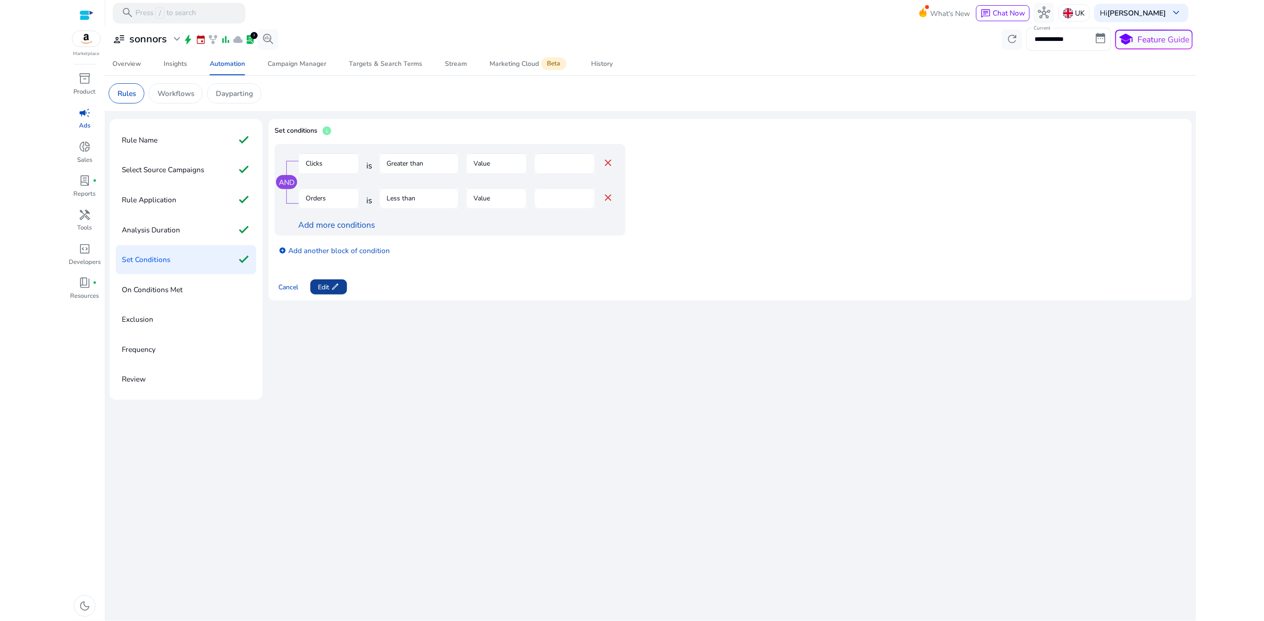
click at [323, 285] on span "Edit edit" at bounding box center [329, 287] width 22 height 10
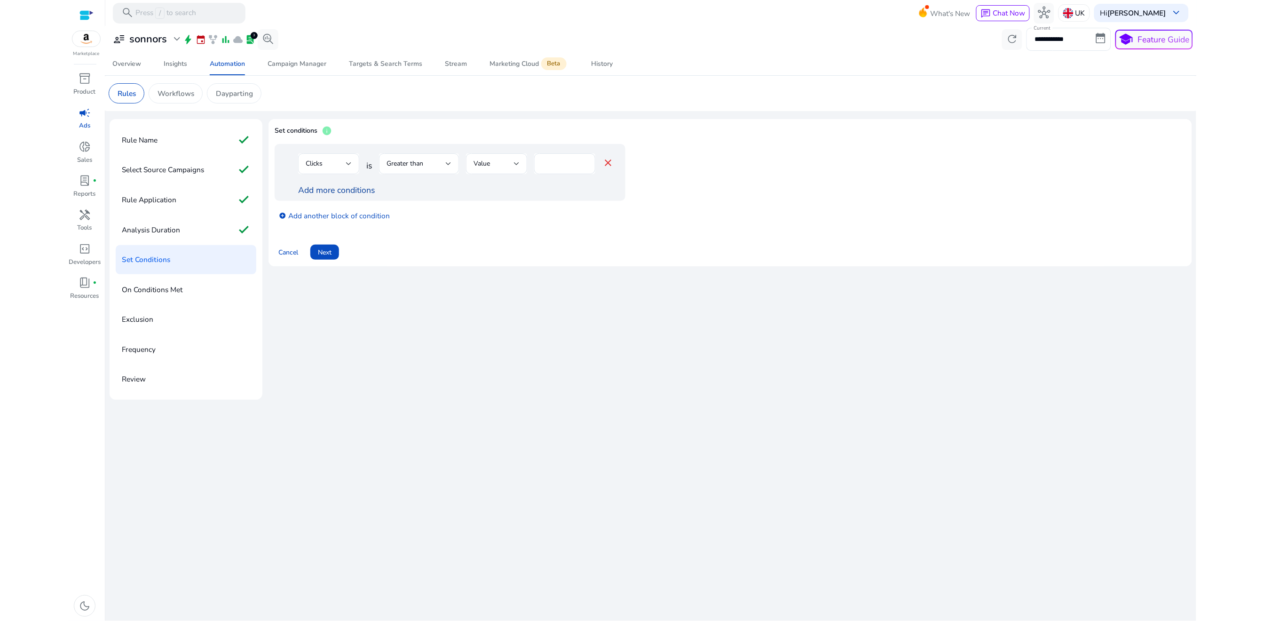
click at [366, 189] on link "Add more conditions" at bounding box center [336, 189] width 77 height 11
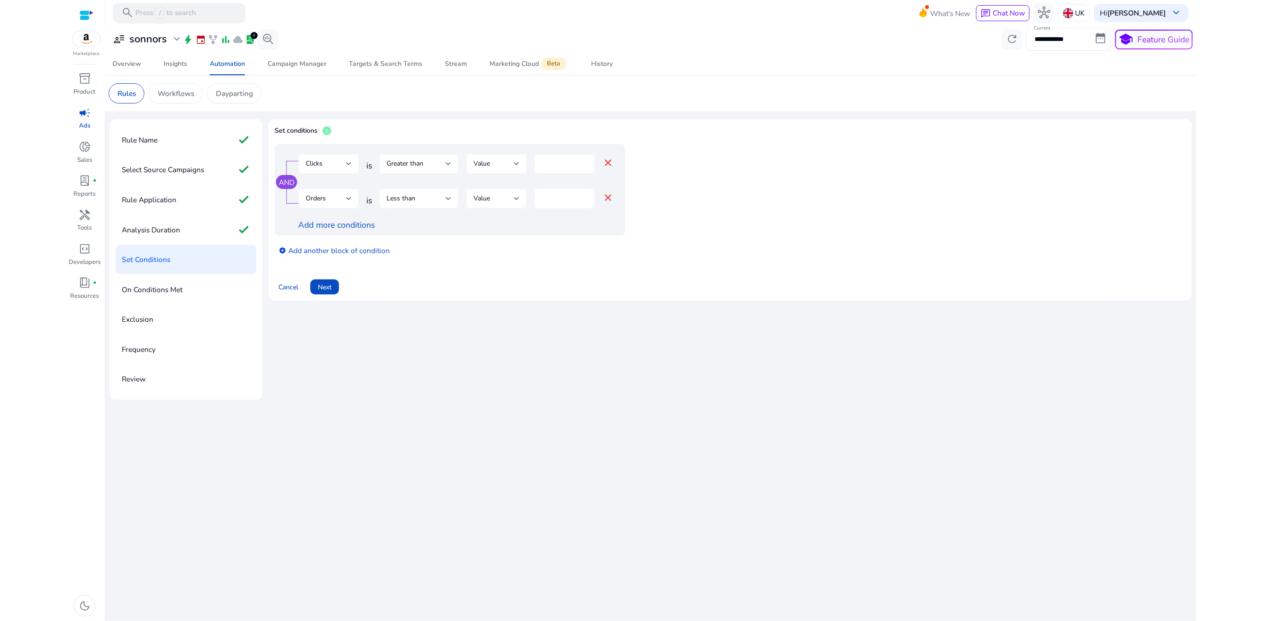
click at [554, 202] on input "*" at bounding box center [565, 198] width 46 height 10
type input "*"
click at [509, 246] on div "add_circle Add another block of condition" at bounding box center [469, 250] width 388 height 28
drag, startPoint x: 550, startPoint y: 165, endPoint x: 537, endPoint y: 165, distance: 13.2
click at [537, 165] on div "*" at bounding box center [564, 163] width 61 height 21
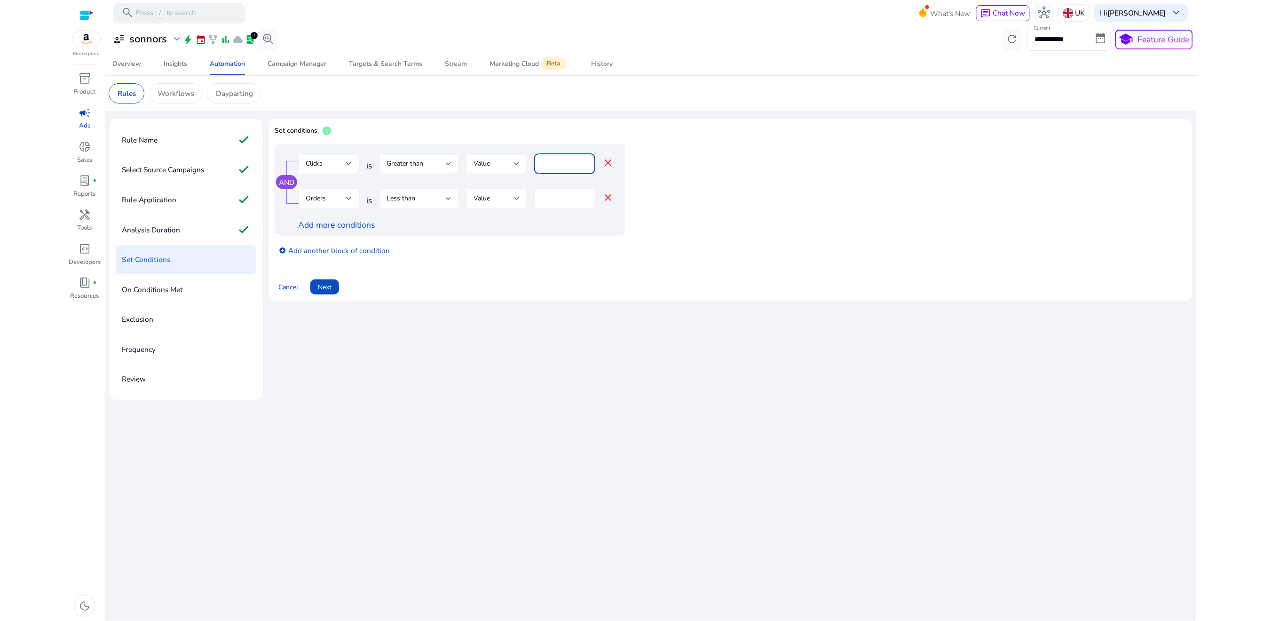
type input "*"
click at [521, 249] on div "add_circle Add another block of condition" at bounding box center [469, 250] width 388 height 28
click at [329, 253] on link "add_circle Add another block of condition" at bounding box center [334, 250] width 111 height 12
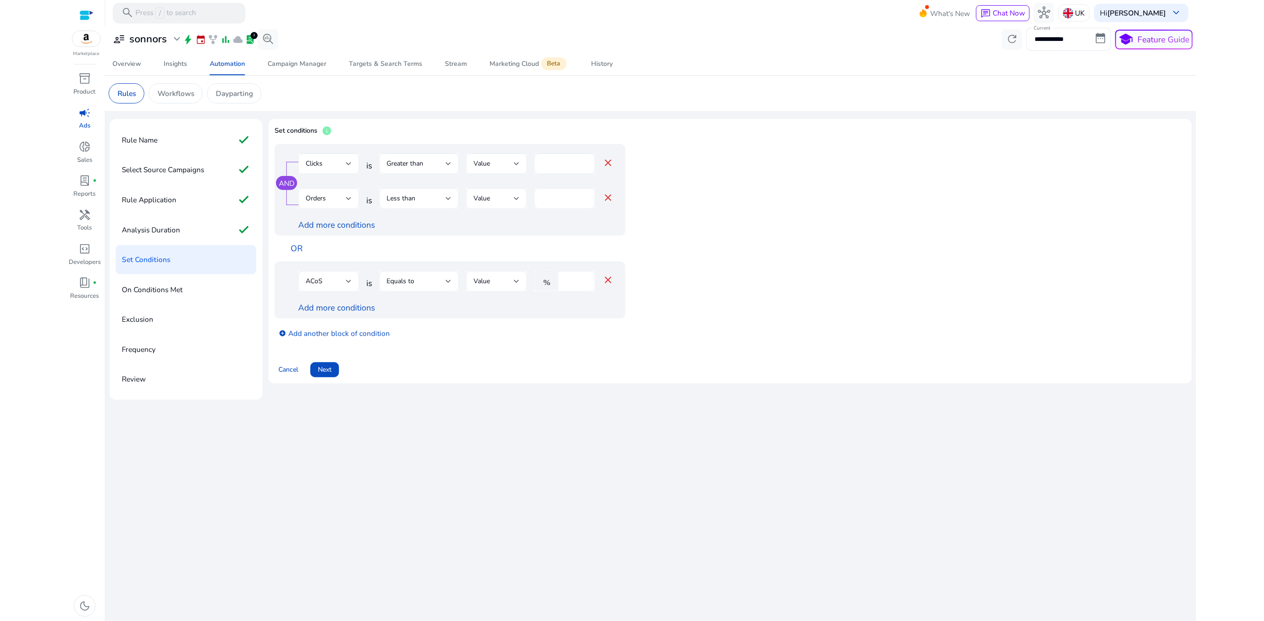
click at [567, 284] on input "****" at bounding box center [575, 281] width 24 height 10
type input "***"
click at [551, 318] on div "ACoS is Equals to Value % *** close Add more conditions" at bounding box center [450, 289] width 351 height 57
click at [359, 304] on link "Add more conditions" at bounding box center [336, 307] width 77 height 11
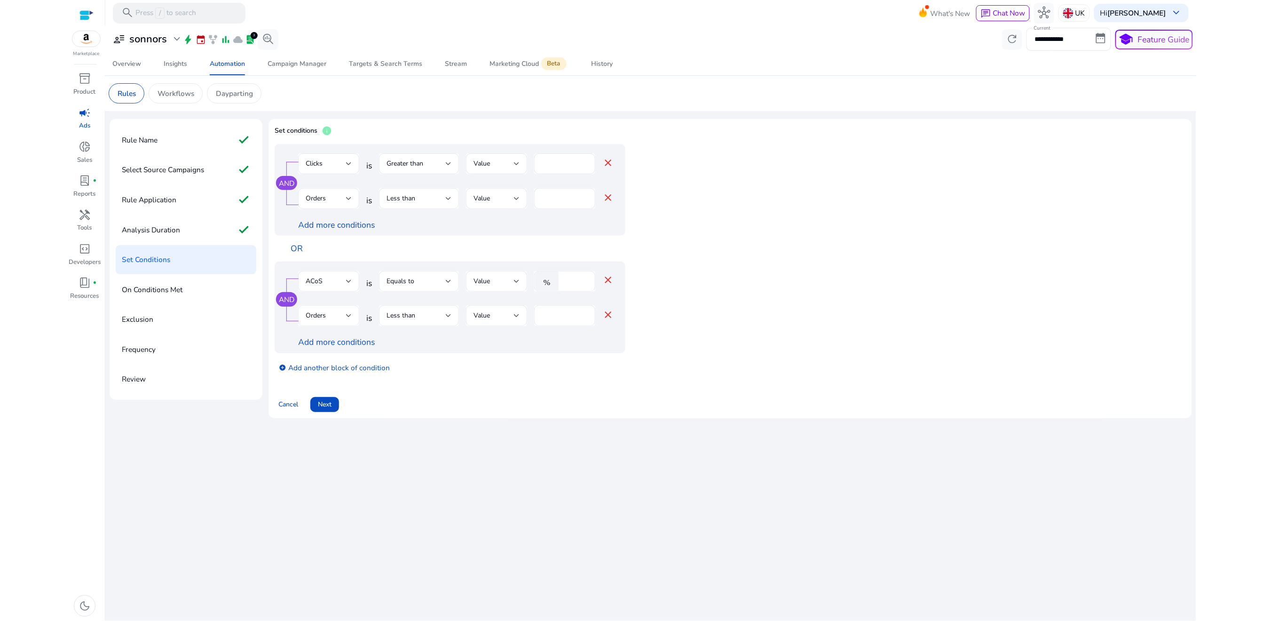
click at [337, 323] on div "Orders" at bounding box center [329, 315] width 46 height 21
click at [324, 407] on span "Spends" at bounding box center [329, 406] width 46 height 10
click at [340, 320] on div "Spends" at bounding box center [326, 315] width 40 height 10
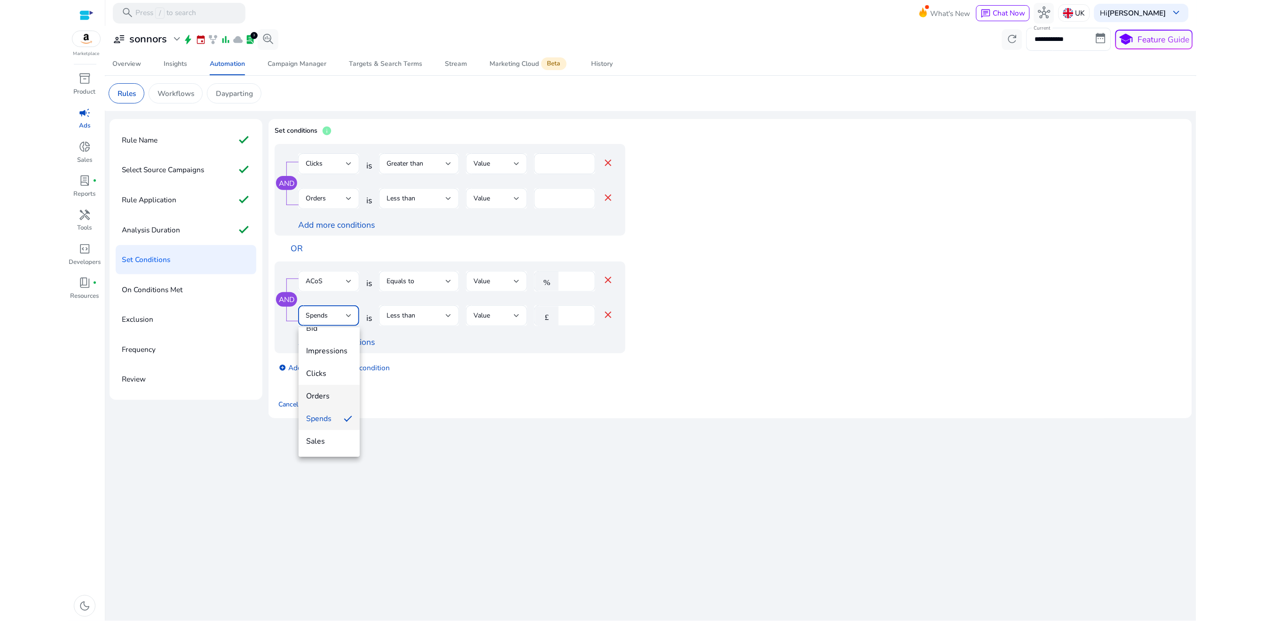
click at [318, 397] on span "Orders" at bounding box center [329, 396] width 46 height 10
click at [549, 317] on input "*" at bounding box center [565, 315] width 46 height 10
type input "*"
click at [524, 384] on div "AND Clicks is Greater than Value * close Orders is Less than Value * close Add …" at bounding box center [730, 264] width 911 height 240
click at [328, 346] on link "Add more conditions" at bounding box center [336, 341] width 77 height 11
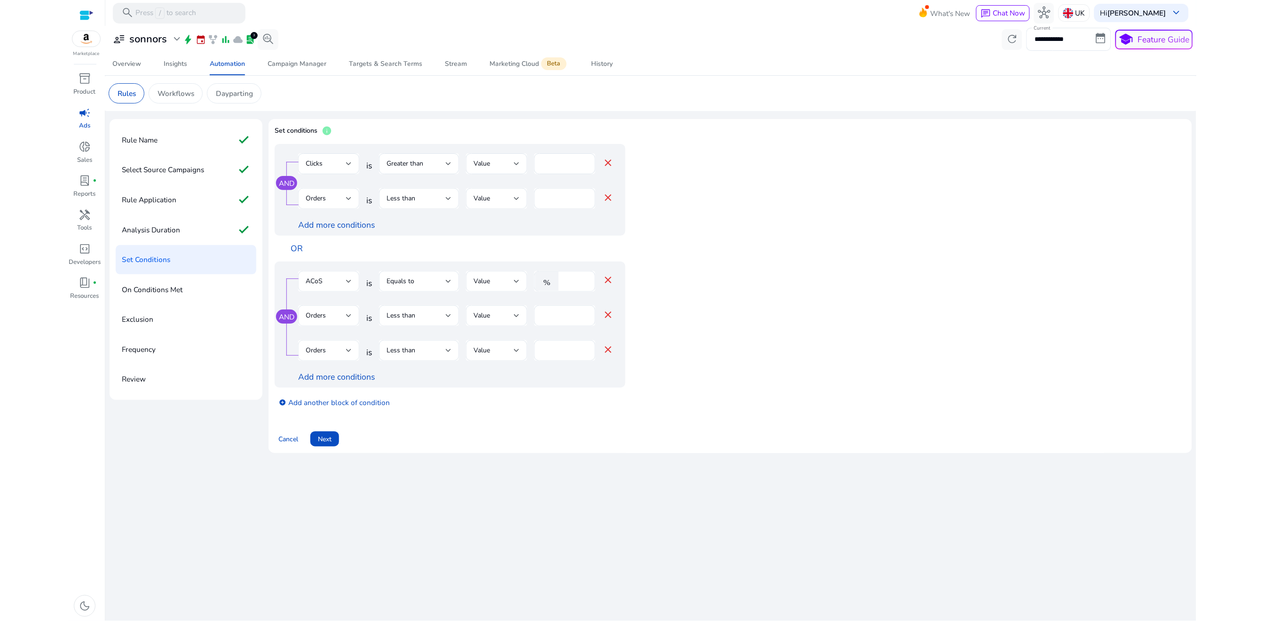
click at [326, 353] on span "Orders" at bounding box center [316, 350] width 20 height 9
click at [324, 404] on span "Spends" at bounding box center [329, 400] width 46 height 10
click at [608, 315] on mat-icon "close" at bounding box center [607, 314] width 11 height 11
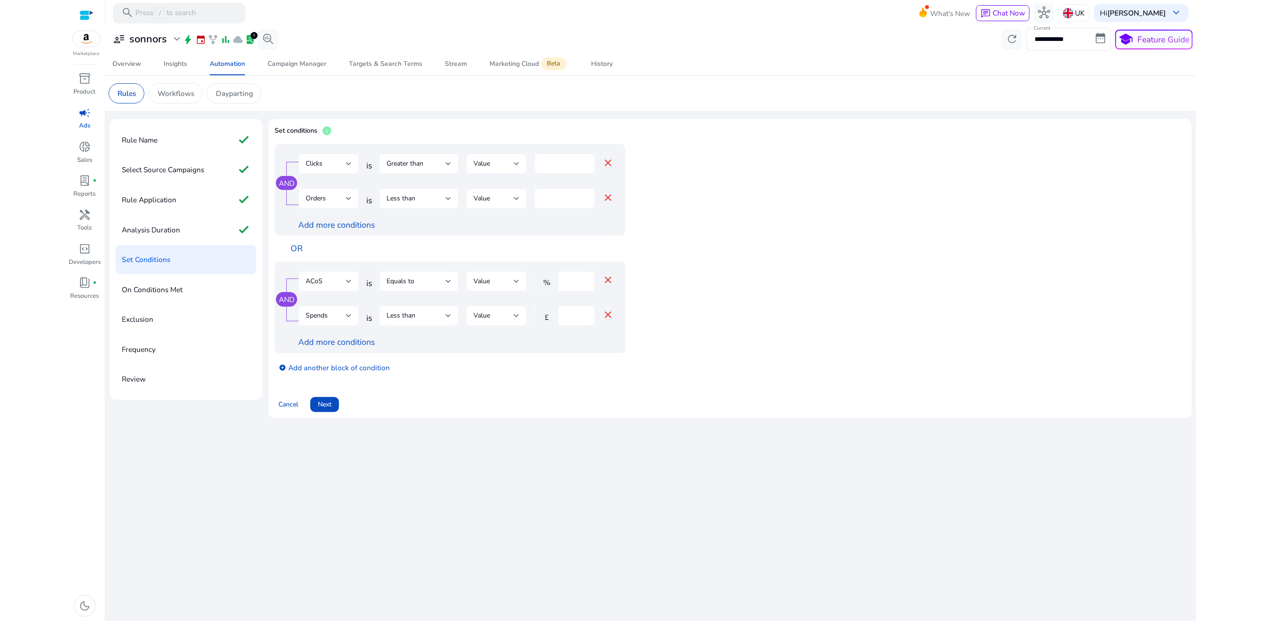
click at [431, 321] on div "Less than" at bounding box center [415, 315] width 59 height 10
click at [417, 363] on div "Greater than" at bounding box center [408, 365] width 43 height 10
click at [562, 317] on div "£" at bounding box center [548, 316] width 29 height 20
click at [566, 317] on input "*" at bounding box center [575, 315] width 24 height 10
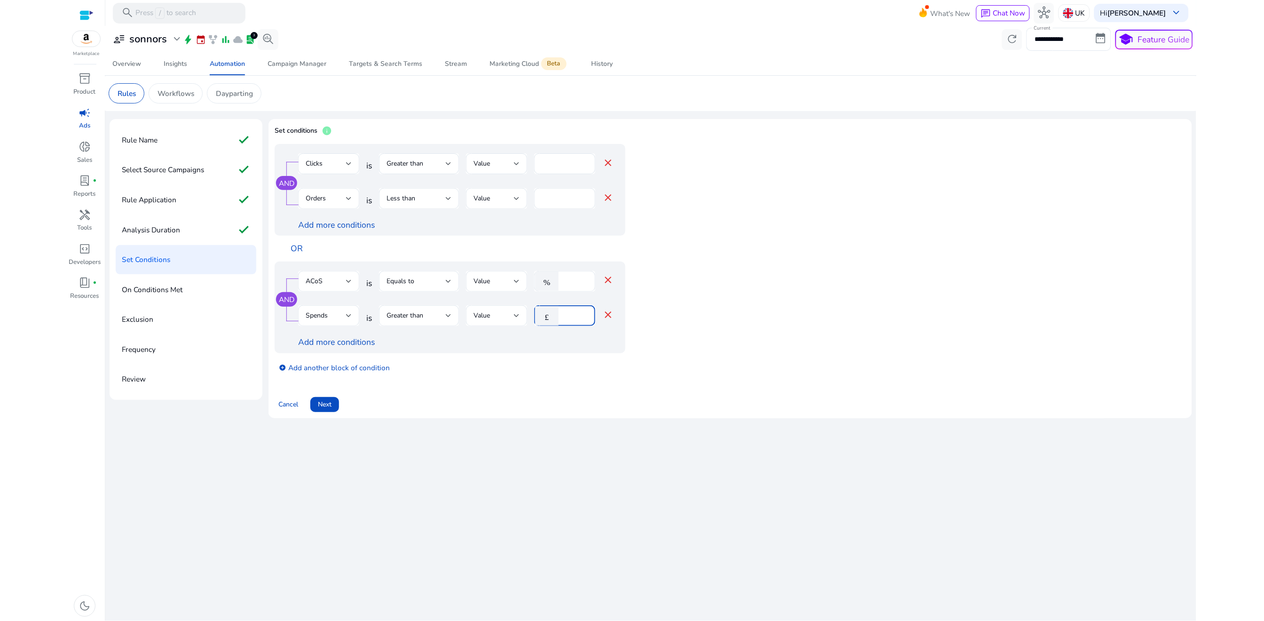
type input "**"
click at [551, 354] on div "add_circle Add another block of condition" at bounding box center [469, 367] width 388 height 28
click at [347, 345] on link "Add more conditions" at bounding box center [336, 341] width 77 height 11
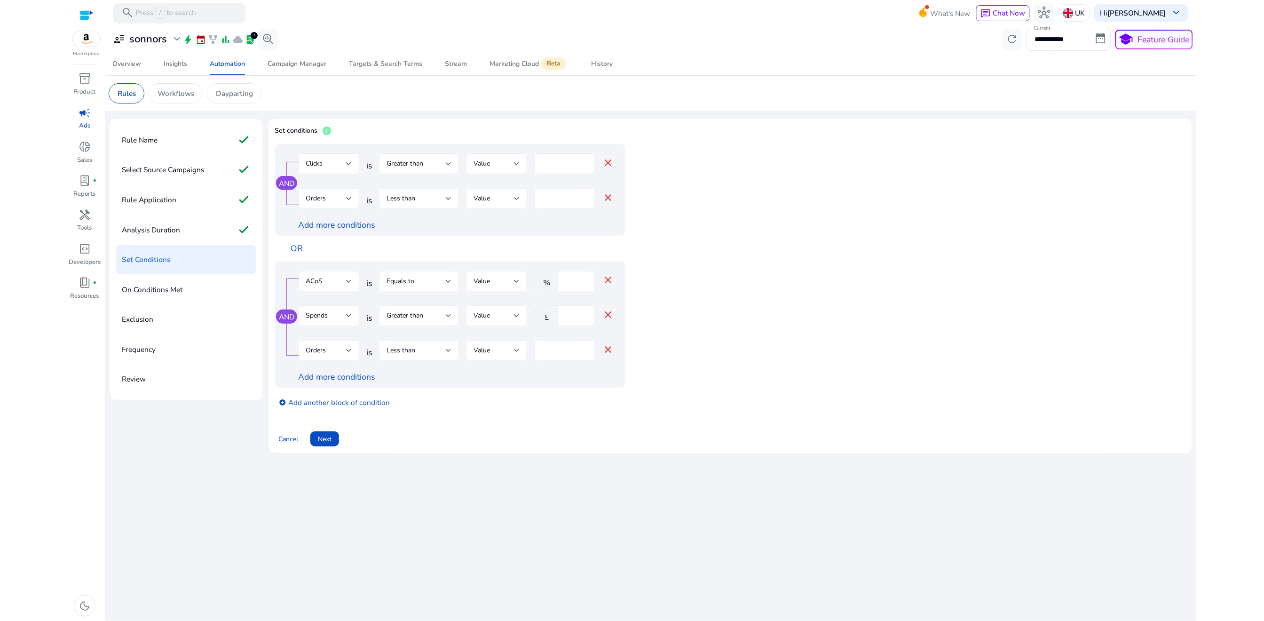
click at [338, 355] on div "Orders" at bounding box center [326, 350] width 40 height 10
click at [502, 353] on div at bounding box center [632, 310] width 1264 height 621
click at [555, 358] on div "*" at bounding box center [565, 350] width 46 height 21
click at [552, 355] on input "*" at bounding box center [565, 350] width 46 height 10
type input "*"
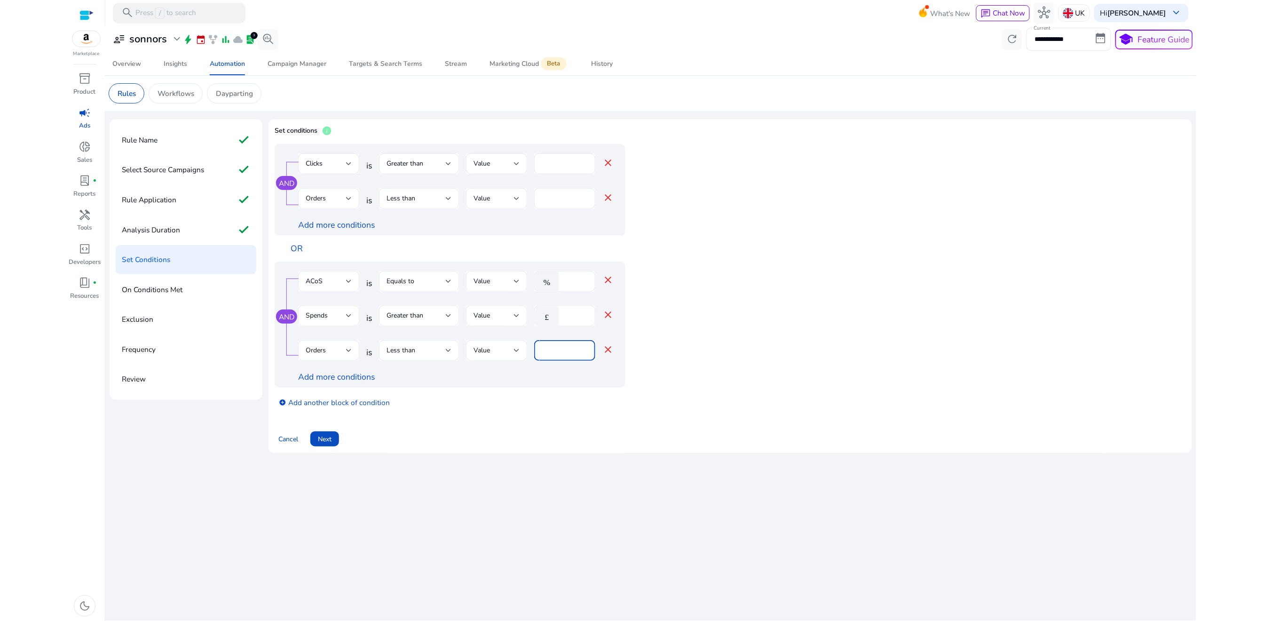
click at [562, 418] on div "AND Clicks is Greater than Value * close Orders is Less than Value * close Add …" at bounding box center [730, 281] width 911 height 275
click at [333, 445] on span at bounding box center [324, 438] width 29 height 23
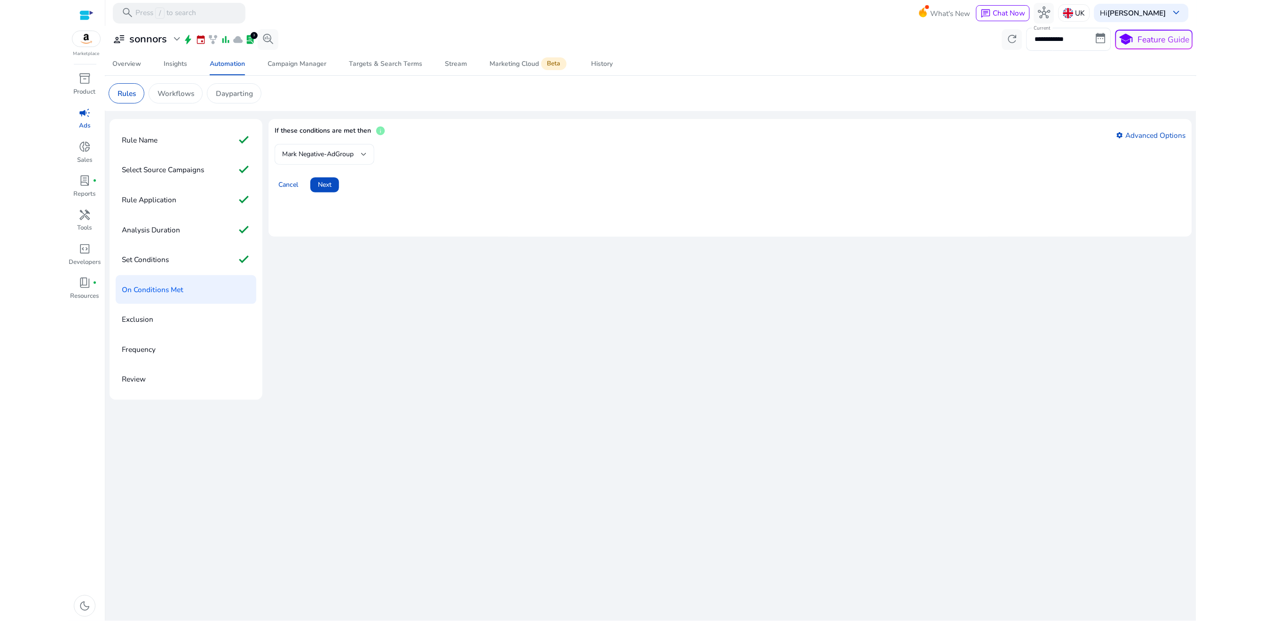
click at [352, 152] on span "Mark Negative-AdGroup" at bounding box center [317, 154] width 71 height 9
click at [335, 181] on span "Mark Negative-AdGroup" at bounding box center [317, 179] width 69 height 21
click at [202, 224] on div "Analysis Duration check" at bounding box center [186, 229] width 141 height 29
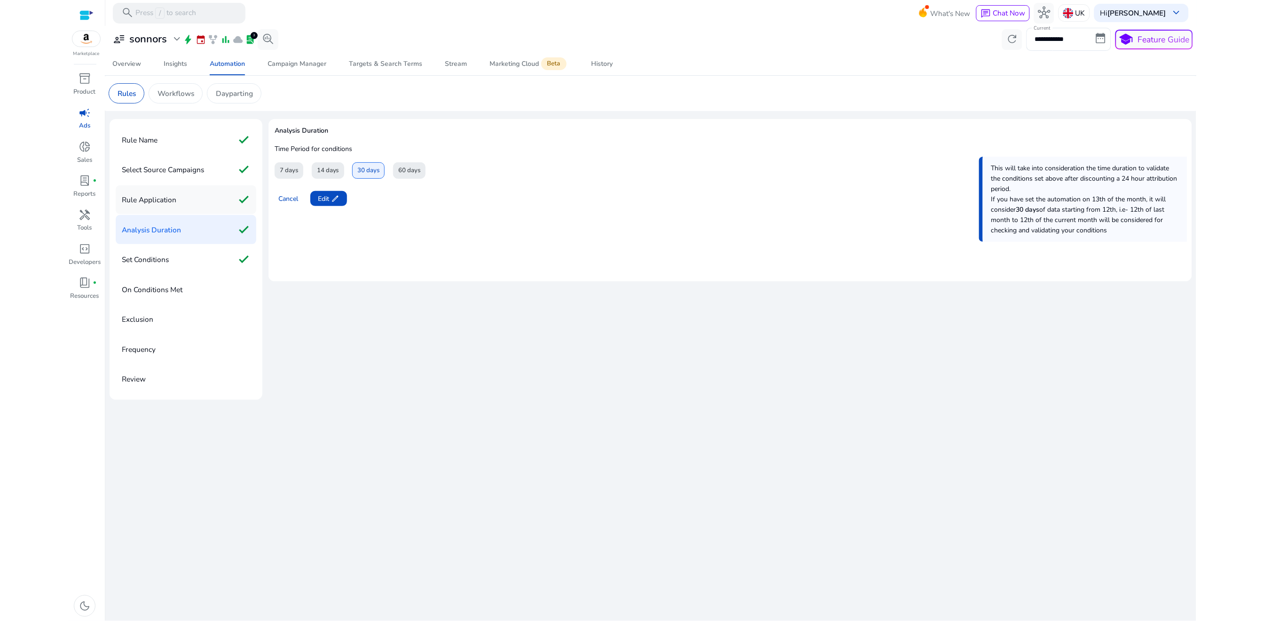
click at [199, 200] on div "Rule Application check" at bounding box center [186, 199] width 141 height 29
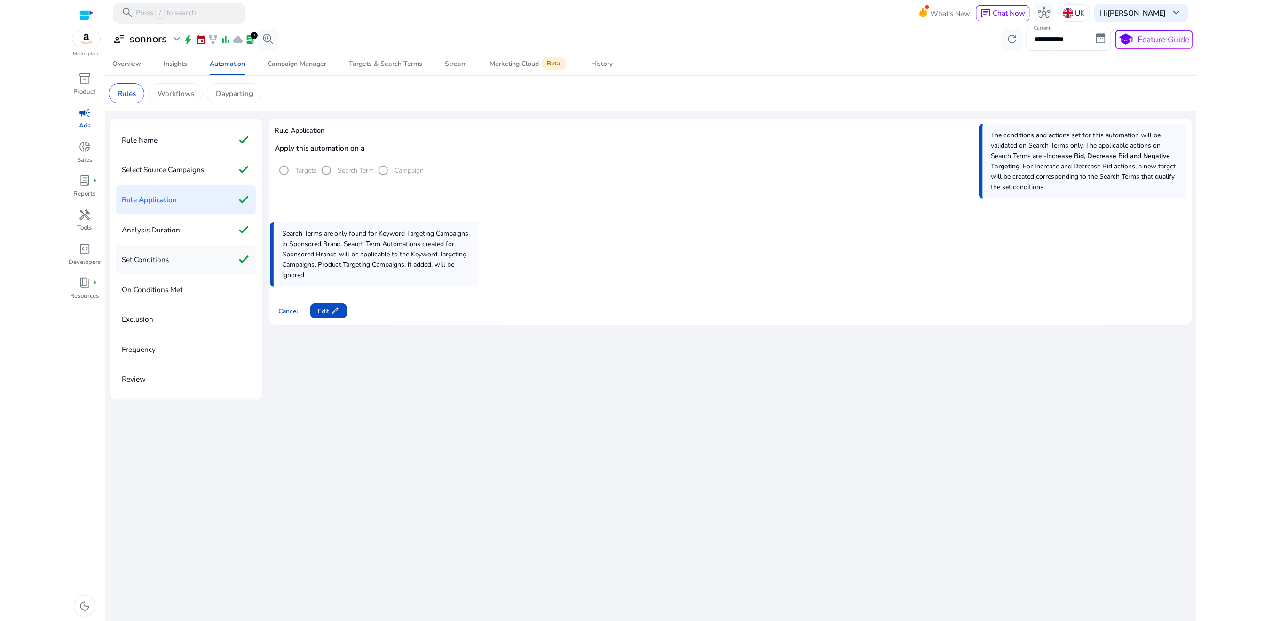
click at [183, 249] on div "Set Conditions check" at bounding box center [186, 259] width 141 height 29
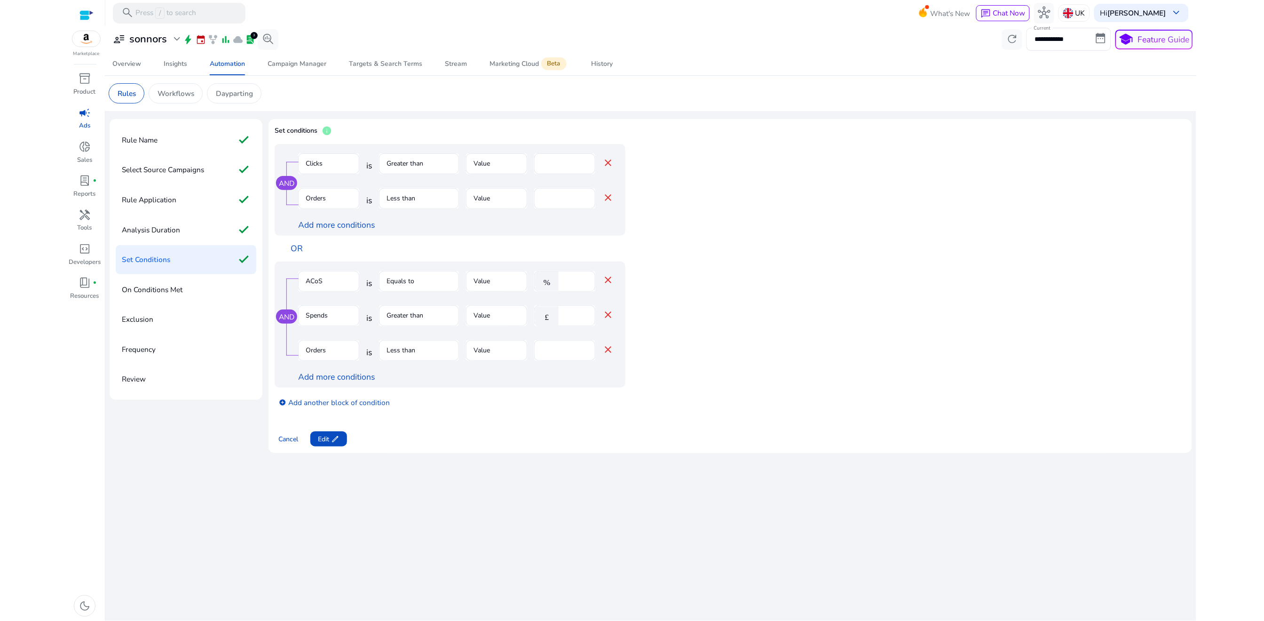
click at [206, 282] on div "On Conditions Met" at bounding box center [186, 289] width 141 height 29
click at [191, 285] on div "On Conditions Met" at bounding box center [186, 289] width 141 height 29
click at [163, 287] on p "On Conditions Met" at bounding box center [152, 289] width 61 height 16
click at [322, 439] on span "Edit edit" at bounding box center [329, 439] width 22 height 10
click at [327, 441] on span "Next" at bounding box center [325, 439] width 14 height 10
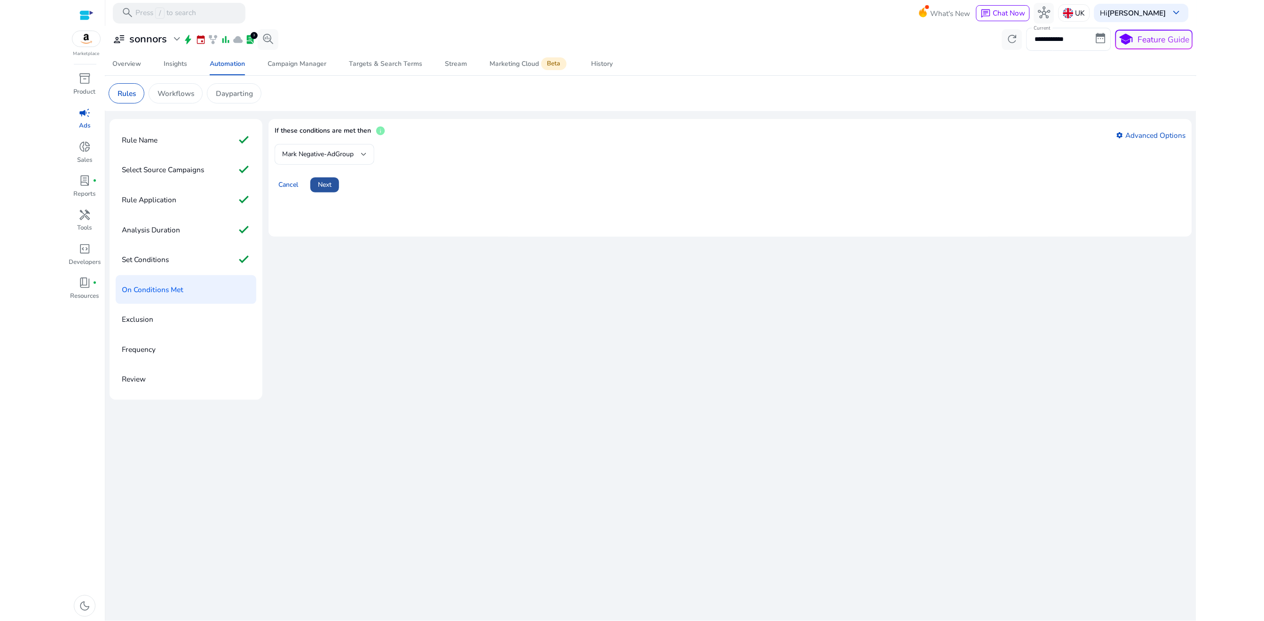
click at [329, 187] on span "Next" at bounding box center [325, 185] width 14 height 10
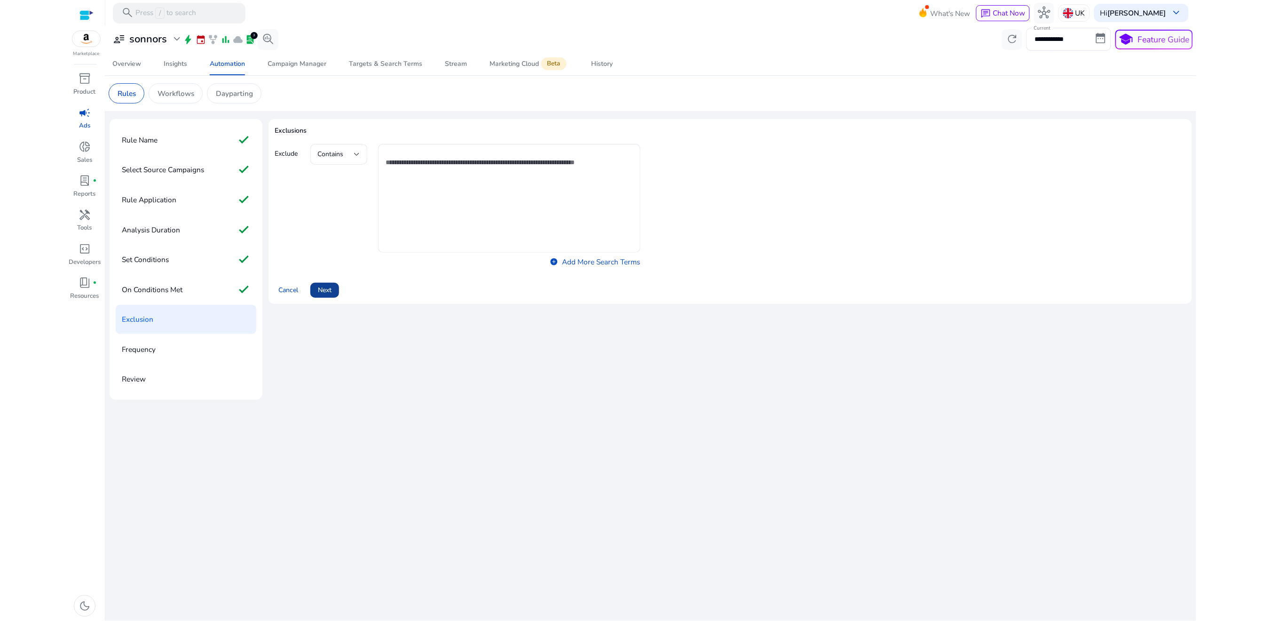
click at [325, 288] on span "Next" at bounding box center [325, 290] width 14 height 10
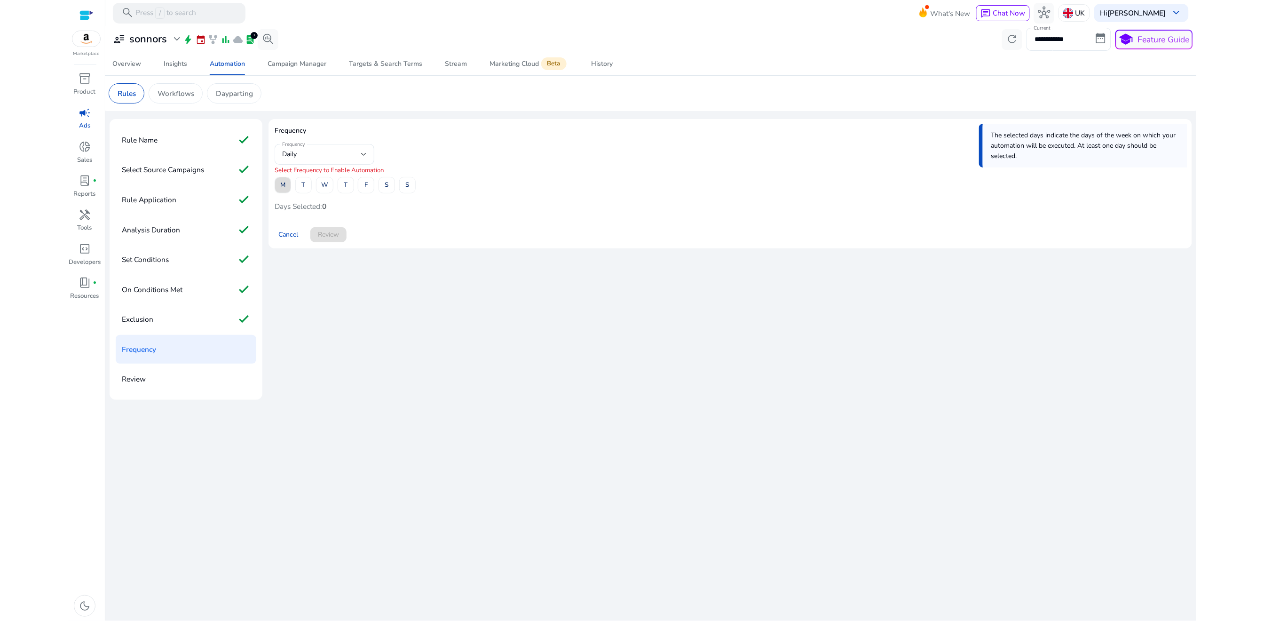
click at [285, 194] on span at bounding box center [283, 184] width 16 height 23
click at [303, 193] on span "T" at bounding box center [303, 185] width 4 height 16
click at [320, 192] on span at bounding box center [324, 184] width 16 height 23
click at [344, 191] on span "T" at bounding box center [346, 185] width 4 height 16
click at [365, 187] on span "F" at bounding box center [365, 185] width 3 height 16
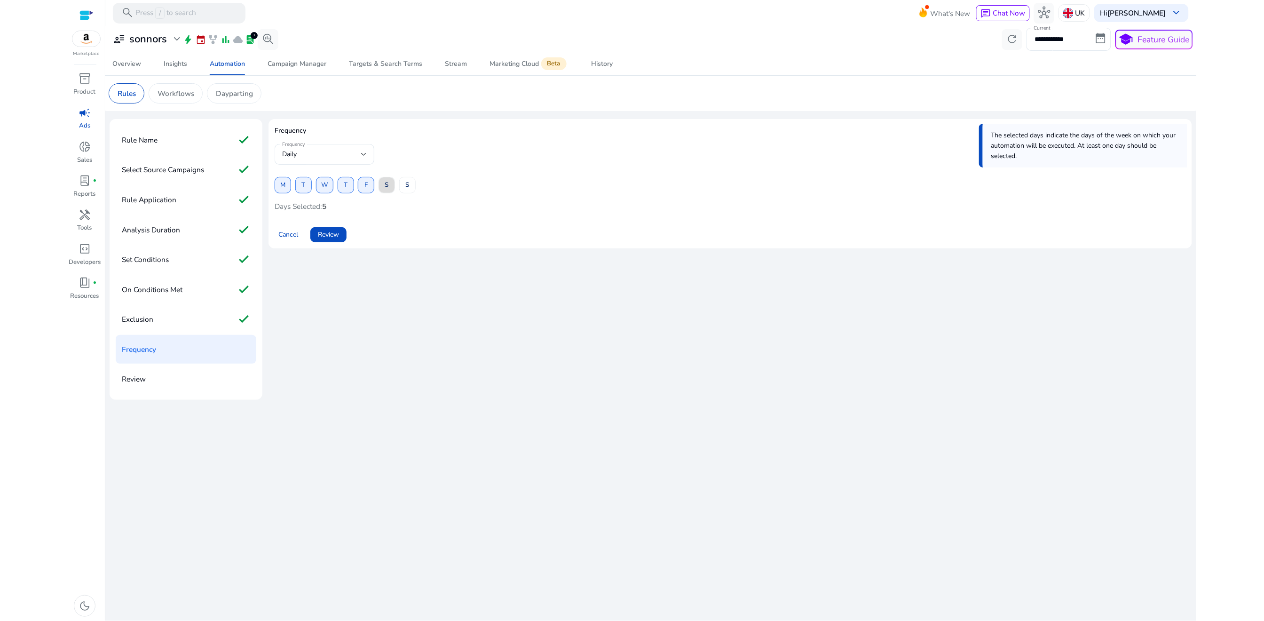
click at [380, 187] on span at bounding box center [387, 184] width 16 height 23
click at [413, 187] on span at bounding box center [408, 184] width 16 height 23
click at [336, 237] on span "Review" at bounding box center [328, 234] width 21 height 10
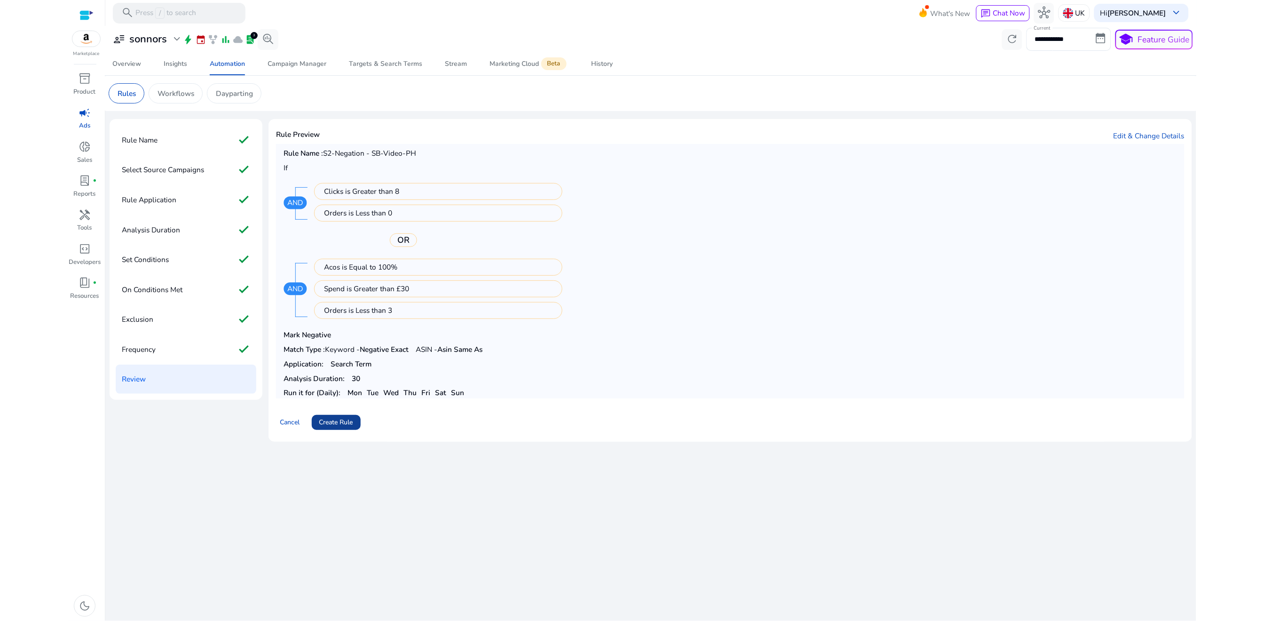
click at [343, 422] on span "Create Rule" at bounding box center [336, 422] width 34 height 10
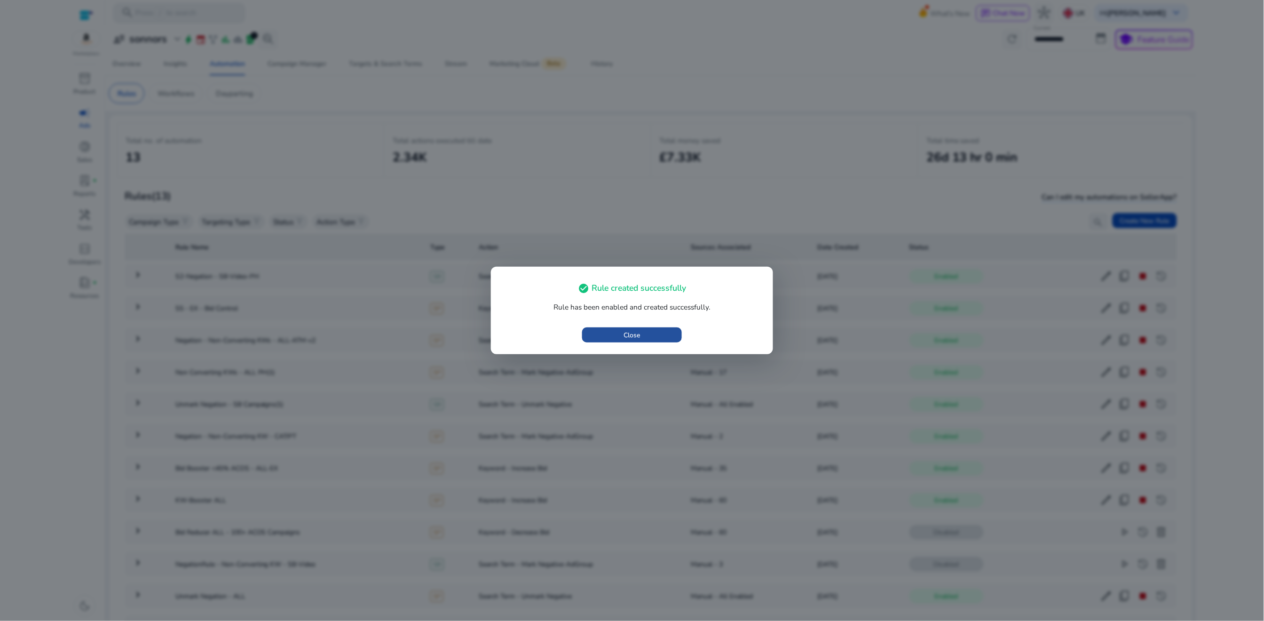
click at [610, 338] on span "button" at bounding box center [631, 334] width 99 height 23
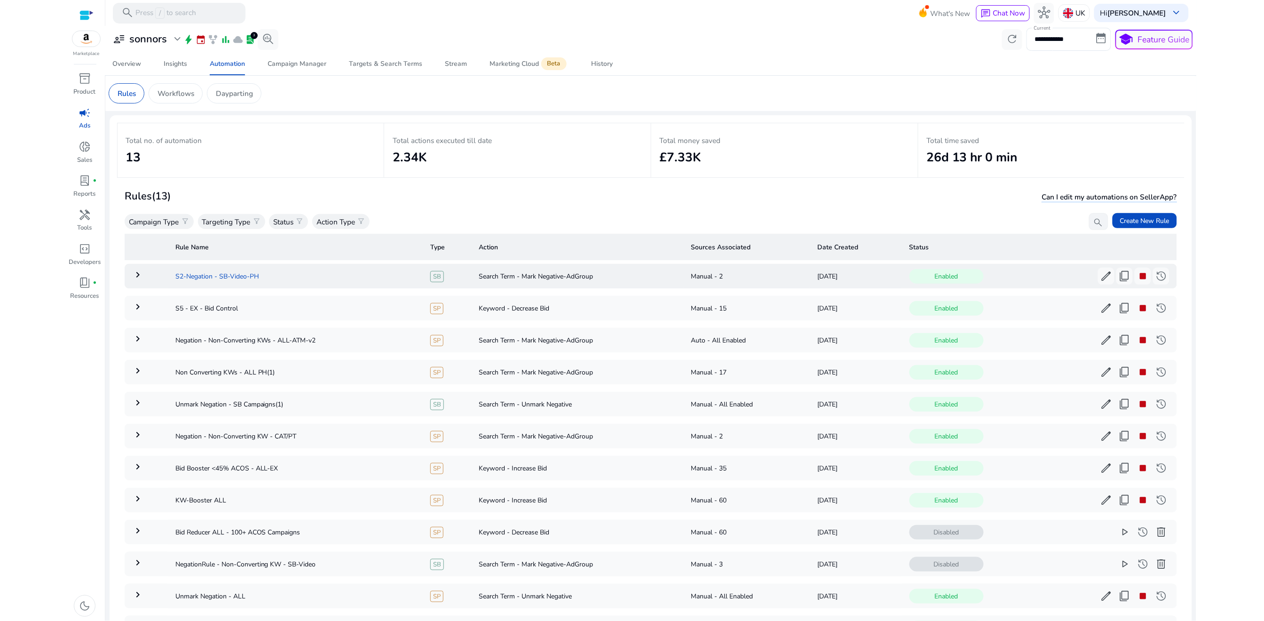
drag, startPoint x: 169, startPoint y: 277, endPoint x: 268, endPoint y: 277, distance: 99.7
click at [268, 277] on td "S2-Negation - SB-Video-PH" at bounding box center [295, 276] width 255 height 24
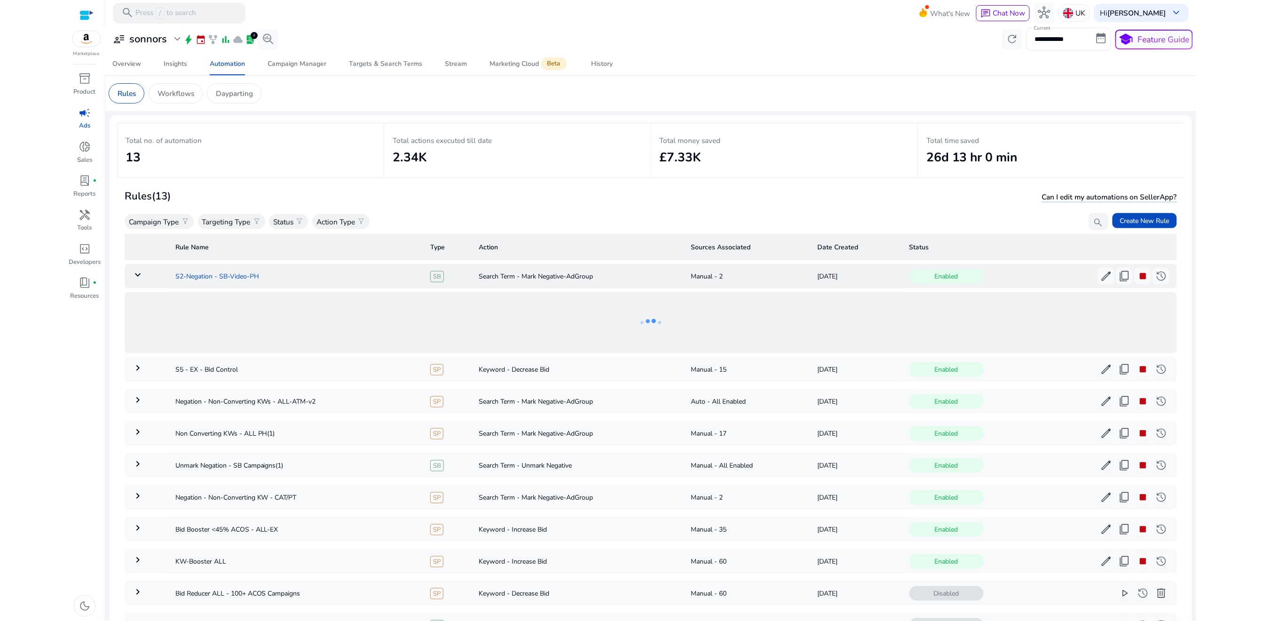
scroll to position [80, 0]
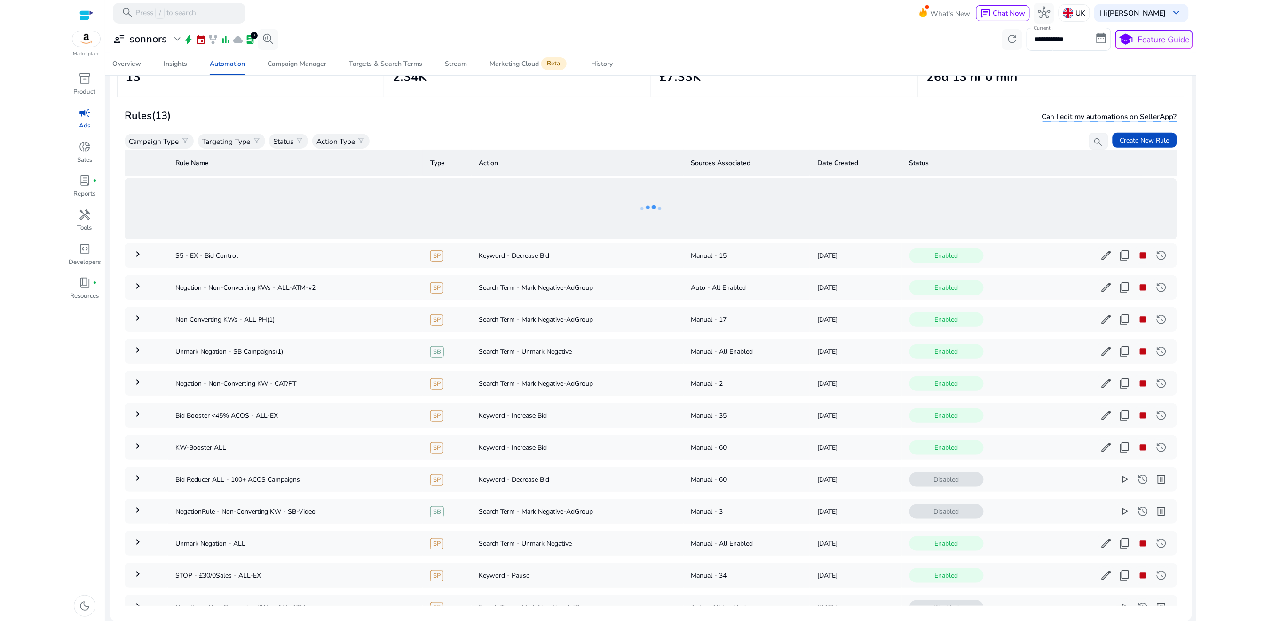
copy td "S2-Negation - SB-Video-PH"
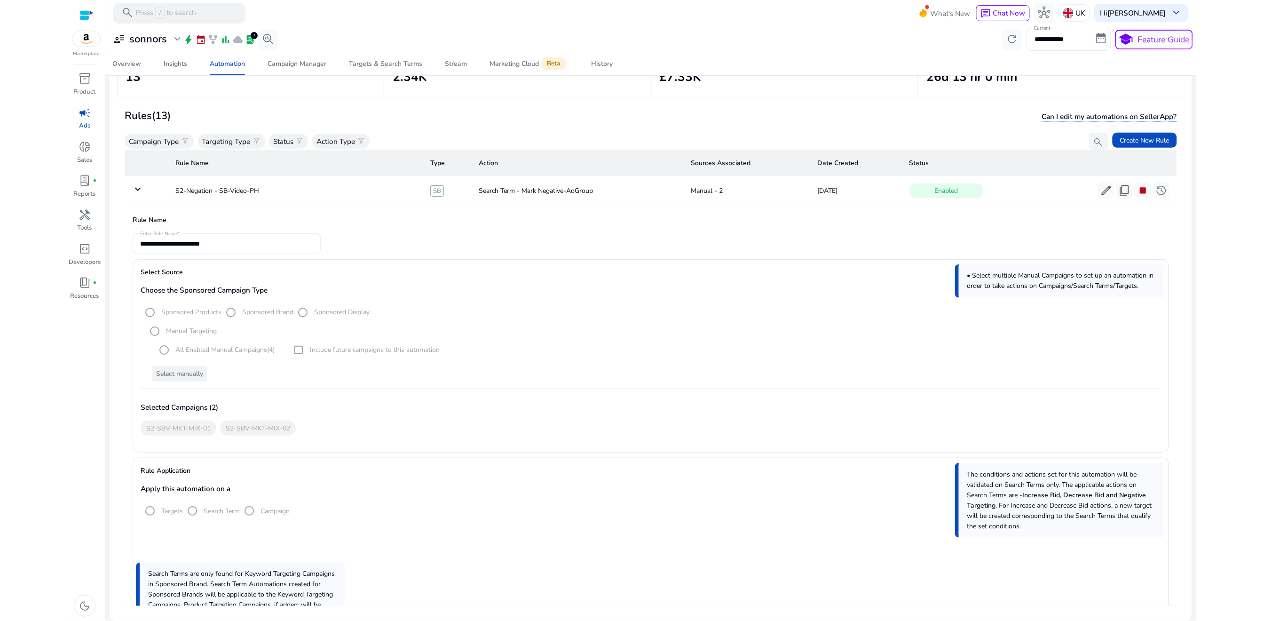
scroll to position [0, 0]
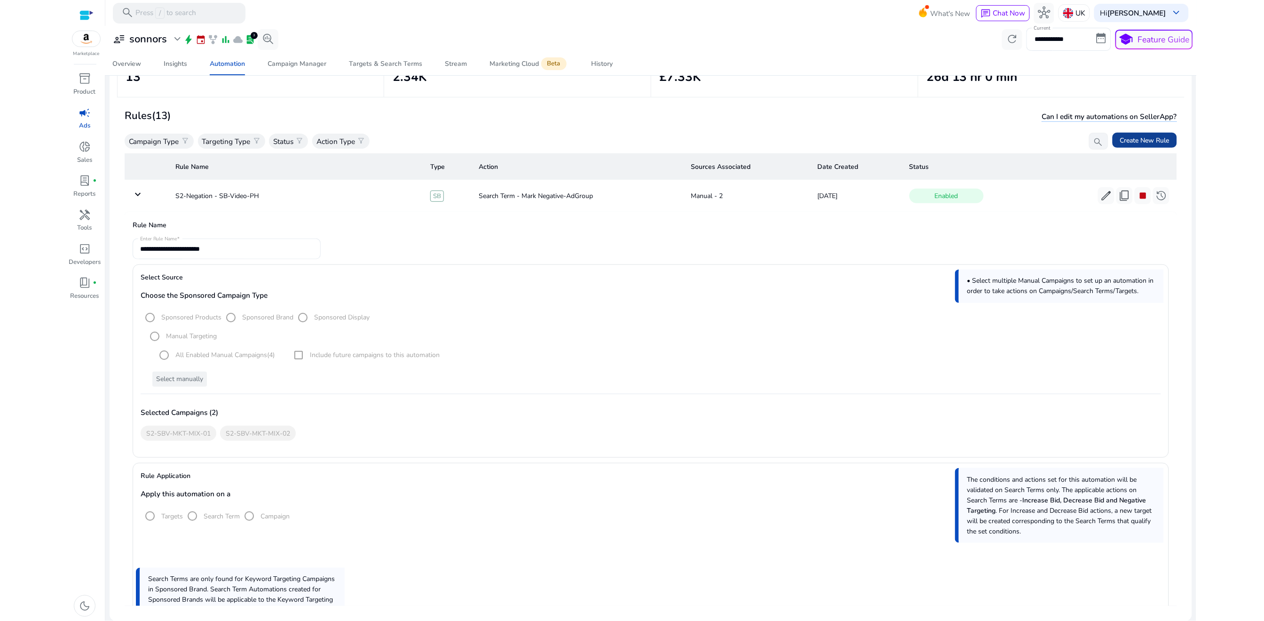
click at [1138, 143] on span "Create New Rule" at bounding box center [1144, 140] width 49 height 10
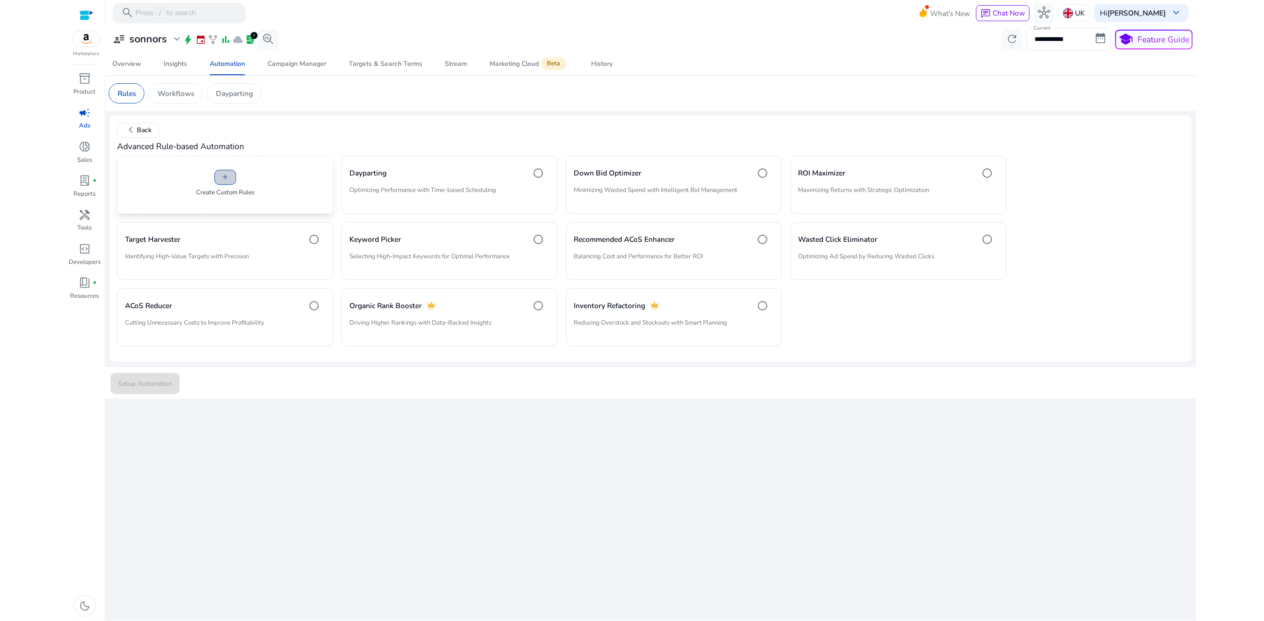
click at [224, 176] on span "add" at bounding box center [225, 177] width 8 height 8
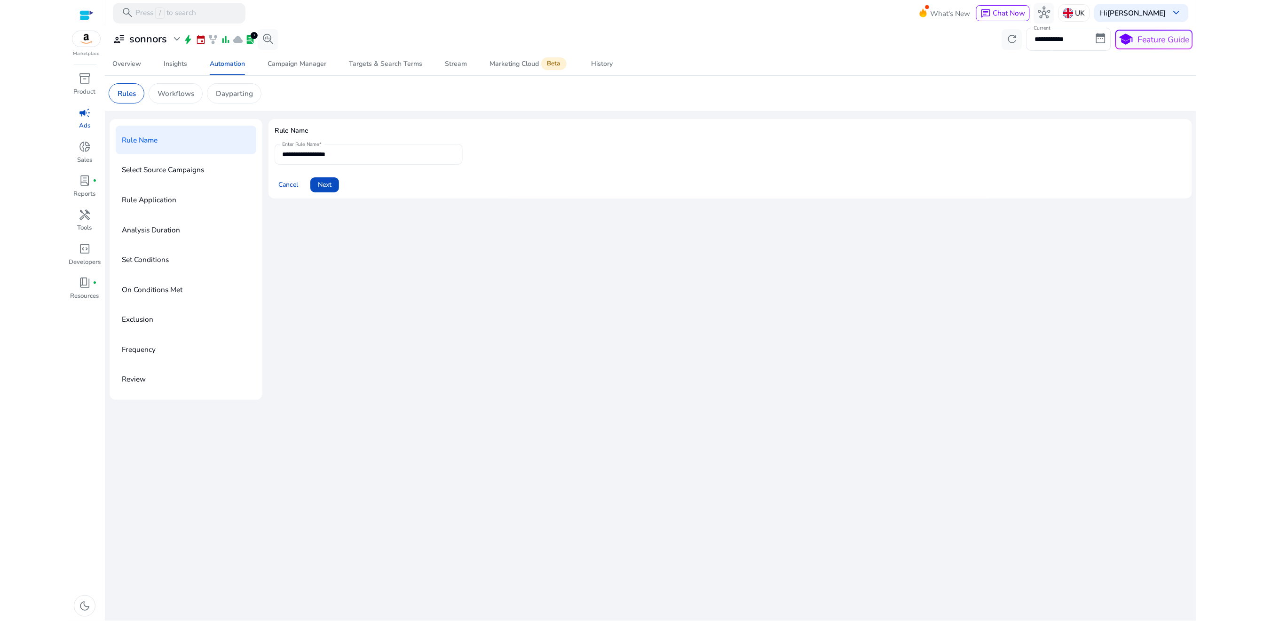
click at [315, 158] on input "**********" at bounding box center [368, 154] width 173 height 10
paste input "*******"
click at [299, 155] on input "**********" at bounding box center [368, 154] width 173 height 10
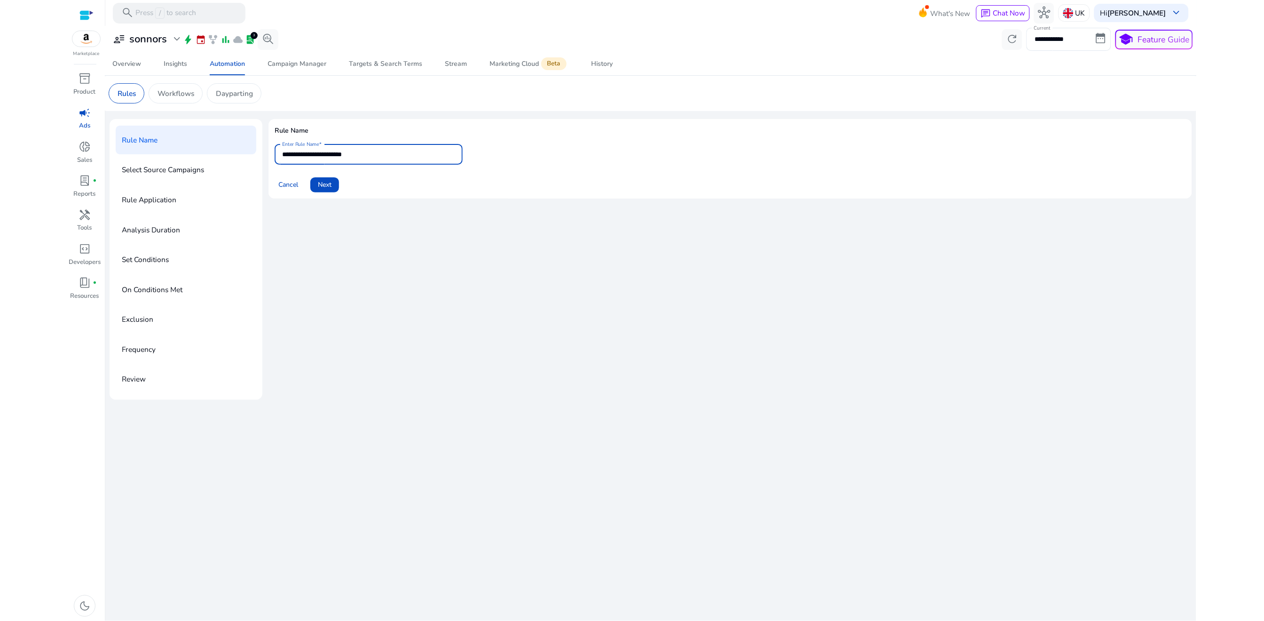
click at [299, 155] on input "**********" at bounding box center [368, 154] width 173 height 10
type input "**********"
click at [320, 188] on span "Next" at bounding box center [325, 185] width 14 height 10
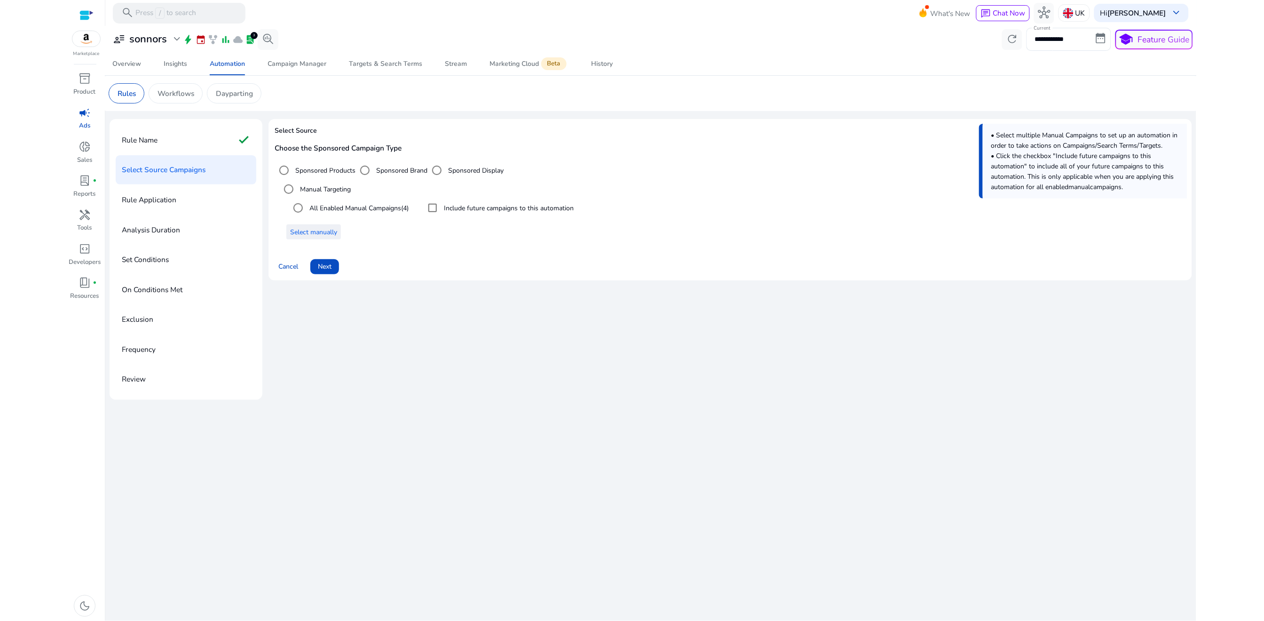
click at [325, 237] on span at bounding box center [313, 232] width 55 height 23
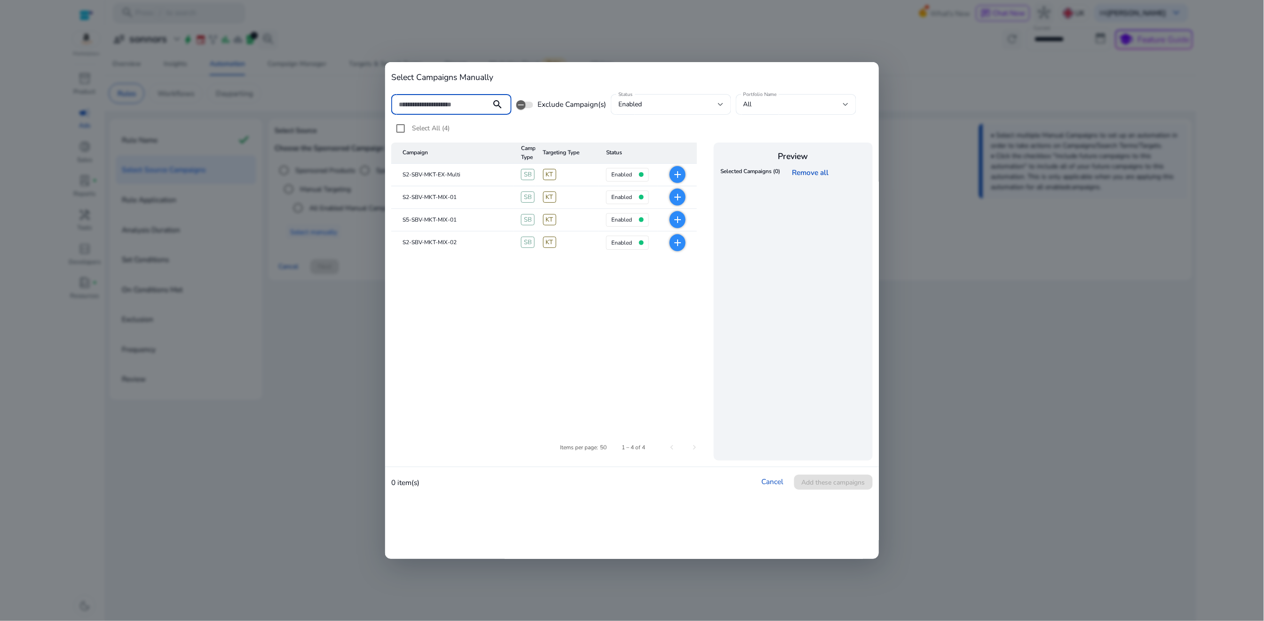
click at [678, 198] on mat-icon "add" at bounding box center [677, 196] width 11 height 11
click at [679, 247] on mat-icon "add" at bounding box center [677, 242] width 11 height 11
click at [812, 485] on span "Add these campaigns" at bounding box center [833, 482] width 63 height 10
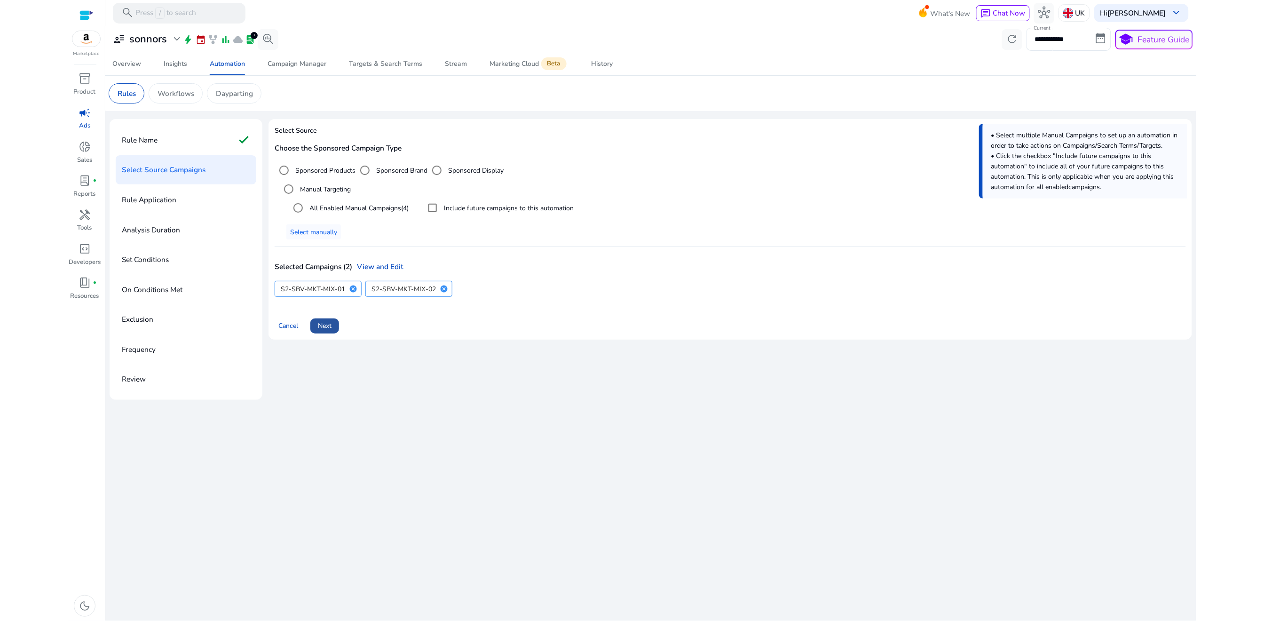
click at [324, 325] on span "Next" at bounding box center [325, 326] width 14 height 10
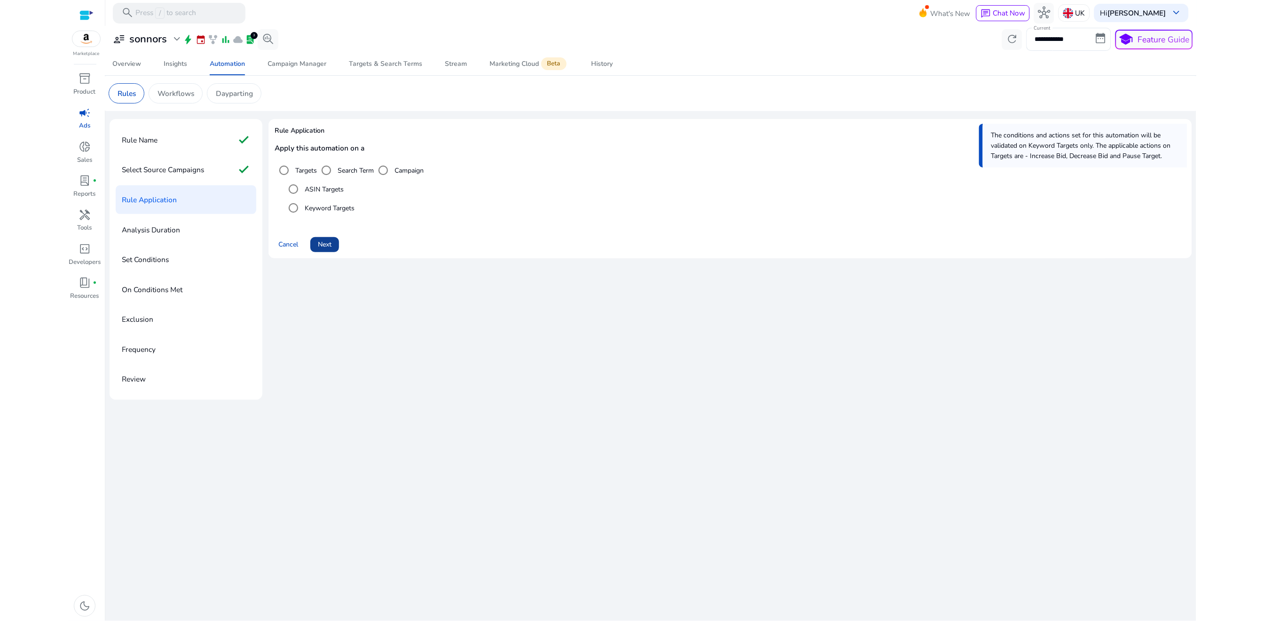
click at [327, 246] on span "Next" at bounding box center [325, 244] width 14 height 10
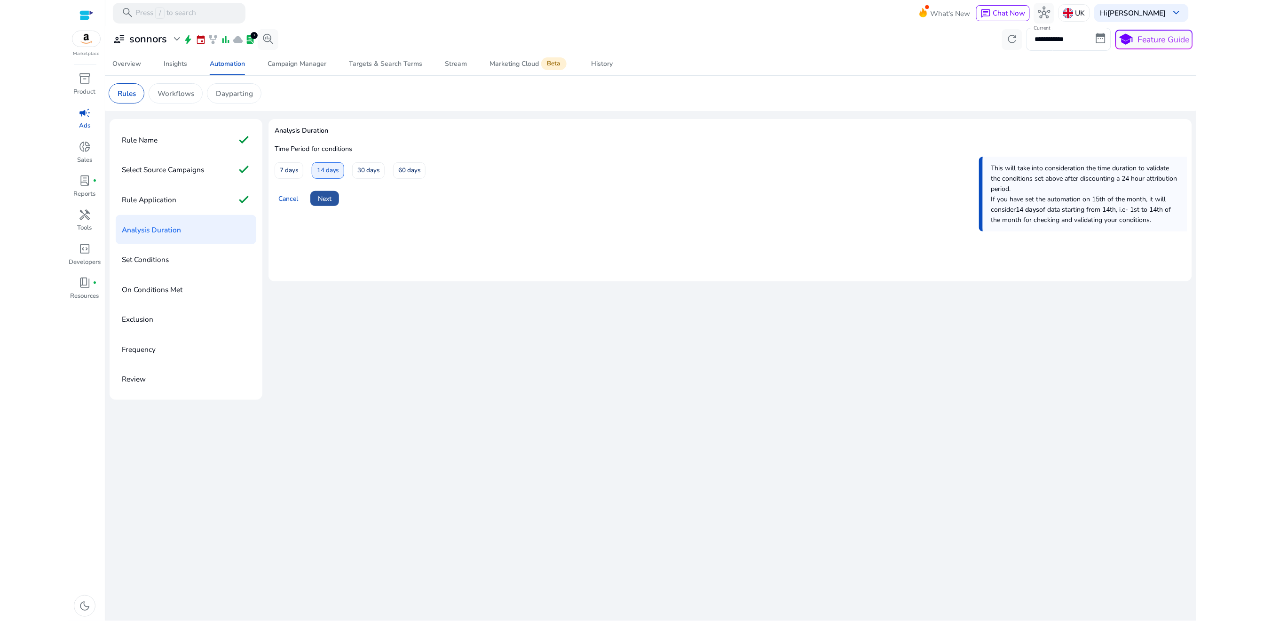
click at [328, 202] on span "Next" at bounding box center [325, 199] width 14 height 10
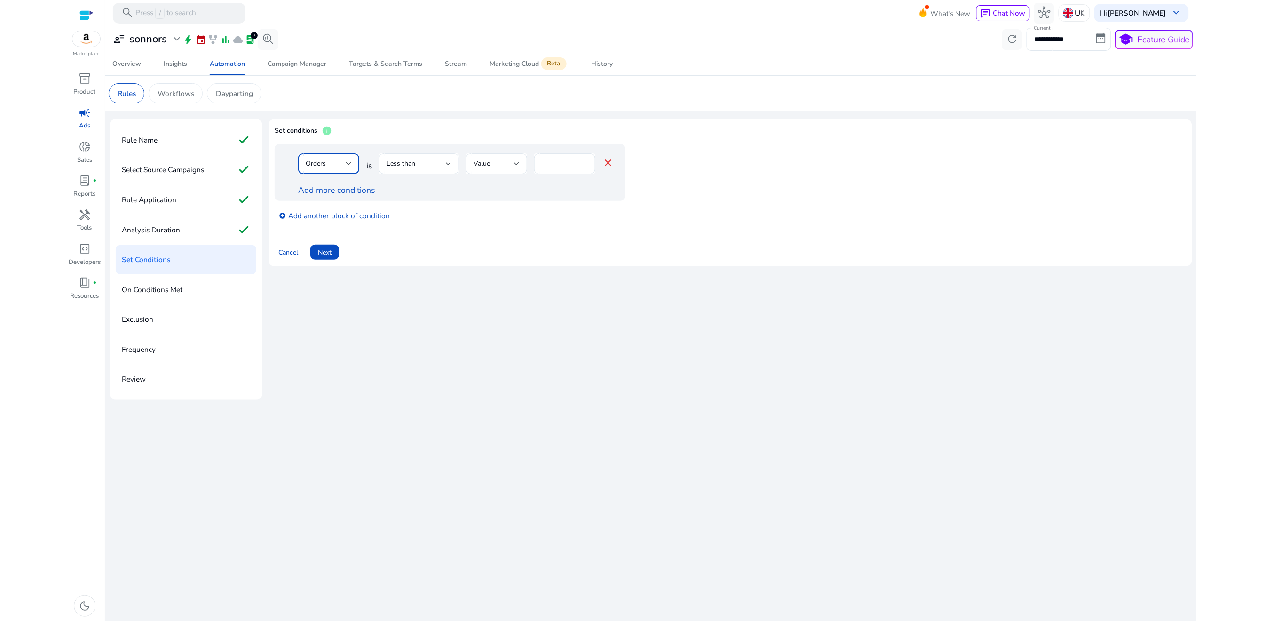
click at [340, 169] on div "Orders" at bounding box center [329, 163] width 46 height 11
click at [329, 231] on span "ACoS" at bounding box center [329, 229] width 46 height 10
click at [342, 165] on div "ACoS" at bounding box center [326, 163] width 40 height 10
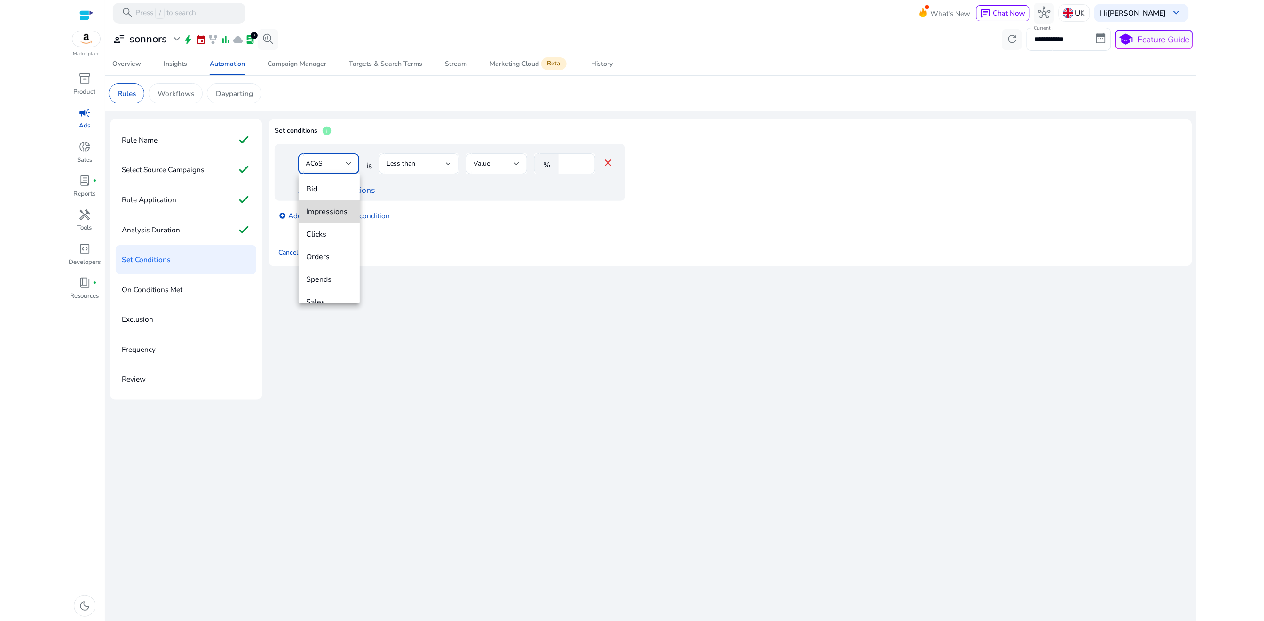
click at [331, 217] on span "Impressions" at bounding box center [329, 211] width 46 height 10
click at [401, 166] on span "Less than" at bounding box center [400, 163] width 29 height 9
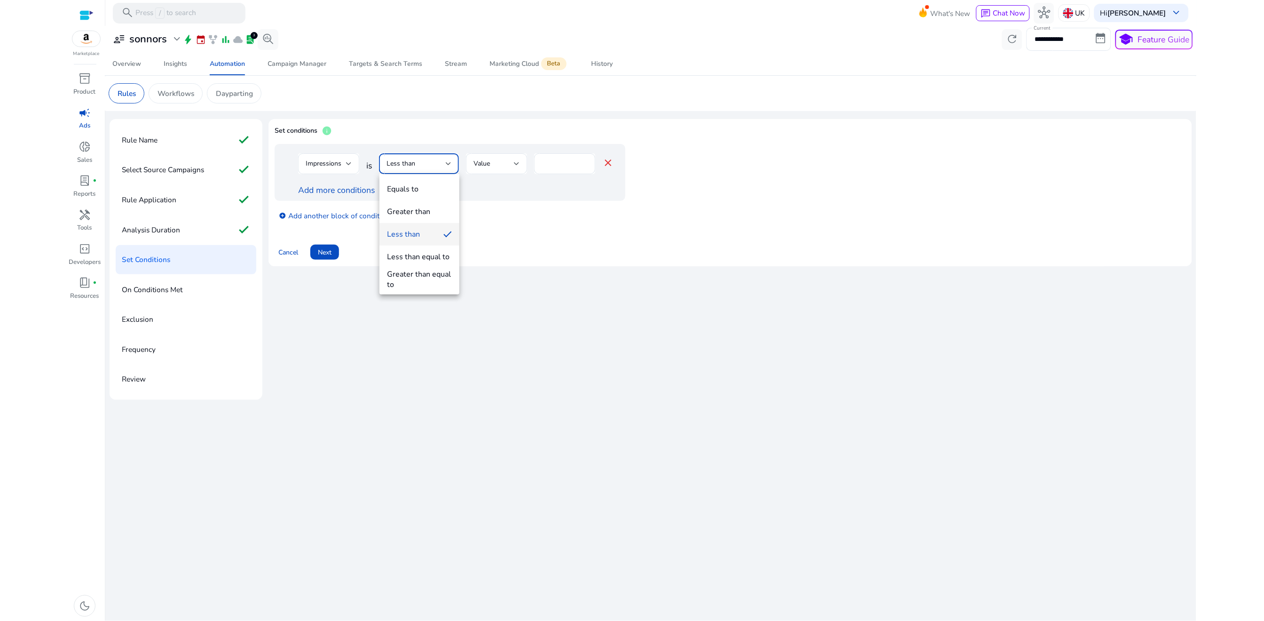
click at [346, 167] on div at bounding box center [632, 310] width 1264 height 621
click at [346, 167] on div "Impressions" at bounding box center [326, 163] width 40 height 10
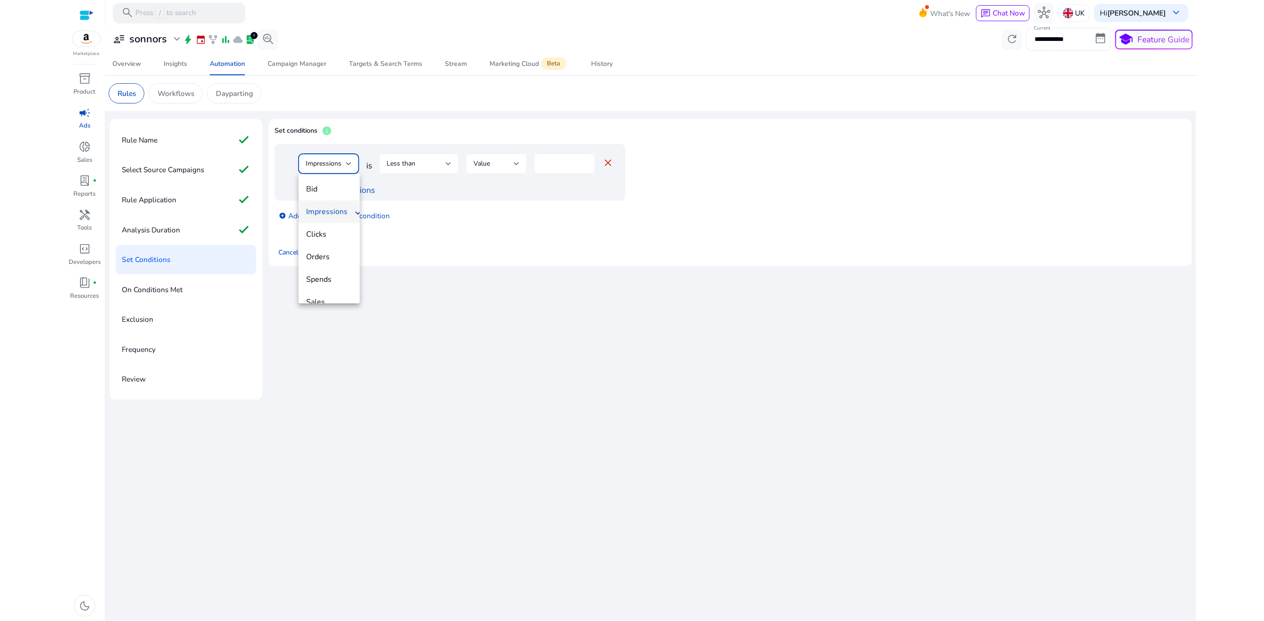
click at [283, 277] on div at bounding box center [632, 310] width 1264 height 621
click at [288, 254] on span "Cancel" at bounding box center [288, 252] width 20 height 10
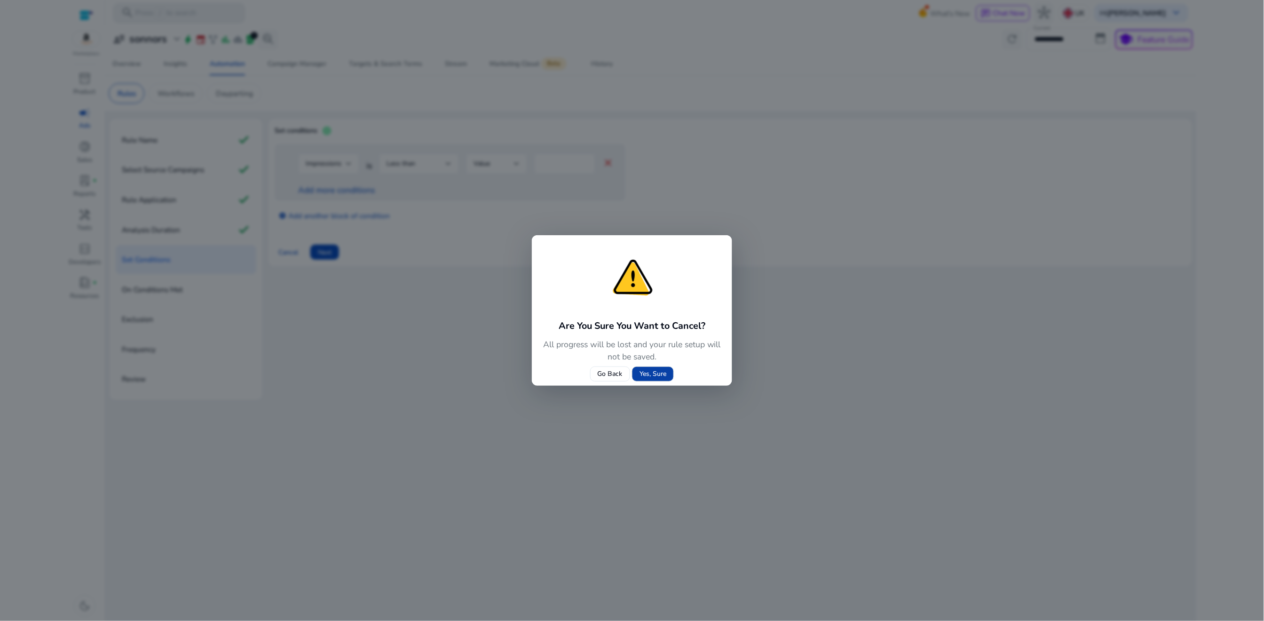
click at [648, 373] on span "Yes, Sure" at bounding box center [652, 374] width 27 height 10
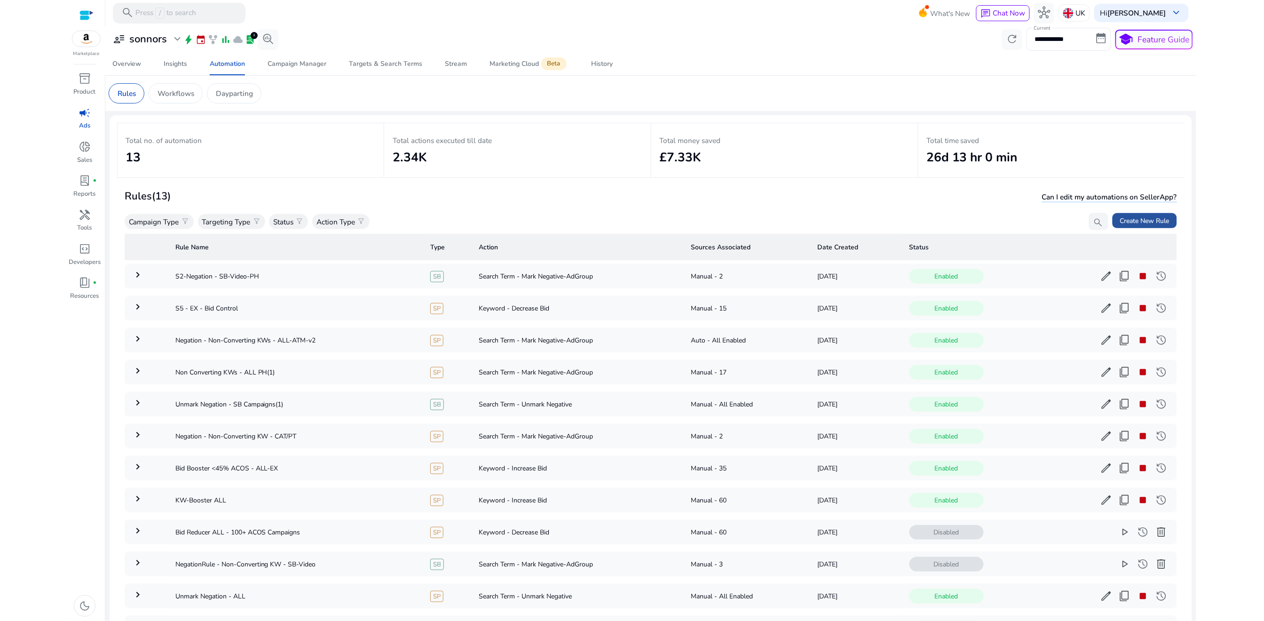
click at [1142, 215] on span at bounding box center [1144, 220] width 64 height 23
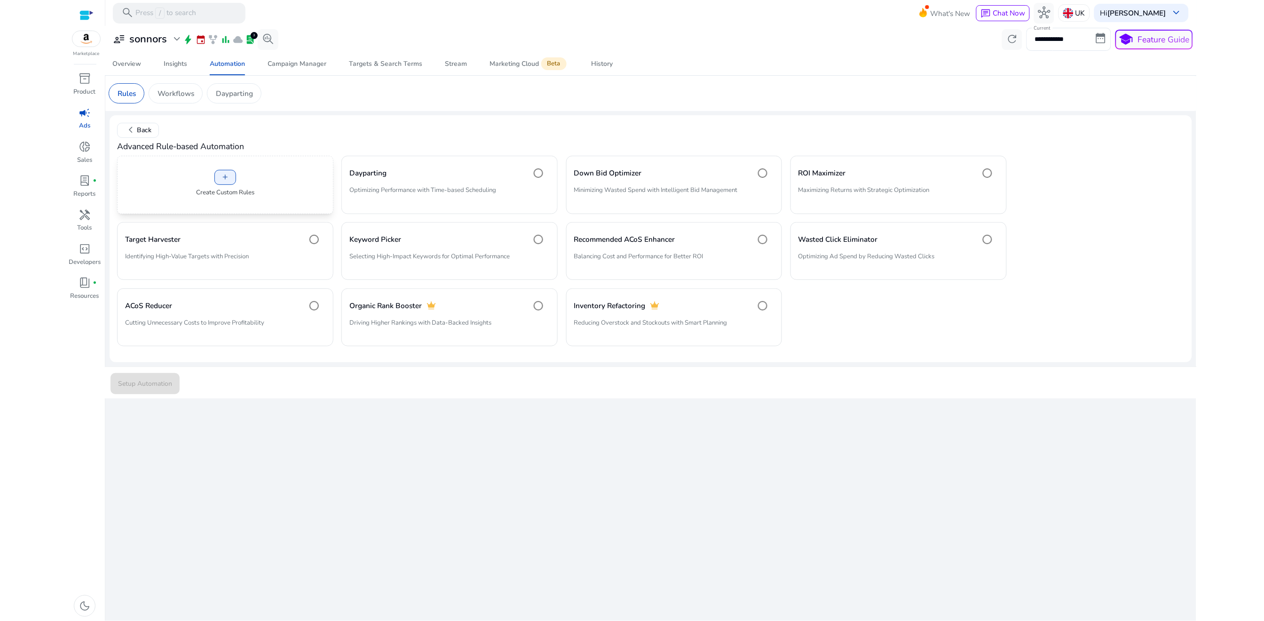
click at [242, 177] on div "add Create Custom Rules" at bounding box center [225, 185] width 216 height 58
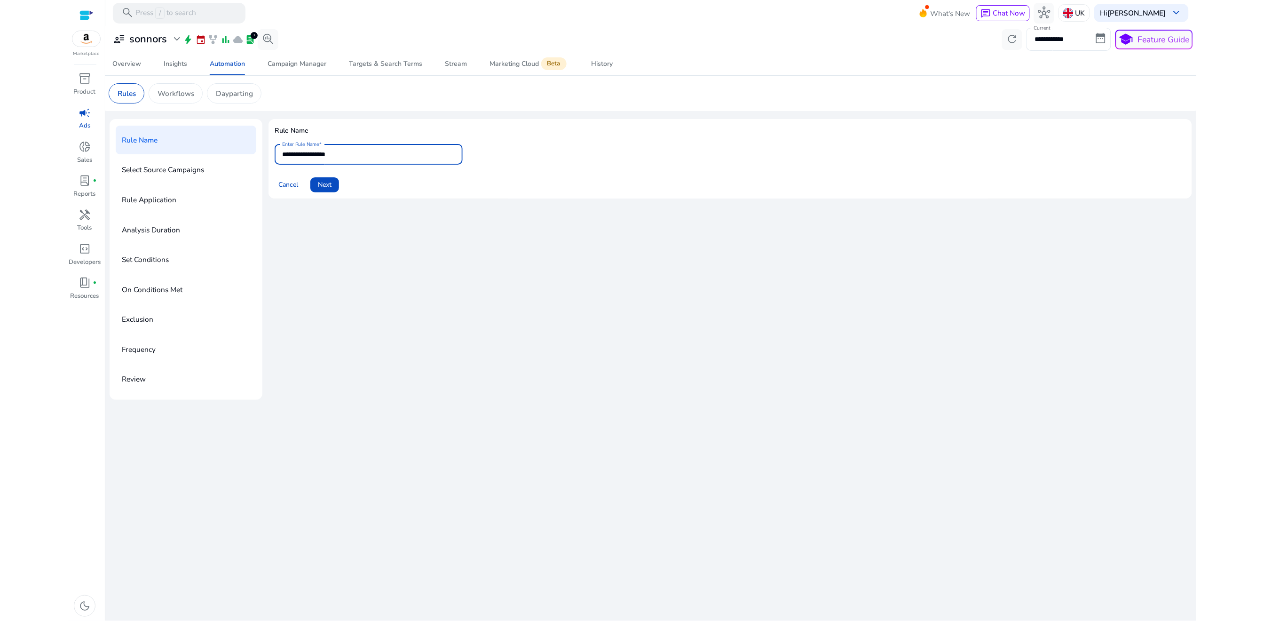
click at [340, 155] on input "**********" at bounding box center [368, 154] width 173 height 10
paste input "*******"
type input "**********"
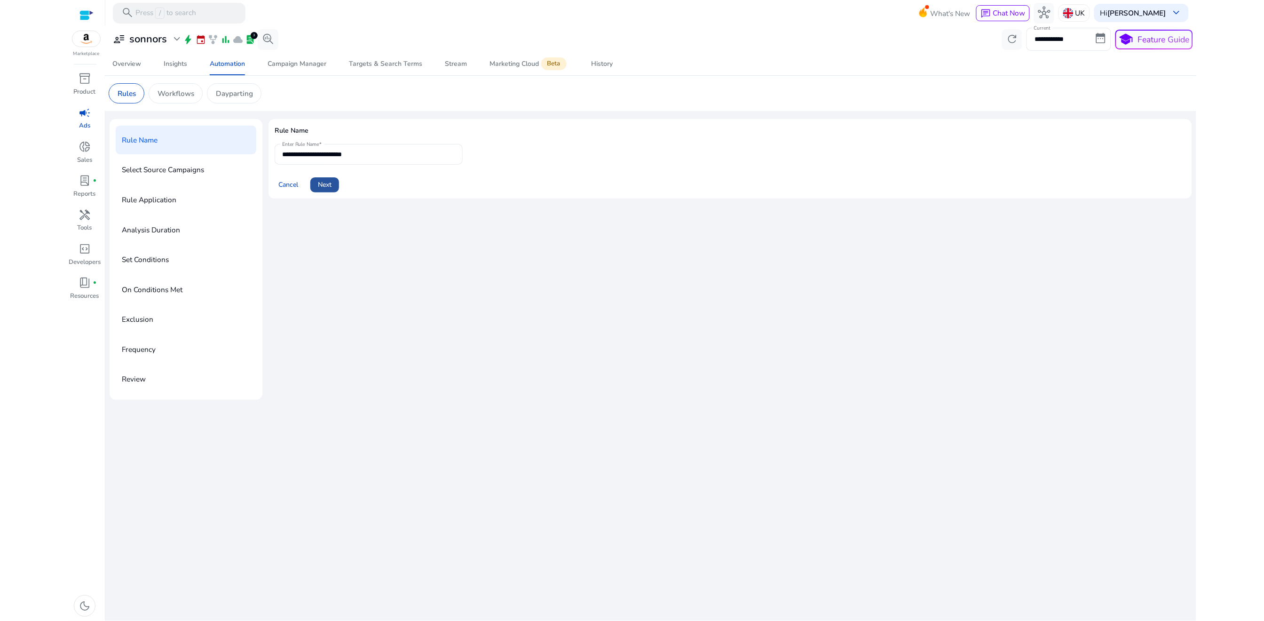
click at [322, 186] on span "Next" at bounding box center [325, 185] width 14 height 10
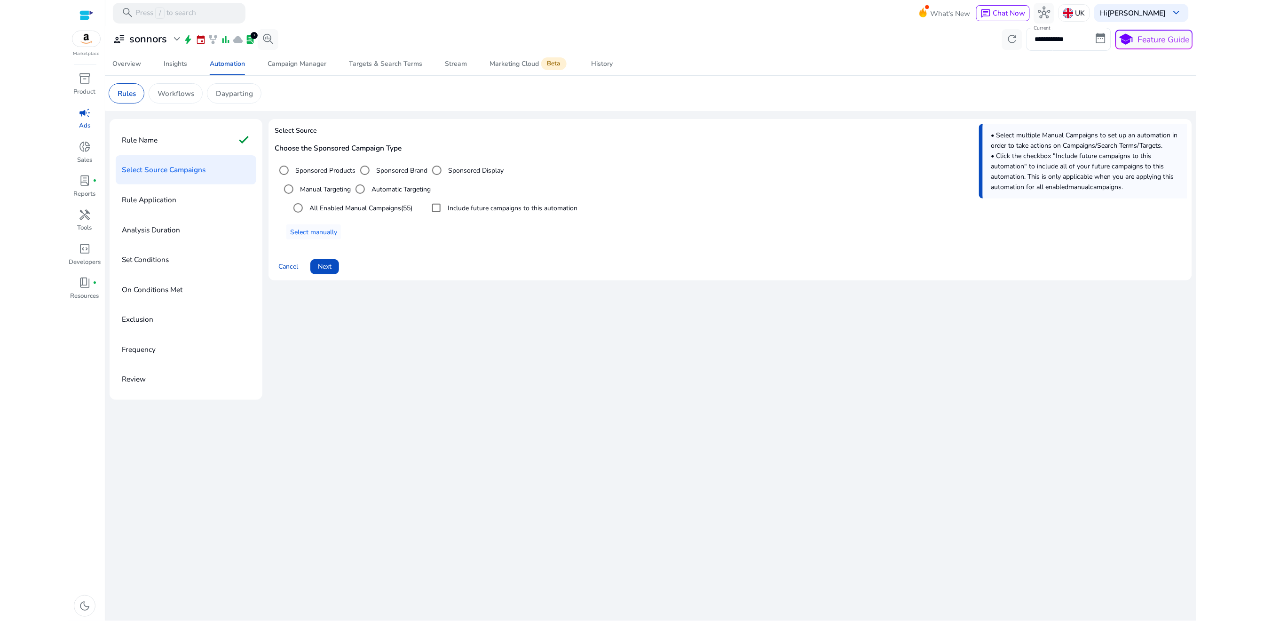
click at [380, 172] on label "Sponsored Brand" at bounding box center [400, 170] width 53 height 10
click at [324, 233] on span "Select manually" at bounding box center [313, 232] width 47 height 10
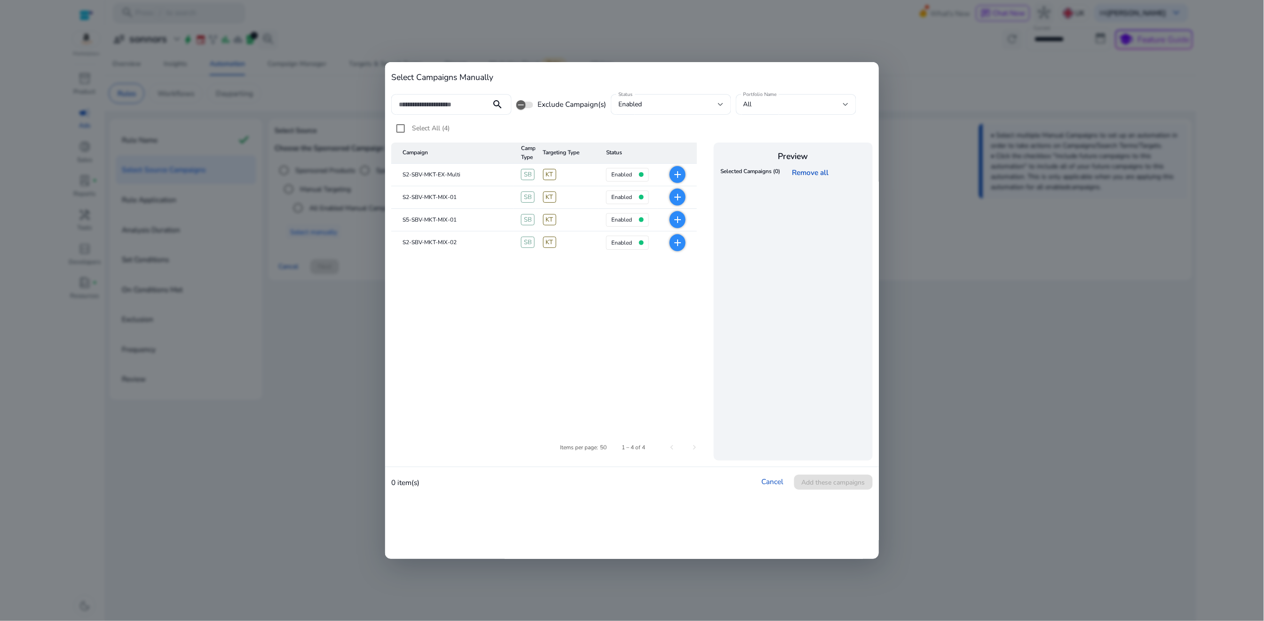
click at [422, 220] on mat-cell "S5-SBV-MKT-MIX-01" at bounding box center [452, 220] width 122 height 23
click at [418, 176] on mat-cell "S2-SBV-MKT-EX-Multi" at bounding box center [452, 175] width 122 height 23
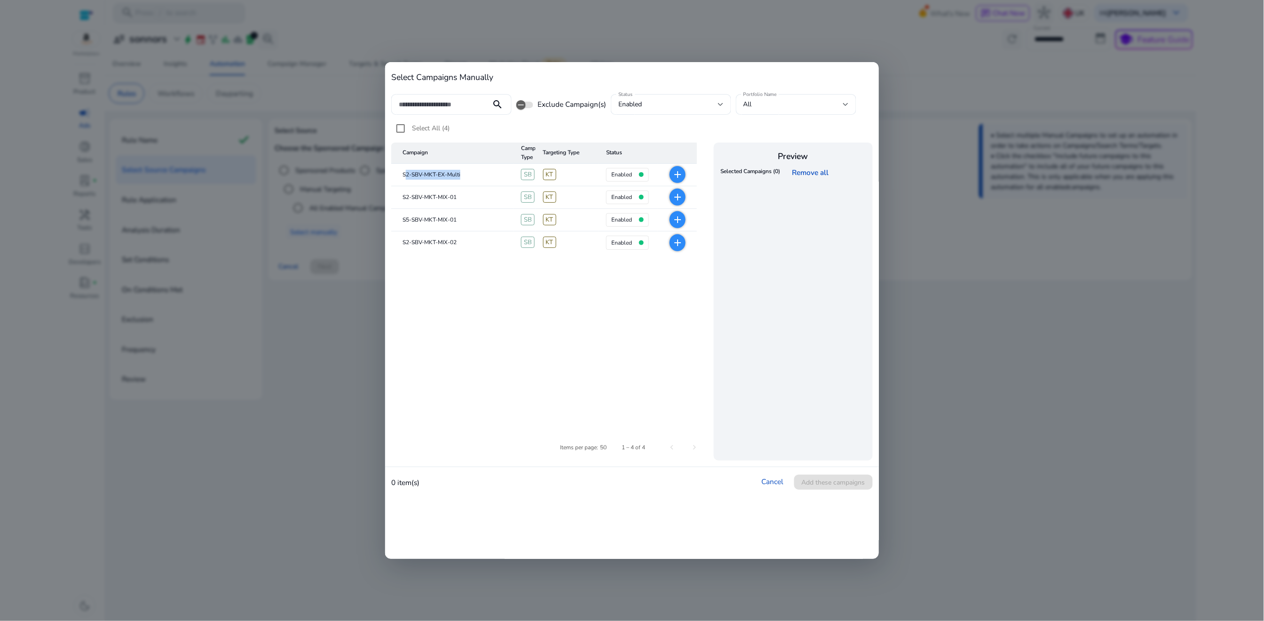
click at [418, 176] on mat-cell "S2-SBV-MKT-EX-Multi" at bounding box center [452, 175] width 122 height 23
click at [677, 176] on mat-icon "add" at bounding box center [677, 174] width 11 height 11
click at [848, 482] on span "Add these campaigns" at bounding box center [833, 482] width 63 height 10
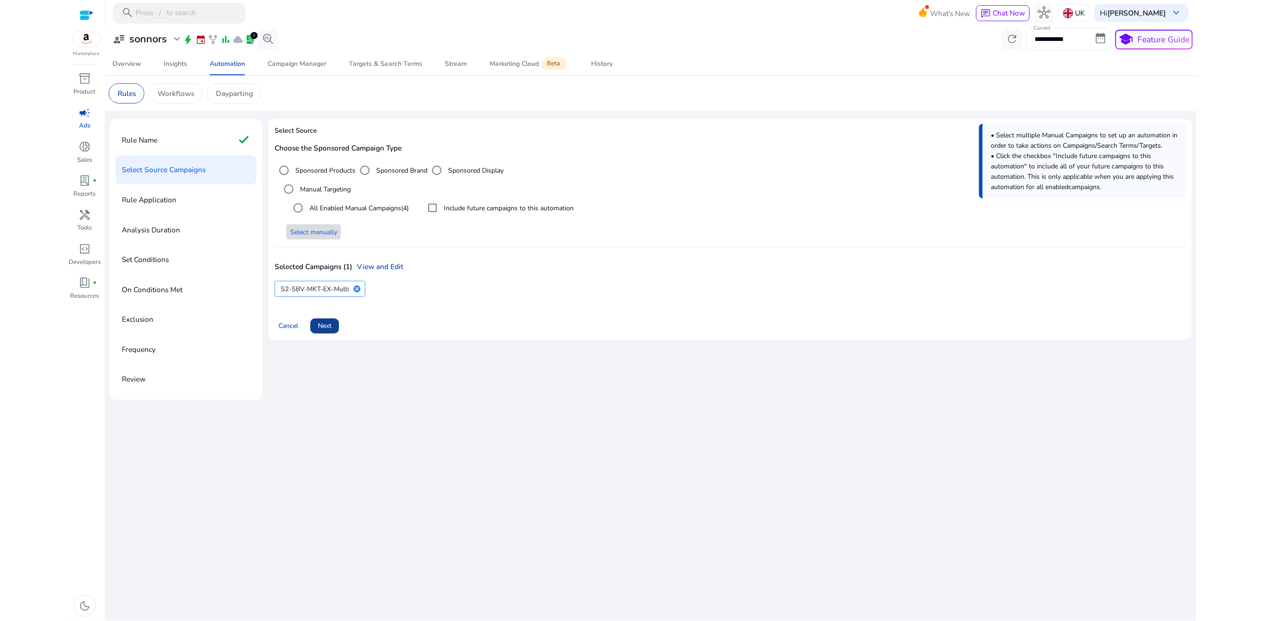
click at [319, 323] on span "Next" at bounding box center [325, 326] width 14 height 10
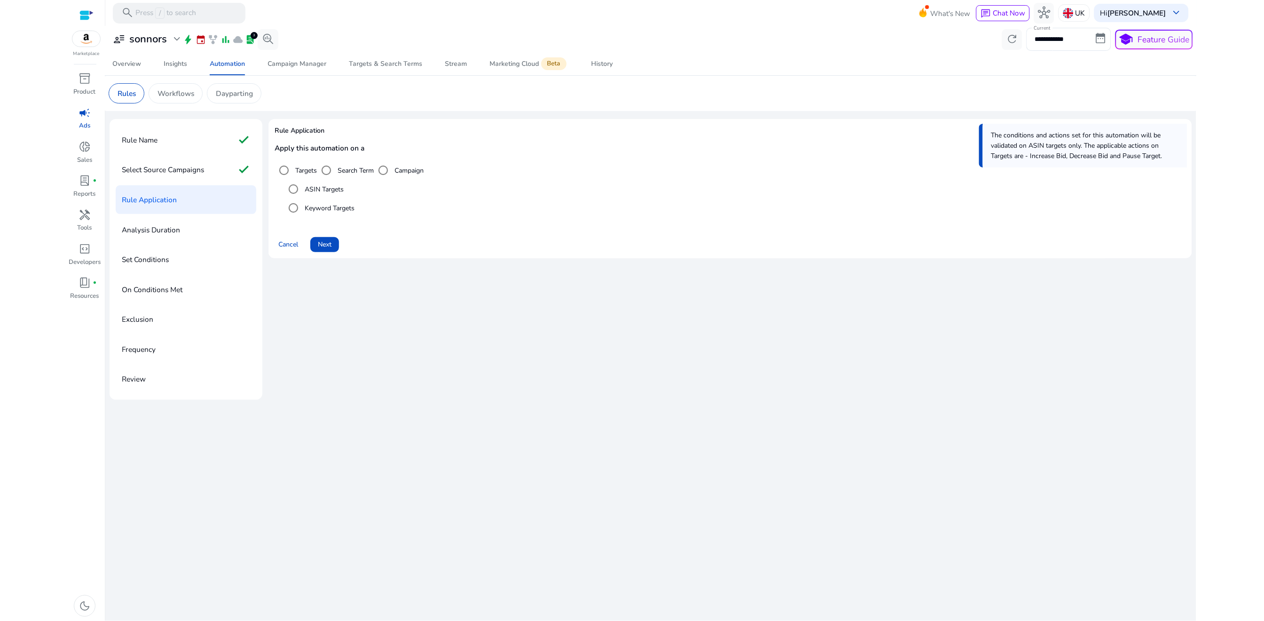
click at [308, 209] on label "Keyword Targets" at bounding box center [329, 208] width 52 height 10
click at [331, 248] on span "Next" at bounding box center [325, 244] width 14 height 10
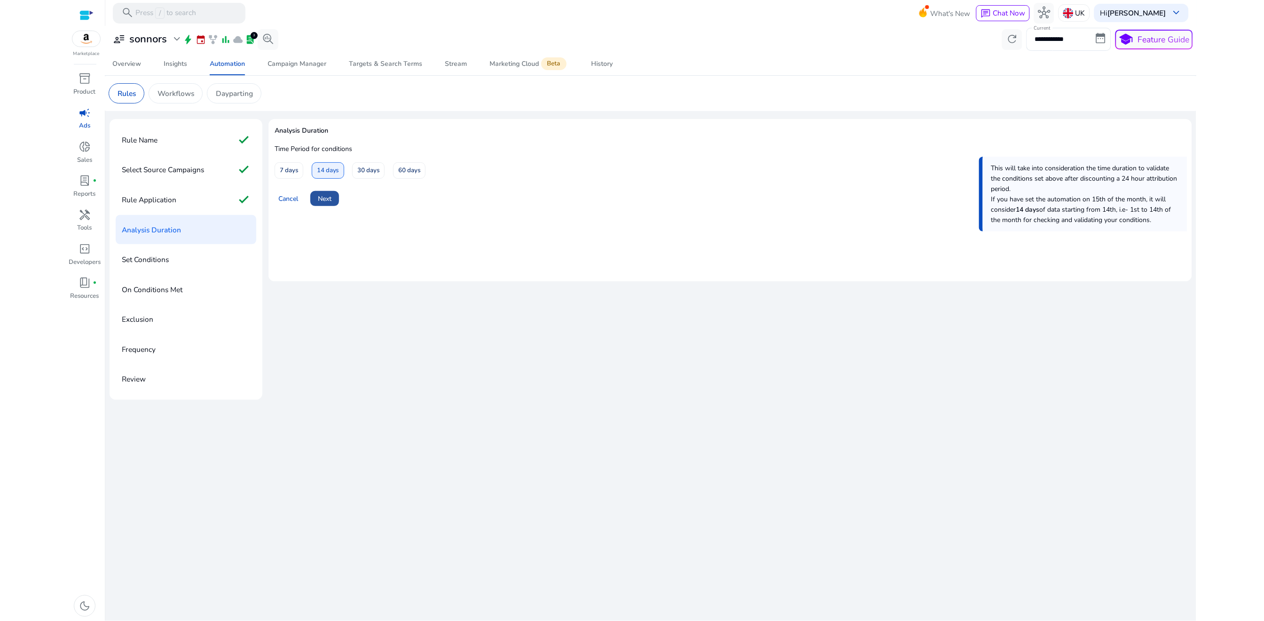
click at [330, 201] on span "Next" at bounding box center [325, 199] width 14 height 10
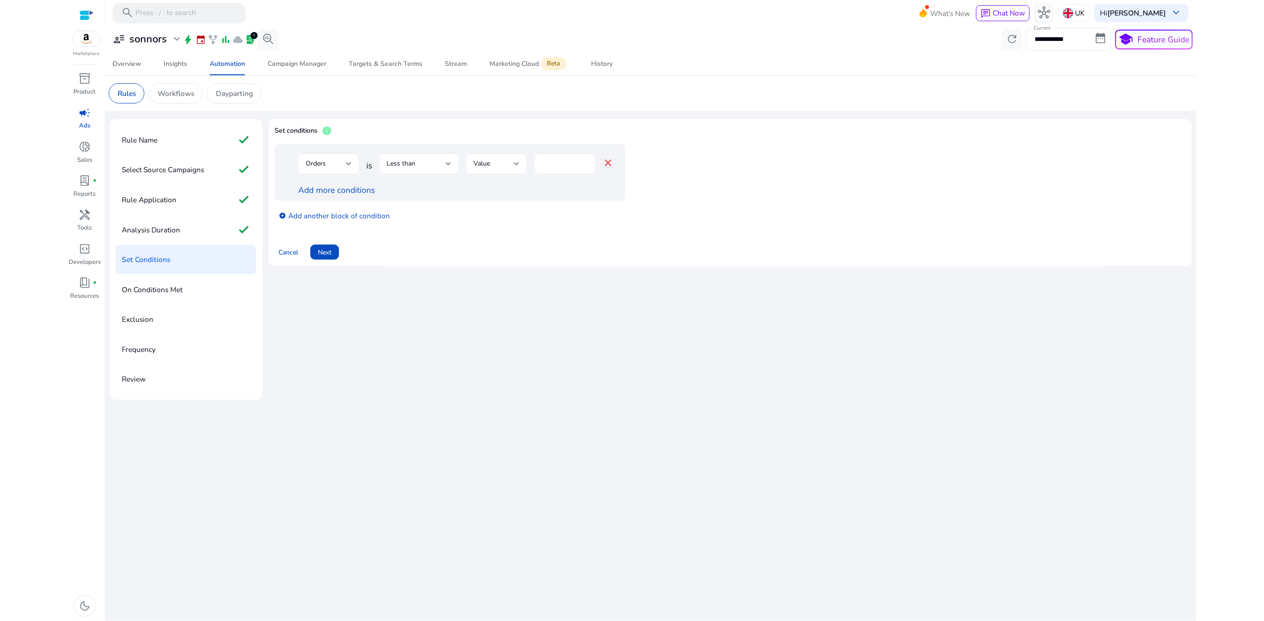
click at [342, 169] on div "Orders" at bounding box center [329, 163] width 46 height 11
click at [320, 244] on span "Spends" at bounding box center [329, 248] width 46 height 10
click at [565, 162] on input "*" at bounding box center [575, 163] width 24 height 10
type input "**"
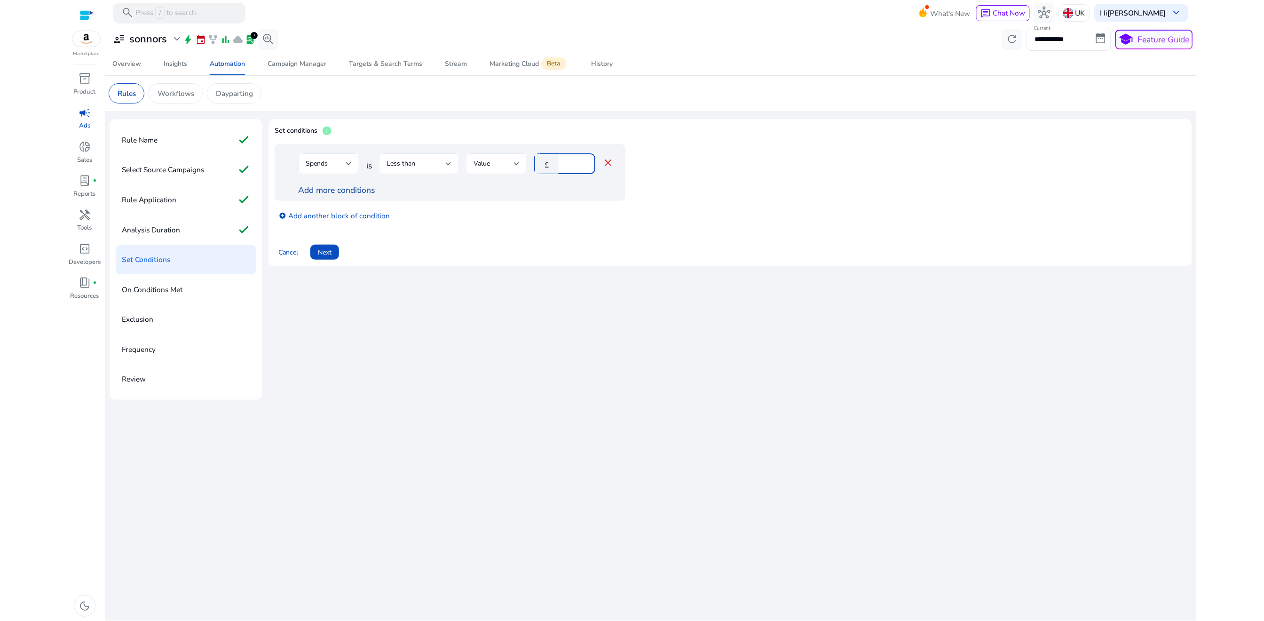
click at [328, 192] on link "Add more conditions" at bounding box center [336, 189] width 77 height 11
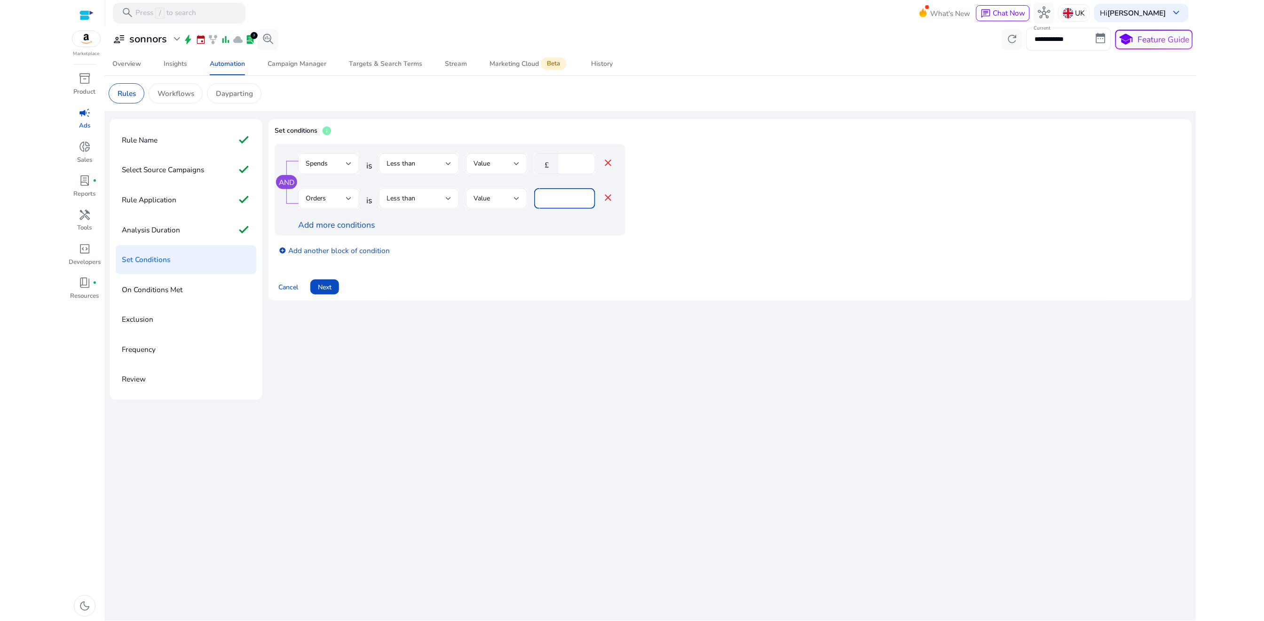
click at [566, 197] on input "*" at bounding box center [565, 198] width 46 height 10
type input "*"
click at [535, 253] on div "add_circle Add another block of condition" at bounding box center [469, 250] width 388 height 28
click at [358, 253] on link "add_circle Add another block of condition" at bounding box center [334, 250] width 111 height 12
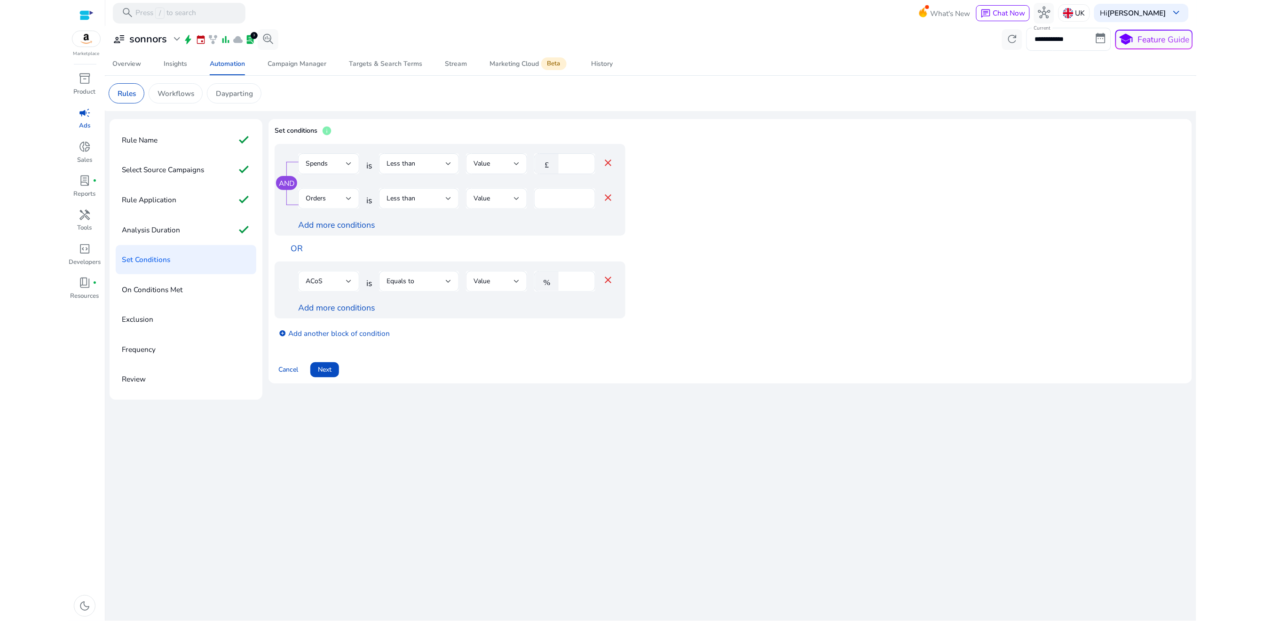
click at [339, 288] on div "ACoS" at bounding box center [329, 281] width 46 height 21
click at [332, 353] on span "Spends" at bounding box center [329, 350] width 46 height 10
click at [569, 284] on input "****" at bounding box center [575, 281] width 24 height 10
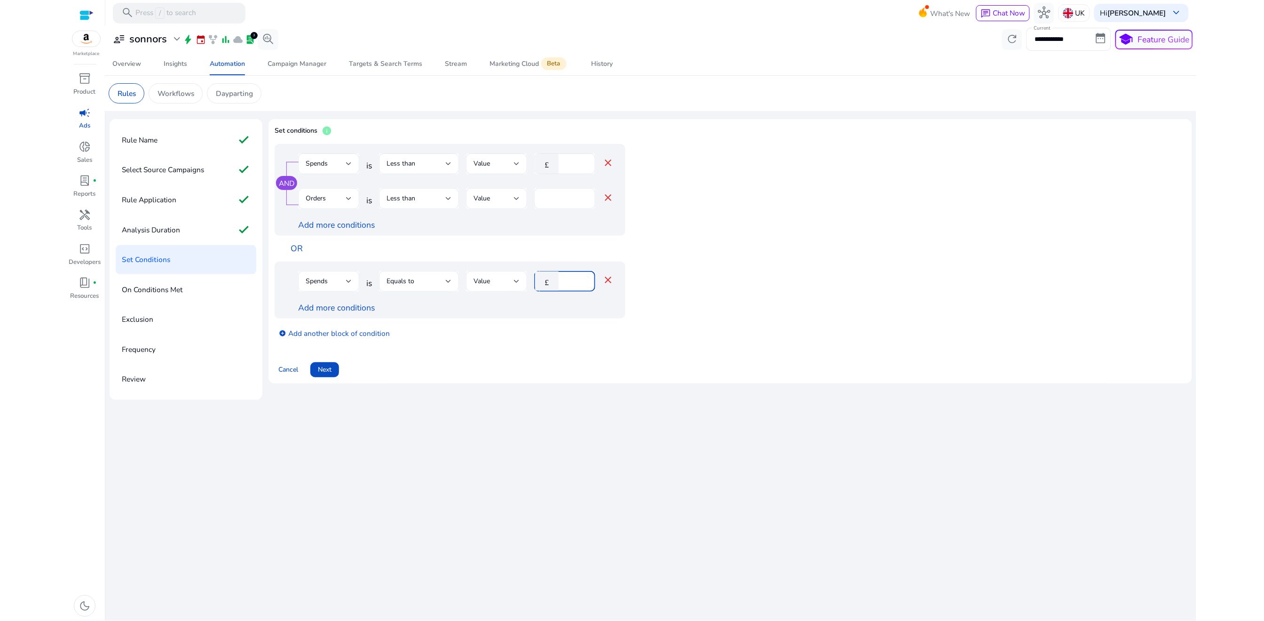
type input "**"
click at [550, 314] on div "Add more conditions" at bounding box center [455, 307] width 315 height 12
click at [364, 306] on link "Add more conditions" at bounding box center [336, 307] width 77 height 11
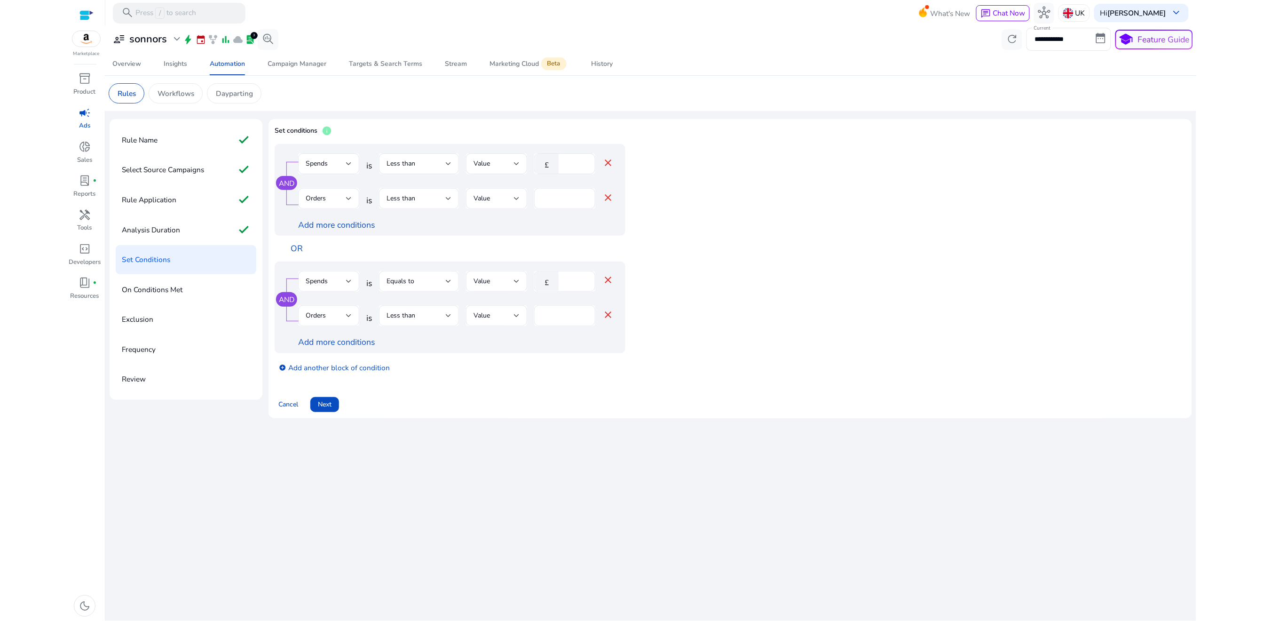
click at [551, 318] on input "*" at bounding box center [565, 315] width 46 height 10
type input "*"
click at [606, 314] on mat-icon "close" at bounding box center [607, 314] width 11 height 11
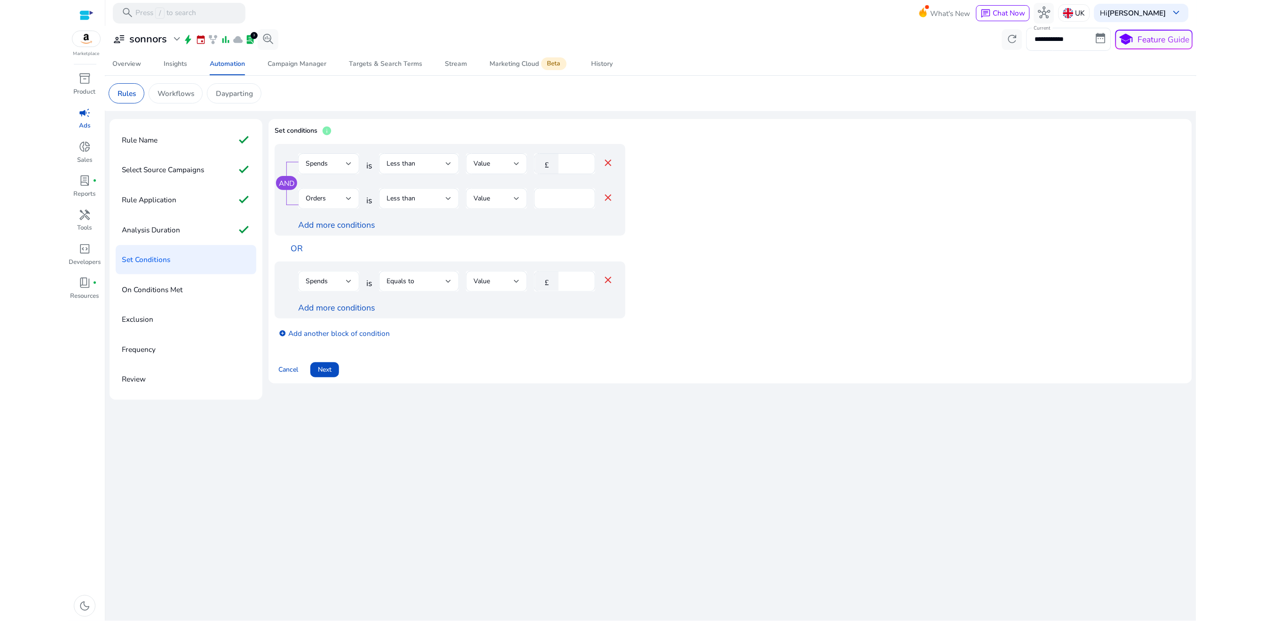
click at [338, 279] on div "Spends" at bounding box center [326, 281] width 40 height 10
click at [313, 362] on span "ACoS" at bounding box center [329, 367] width 46 height 10
click at [429, 273] on div "Equals to" at bounding box center [418, 281] width 65 height 21
click at [406, 329] on div "Greater than" at bounding box center [408, 329] width 43 height 10
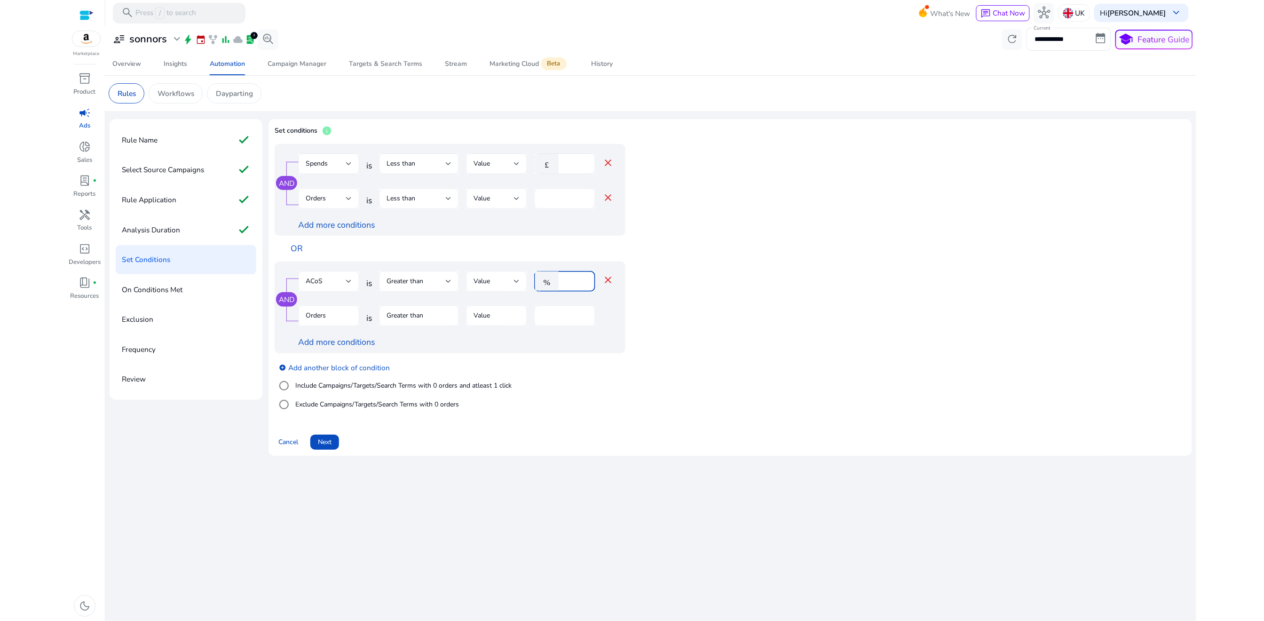
click at [572, 283] on input "**" at bounding box center [575, 281] width 24 height 10
type input "*"
type input "***"
click at [329, 321] on mat-form-field "Orders" at bounding box center [328, 320] width 61 height 31
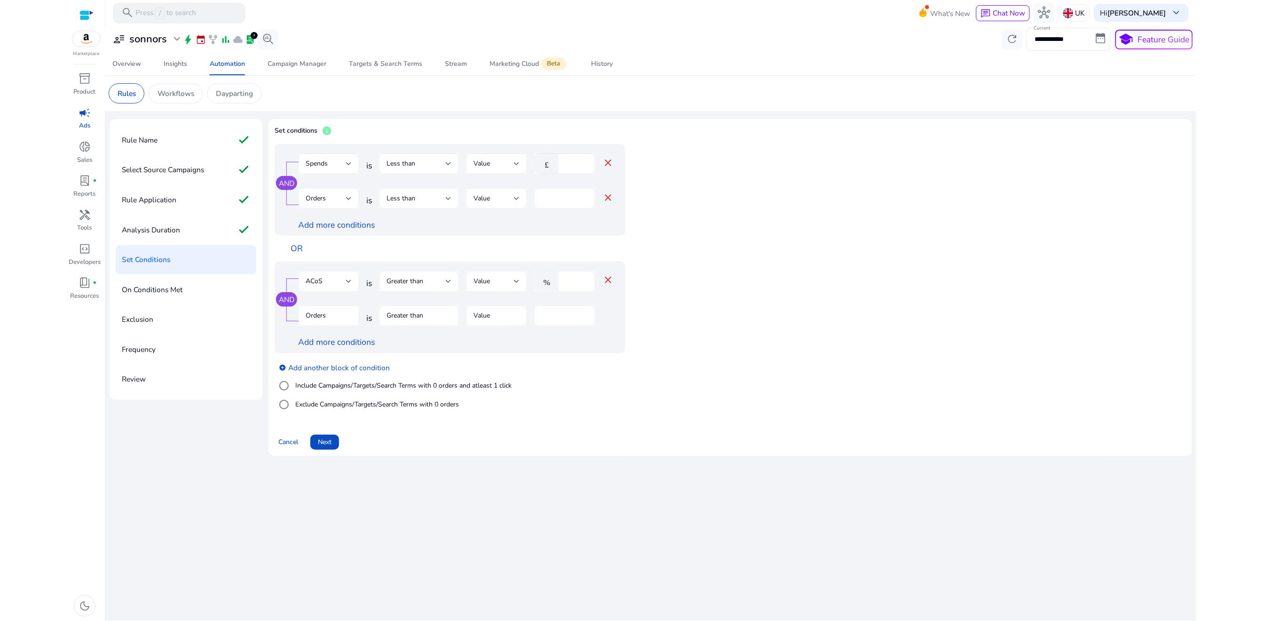
click at [329, 321] on mat-form-field "Orders" at bounding box center [328, 320] width 61 height 31
click at [331, 390] on label "Include Campaigns/Targets/Search Terms with 0 orders and atleast 1 click" at bounding box center [402, 385] width 218 height 10
click at [328, 307] on div "Clicks" at bounding box center [329, 315] width 46 height 21
click at [331, 427] on span "Spends" at bounding box center [329, 432] width 46 height 10
click at [565, 318] on input "*" at bounding box center [575, 315] width 24 height 10
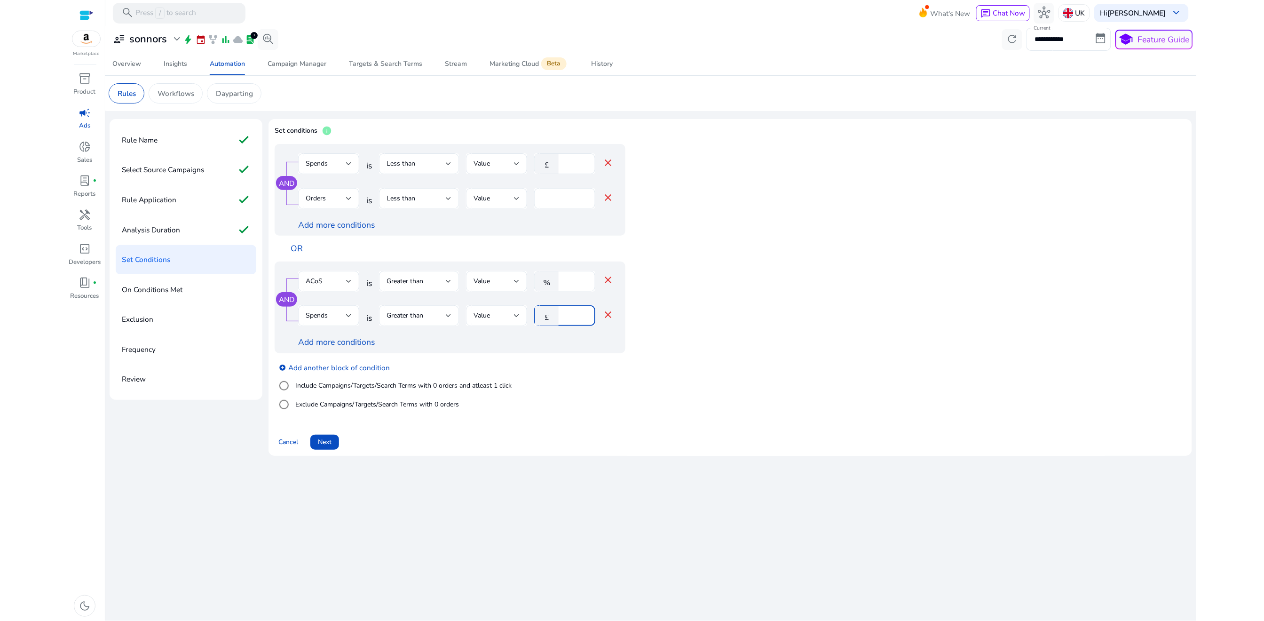
type input "**"
click at [546, 353] on div "AND ACoS is Greater than Value % *** close Spends is Greater than Value £ ** cl…" at bounding box center [450, 307] width 351 height 92
click at [352, 344] on link "Add more conditions" at bounding box center [336, 341] width 77 height 11
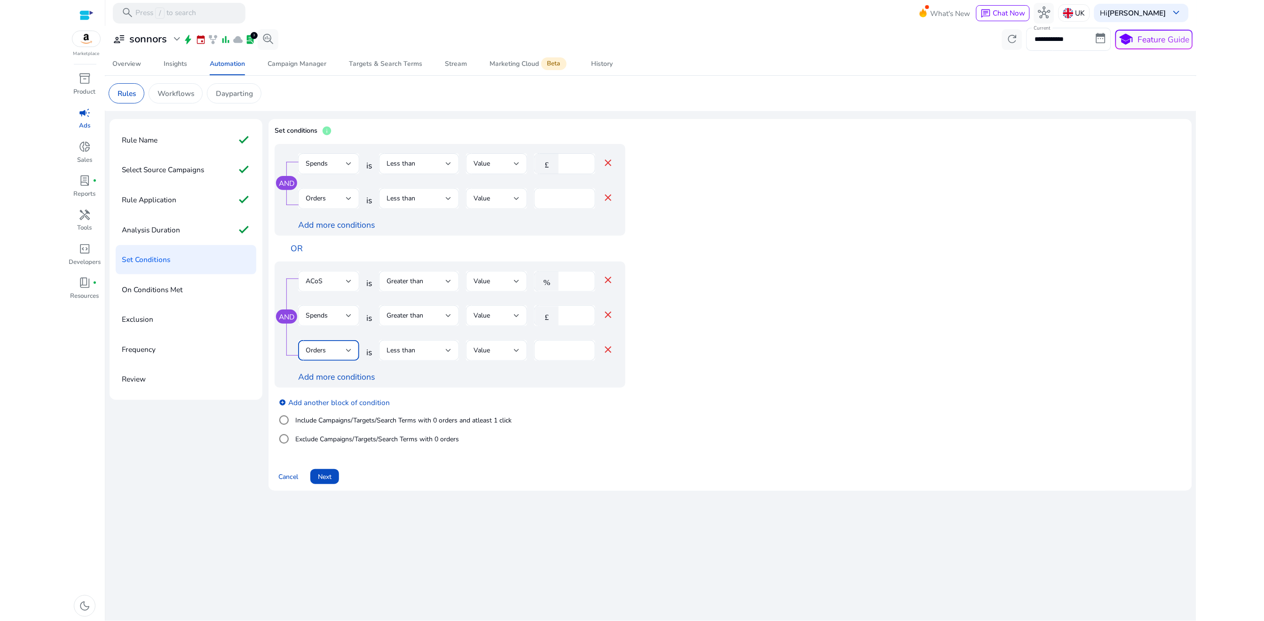
click at [340, 351] on div "Orders" at bounding box center [326, 350] width 40 height 10
click at [439, 351] on div at bounding box center [632, 310] width 1264 height 621
click at [552, 351] on input "*" at bounding box center [565, 350] width 46 height 10
type input "*"
click at [555, 383] on div "Add more conditions" at bounding box center [455, 376] width 315 height 12
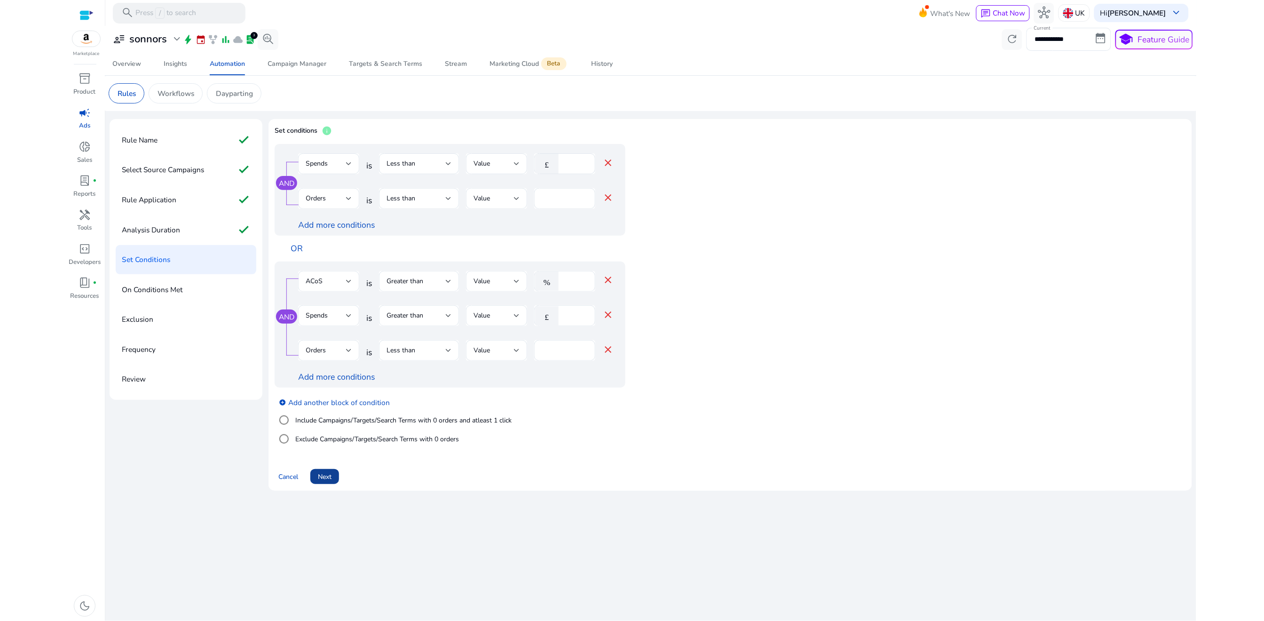
click at [330, 481] on span "Next" at bounding box center [325, 477] width 14 height 10
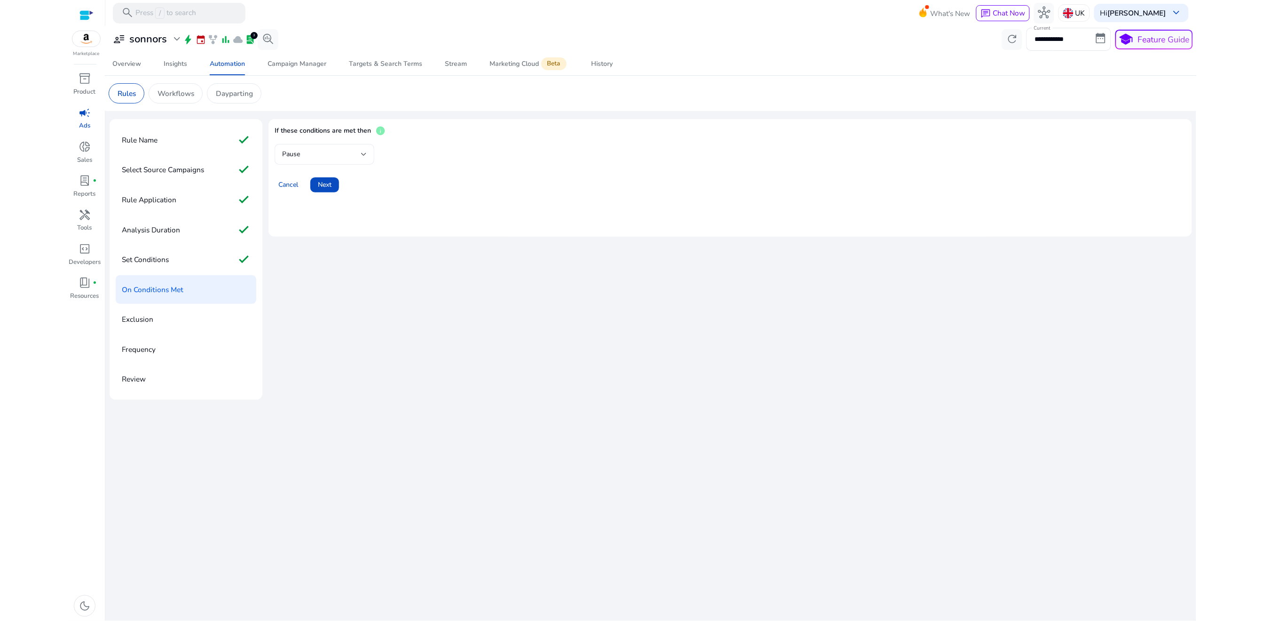
click at [318, 163] on div "Pause" at bounding box center [324, 154] width 85 height 21
click at [309, 220] on span "Decrease Bid" at bounding box center [325, 225] width 85 height 10
click at [443, 157] on input "****" at bounding box center [457, 154] width 29 height 10
type input "**"
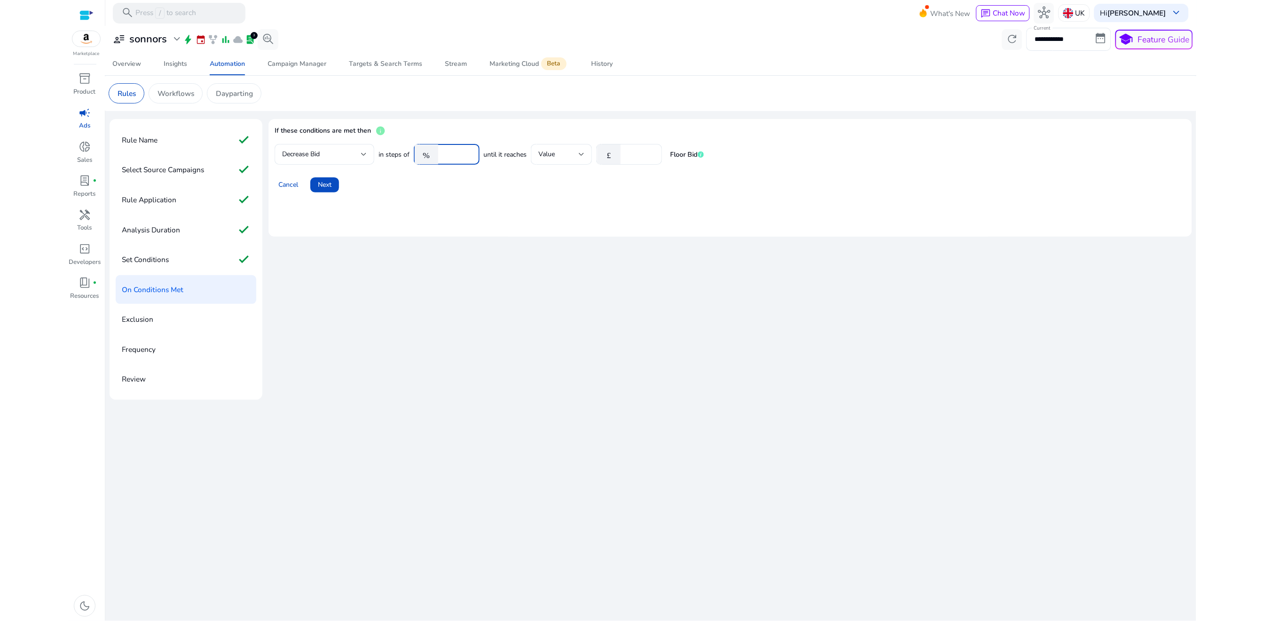
click at [465, 180] on div "Cancel Next" at bounding box center [730, 181] width 911 height 24
click at [623, 158] on div "£" at bounding box center [610, 154] width 29 height 20
click at [629, 157] on input "**" at bounding box center [639, 154] width 29 height 10
type input "***"
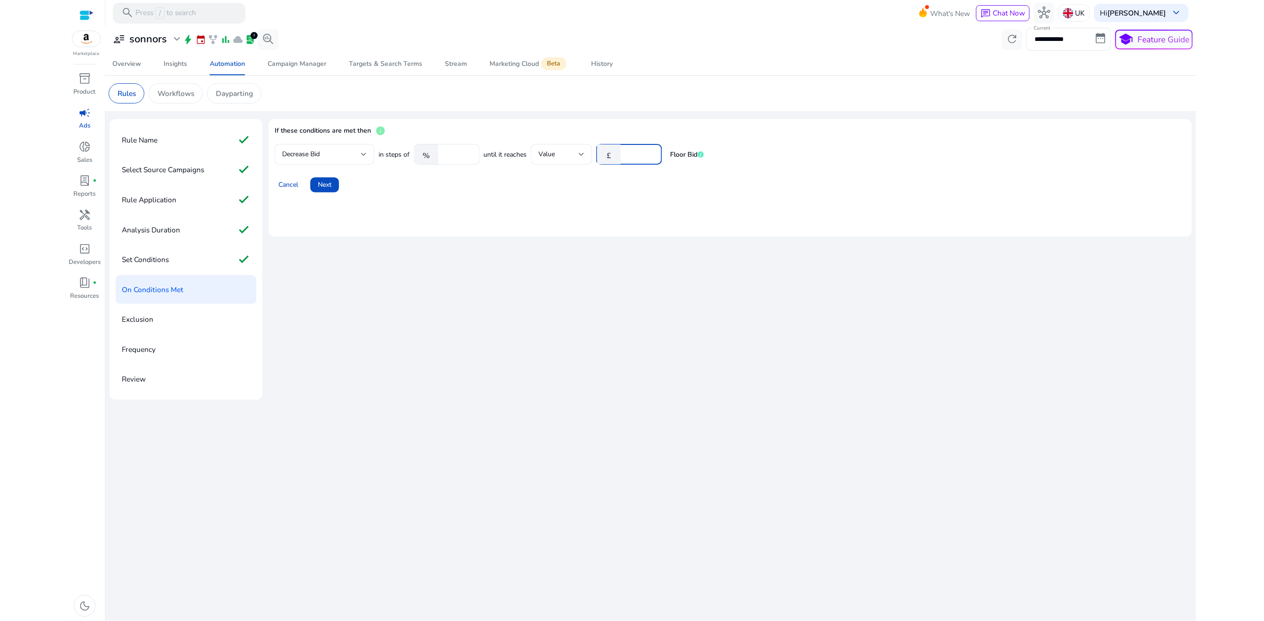
click at [603, 215] on mat-card "If these conditions are met then info Decrease Bid in steps of % ** until it re…" at bounding box center [729, 178] width 923 height 118
click at [449, 155] on input "**" at bounding box center [457, 154] width 29 height 10
type input "**"
click at [328, 186] on span "Next" at bounding box center [325, 185] width 14 height 10
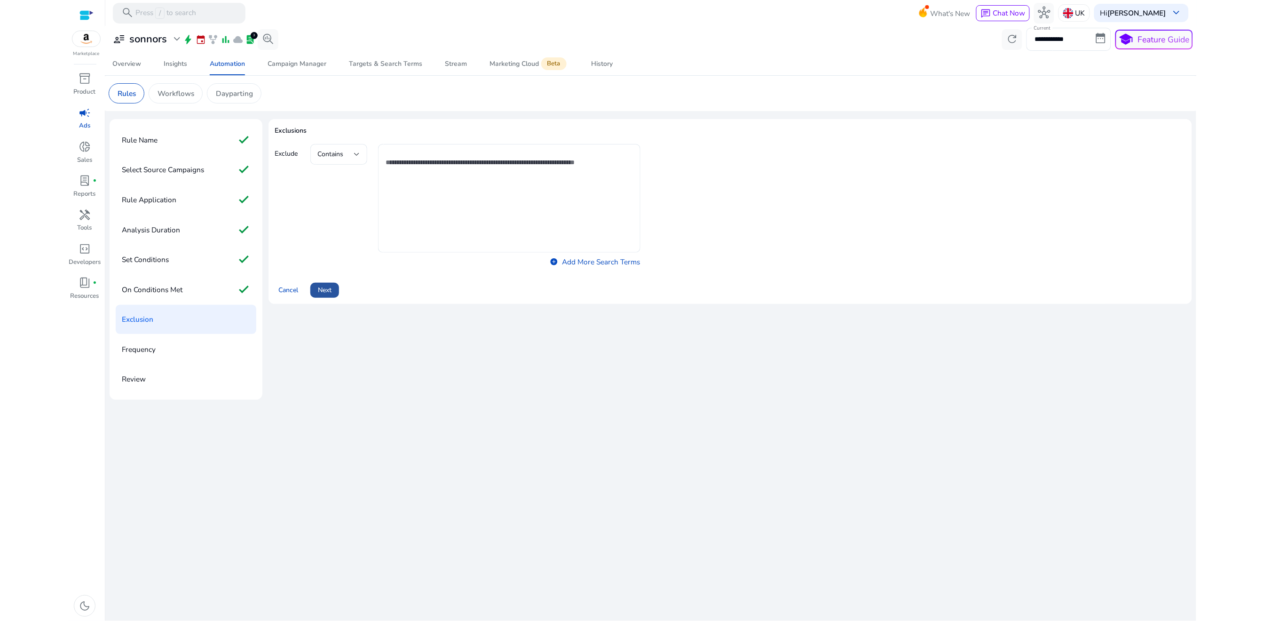
click at [332, 292] on span at bounding box center [324, 290] width 29 height 23
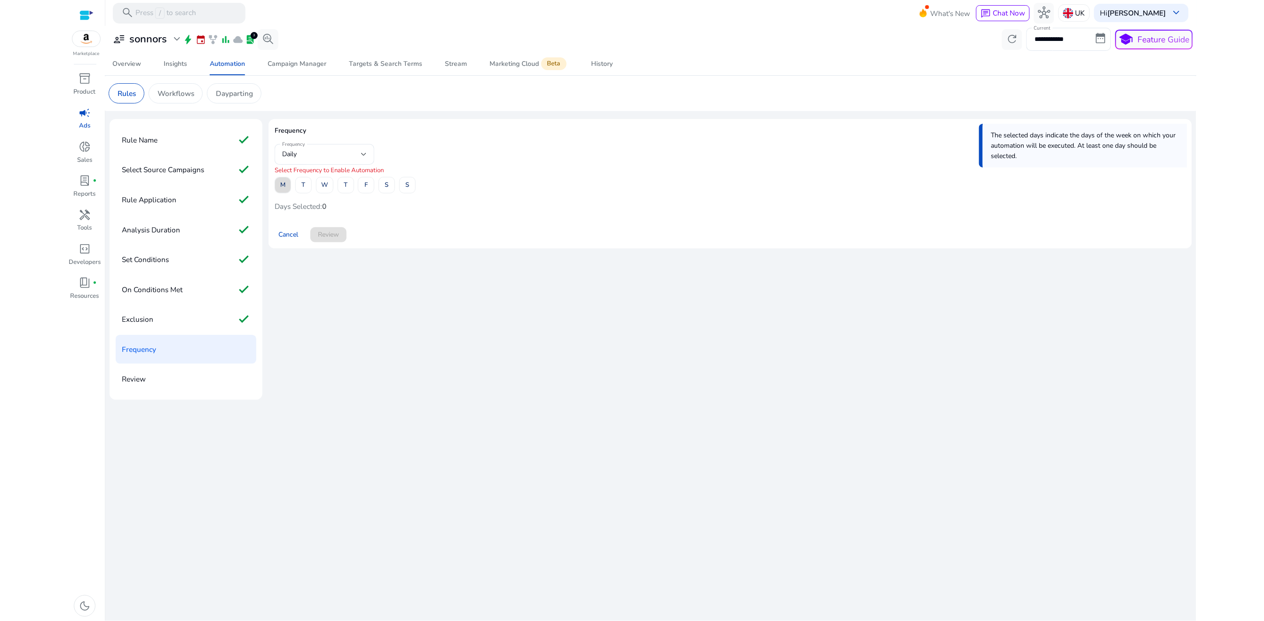
click at [282, 185] on span "M" at bounding box center [282, 185] width 5 height 16
click at [298, 185] on span at bounding box center [304, 184] width 16 height 23
click at [321, 185] on span "W" at bounding box center [324, 185] width 7 height 16
click at [351, 189] on span at bounding box center [346, 184] width 16 height 23
click at [361, 189] on span at bounding box center [366, 184] width 16 height 23
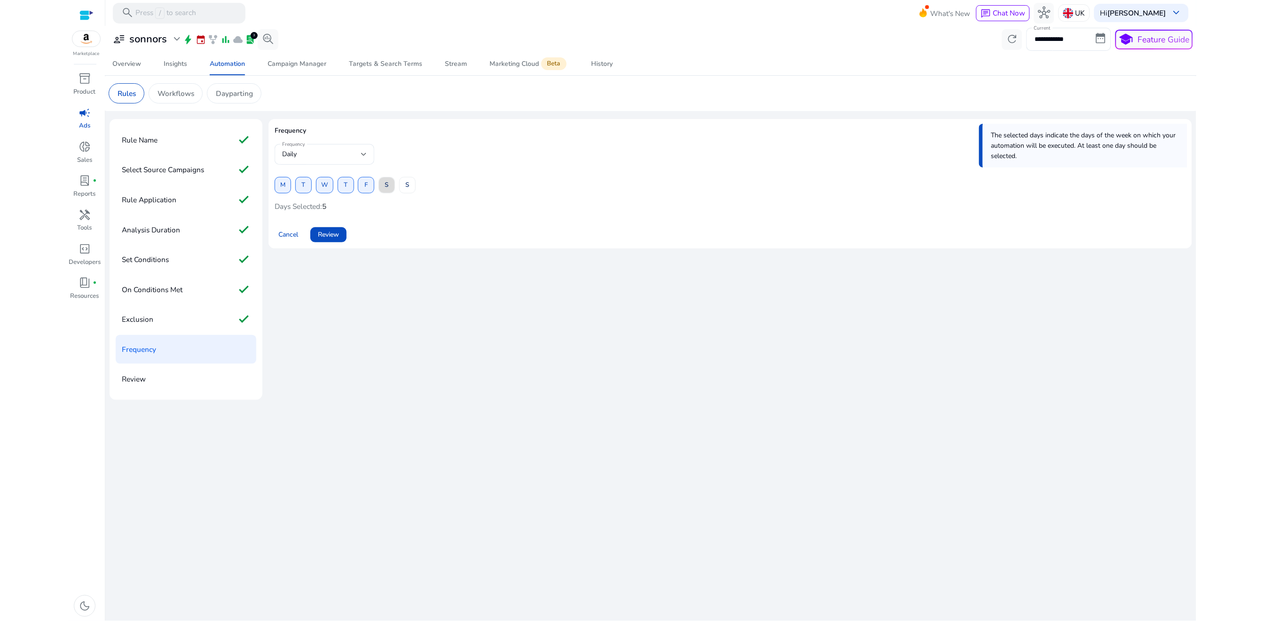
click at [386, 187] on span "S" at bounding box center [387, 185] width 4 height 16
click at [411, 187] on span at bounding box center [408, 184] width 16 height 23
click at [334, 236] on span "Review" at bounding box center [328, 234] width 21 height 10
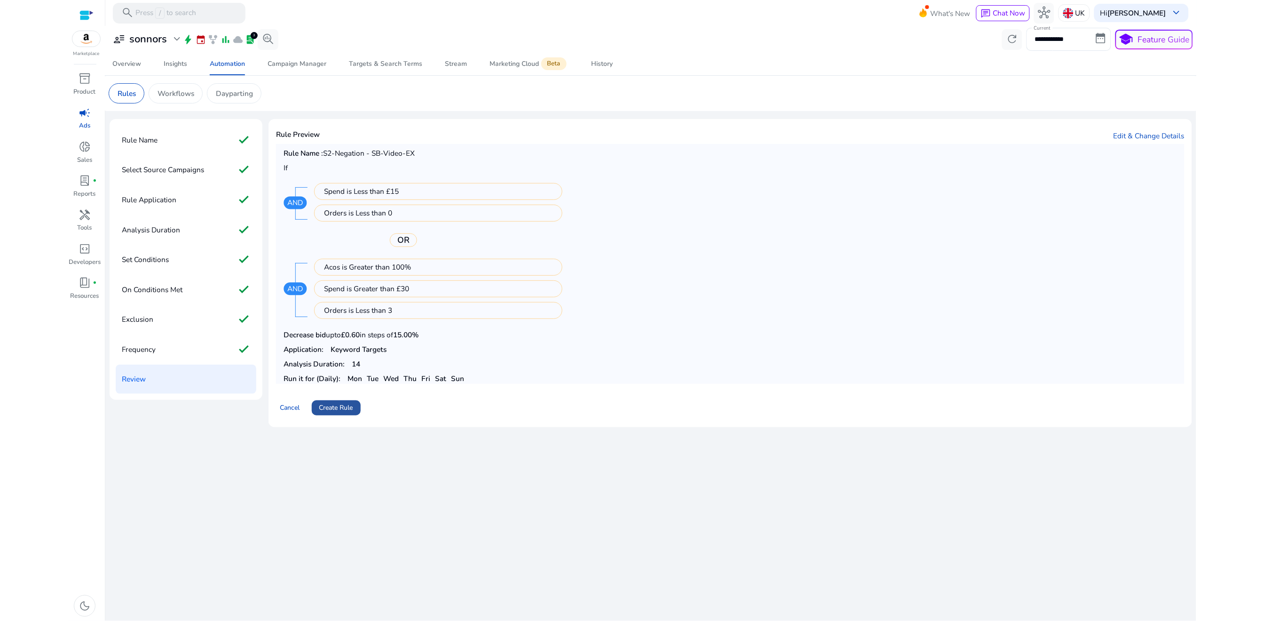
click at [334, 410] on span "Create Rule" at bounding box center [336, 407] width 34 height 10
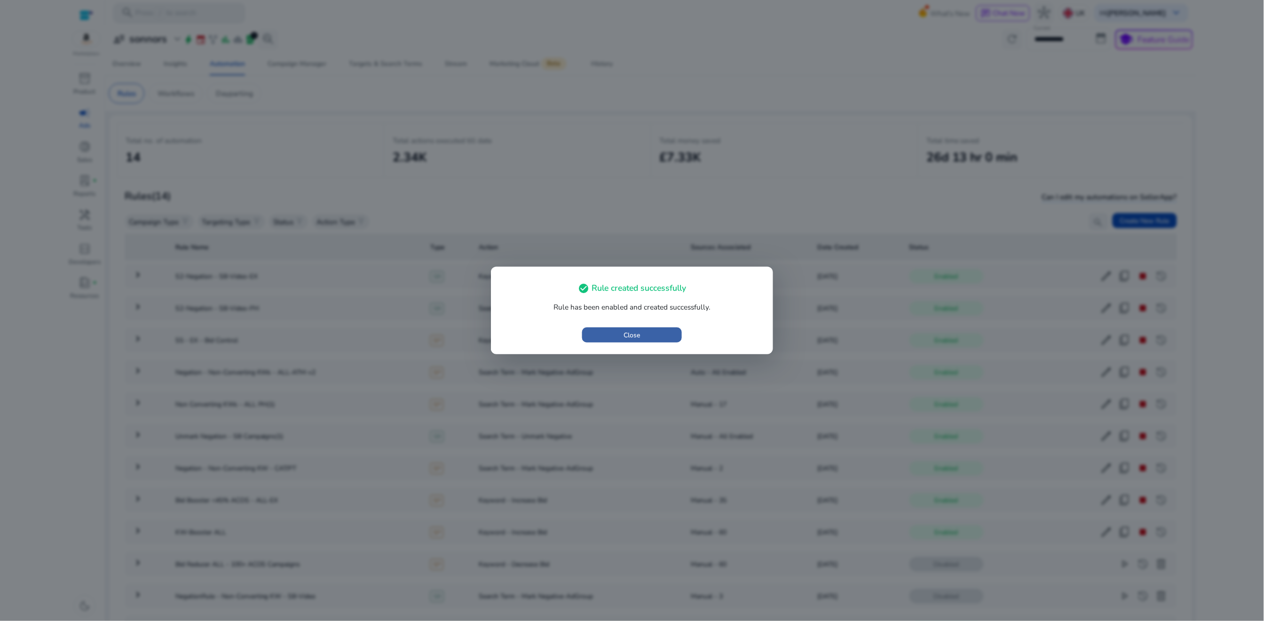
click at [601, 339] on span "button" at bounding box center [631, 334] width 99 height 23
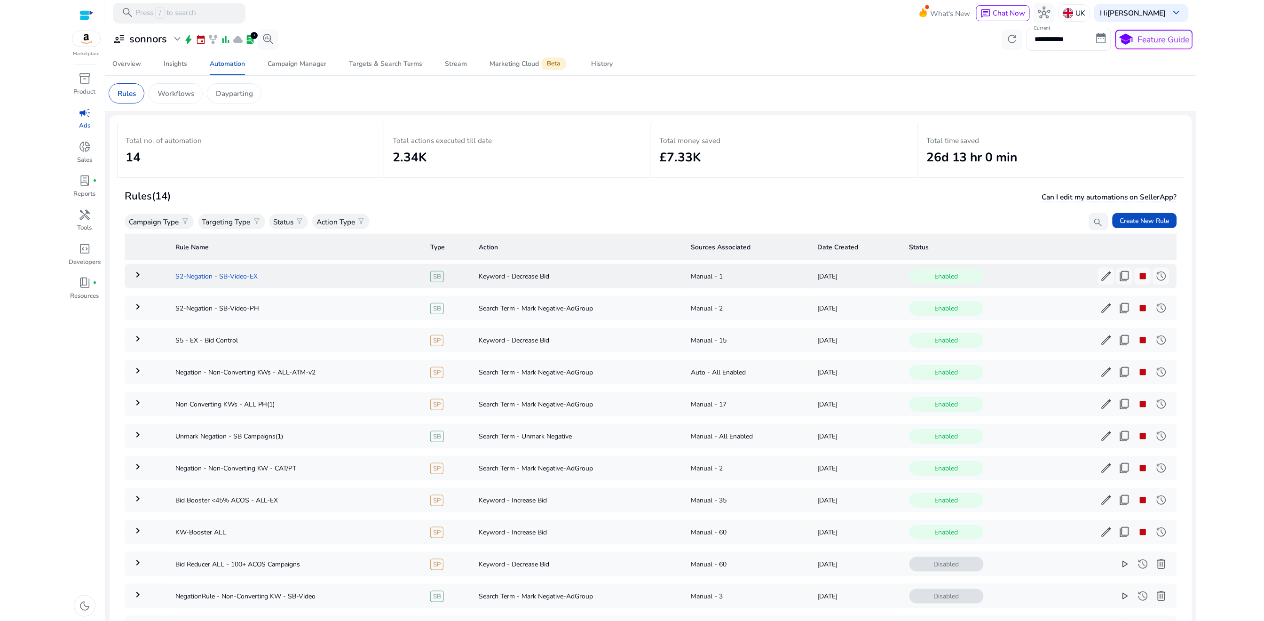
drag, startPoint x: 169, startPoint y: 277, endPoint x: 268, endPoint y: 279, distance: 98.7
click at [267, 279] on td "S2-Negation - SB-Video-EX" at bounding box center [295, 276] width 255 height 24
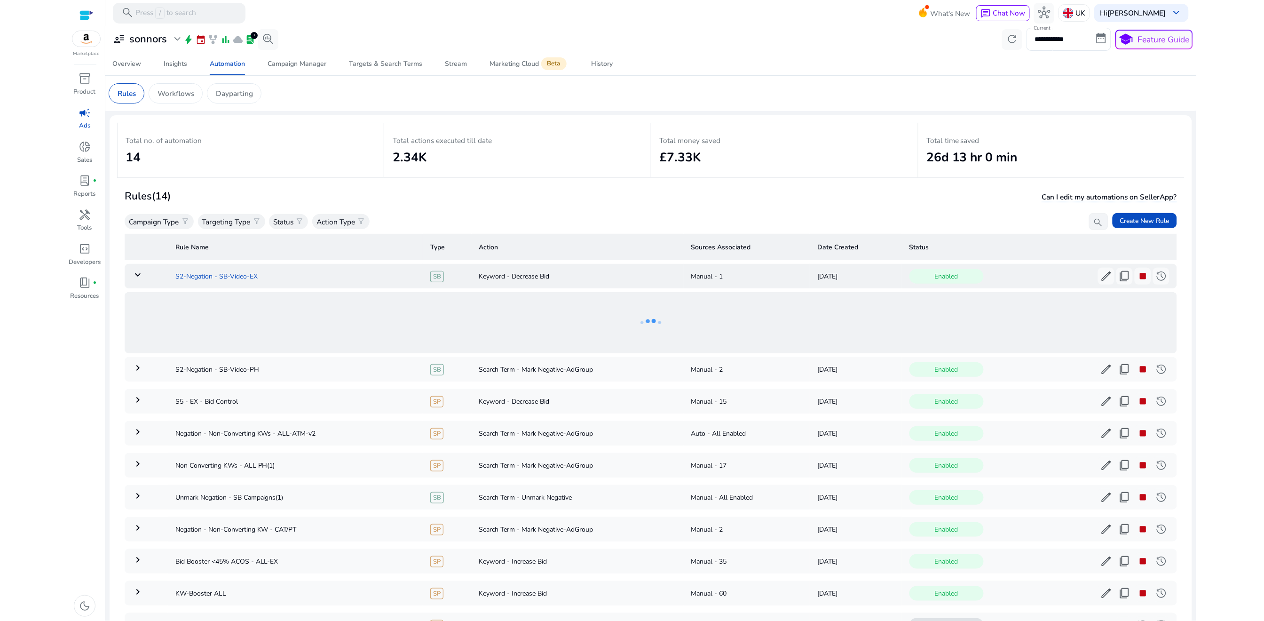
scroll to position [33, 0]
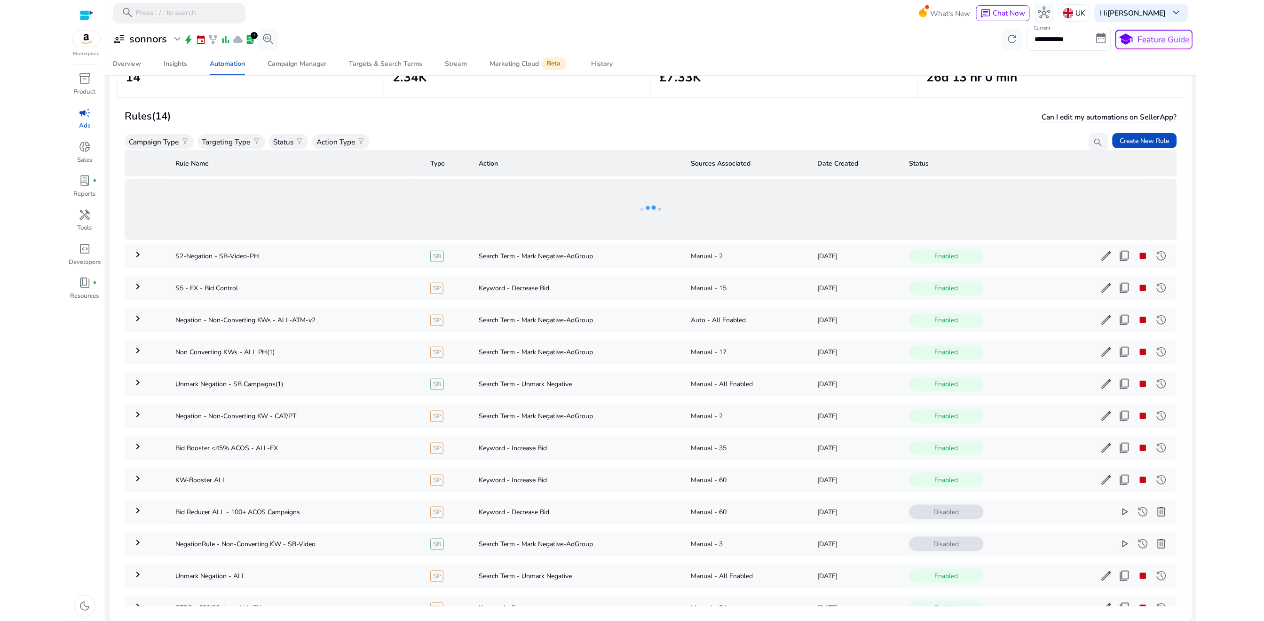
copy td "S2-Negation - SB-Video-EX"
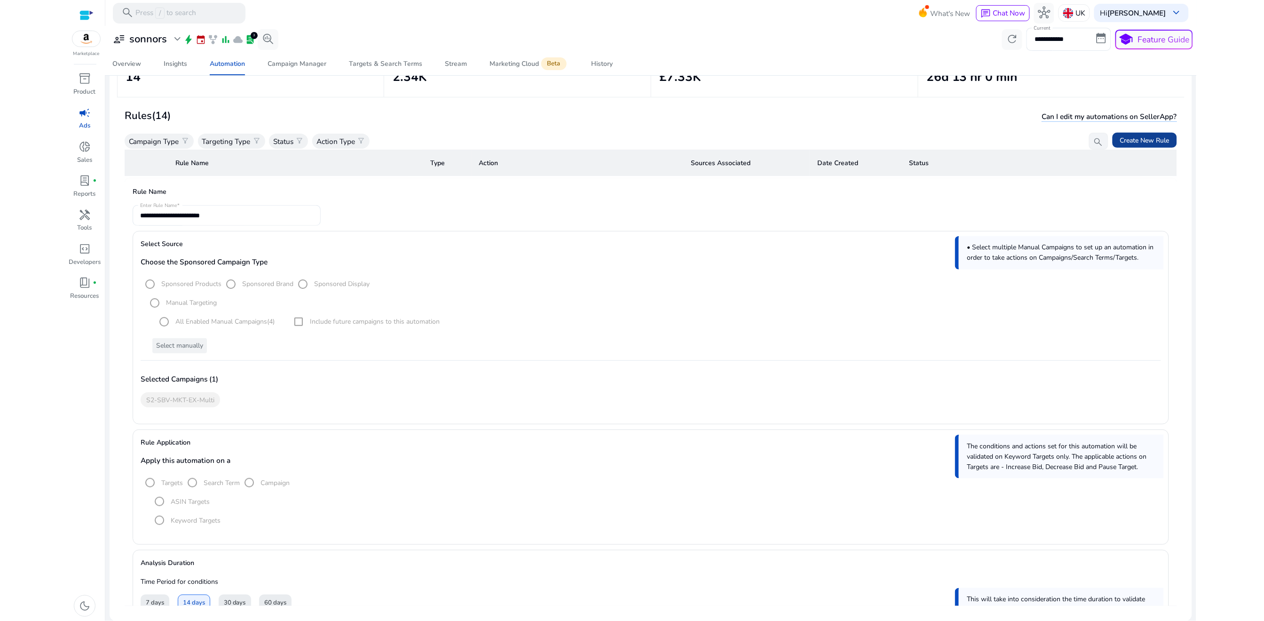
click at [1142, 141] on span "Create New Rule" at bounding box center [1144, 140] width 49 height 10
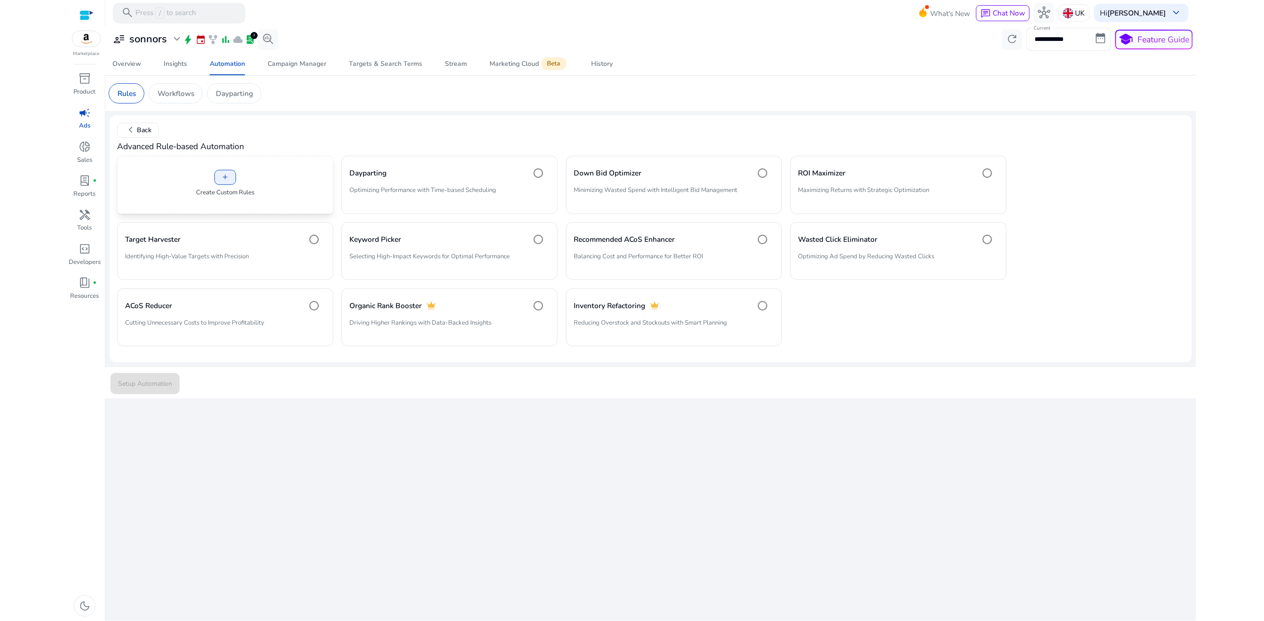
click at [295, 184] on div "add Create Custom Rules" at bounding box center [225, 185] width 216 height 58
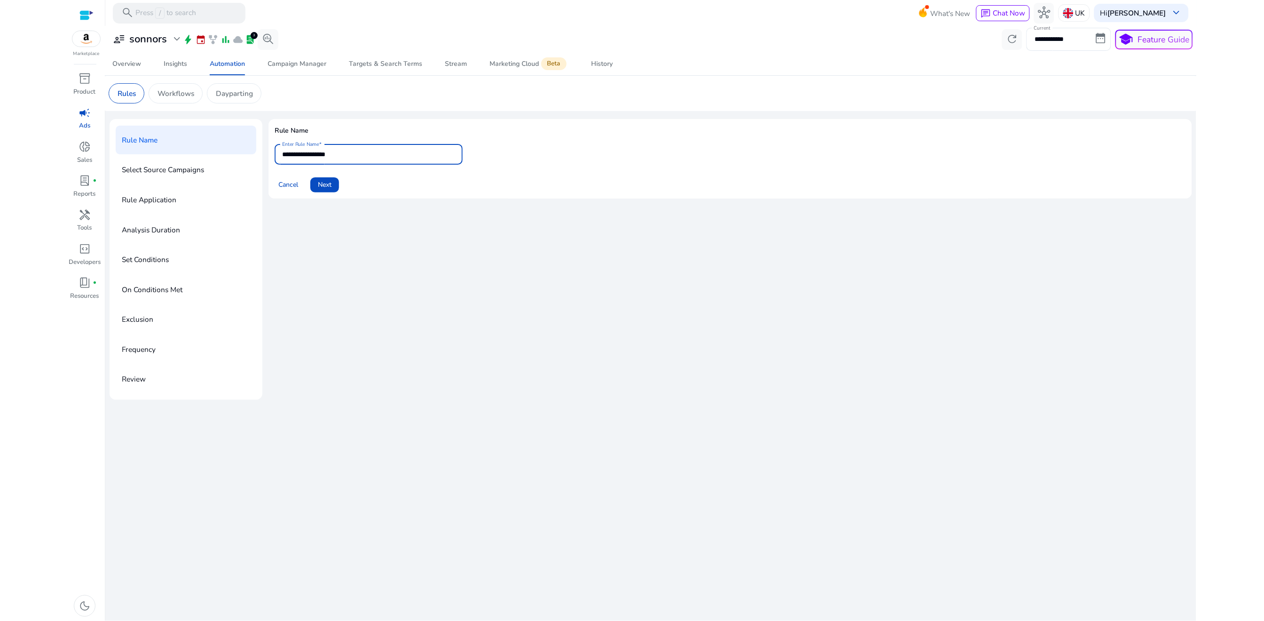
click at [323, 158] on input "**********" at bounding box center [368, 154] width 173 height 10
click at [323, 160] on div "**********" at bounding box center [368, 154] width 173 height 21
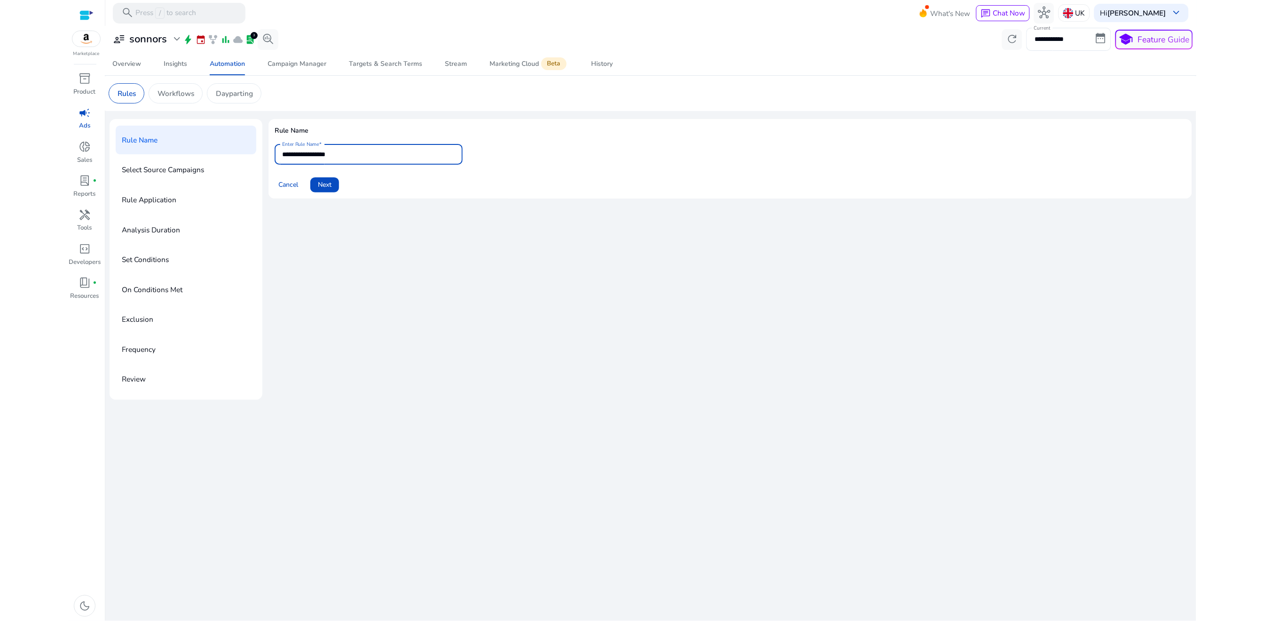
paste input "**********"
click at [338, 157] on input "**********" at bounding box center [368, 154] width 173 height 10
paste input "text"
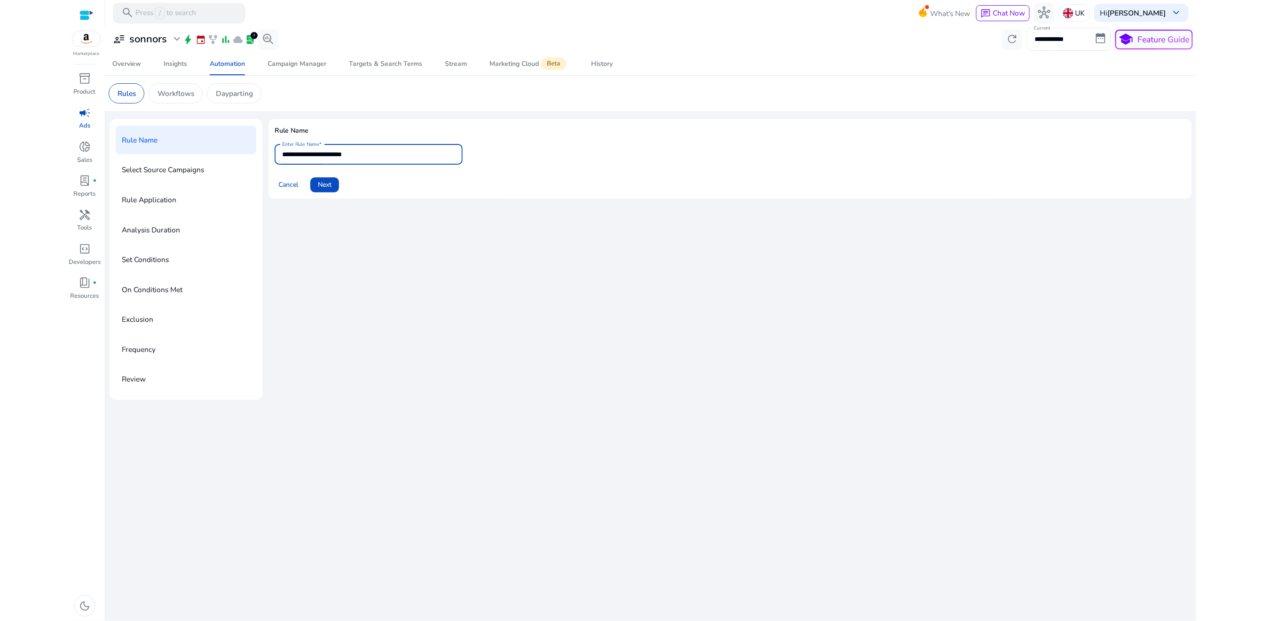
click at [303, 155] on input "**********" at bounding box center [368, 154] width 173 height 10
type input "**********"
click at [329, 183] on span "Next" at bounding box center [325, 185] width 14 height 10
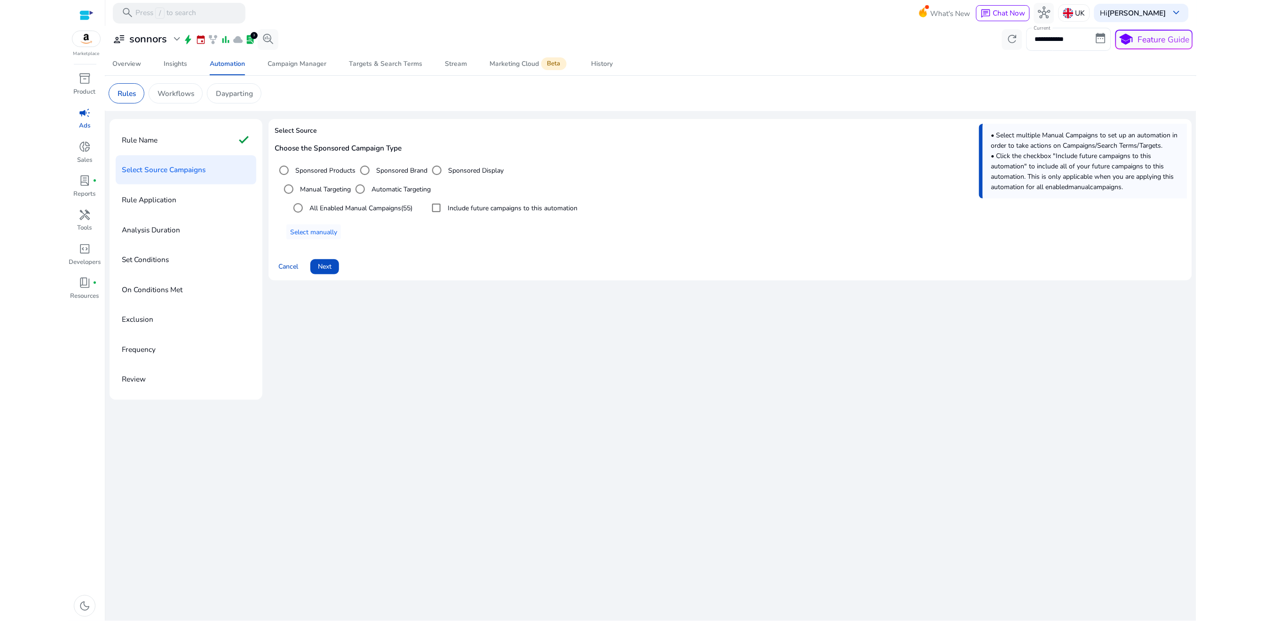
click at [381, 169] on label "Sponsored Brand" at bounding box center [400, 170] width 53 height 10
click at [358, 210] on label "All Enabled Manual Campaigns (4)" at bounding box center [357, 208] width 101 height 10
click at [318, 234] on span "Select manually" at bounding box center [313, 232] width 47 height 10
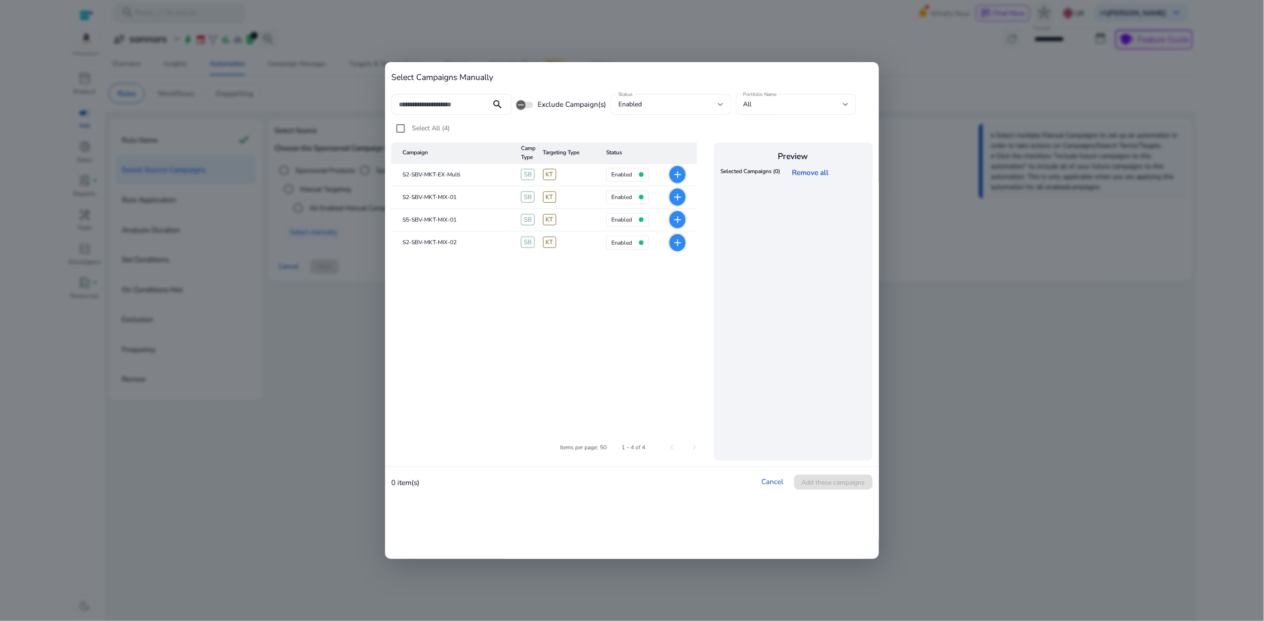
click at [681, 178] on mat-icon "add" at bounding box center [677, 174] width 11 height 11
click at [837, 487] on span "Add these campaigns" at bounding box center [833, 482] width 63 height 10
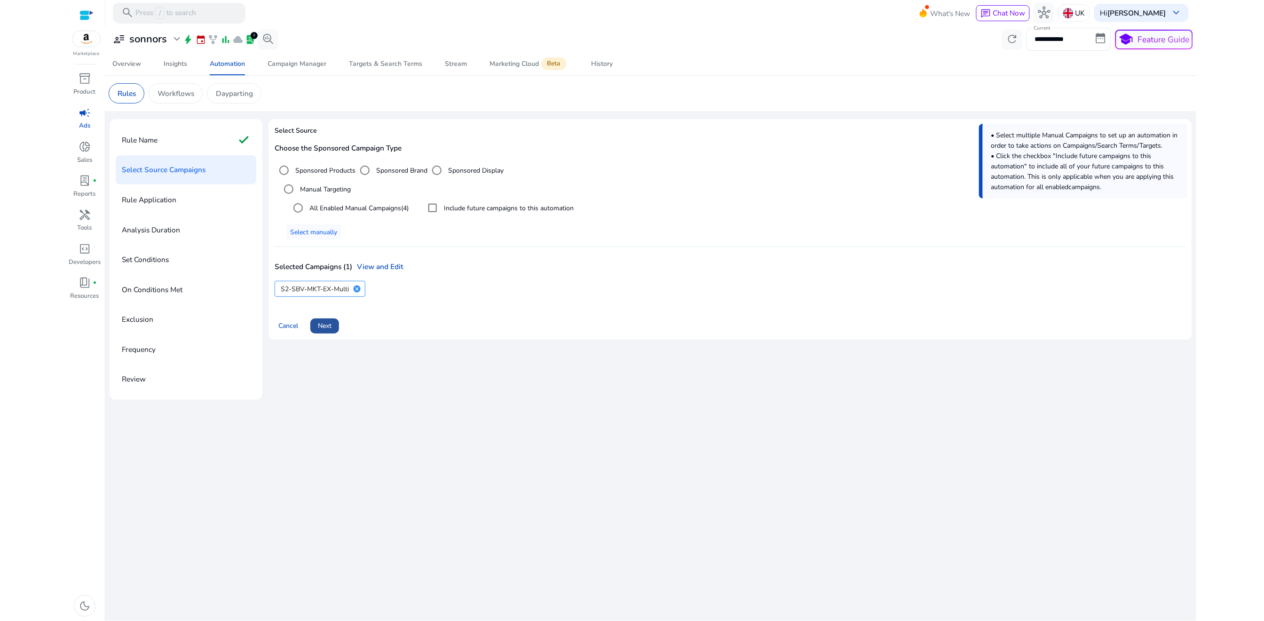
click at [323, 331] on span "Next" at bounding box center [325, 326] width 14 height 10
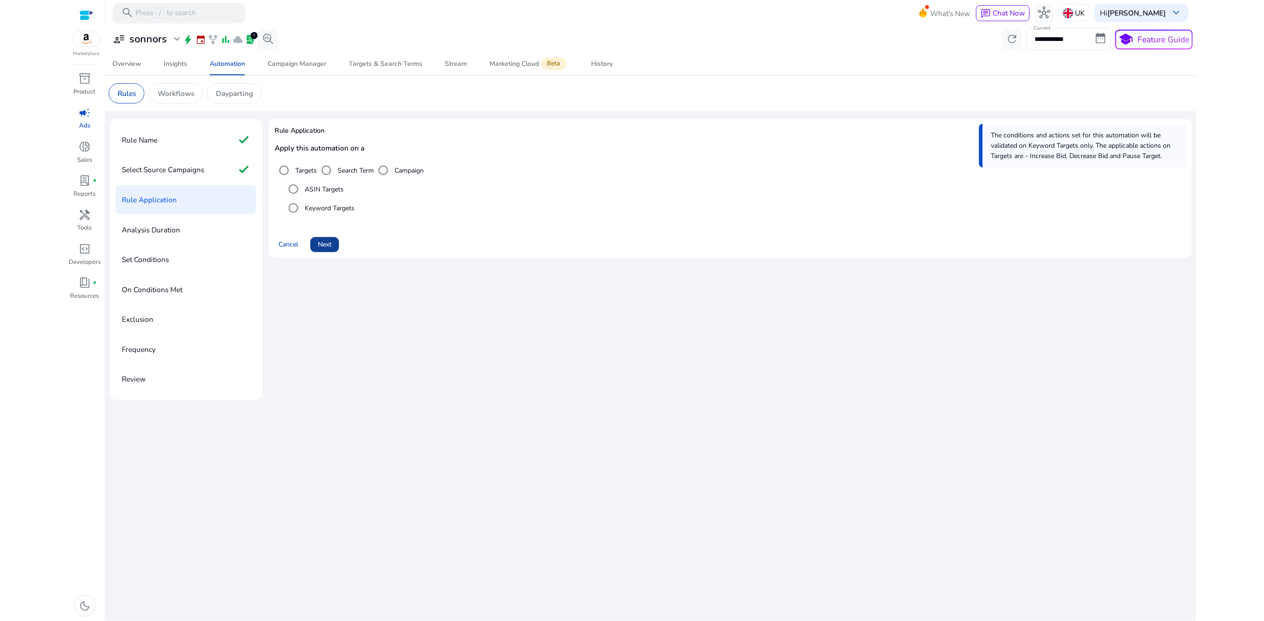
click at [331, 243] on span "Next" at bounding box center [325, 244] width 14 height 10
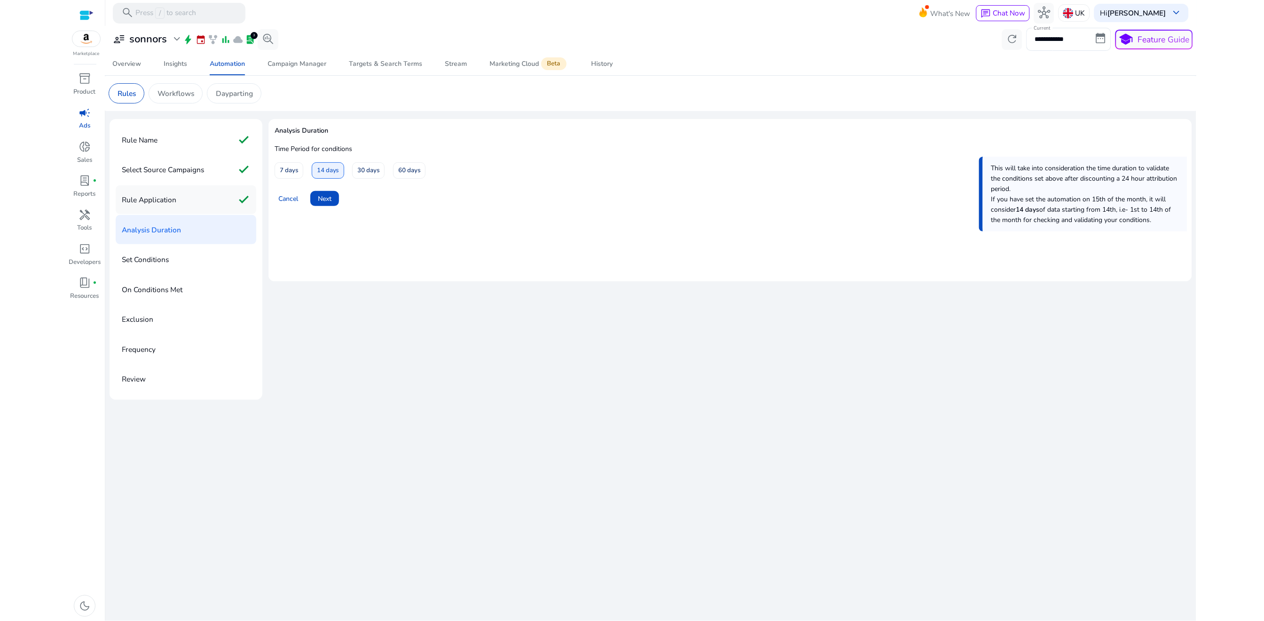
click at [229, 199] on div "Rule Application check" at bounding box center [186, 199] width 141 height 29
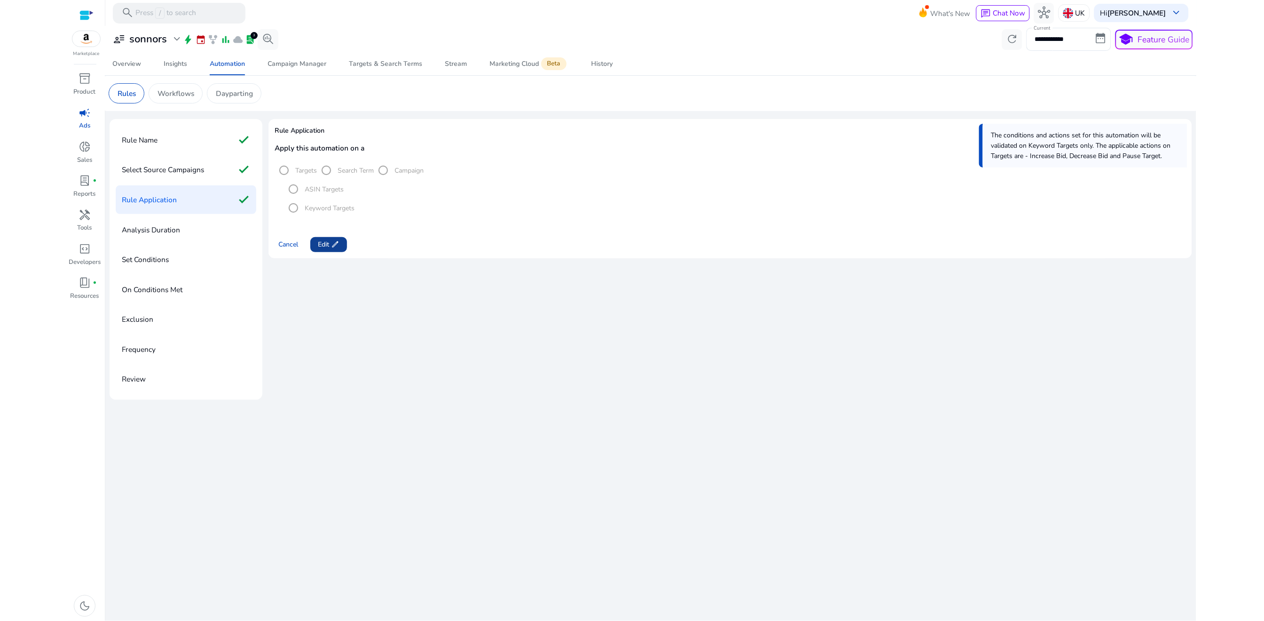
click at [328, 244] on span "Edit edit" at bounding box center [329, 244] width 22 height 10
click at [328, 244] on span "Next" at bounding box center [325, 244] width 14 height 10
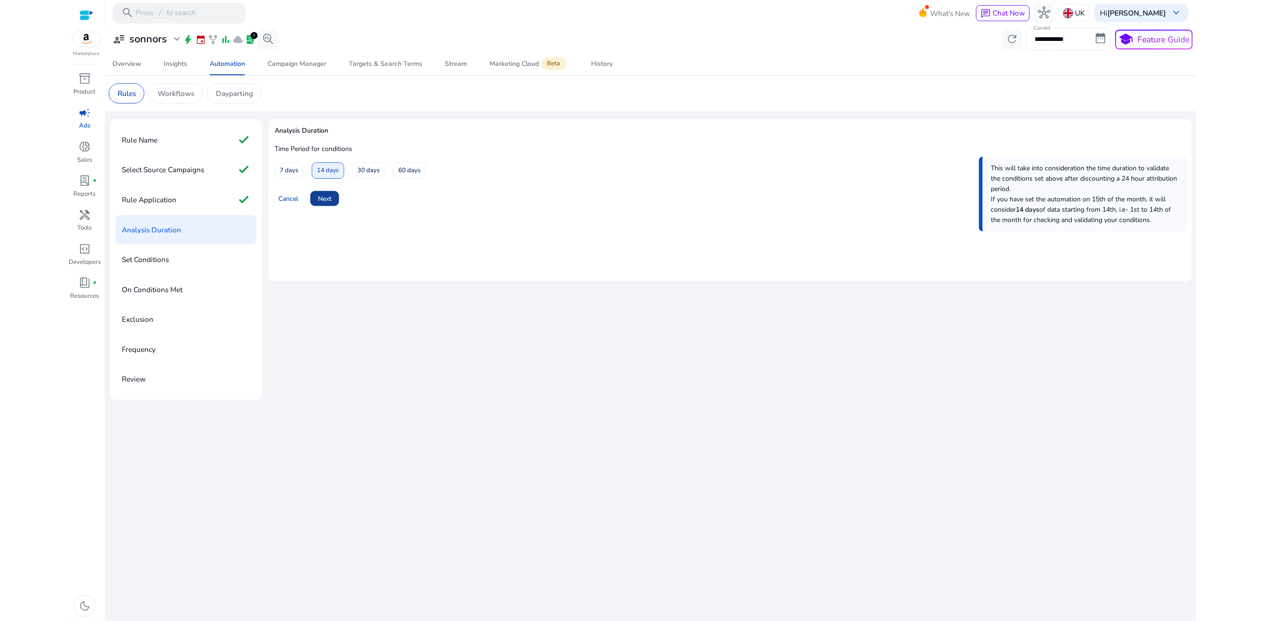
click at [329, 201] on span "Next" at bounding box center [325, 199] width 14 height 10
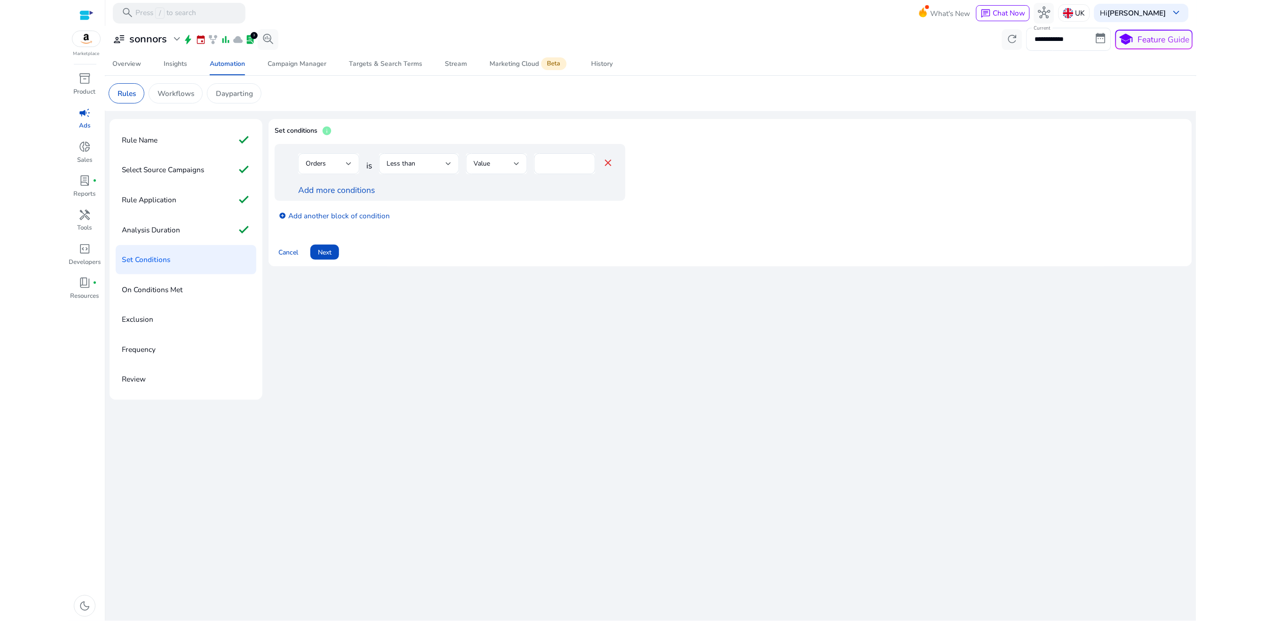
click at [339, 167] on div "Orders" at bounding box center [326, 163] width 40 height 10
click at [326, 257] on mat-option "Spends" at bounding box center [329, 250] width 61 height 23
click at [439, 168] on div "Less than" at bounding box center [415, 163] width 59 height 10
click at [426, 237] on span "Less than" at bounding box center [411, 234] width 49 height 10
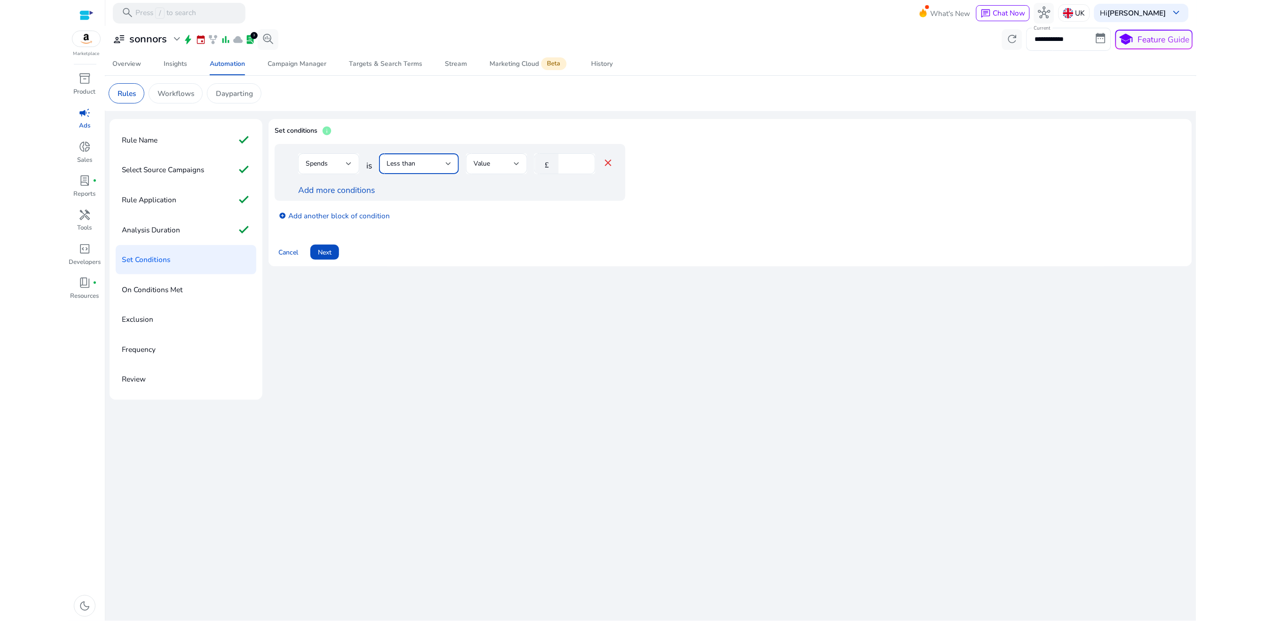
click at [565, 165] on input "*" at bounding box center [575, 163] width 24 height 10
click at [326, 168] on div "Spends" at bounding box center [326, 163] width 40 height 10
click at [323, 240] on mat-option "Clicks" at bounding box center [329, 234] width 61 height 23
click at [545, 164] on input "**" at bounding box center [565, 163] width 46 height 10
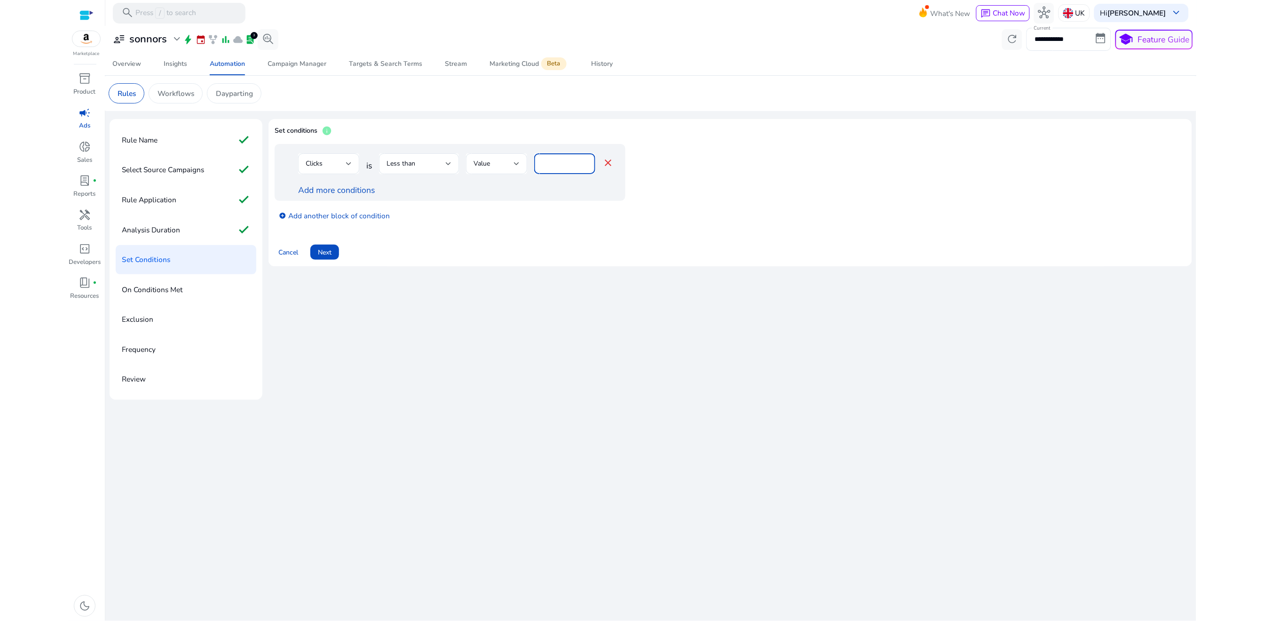
type input "*"
click at [539, 184] on div "Add more conditions" at bounding box center [455, 190] width 315 height 12
click at [316, 193] on link "Add more conditions" at bounding box center [336, 189] width 77 height 11
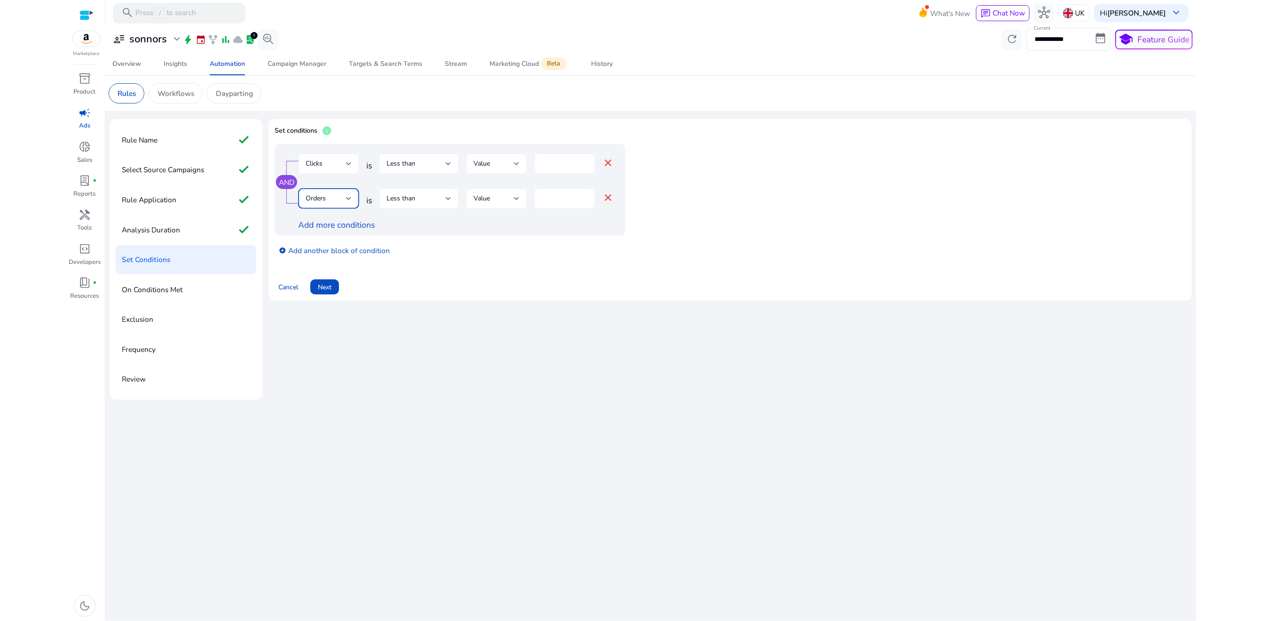
click at [333, 203] on div "Orders" at bounding box center [326, 198] width 40 height 10
click at [510, 214] on div at bounding box center [632, 310] width 1264 height 621
drag, startPoint x: 549, startPoint y: 197, endPoint x: 534, endPoint y: 197, distance: 15.1
click at [534, 197] on div "Orders is Less than Value * close" at bounding box center [455, 203] width 315 height 31
click at [430, 206] on div "Less than" at bounding box center [418, 198] width 65 height 21
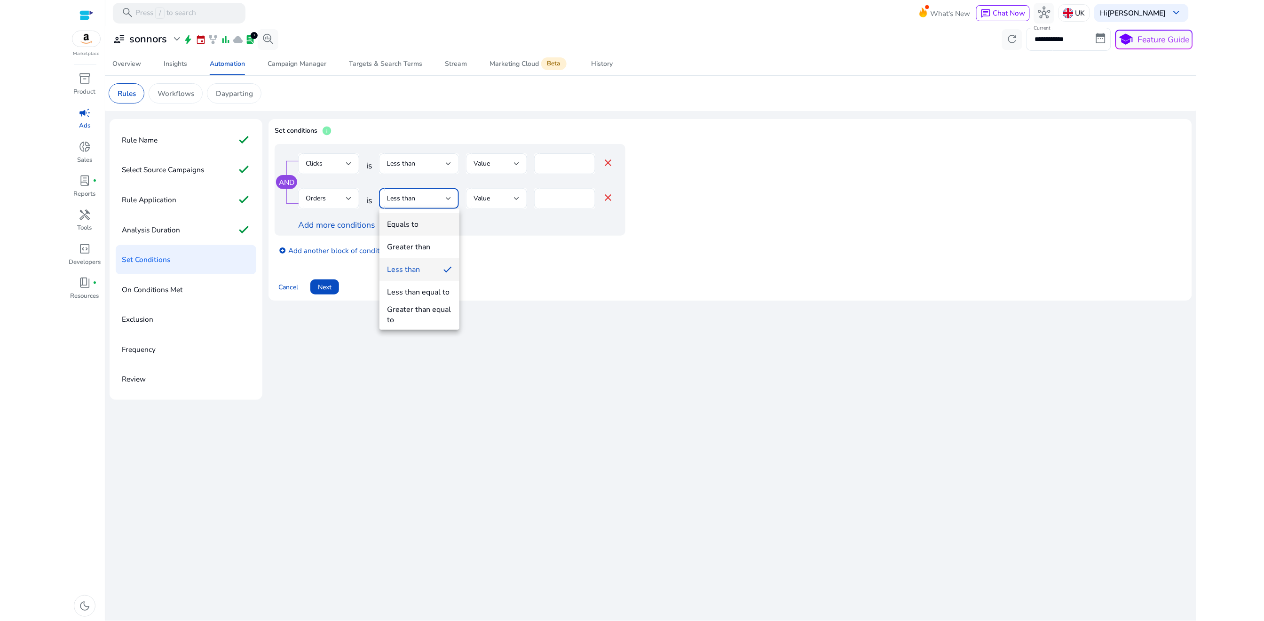
click at [430, 217] on mat-option "Equals to" at bounding box center [419, 224] width 80 height 23
drag, startPoint x: 542, startPoint y: 198, endPoint x: 557, endPoint y: 198, distance: 15.5
click at [557, 198] on input "*" at bounding box center [565, 198] width 46 height 10
type input "*"
click at [551, 243] on div "add_circle Add another block of condition" at bounding box center [469, 250] width 388 height 28
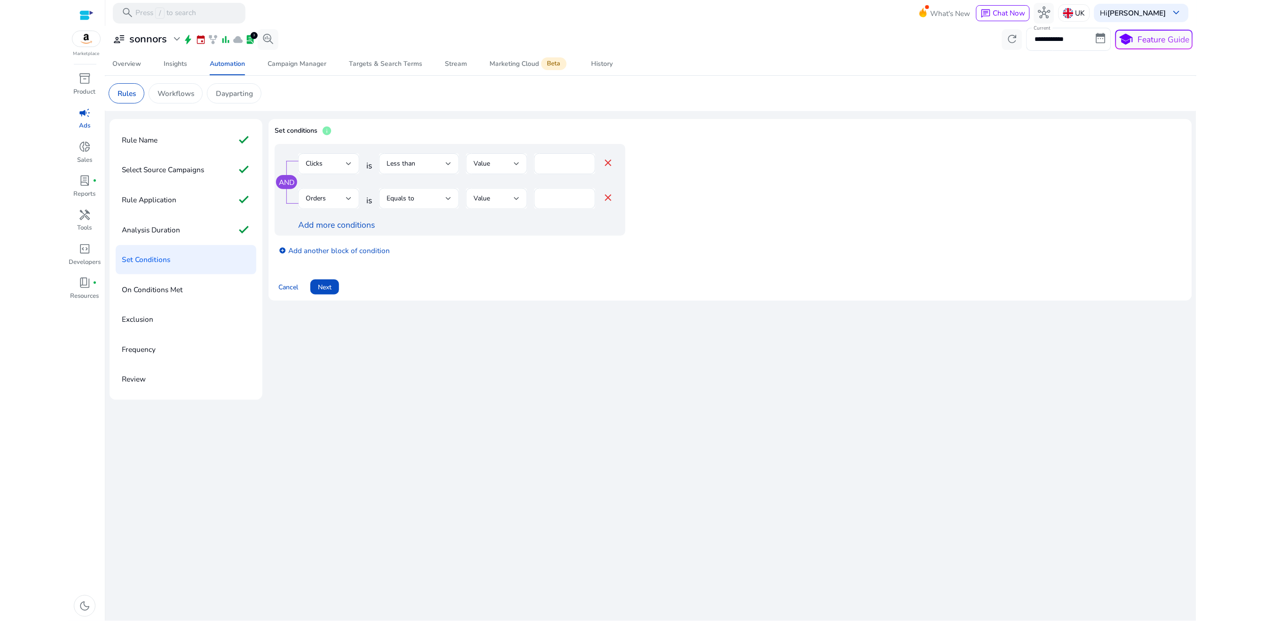
click at [610, 199] on mat-icon "close" at bounding box center [607, 197] width 11 height 11
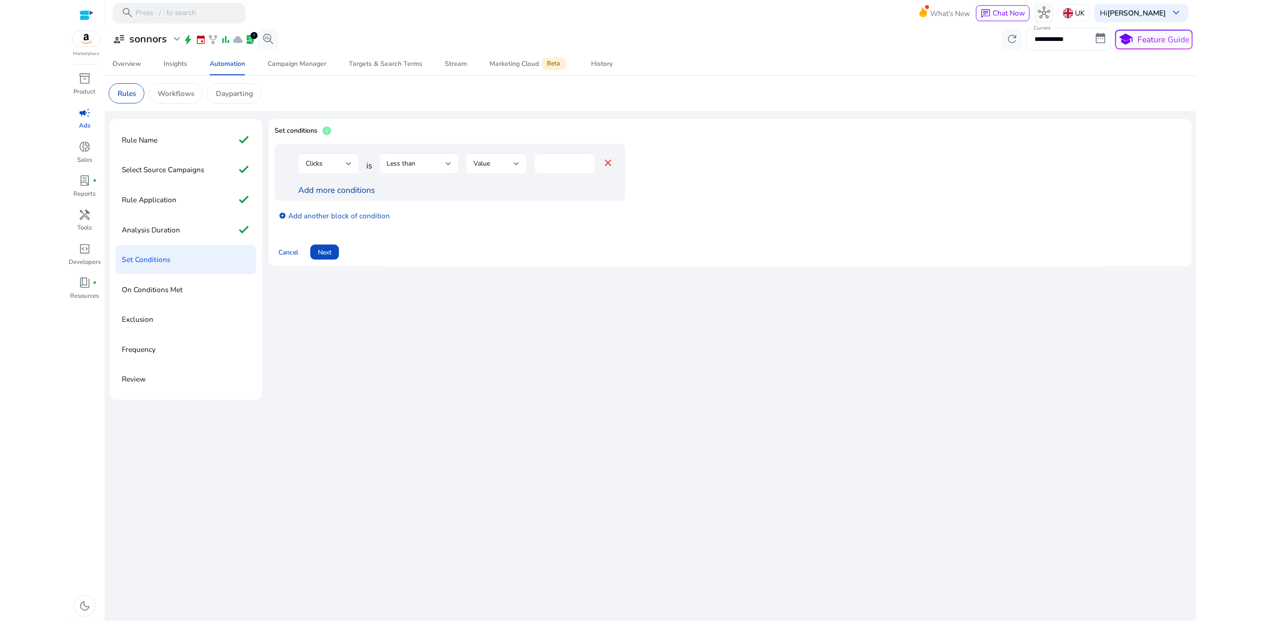
click at [308, 192] on link "Add more conditions" at bounding box center [336, 189] width 77 height 11
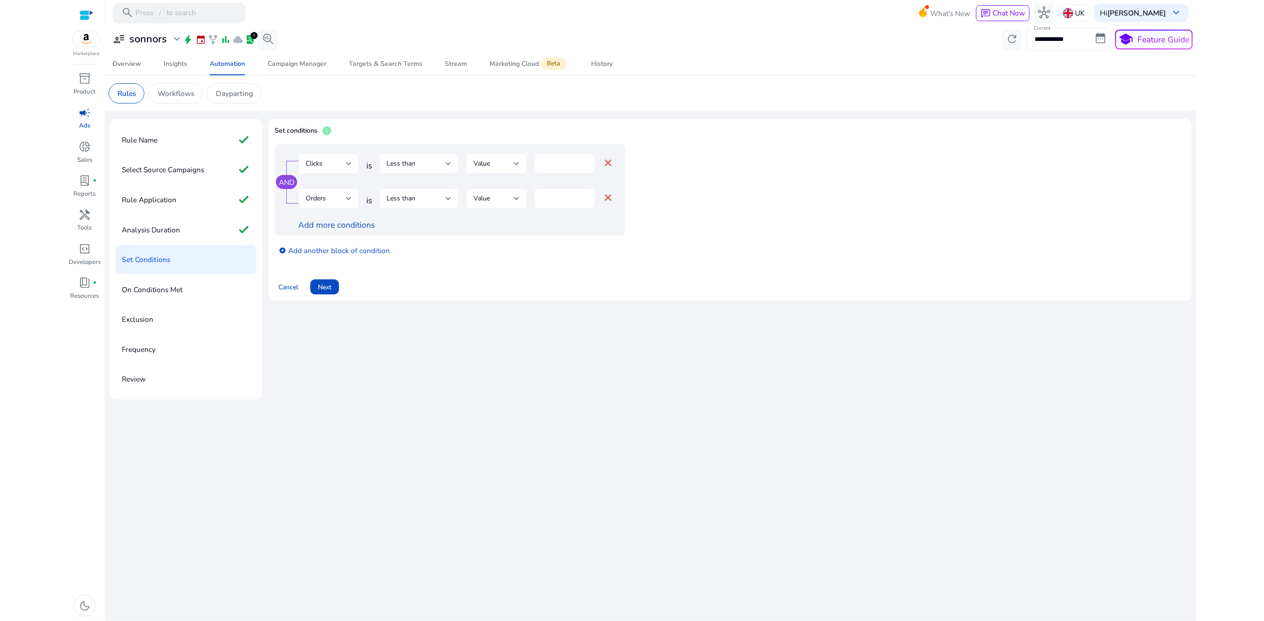
click at [326, 204] on div "Orders" at bounding box center [329, 198] width 46 height 11
click at [318, 233] on mat-option "Bid" at bounding box center [329, 224] width 61 height 23
click at [563, 201] on div "£ *" at bounding box center [561, 198] width 54 height 21
type input "*"
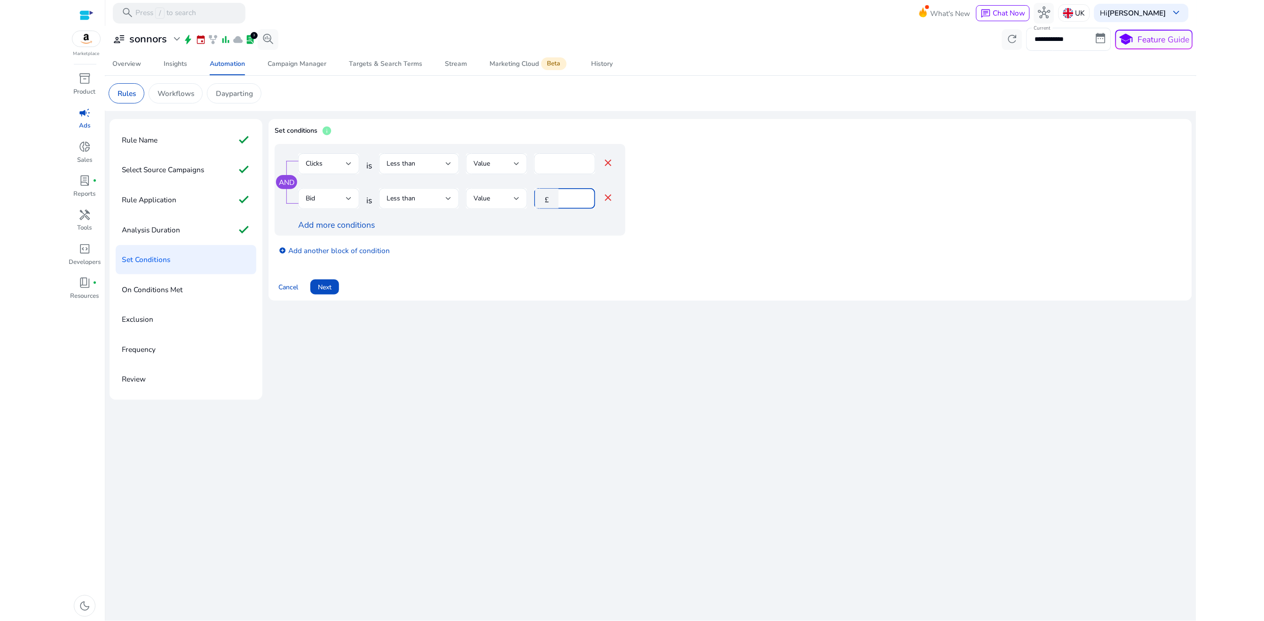
click at [554, 236] on div "AND Clicks is Less than Value * close Bid is Less than Value £ * close Add more…" at bounding box center [450, 190] width 351 height 92
click at [564, 201] on input "*" at bounding box center [575, 198] width 24 height 10
click at [553, 236] on div "add_circle Add another block of condition" at bounding box center [469, 250] width 388 height 28
drag, startPoint x: 574, startPoint y: 199, endPoint x: 561, endPoint y: 198, distance: 12.3
click at [561, 198] on div "£ ***" at bounding box center [561, 198] width 54 height 21
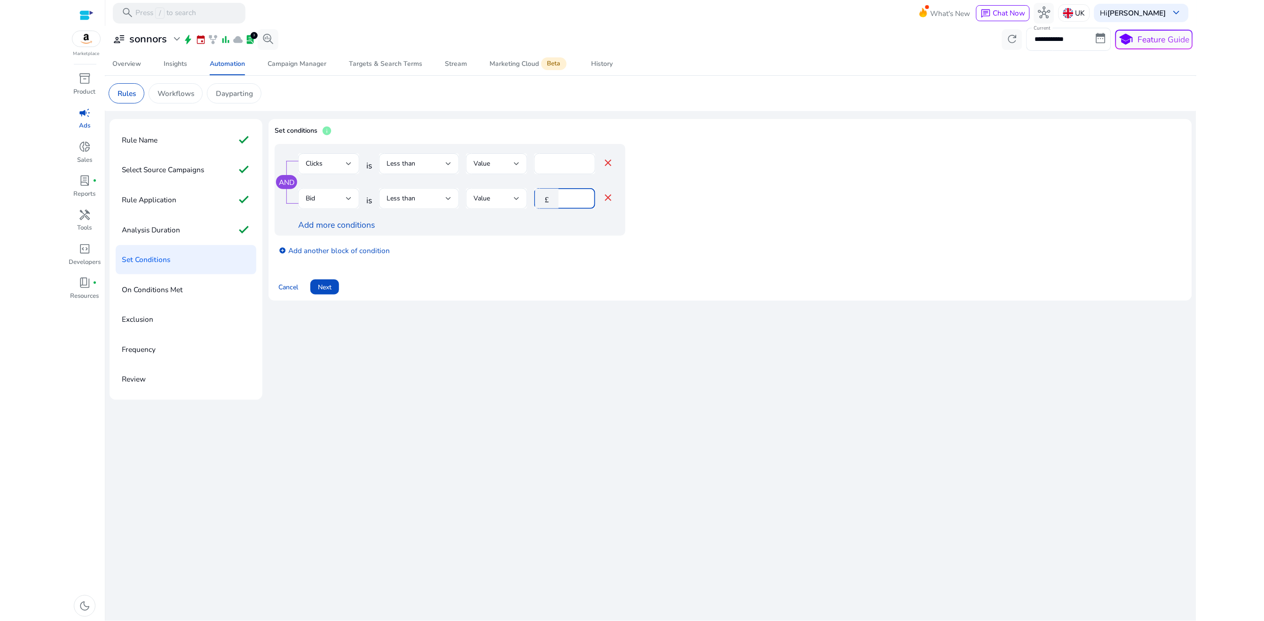
type input "*"
click at [561, 253] on div "add_circle Add another block of condition" at bounding box center [469, 250] width 388 height 28
click at [334, 290] on span at bounding box center [324, 287] width 29 height 23
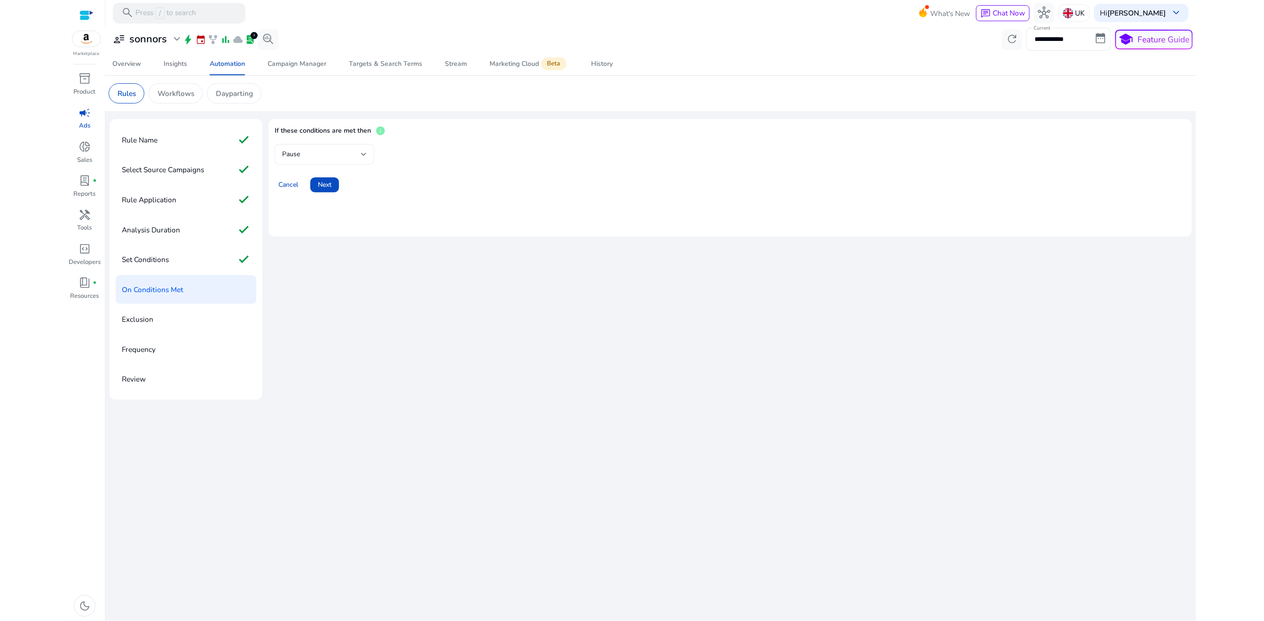
click at [321, 158] on div "Pause" at bounding box center [321, 154] width 79 height 10
click at [318, 204] on span "Increase Bid" at bounding box center [325, 202] width 85 height 10
click at [443, 153] on input "****" at bounding box center [457, 154] width 29 height 10
click at [443, 153] on input "******" at bounding box center [457, 154] width 29 height 10
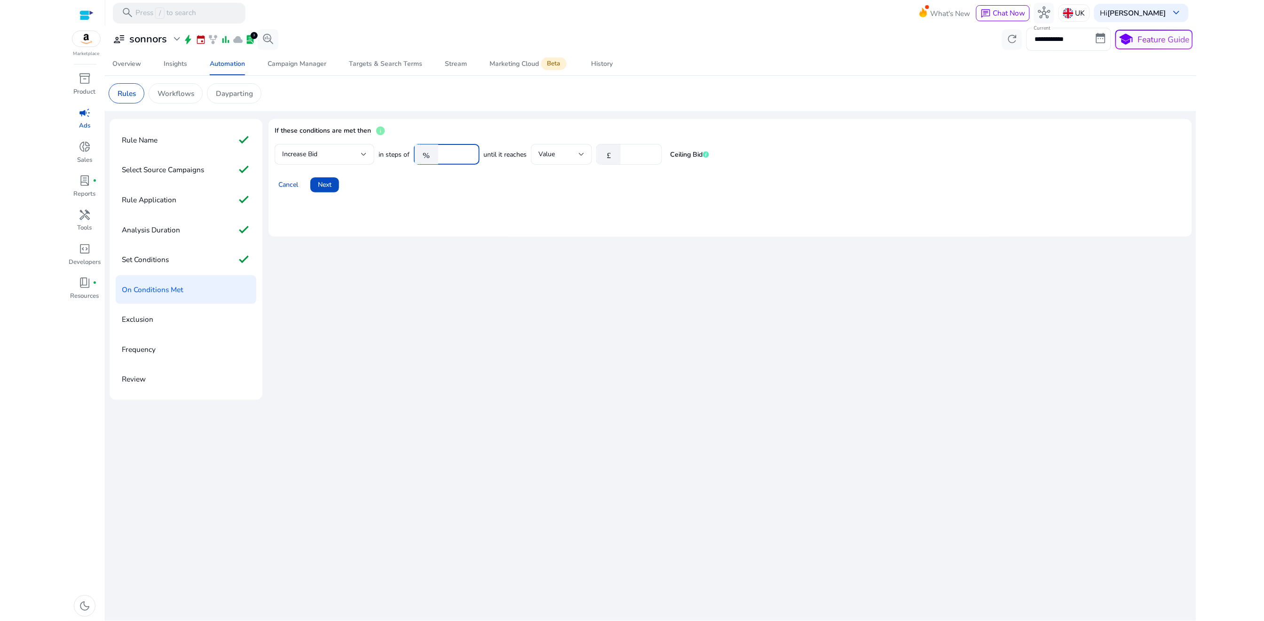
type input "**"
click at [443, 186] on div "Cancel Next" at bounding box center [730, 181] width 911 height 24
click at [627, 154] on input "****" at bounding box center [639, 154] width 29 height 10
type input "*"
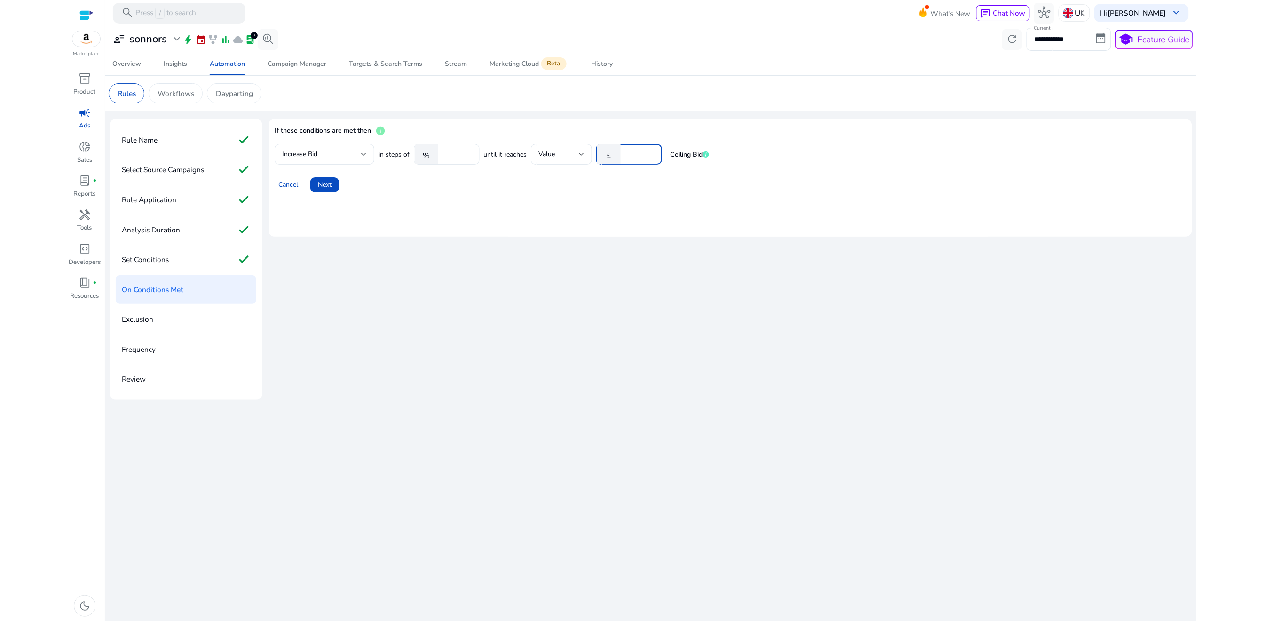
click at [612, 208] on mat-card "If these conditions are met then info Increase Bid in steps of % ** until it re…" at bounding box center [729, 178] width 923 height 118
click at [371, 221] on mat-card "If these conditions are met then info Increase Bid in steps of % ** until it re…" at bounding box center [729, 178] width 923 height 118
click at [243, 260] on mat-icon "check" at bounding box center [243, 259] width 12 height 16
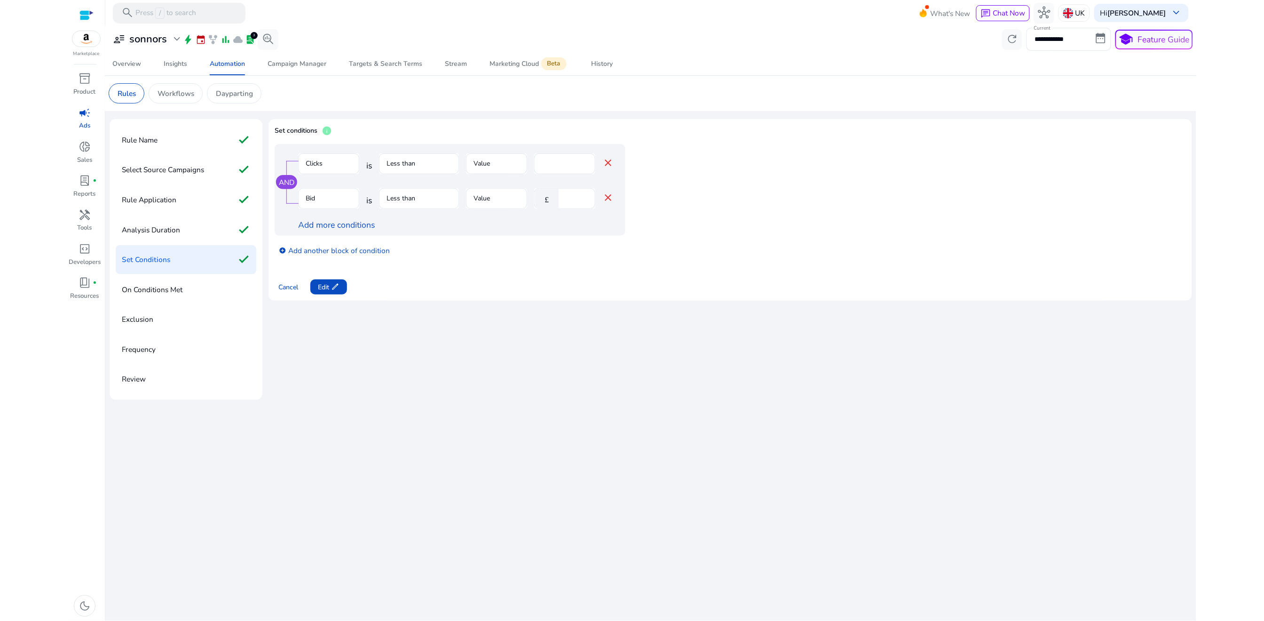
click at [560, 199] on div "£" at bounding box center [548, 199] width 29 height 20
click at [338, 286] on span "edit" at bounding box center [335, 287] width 8 height 8
click at [577, 192] on div "*" at bounding box center [575, 198] width 24 height 21
click at [575, 197] on input "*" at bounding box center [575, 198] width 24 height 10
type input "***"
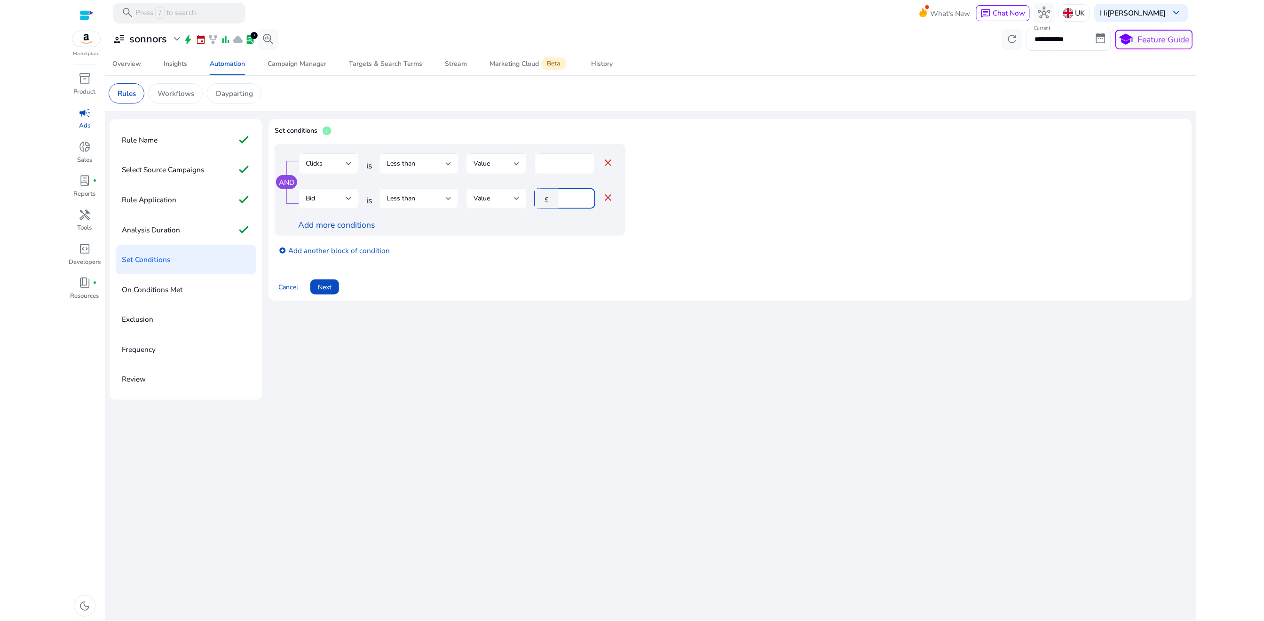
click at [554, 244] on div "add_circle Add another block of condition" at bounding box center [469, 250] width 388 height 28
click at [323, 290] on span "Next" at bounding box center [325, 287] width 14 height 10
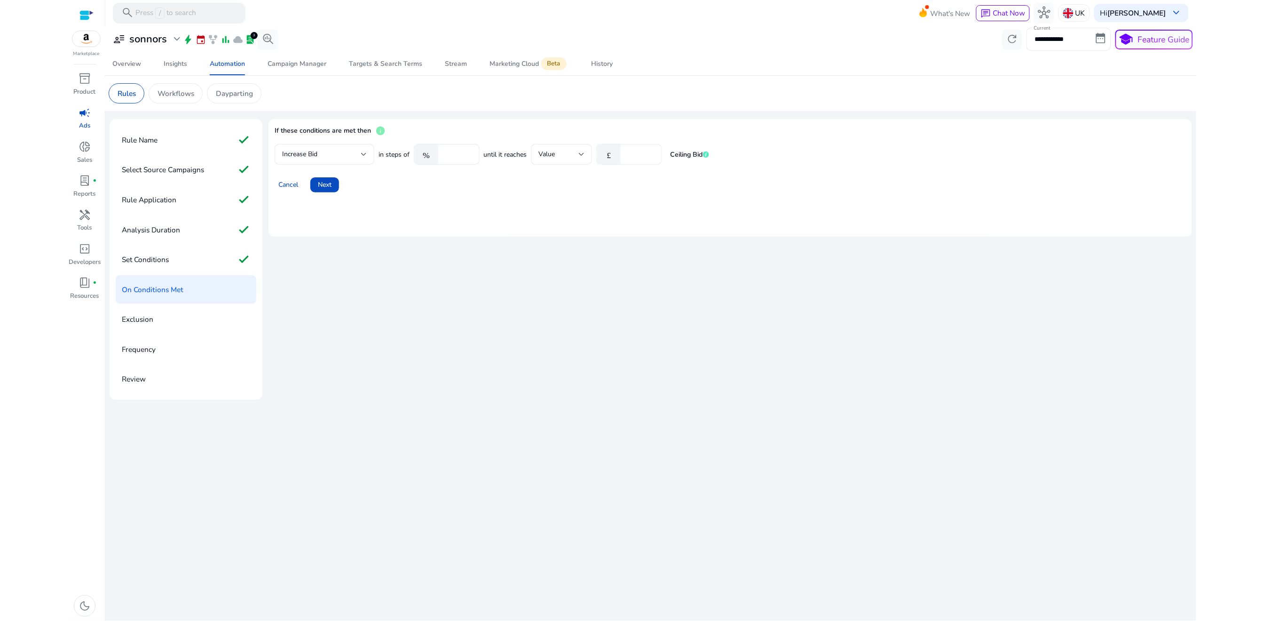
click at [630, 155] on input "*" at bounding box center [639, 154] width 29 height 10
type input "***"
click at [316, 183] on span at bounding box center [324, 184] width 29 height 23
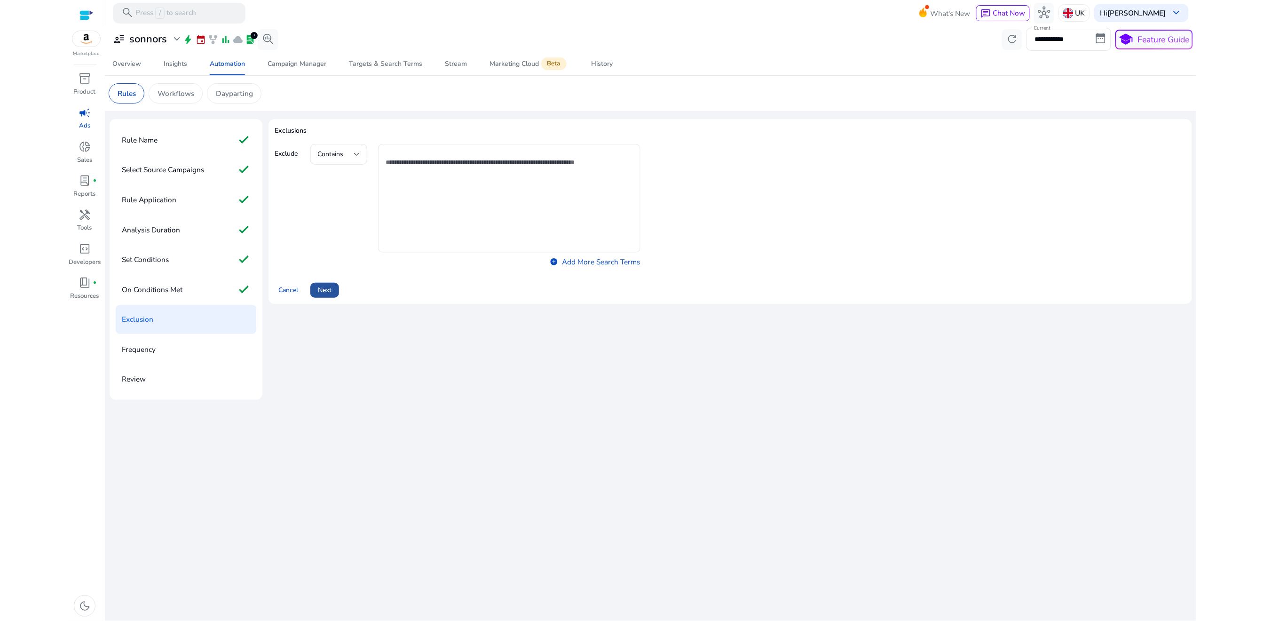
click at [329, 292] on span "Next" at bounding box center [325, 290] width 14 height 10
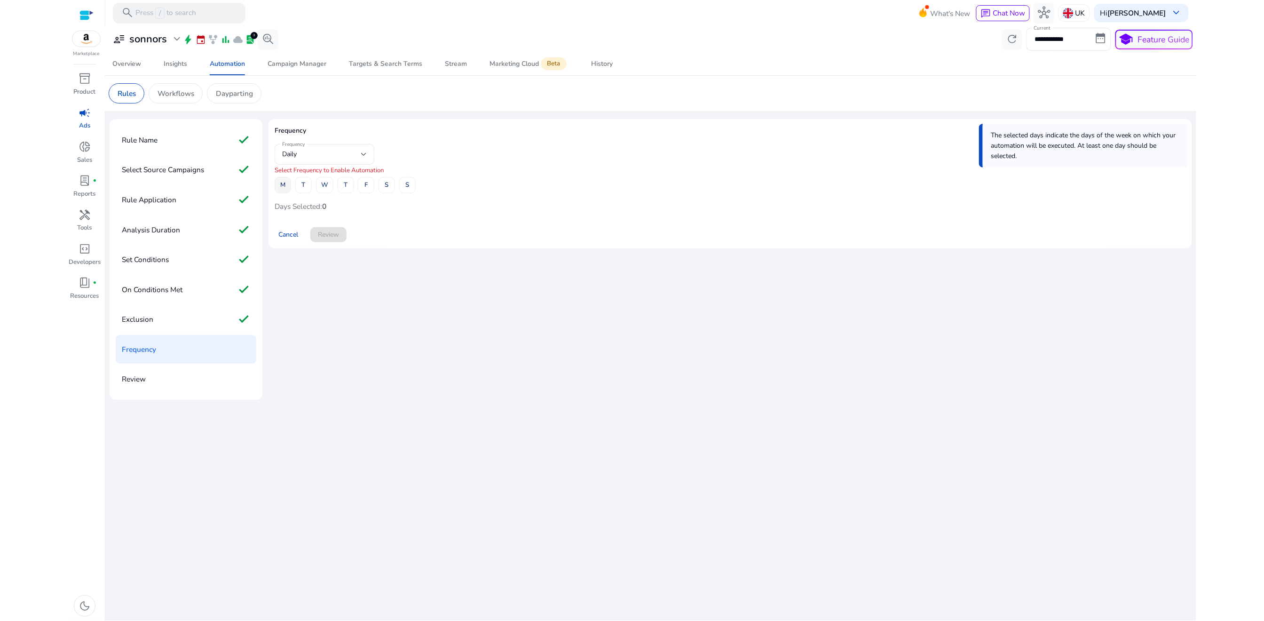
click at [279, 187] on span at bounding box center [283, 184] width 16 height 23
click at [303, 186] on span "T" at bounding box center [303, 185] width 4 height 16
click at [323, 186] on span "W" at bounding box center [324, 185] width 7 height 16
click at [344, 186] on span "T" at bounding box center [346, 185] width 4 height 16
click at [362, 186] on span at bounding box center [366, 184] width 16 height 23
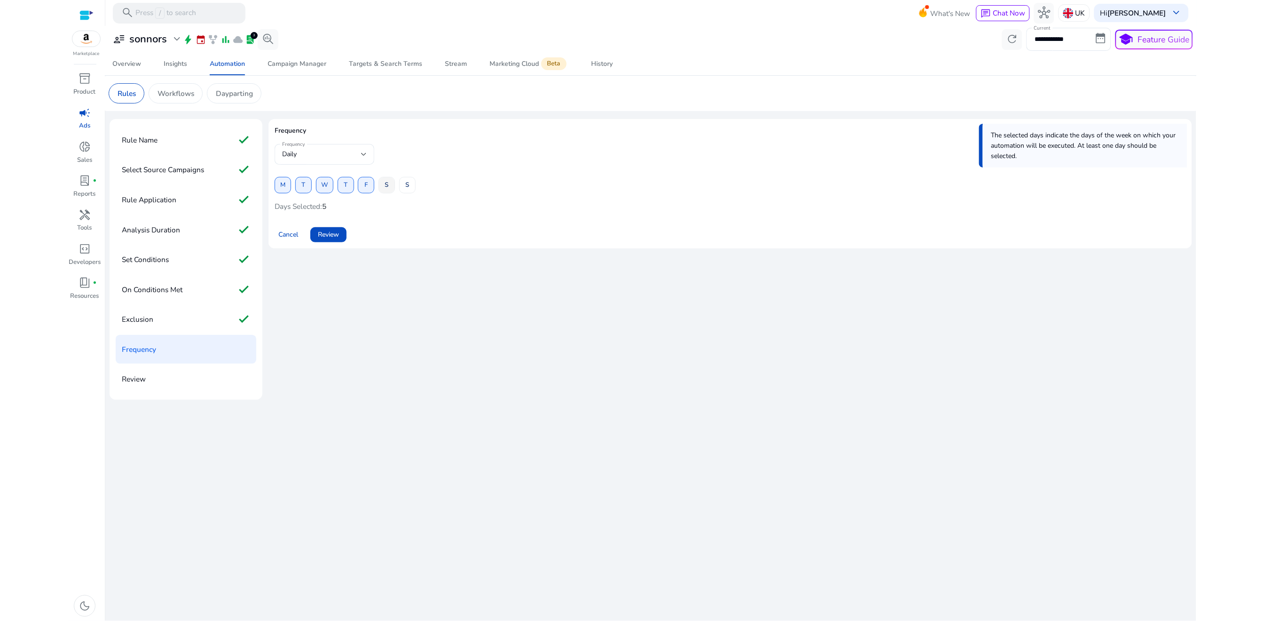
click at [388, 186] on span "S" at bounding box center [387, 185] width 4 height 16
click at [408, 186] on span "S" at bounding box center [407, 185] width 4 height 16
click at [331, 235] on span "Review" at bounding box center [328, 234] width 21 height 10
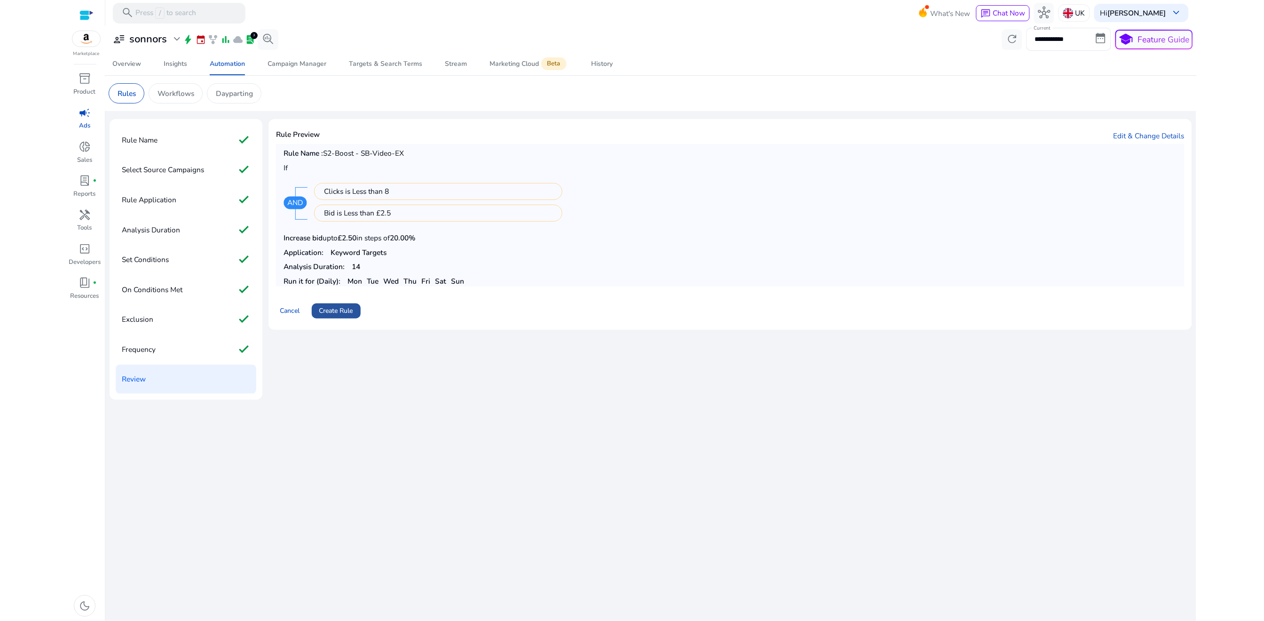
click at [349, 312] on span "Create Rule" at bounding box center [336, 311] width 34 height 10
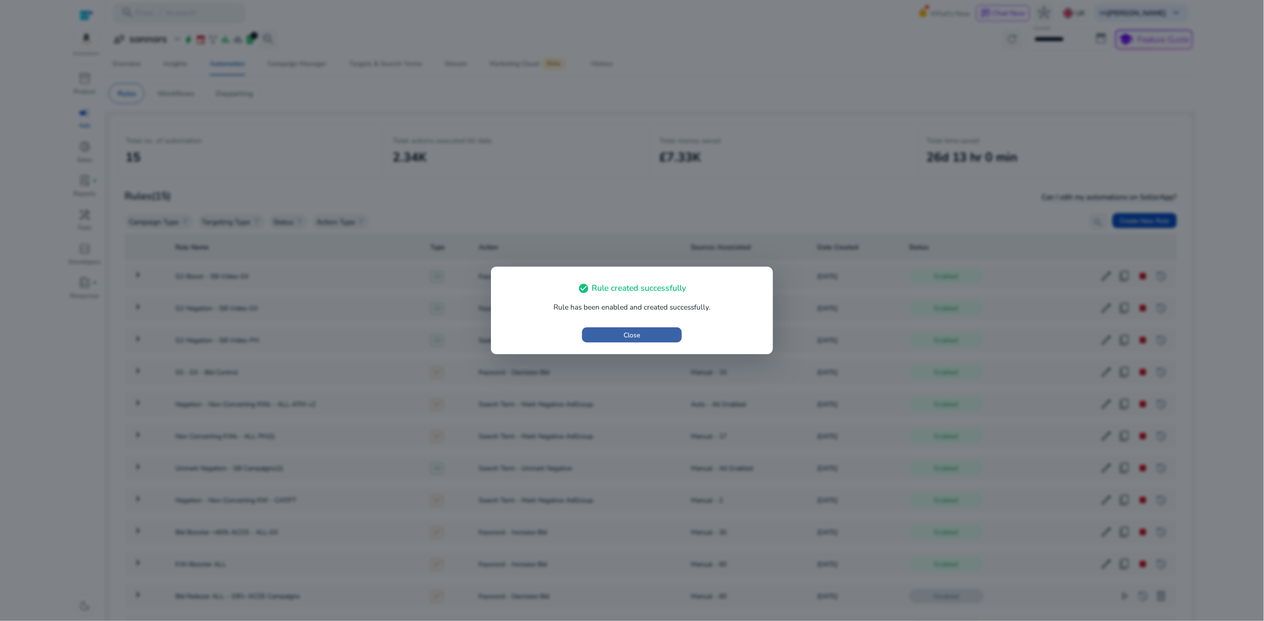
click at [622, 338] on span "button" at bounding box center [631, 334] width 99 height 23
